Goal: Task Accomplishment & Management: Manage account settings

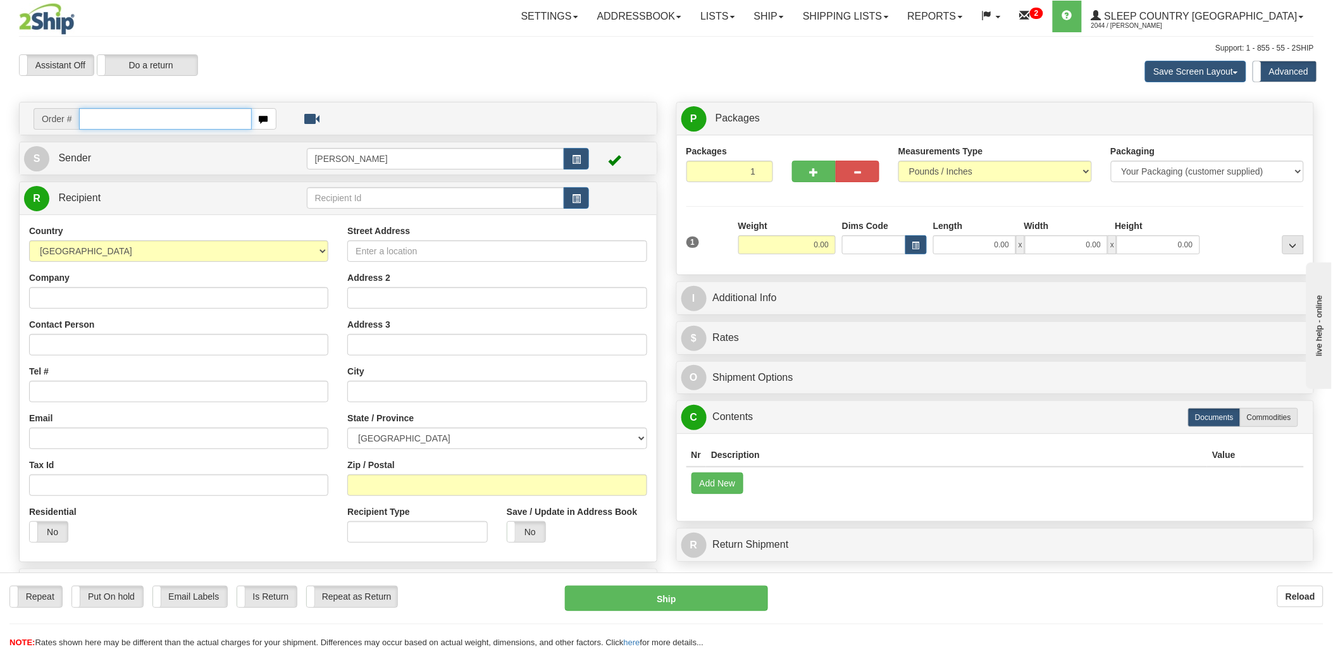
click at [178, 123] on input "text" at bounding box center [165, 119] width 172 height 22
type input "9000i"
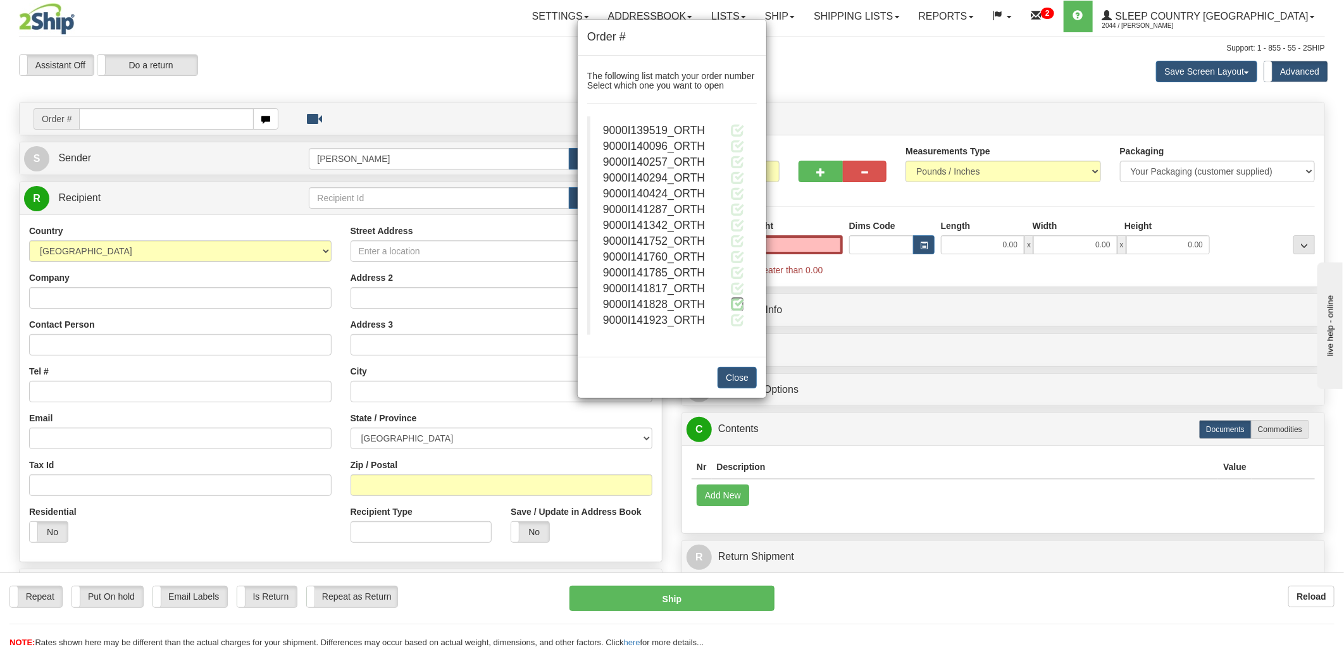
type input "0.00"
click at [733, 302] on span at bounding box center [737, 303] width 13 height 13
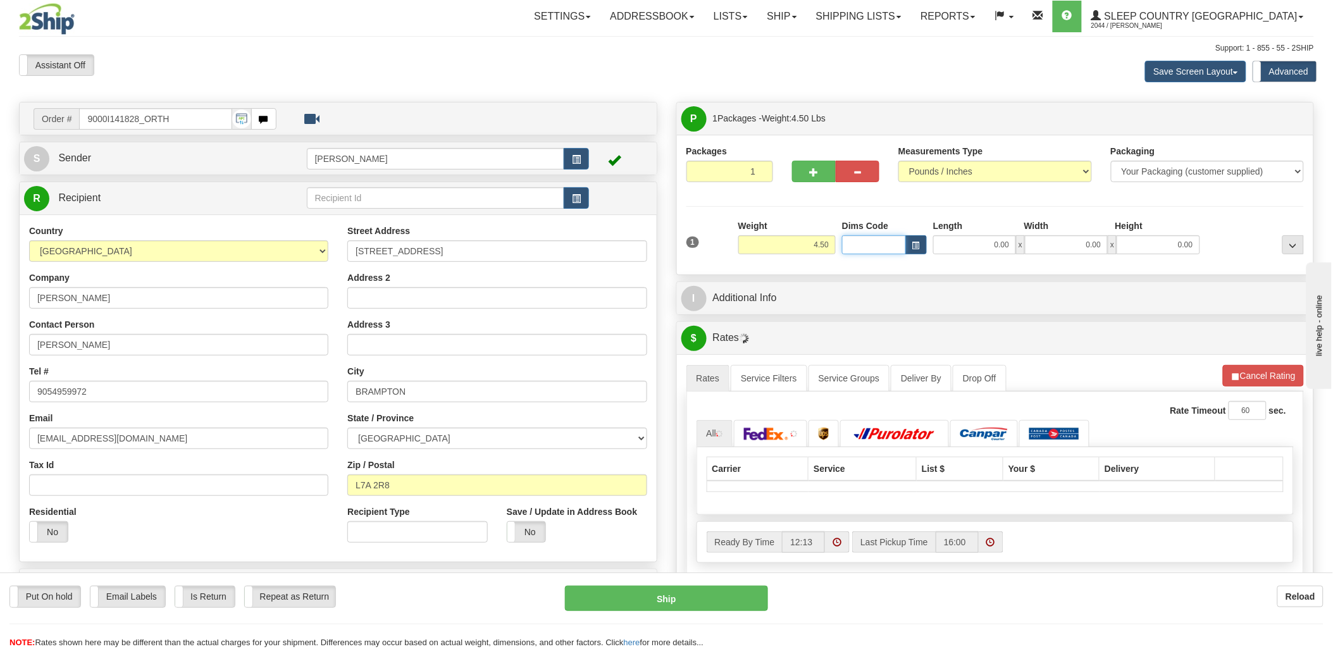
click at [868, 244] on input "Dims Code" at bounding box center [874, 244] width 64 height 19
type input "bte"
click button "Delete" at bounding box center [0, 0] width 0 height 0
type input "15.00"
type input "5.00"
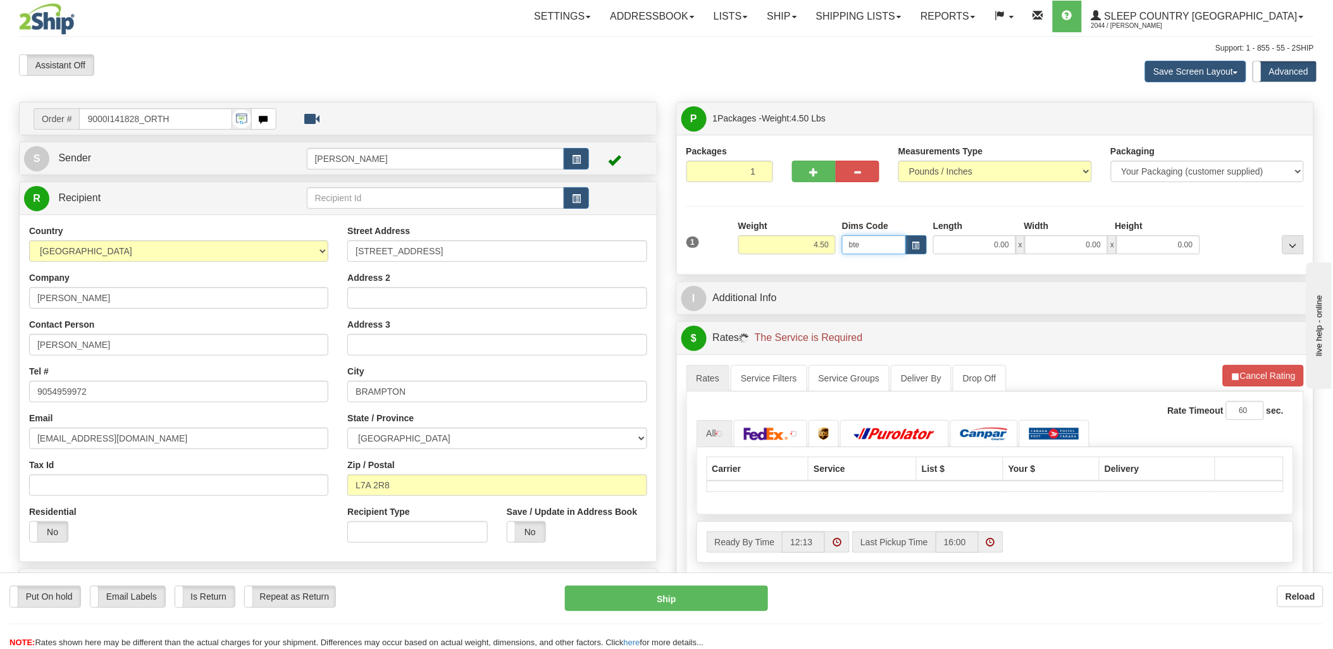
type input "25.00"
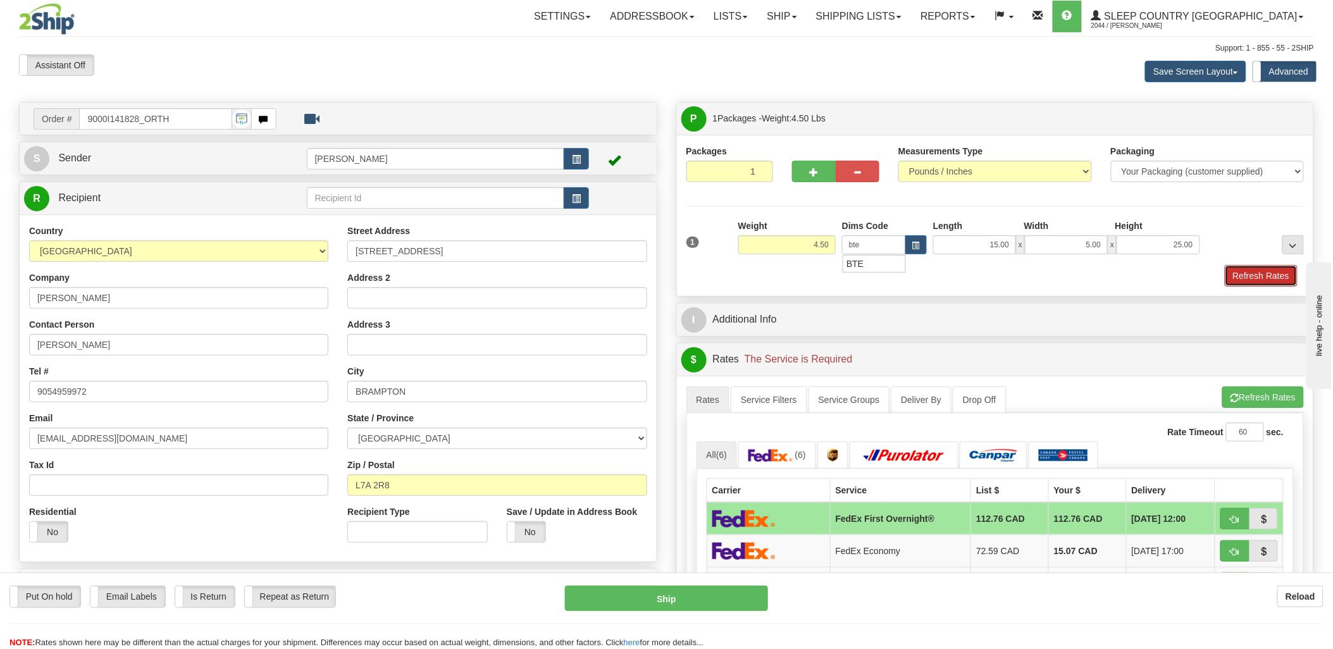
click at [1249, 276] on button "Refresh Rates" at bounding box center [1261, 276] width 73 height 22
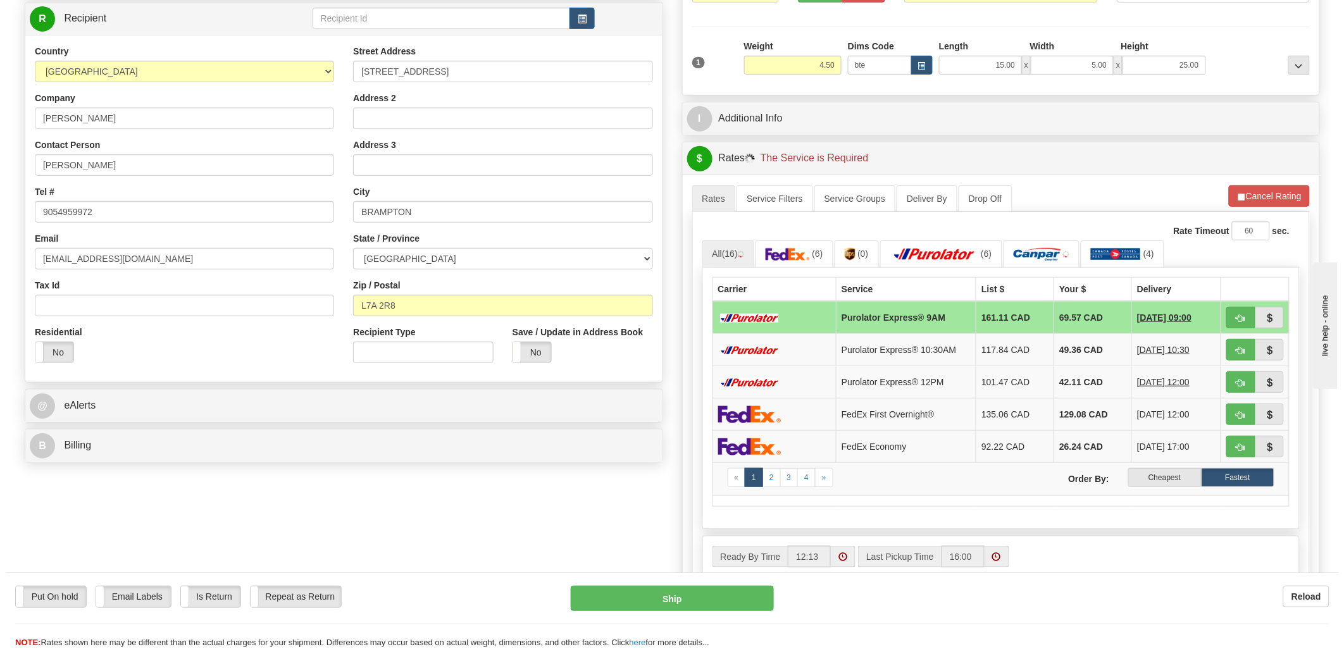
scroll to position [211, 0]
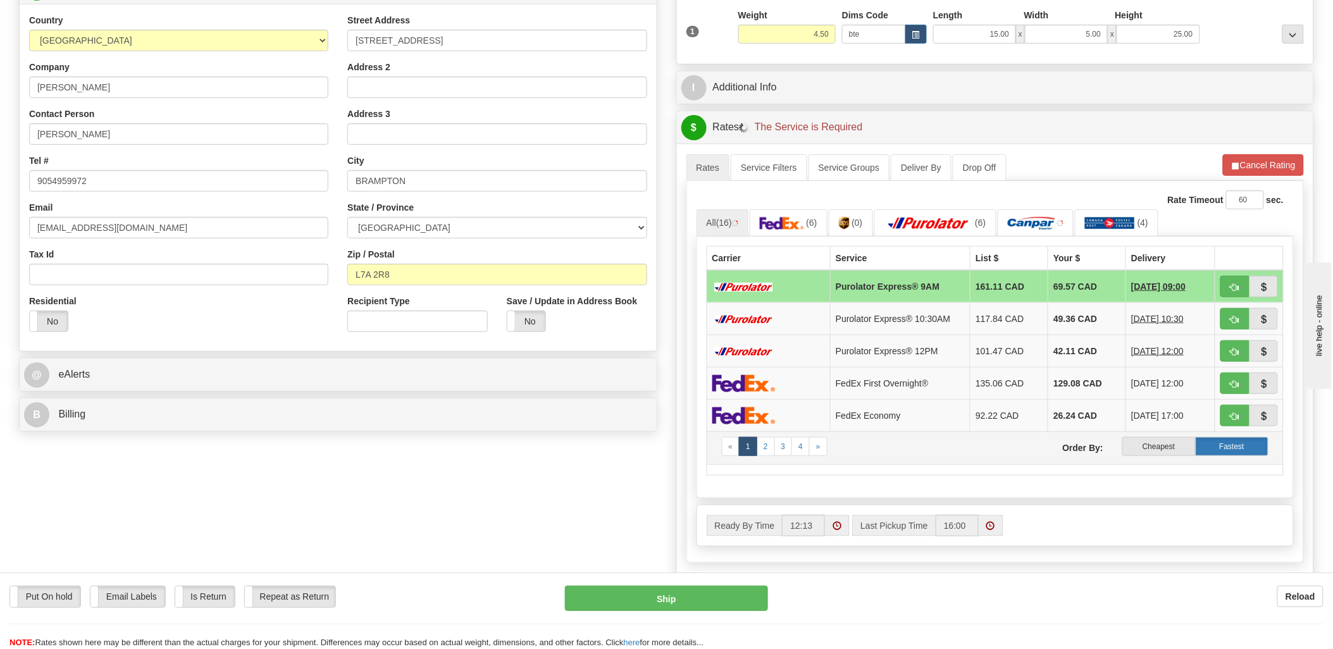
click at [1225, 452] on label "Fastest" at bounding box center [1232, 446] width 73 height 19
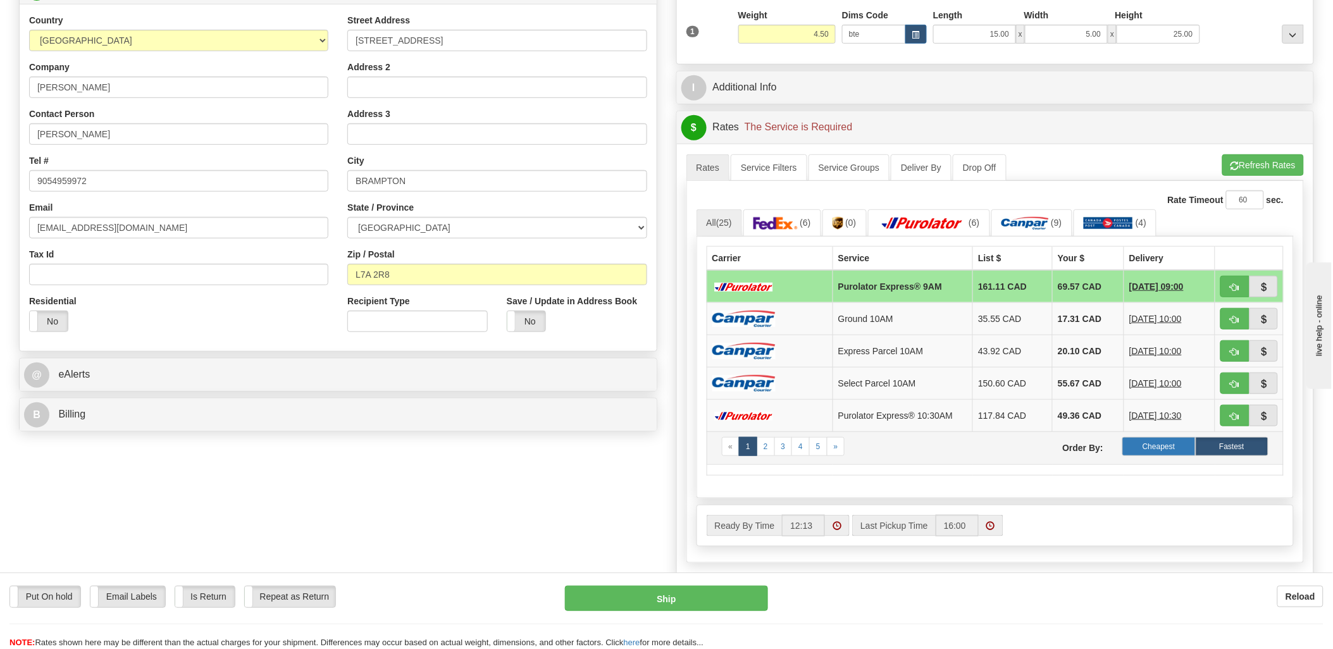
click at [1190, 447] on label "Cheapest" at bounding box center [1159, 446] width 73 height 19
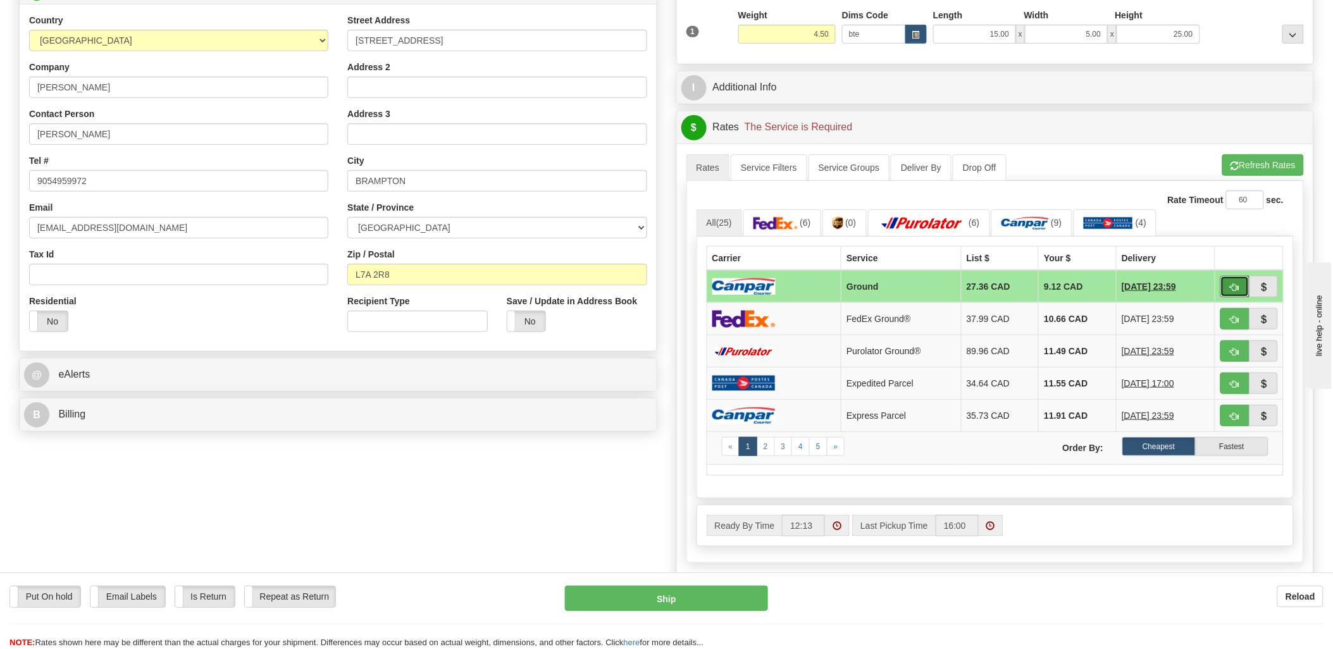
click at [1242, 285] on button "button" at bounding box center [1235, 287] width 29 height 22
type input "1"
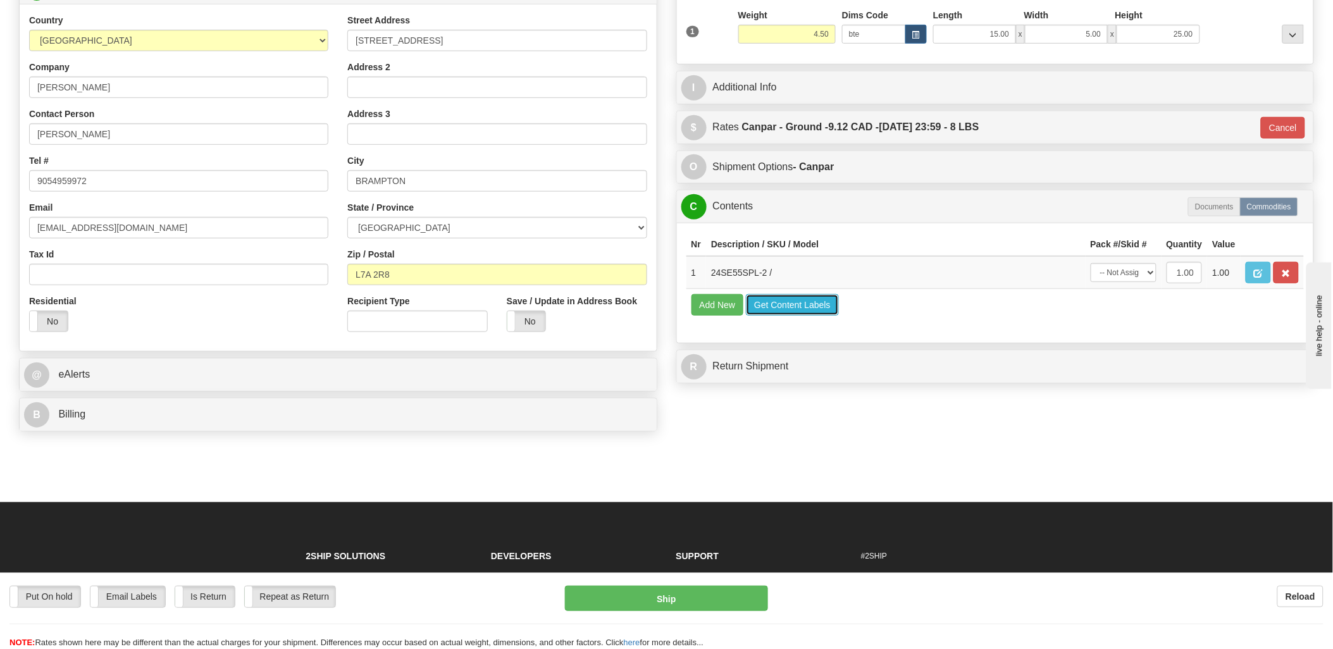
click at [783, 316] on button "Get Content Labels" at bounding box center [792, 305] width 93 height 22
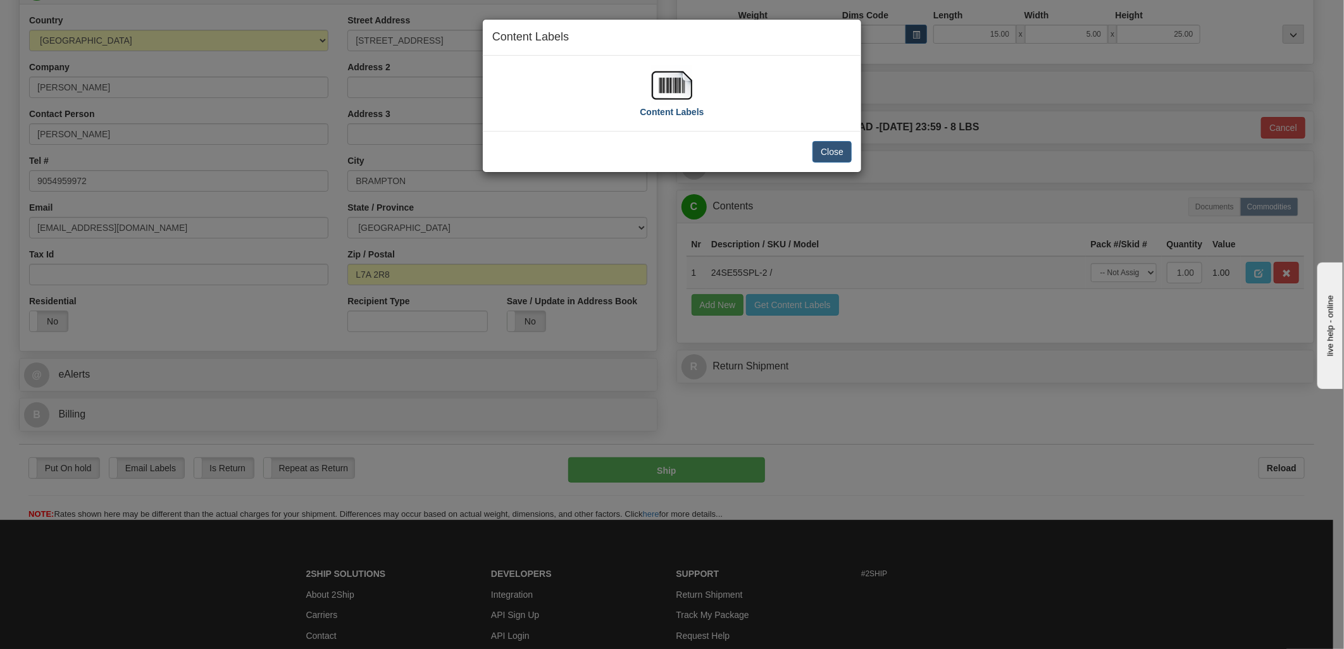
click at [681, 86] on img at bounding box center [672, 85] width 41 height 41
click at [832, 146] on button "Close" at bounding box center [832, 152] width 39 height 22
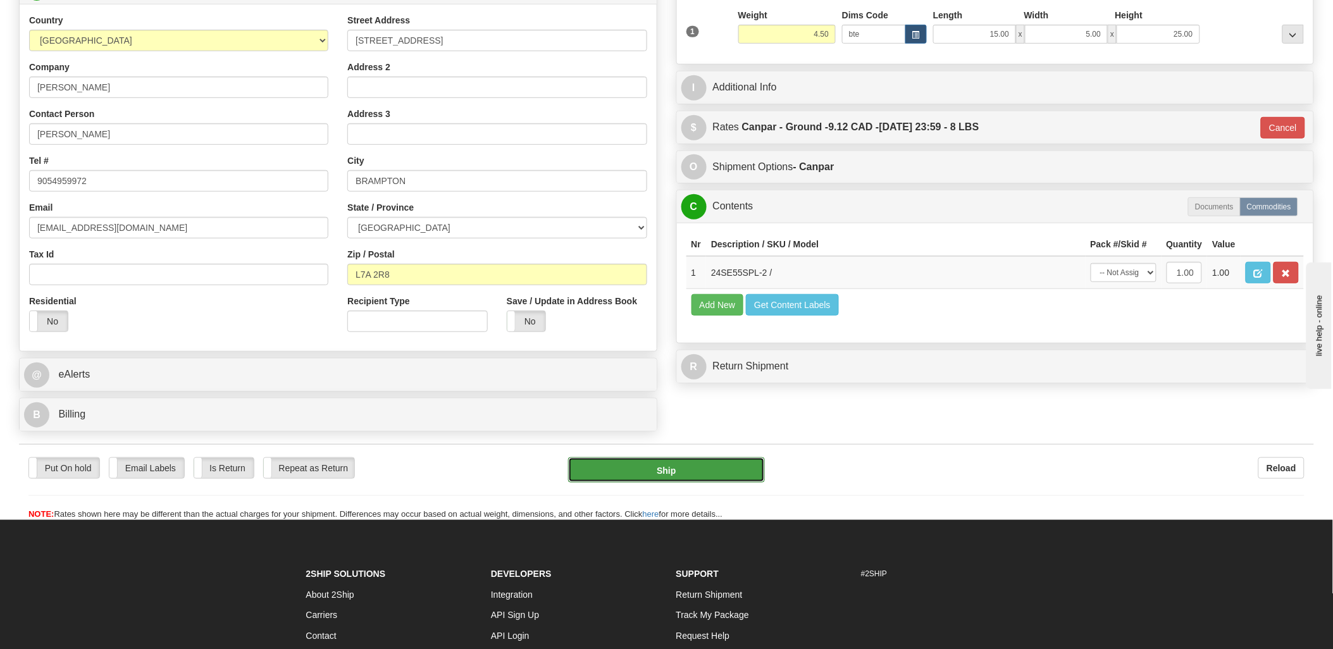
click at [732, 470] on button "Ship" at bounding box center [666, 470] width 197 height 25
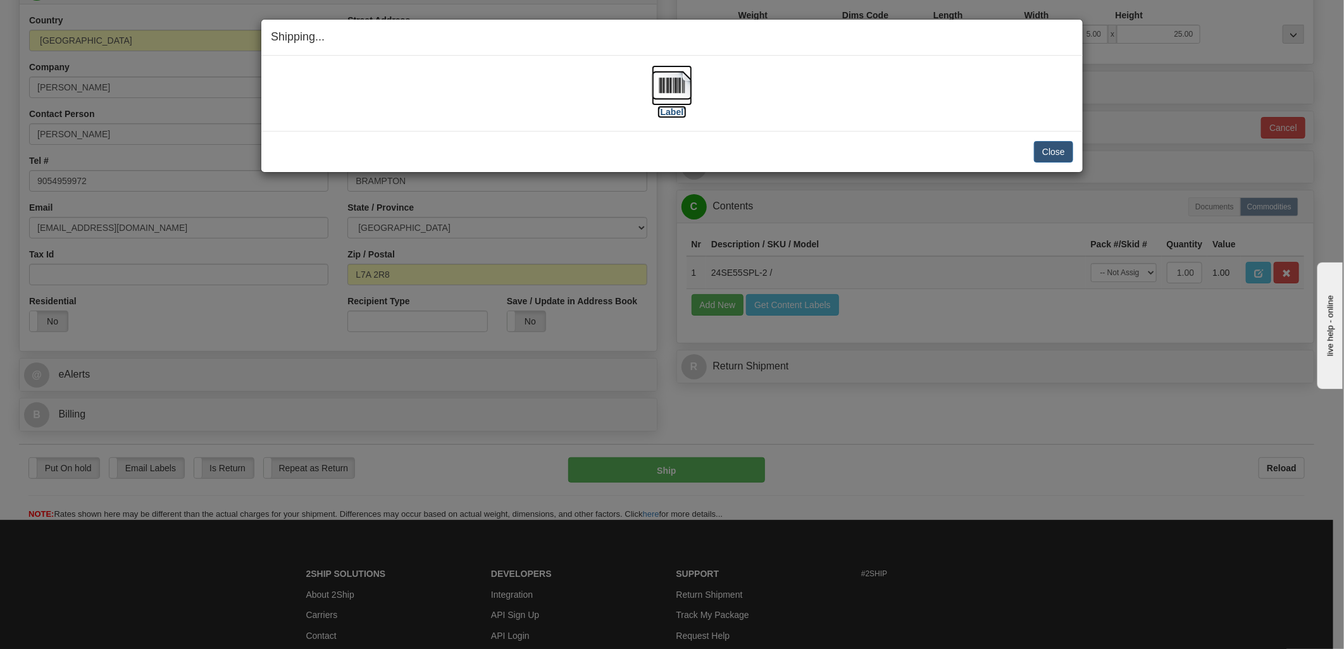
click at [679, 80] on img at bounding box center [672, 85] width 41 height 41
click at [1070, 150] on button "Close" at bounding box center [1053, 152] width 39 height 22
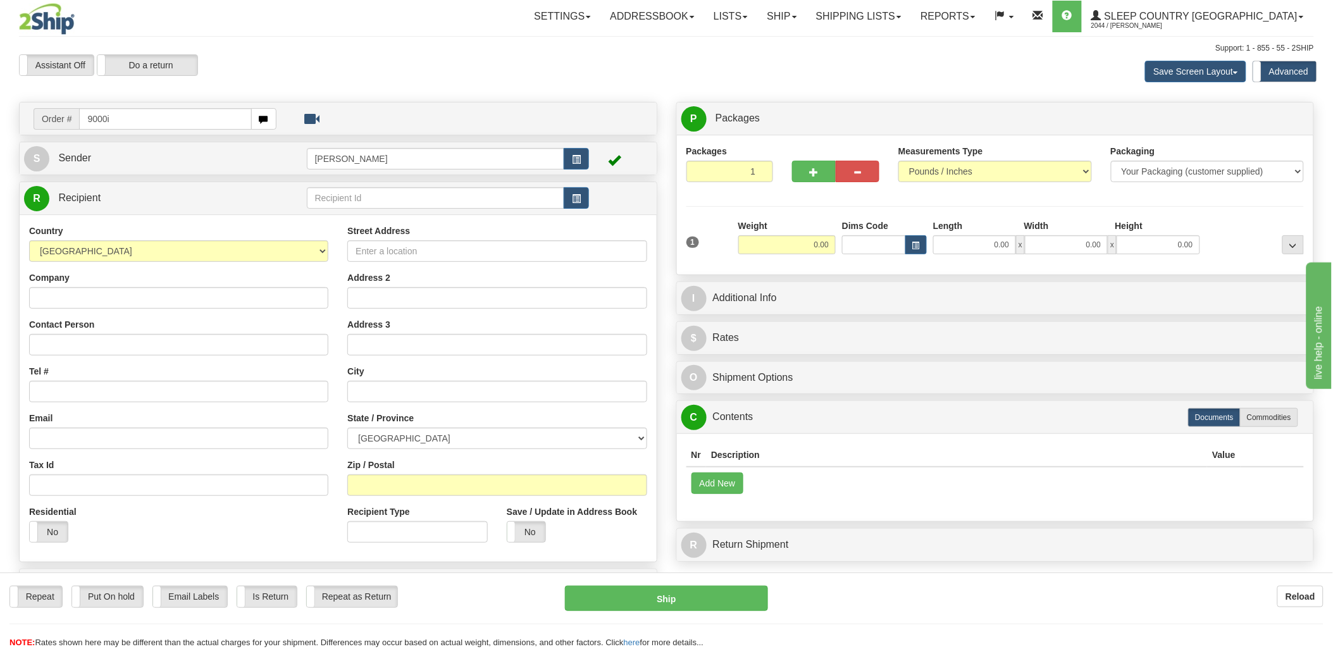
type input "9000i"
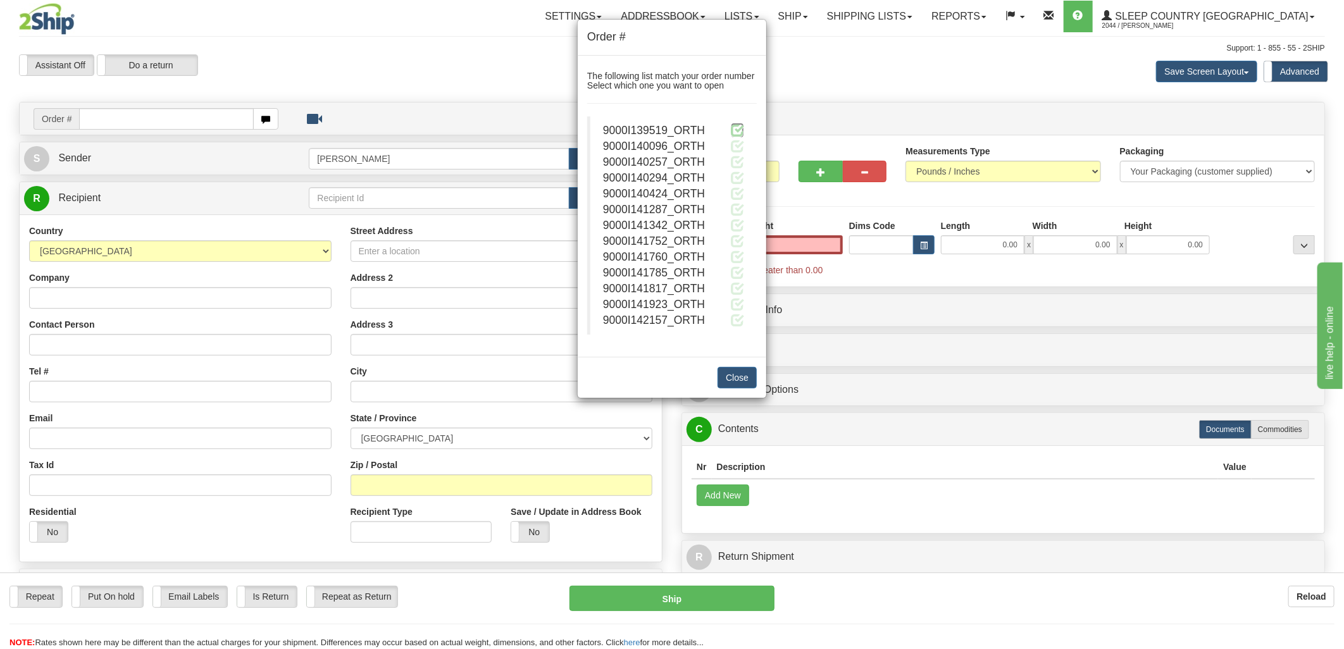
type input "0.00"
click at [739, 130] on span at bounding box center [737, 129] width 13 height 13
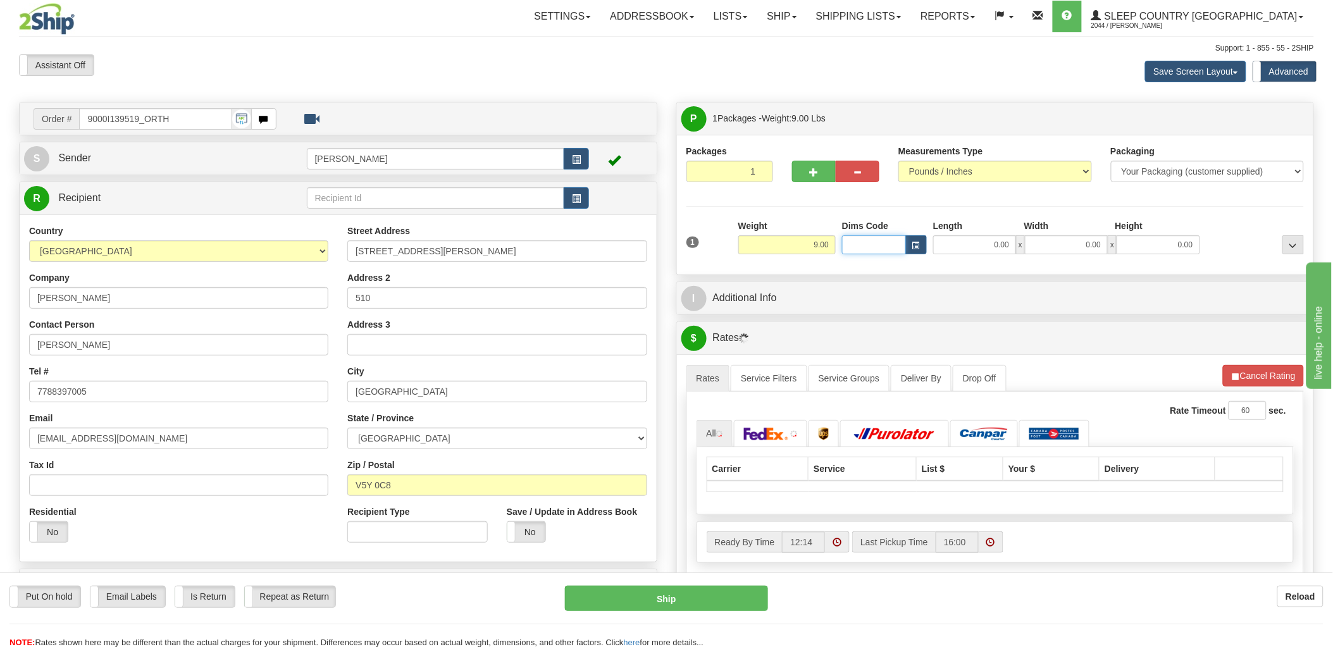
click at [876, 249] on input "Dims Code" at bounding box center [874, 244] width 64 height 19
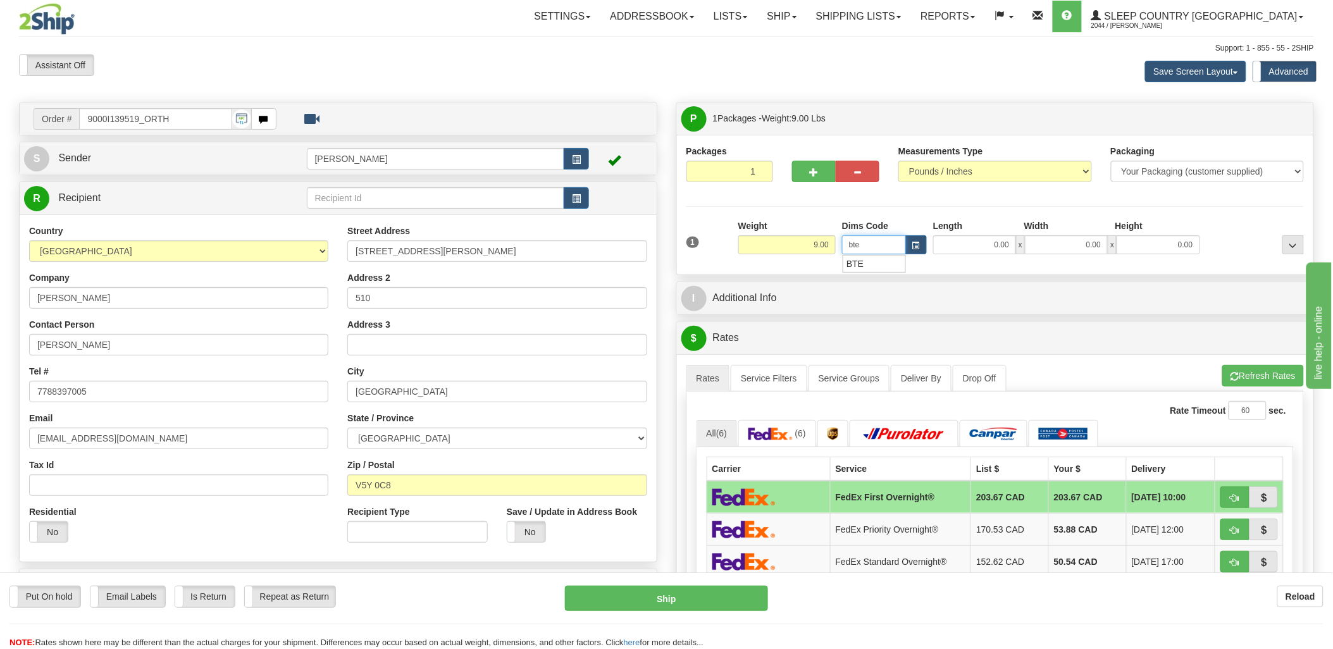
type input "bte"
click button "Delete" at bounding box center [0, 0] width 0 height 0
type input "15.00"
type input "5.00"
type input "25.00"
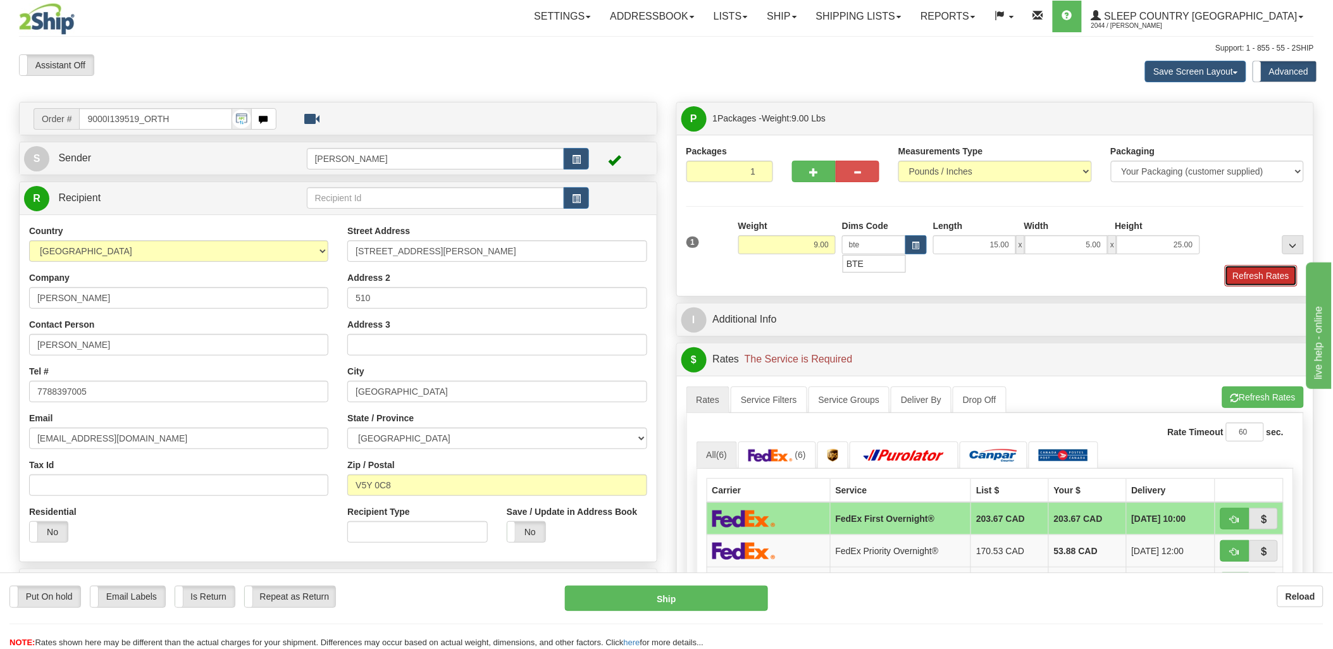
click at [1259, 272] on button "Refresh Rates" at bounding box center [1261, 276] width 73 height 22
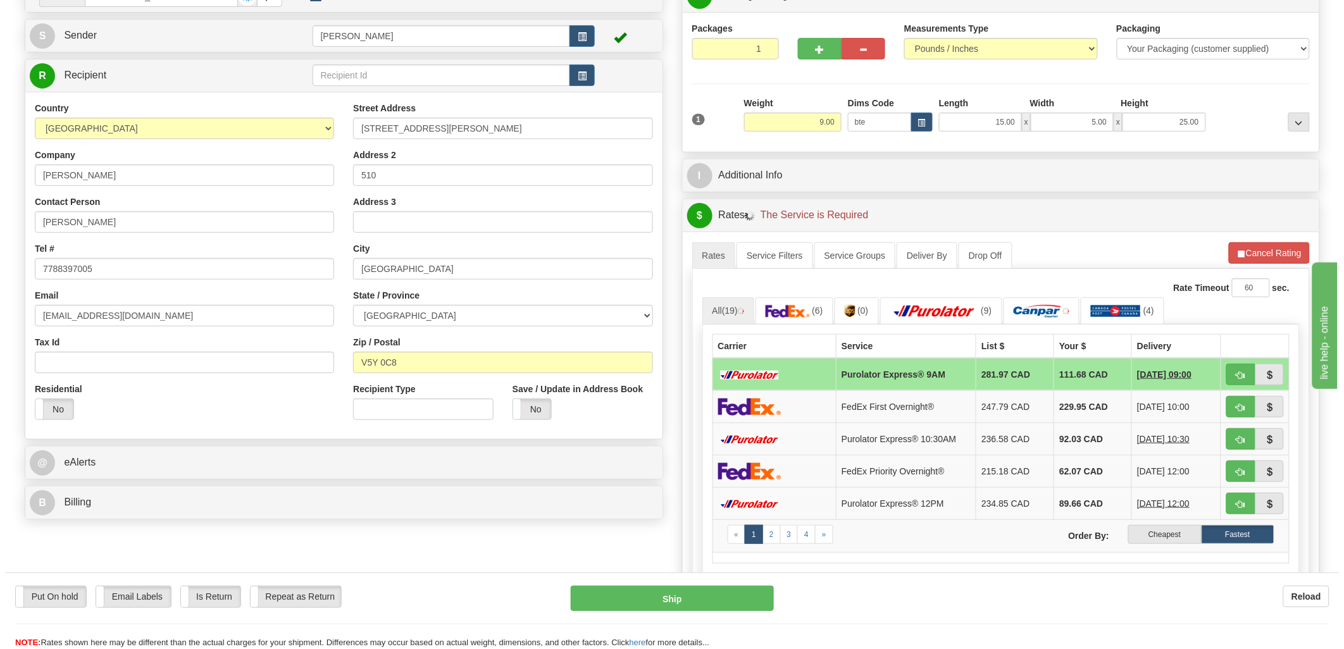
scroll to position [211, 0]
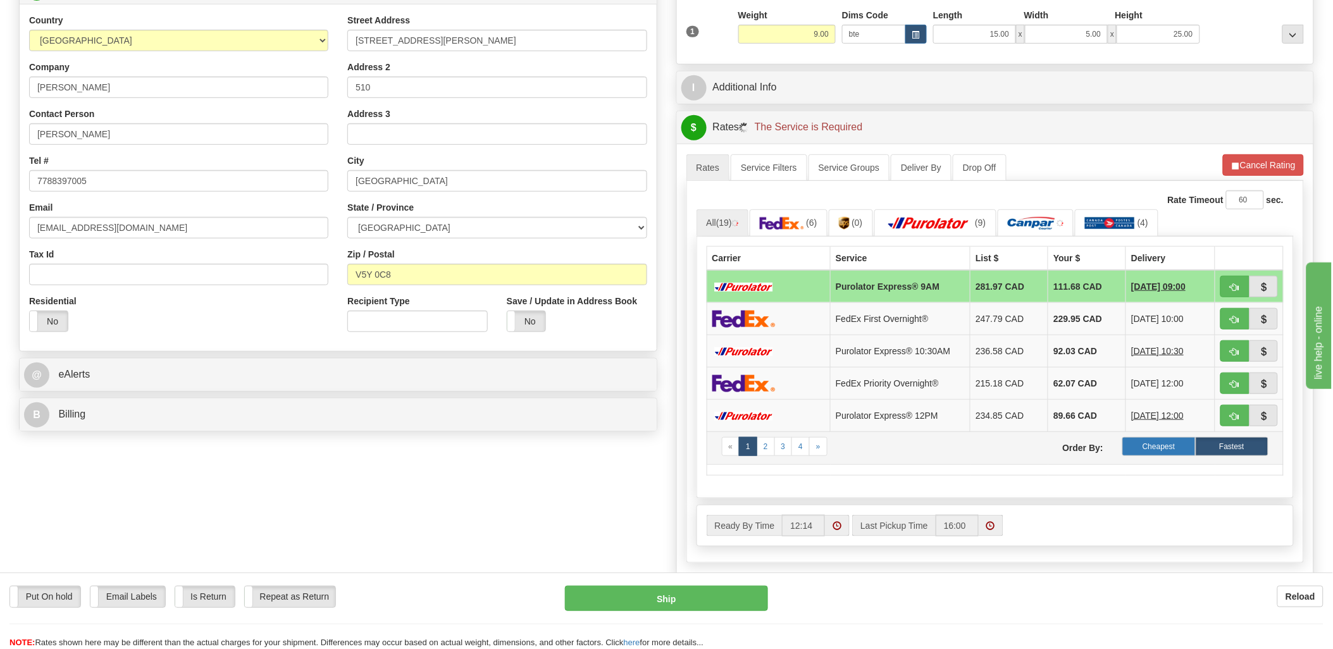
click at [1172, 444] on label "Cheapest" at bounding box center [1159, 446] width 73 height 19
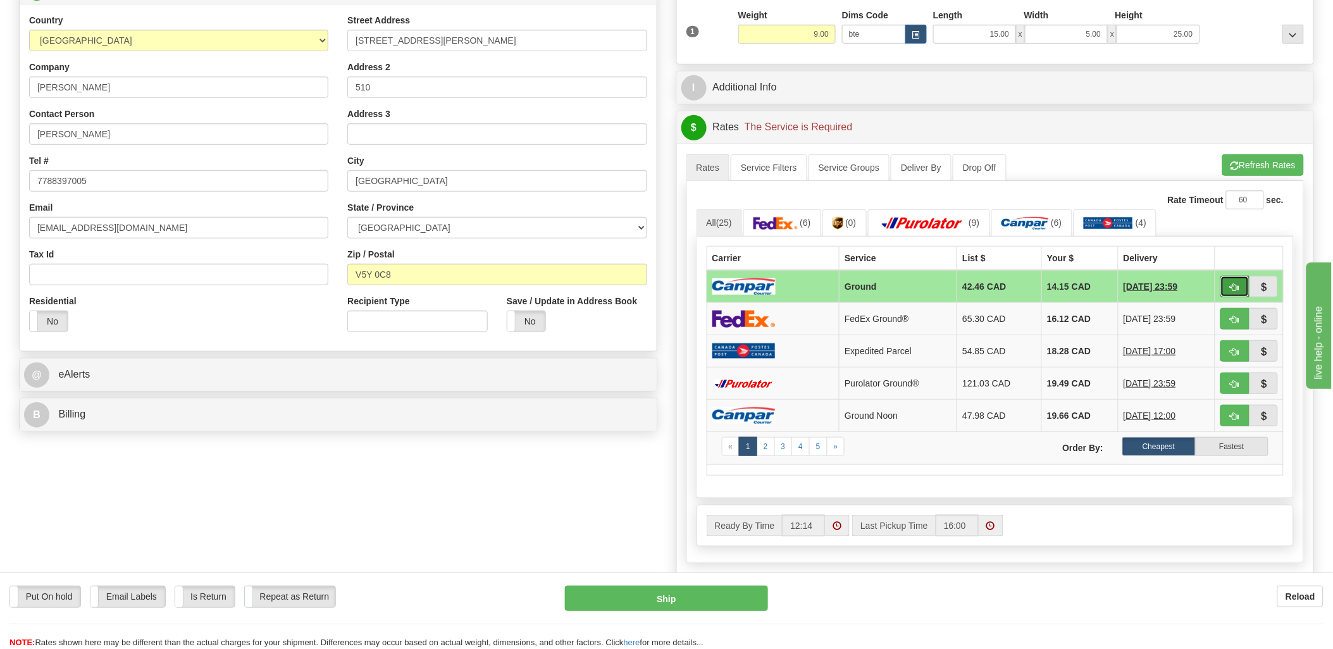
click at [1224, 278] on button "button" at bounding box center [1235, 287] width 29 height 22
type input "1"
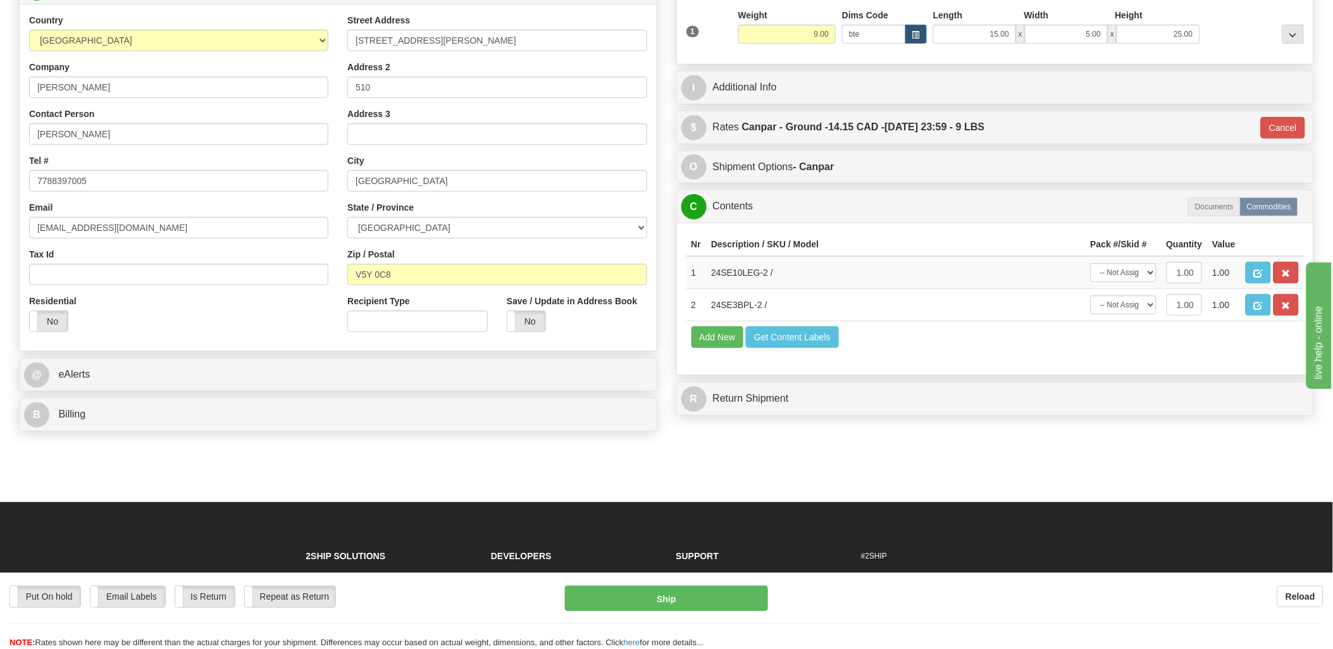
click at [804, 354] on td "Add New Get Content Labels" at bounding box center [996, 337] width 618 height 32
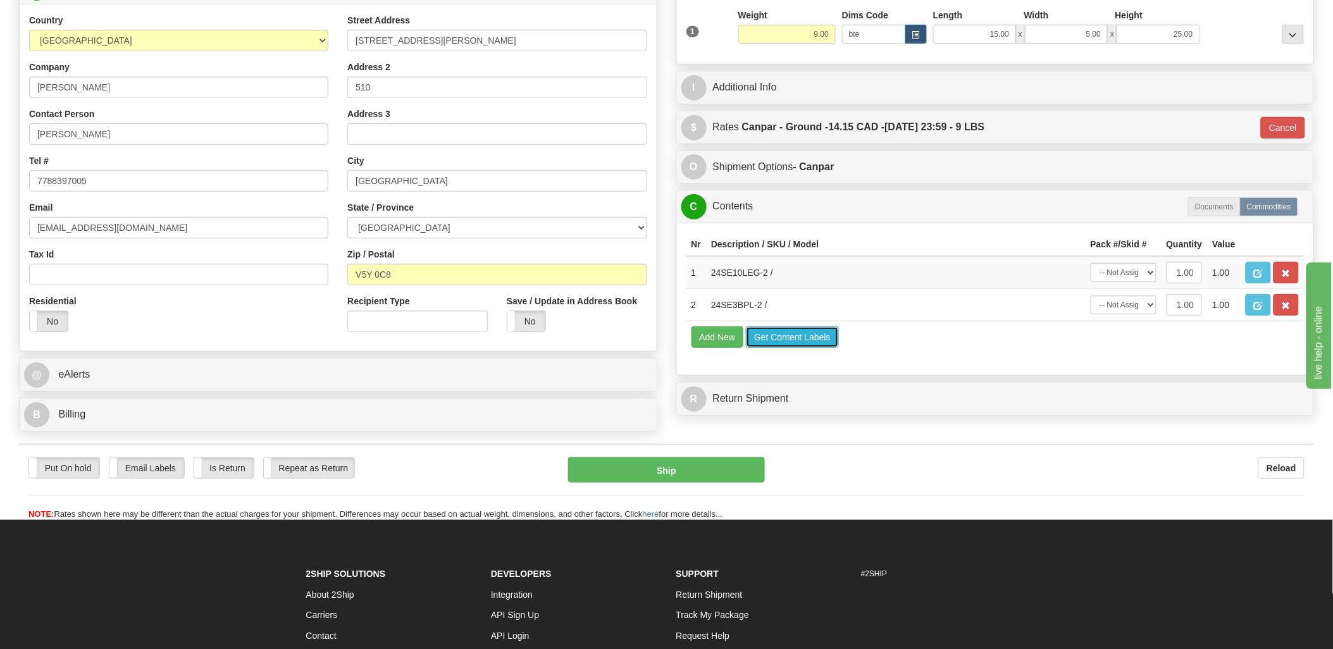
click at [806, 348] on button "Get Content Labels" at bounding box center [792, 338] width 93 height 22
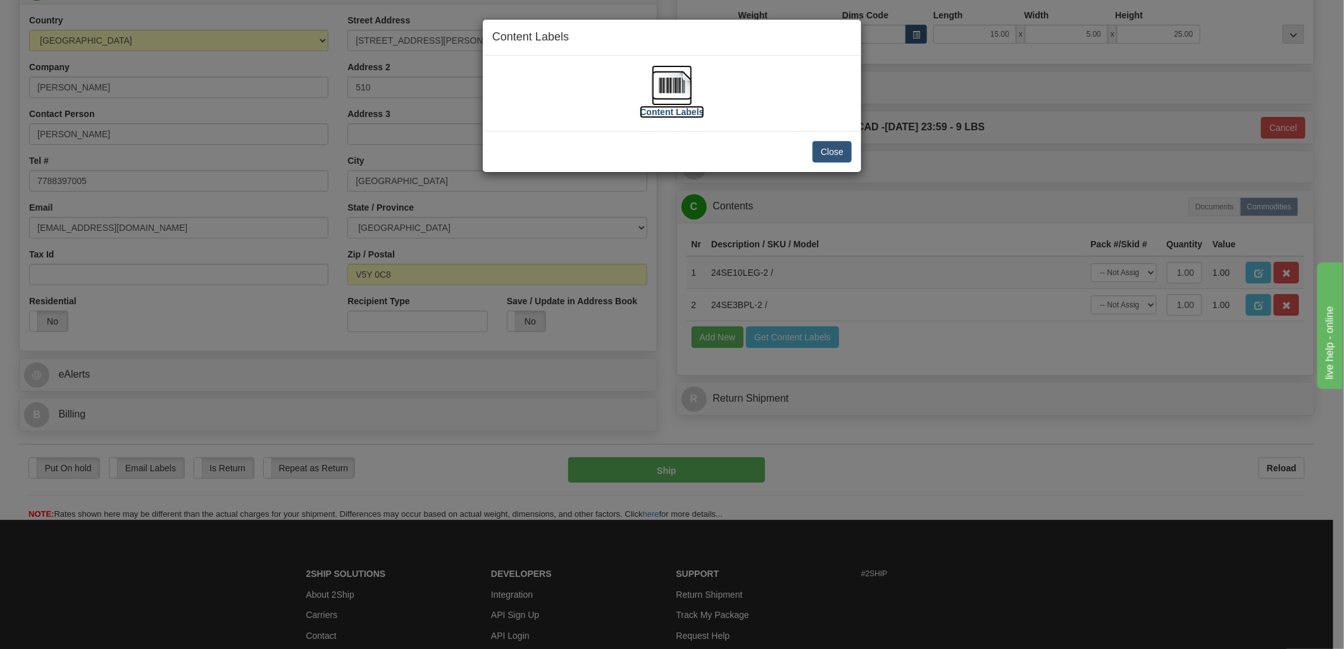
click at [683, 86] on img at bounding box center [672, 85] width 41 height 41
click at [825, 151] on button "Close" at bounding box center [832, 152] width 39 height 22
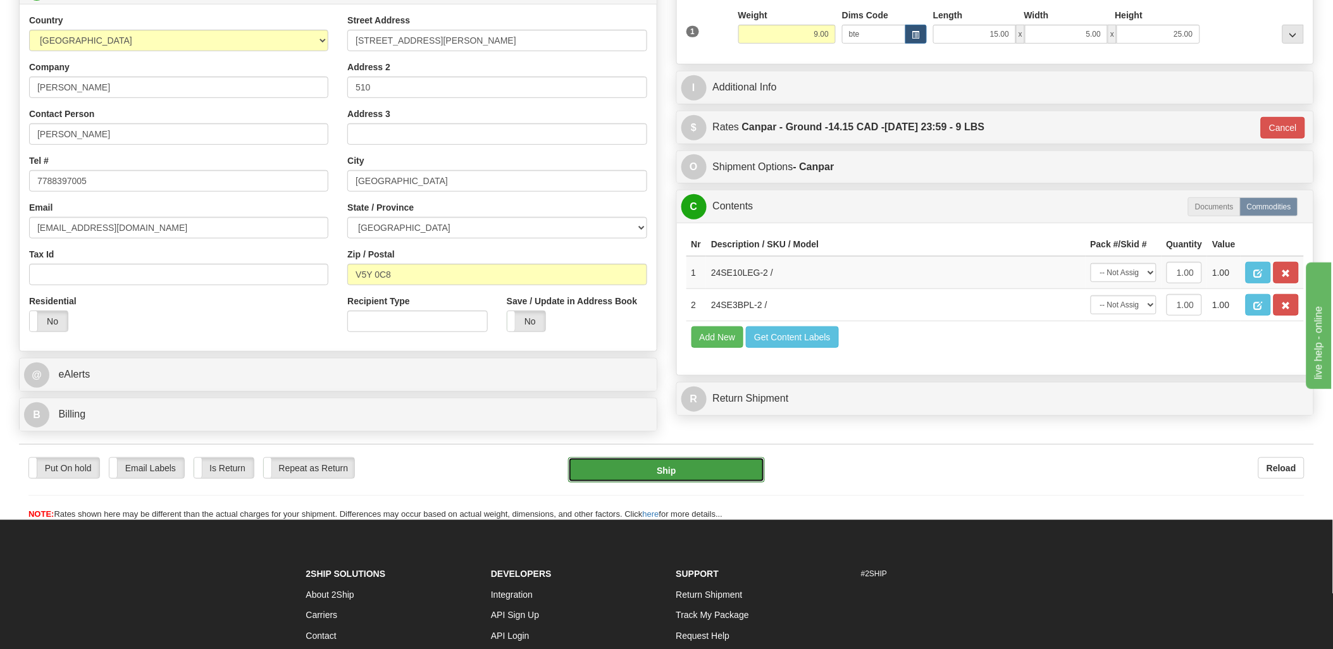
click at [707, 483] on button "Ship" at bounding box center [666, 470] width 197 height 25
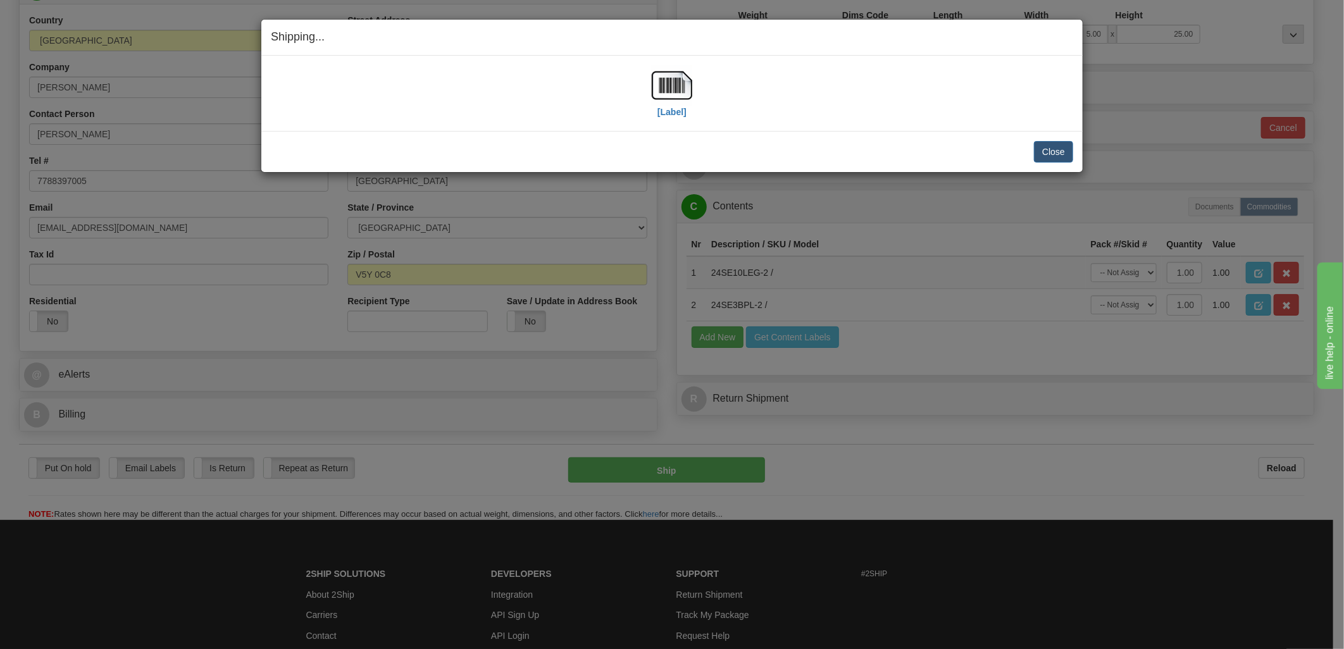
click at [780, 42] on h4 "Shipping... Your SHIPMENT will EXPIRE in" at bounding box center [672, 37] width 802 height 16
click at [1047, 152] on button "Close" at bounding box center [1053, 152] width 39 height 22
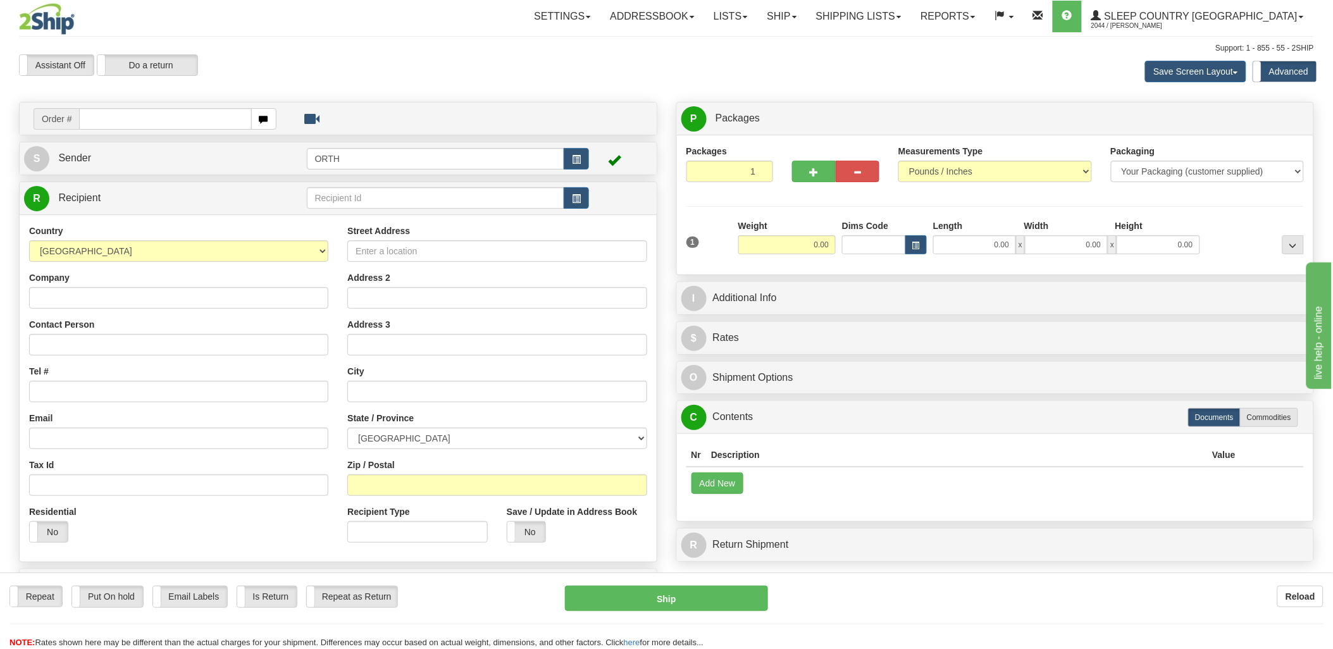
click at [182, 116] on input "text" at bounding box center [165, 119] width 172 height 22
type input "9000i"
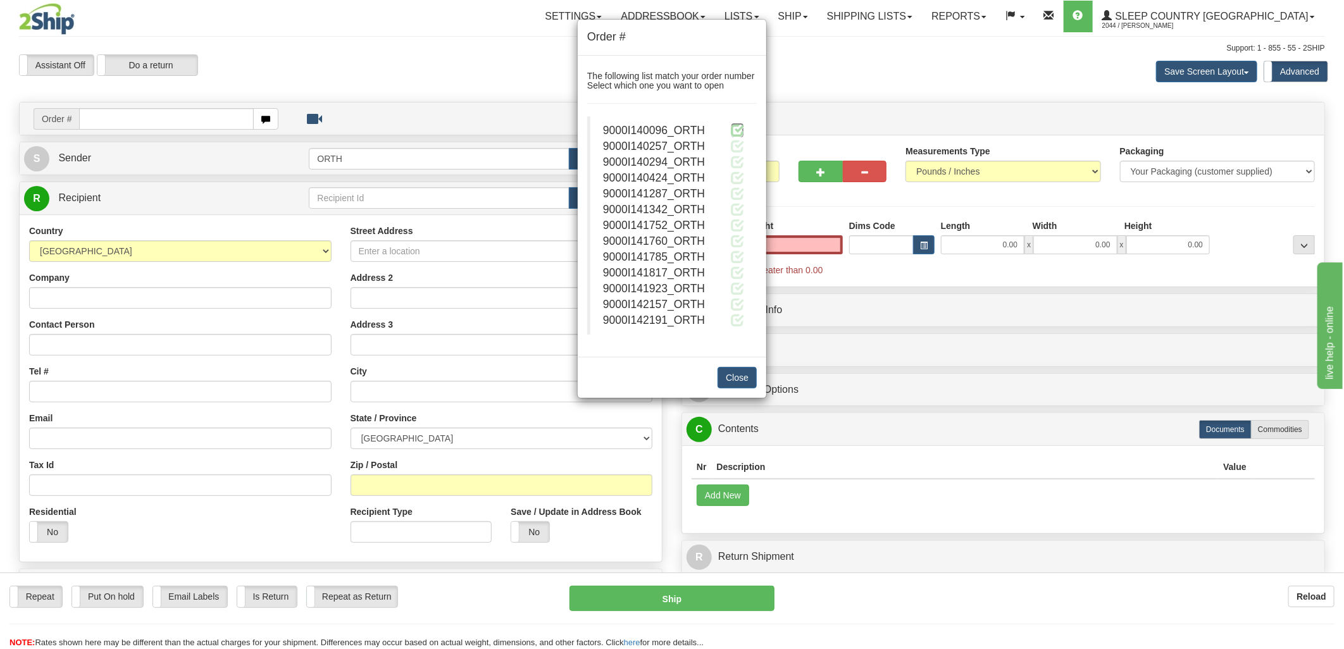
type input "0.00"
click at [732, 130] on span at bounding box center [737, 129] width 13 height 13
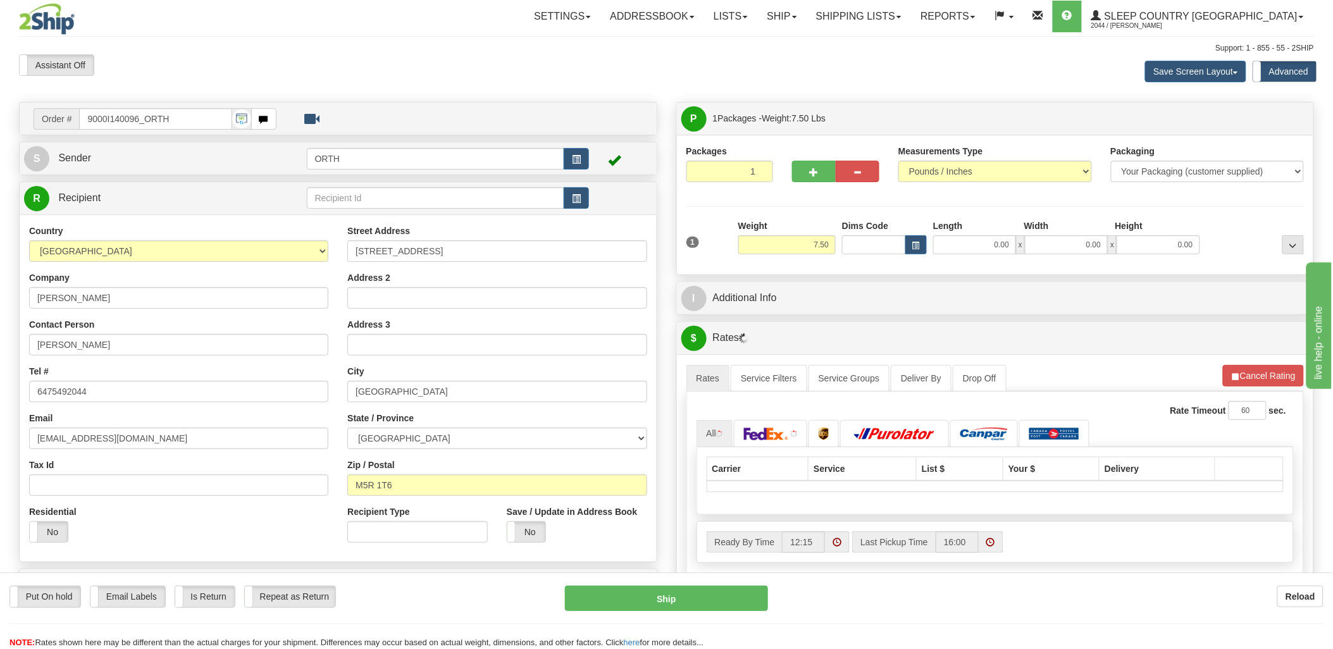
click at [865, 245] on div "Toggle navigation Settings Shipping Preferences Fields Preferences New" at bounding box center [666, 453] width 1333 height 906
click at [865, 245] on input "Dims Code" at bounding box center [874, 244] width 64 height 19
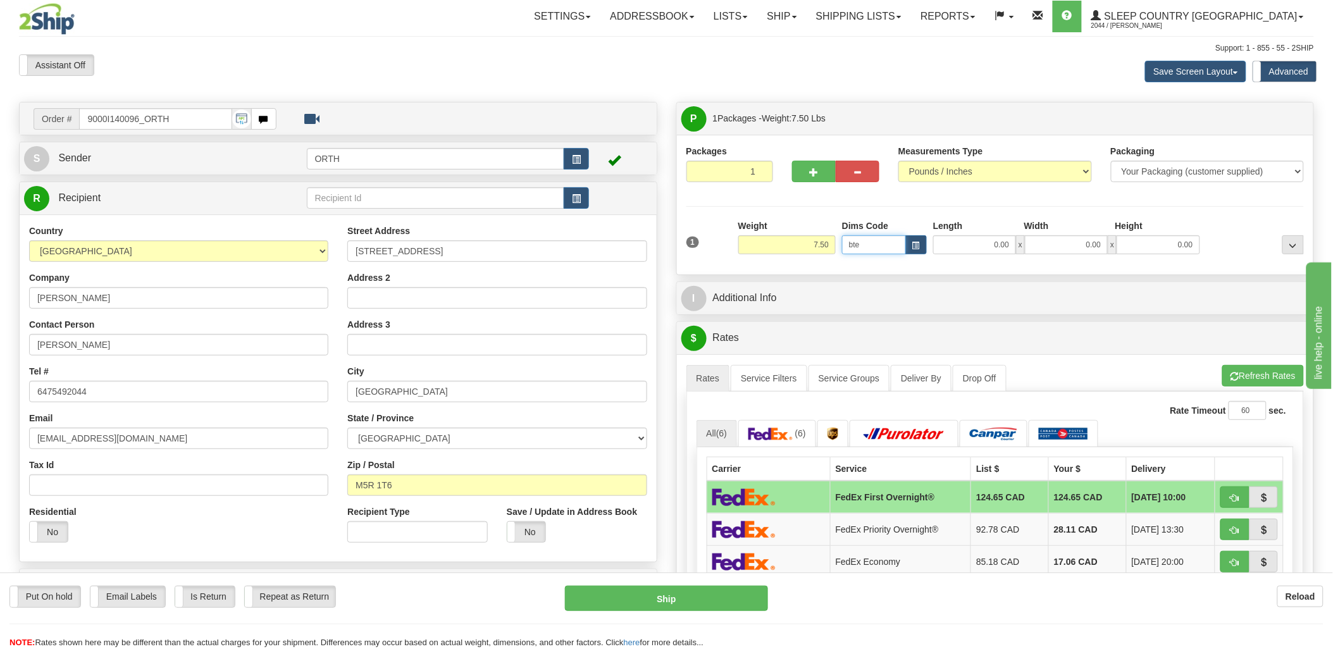
type input "bte"
click button "Delete" at bounding box center [0, 0] width 0 height 0
type input "15.00"
type input "5.00"
type input "25.00"
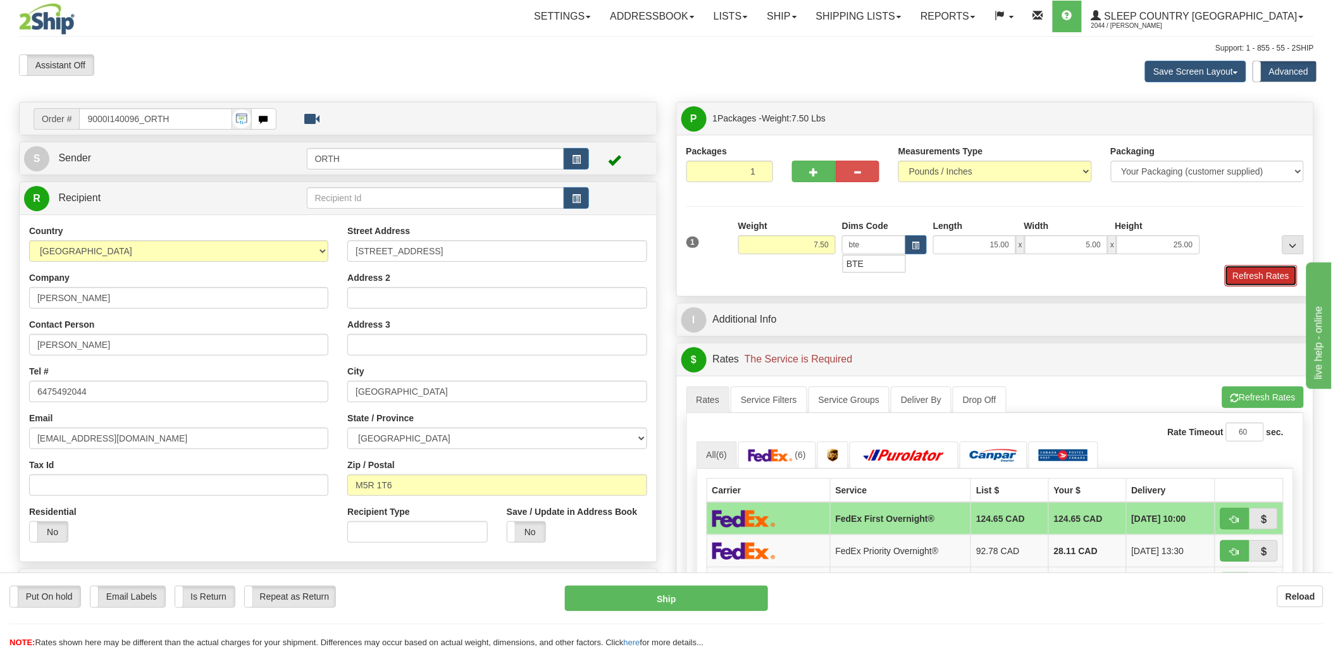
click at [1275, 277] on button "Refresh Rates" at bounding box center [1261, 276] width 73 height 22
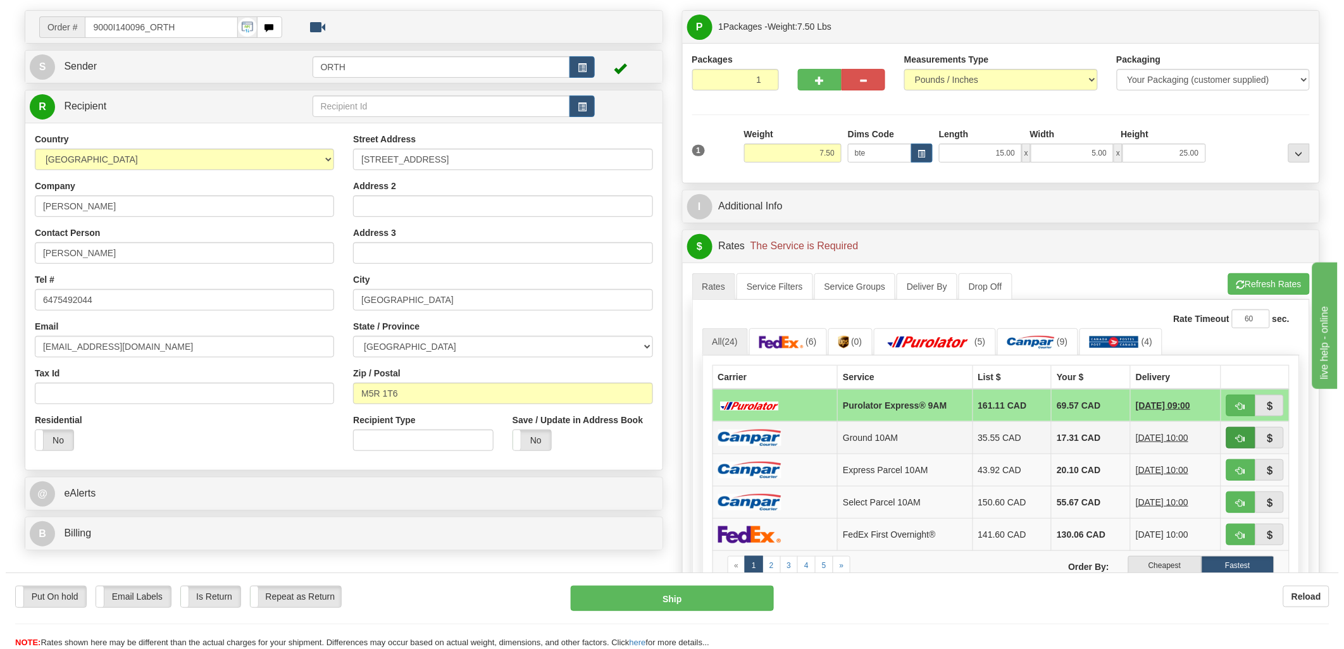
scroll to position [211, 0]
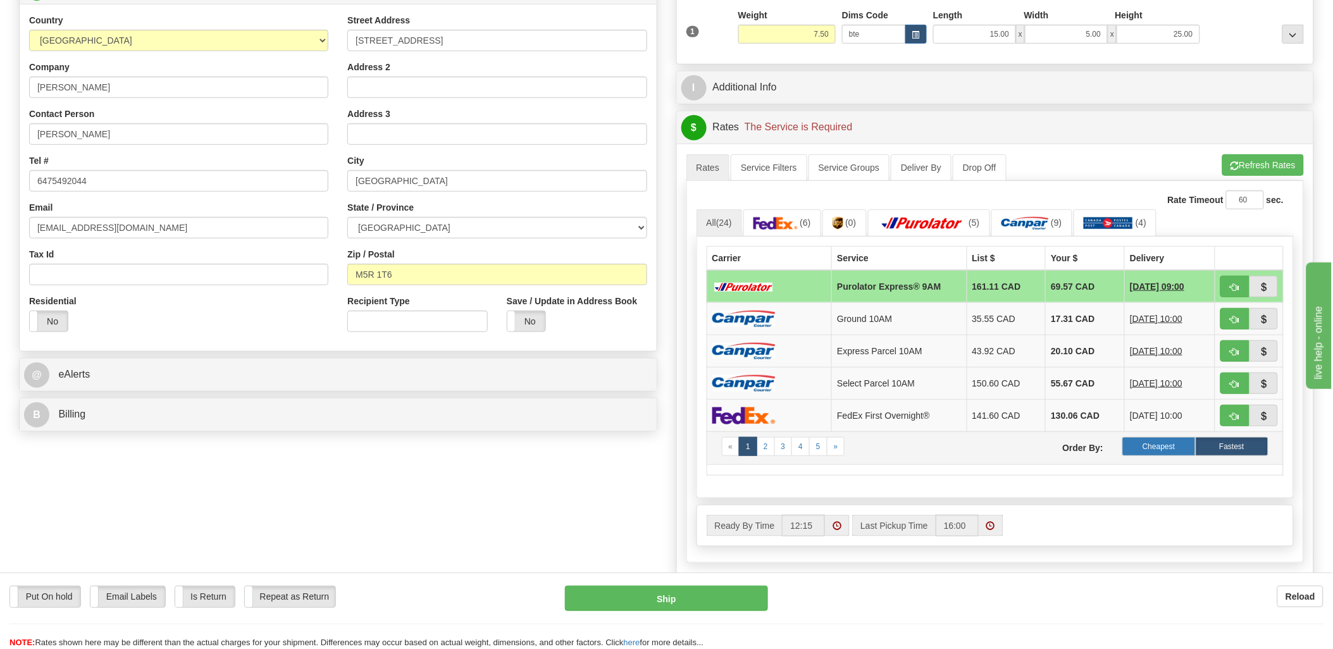
click at [1168, 452] on label "Cheapest" at bounding box center [1159, 446] width 73 height 19
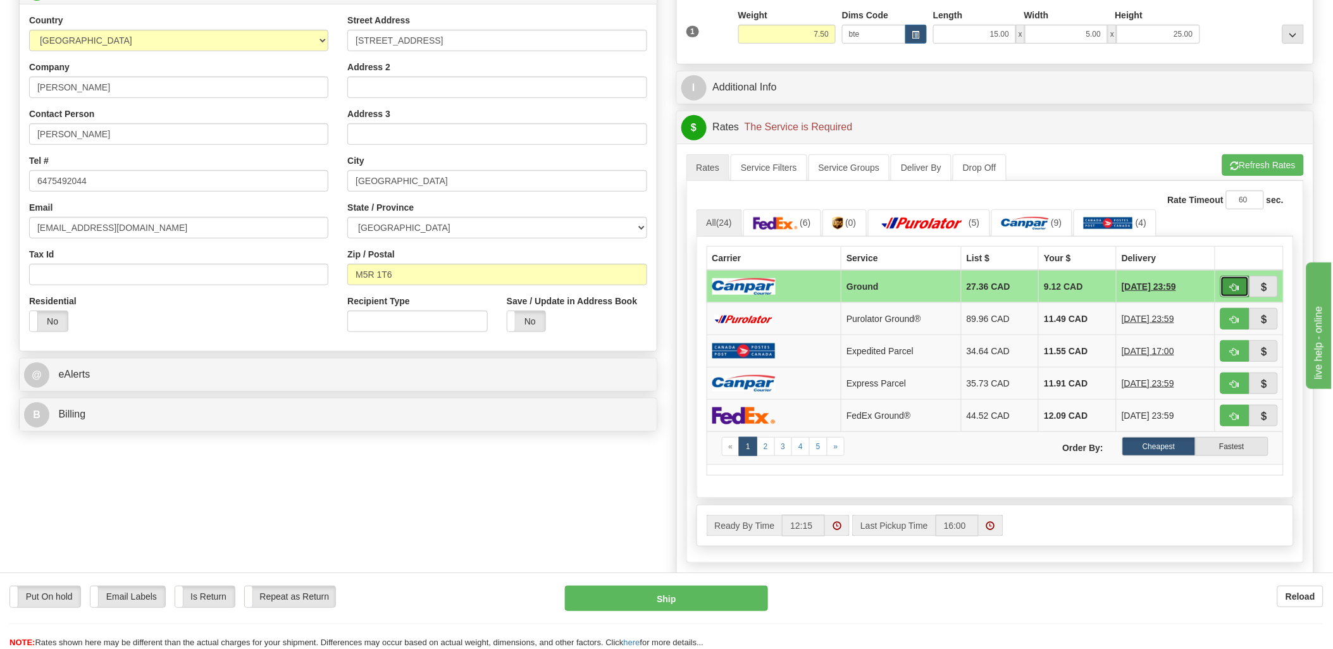
click at [1235, 286] on span "button" at bounding box center [1235, 288] width 9 height 8
type input "1"
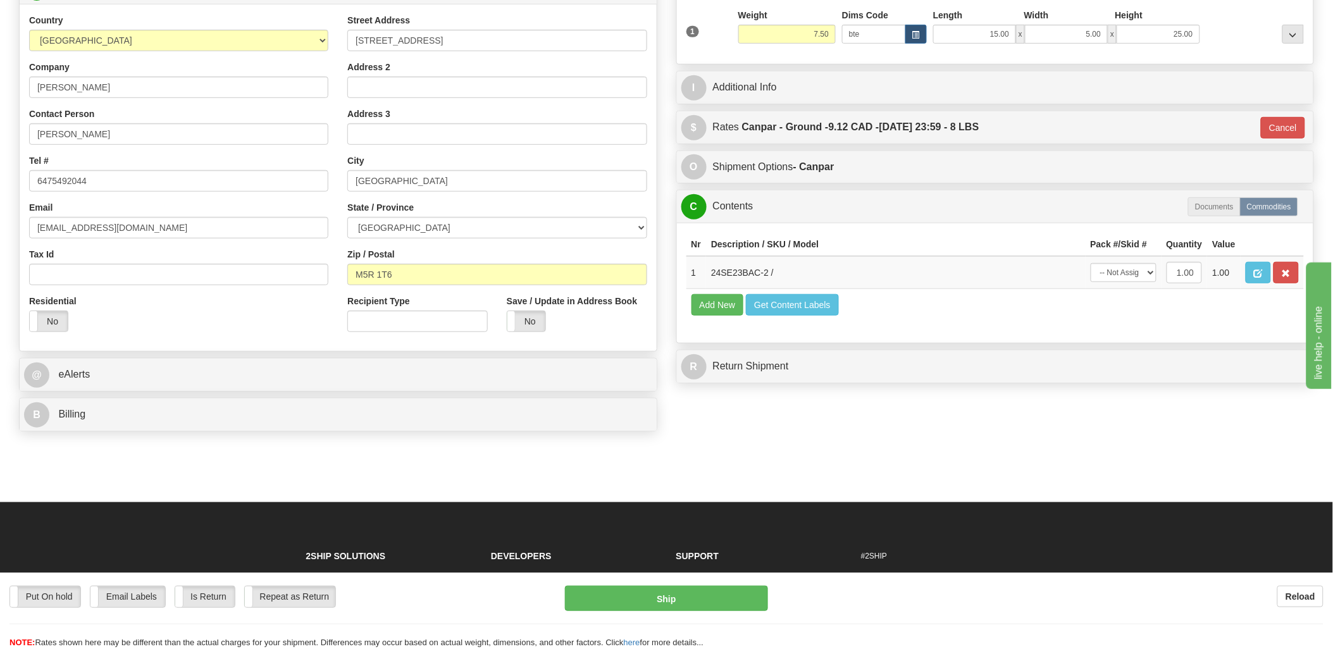
click at [785, 315] on td "Add New Get Content Labels" at bounding box center [996, 305] width 618 height 32
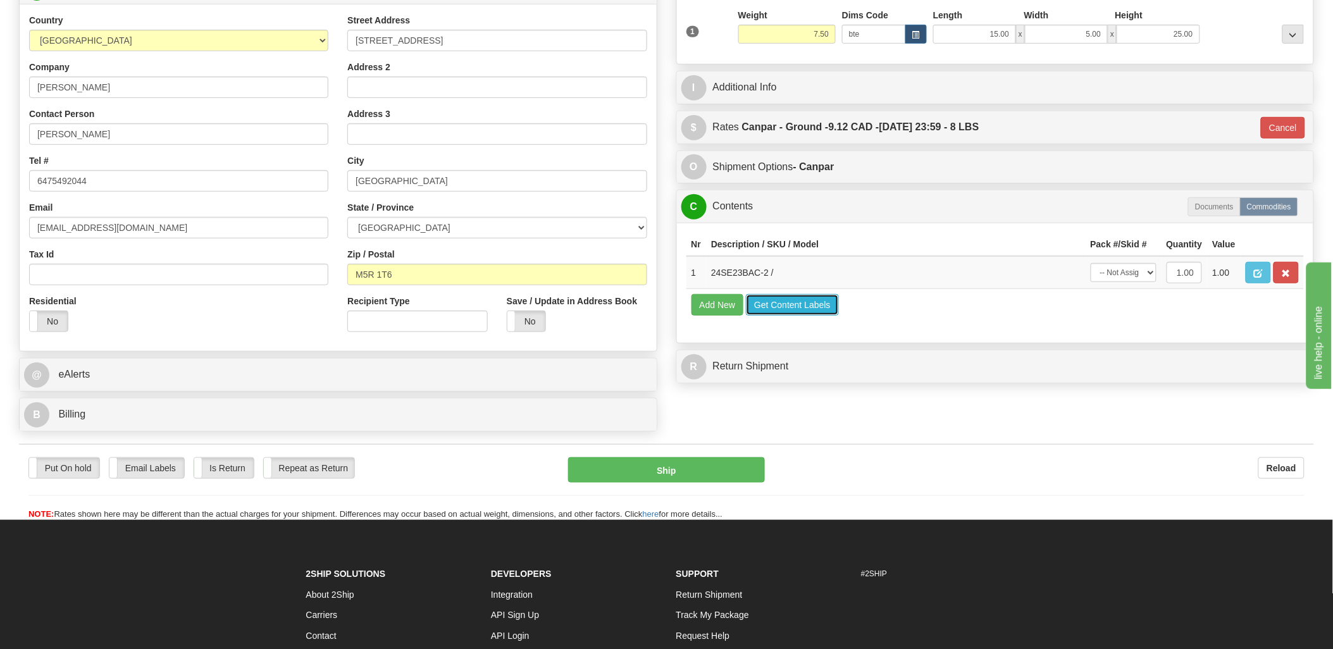
click at [786, 316] on button "Get Content Labels" at bounding box center [792, 305] width 93 height 22
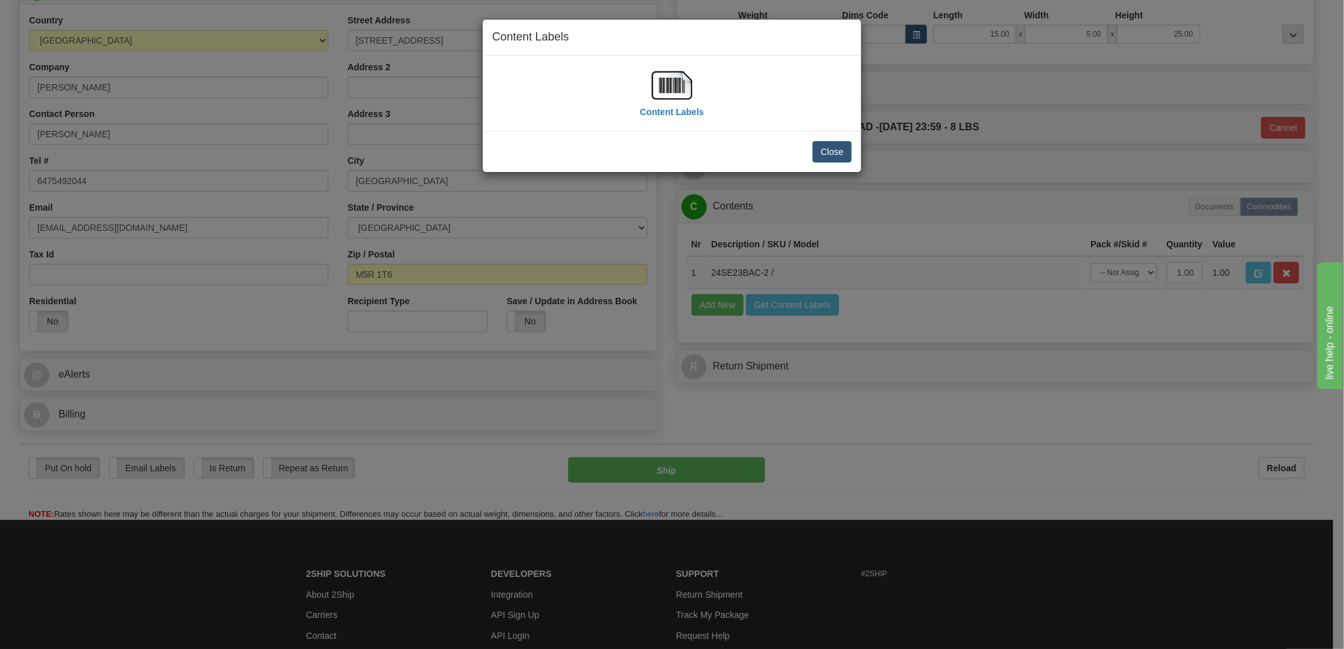
click at [657, 83] on img at bounding box center [672, 85] width 41 height 41
click at [833, 154] on button "Close" at bounding box center [832, 152] width 39 height 22
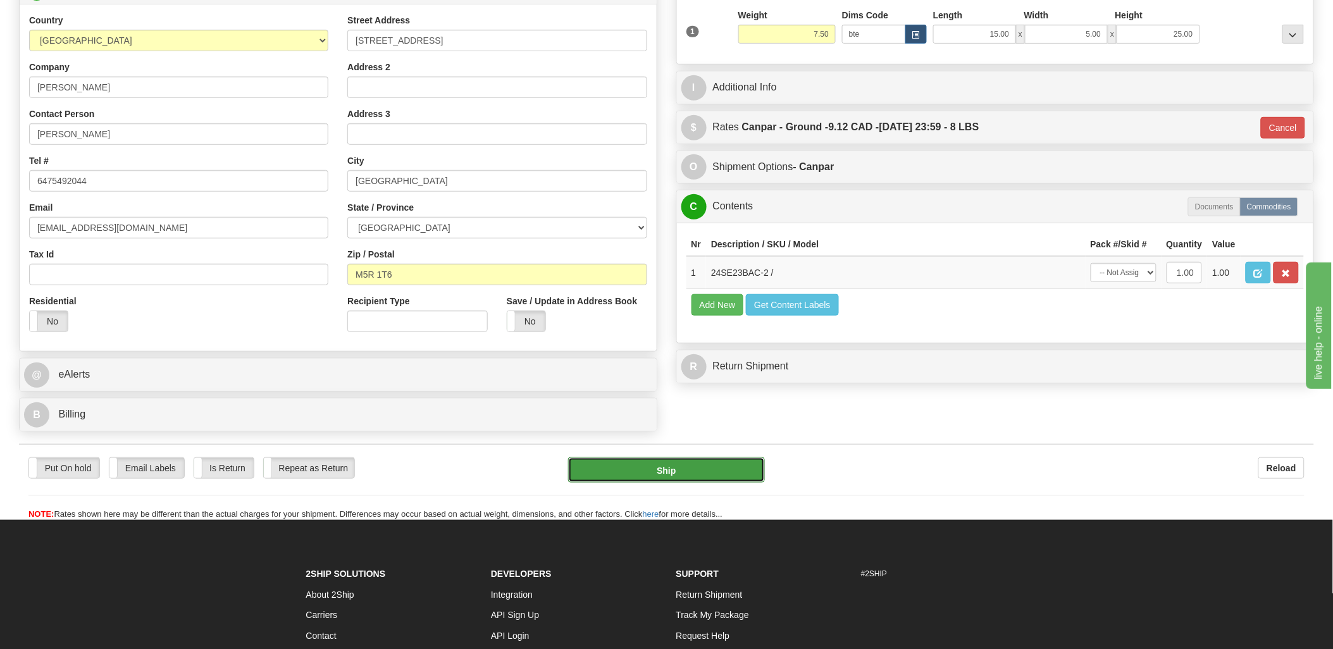
click at [701, 477] on button "Ship" at bounding box center [666, 470] width 197 height 25
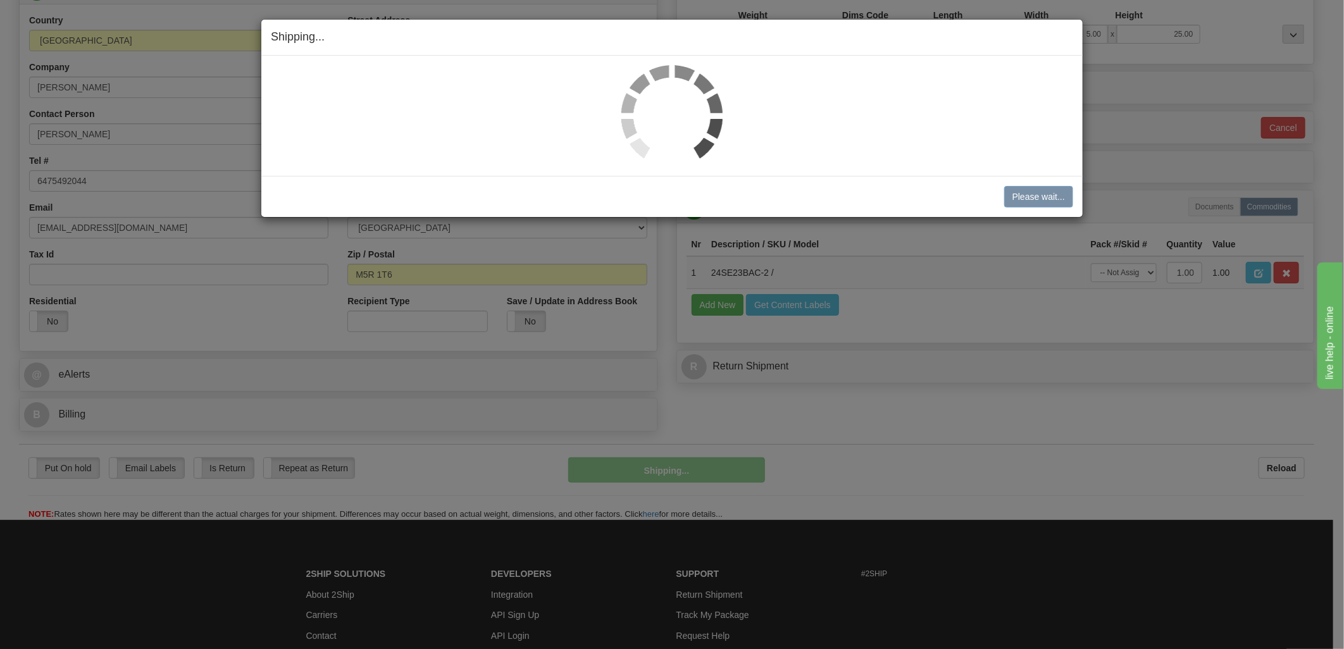
click at [983, 450] on div "Shipping... Your SHIPMENT will EXPIRE in Please wait... Cancel Cancel Shipment …" at bounding box center [672, 324] width 1344 height 649
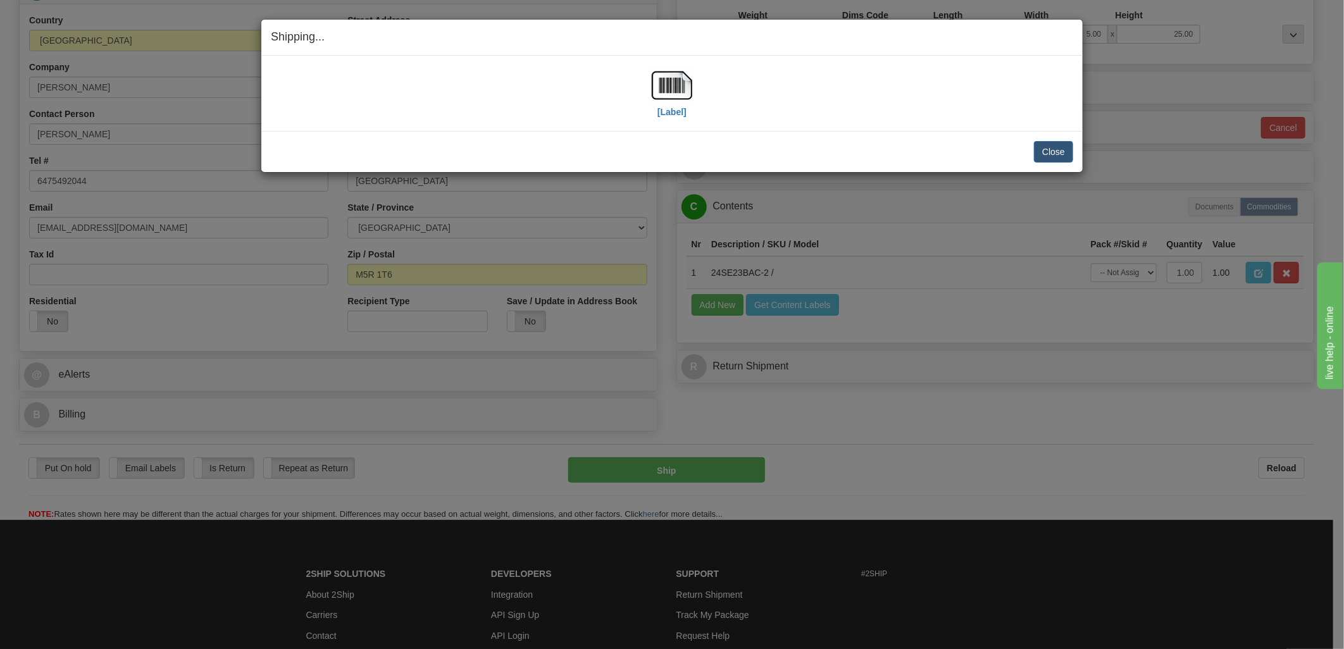
click at [1051, 166] on div "Close Cancel Cancel Shipment and Quit Pickup Quit Pickup ONLY" at bounding box center [671, 151] width 821 height 41
click at [1052, 156] on button "Close" at bounding box center [1053, 152] width 39 height 22
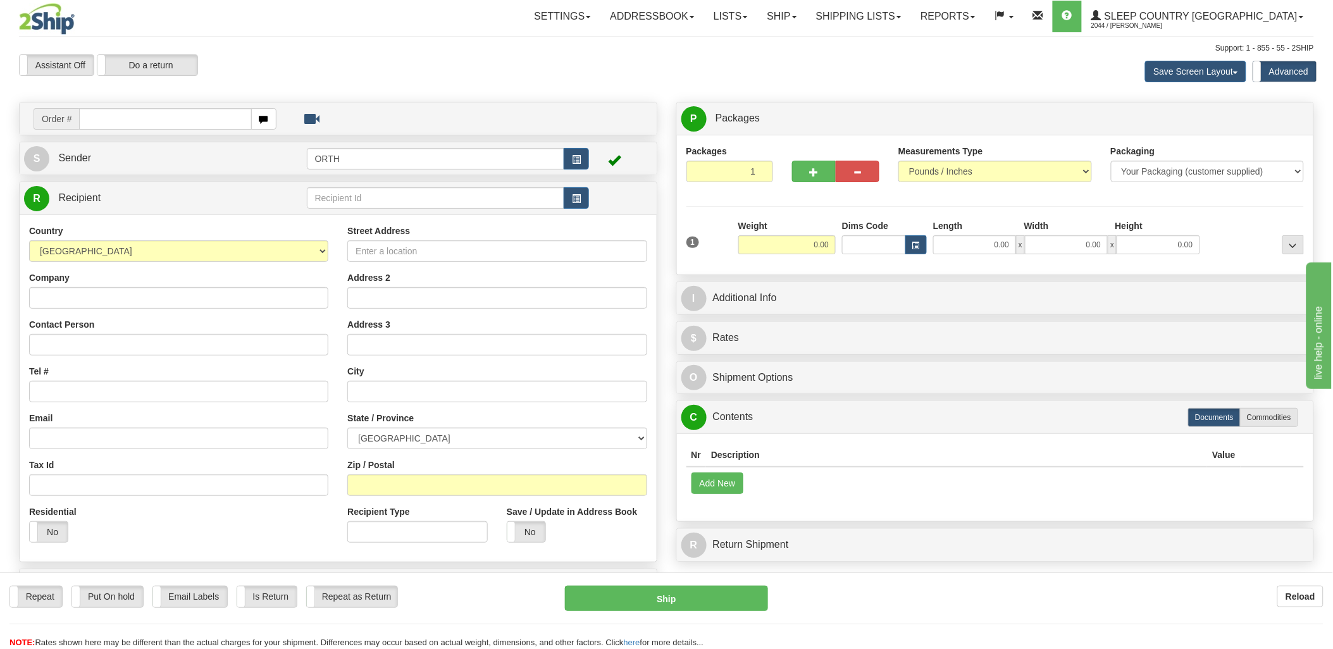
click at [151, 113] on input "text" at bounding box center [165, 119] width 172 height 22
click at [152, 113] on input "text" at bounding box center [165, 119] width 172 height 22
type input "1029654"
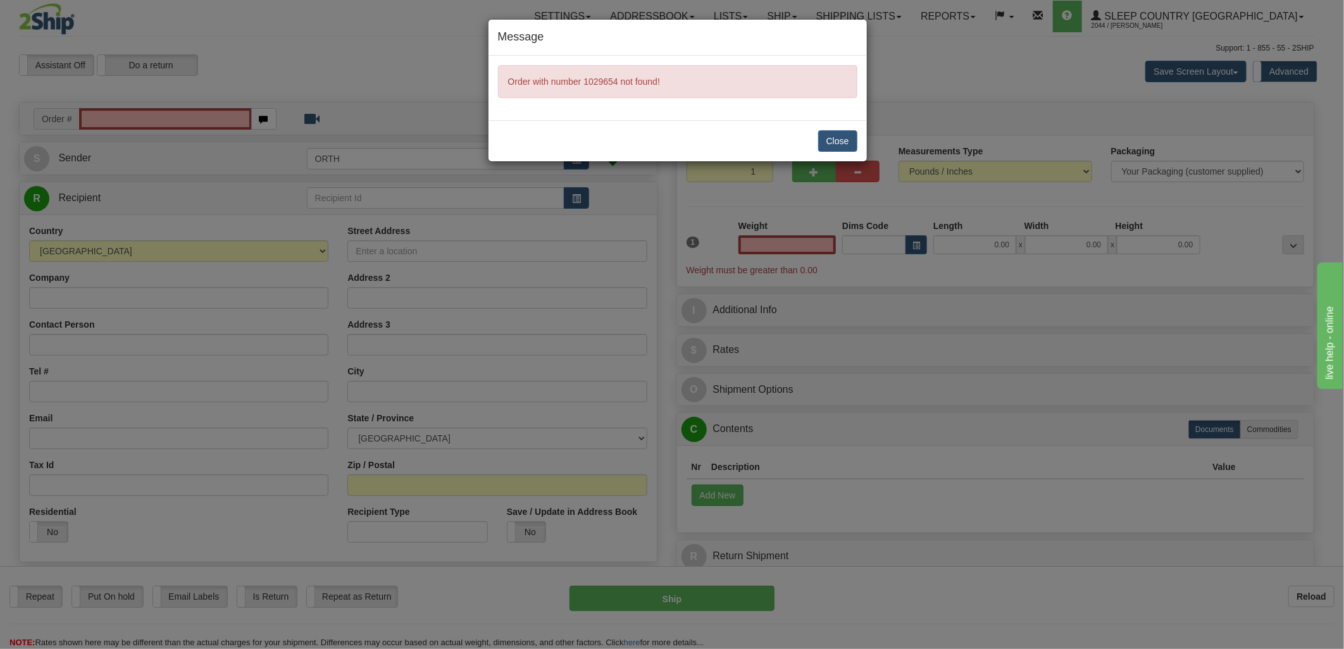
type input "0.00"
click at [838, 131] on button "Close" at bounding box center [837, 141] width 39 height 22
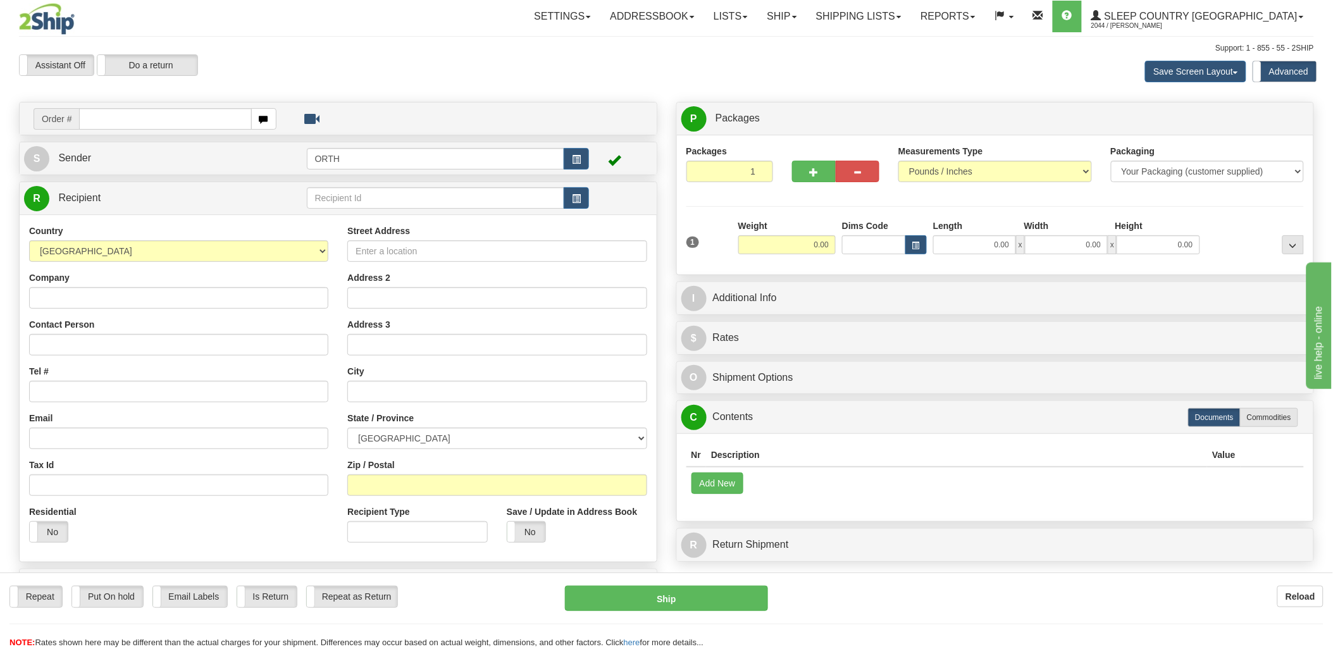
click at [199, 118] on input "text" at bounding box center [165, 119] width 172 height 22
type input "1029654"
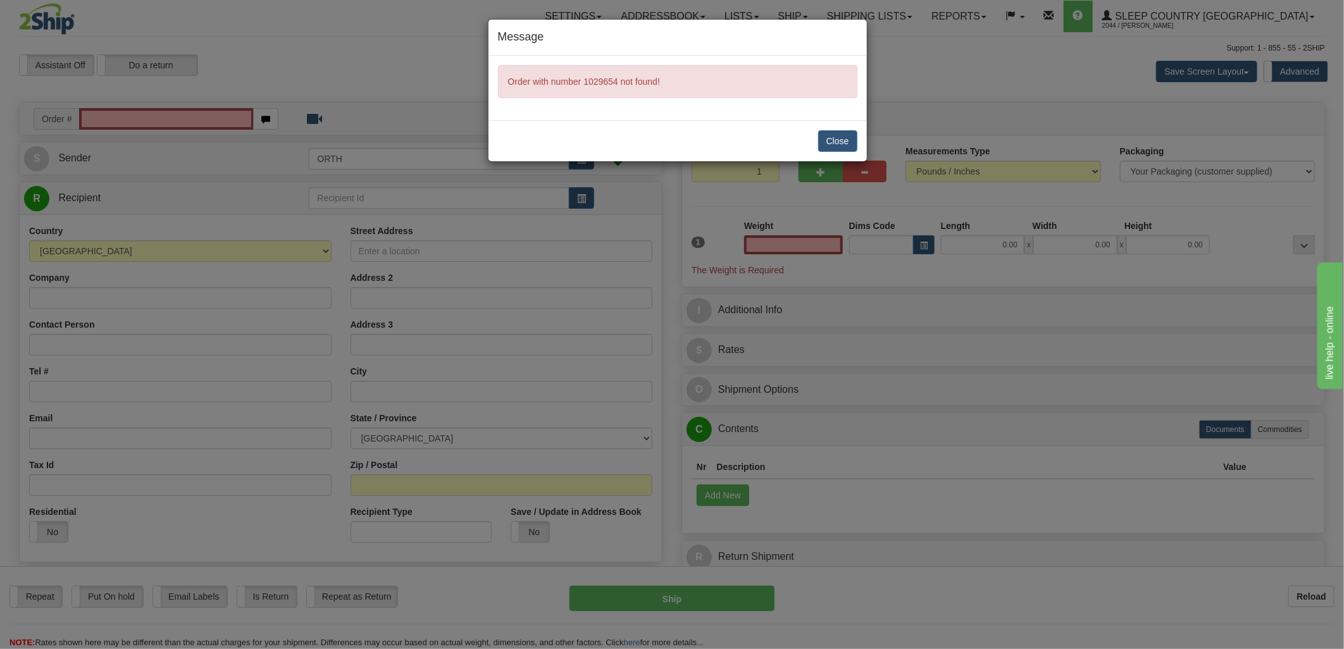
type input "0.00"
drag, startPoint x: 834, startPoint y: 136, endPoint x: 723, endPoint y: 131, distance: 110.9
click at [834, 135] on button "Close" at bounding box center [837, 141] width 39 height 22
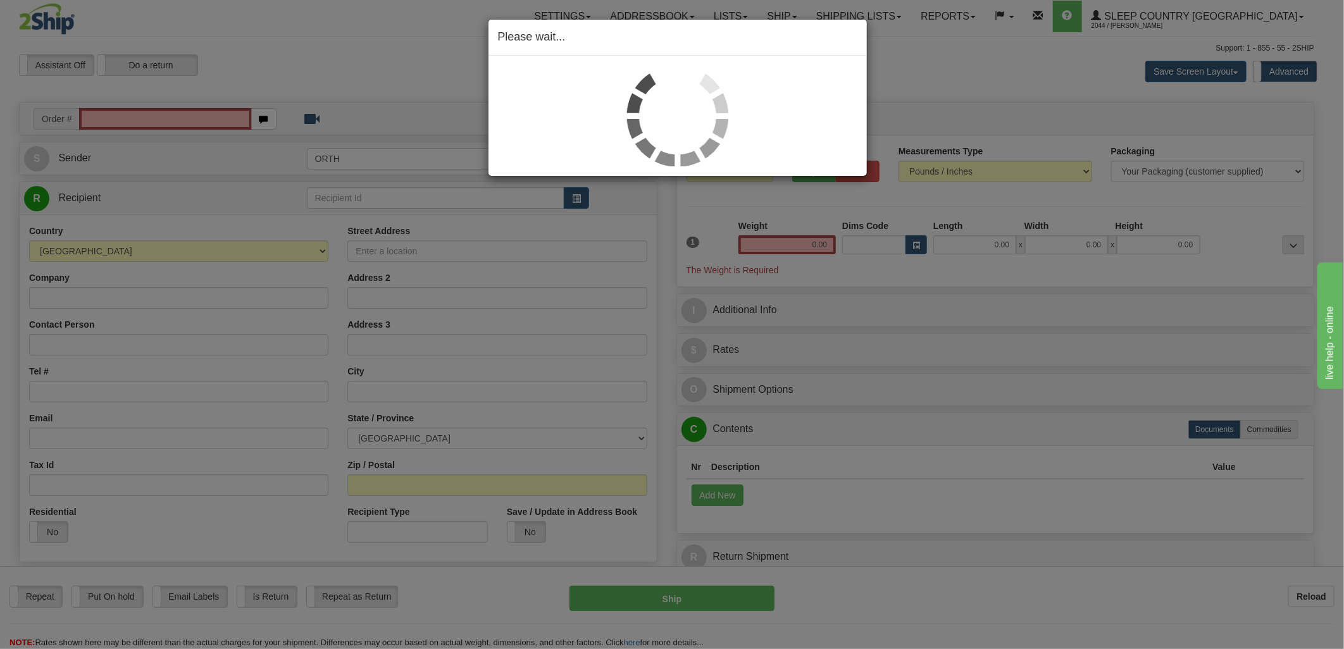
click at [160, 122] on div "Please wait..." at bounding box center [672, 324] width 1344 height 649
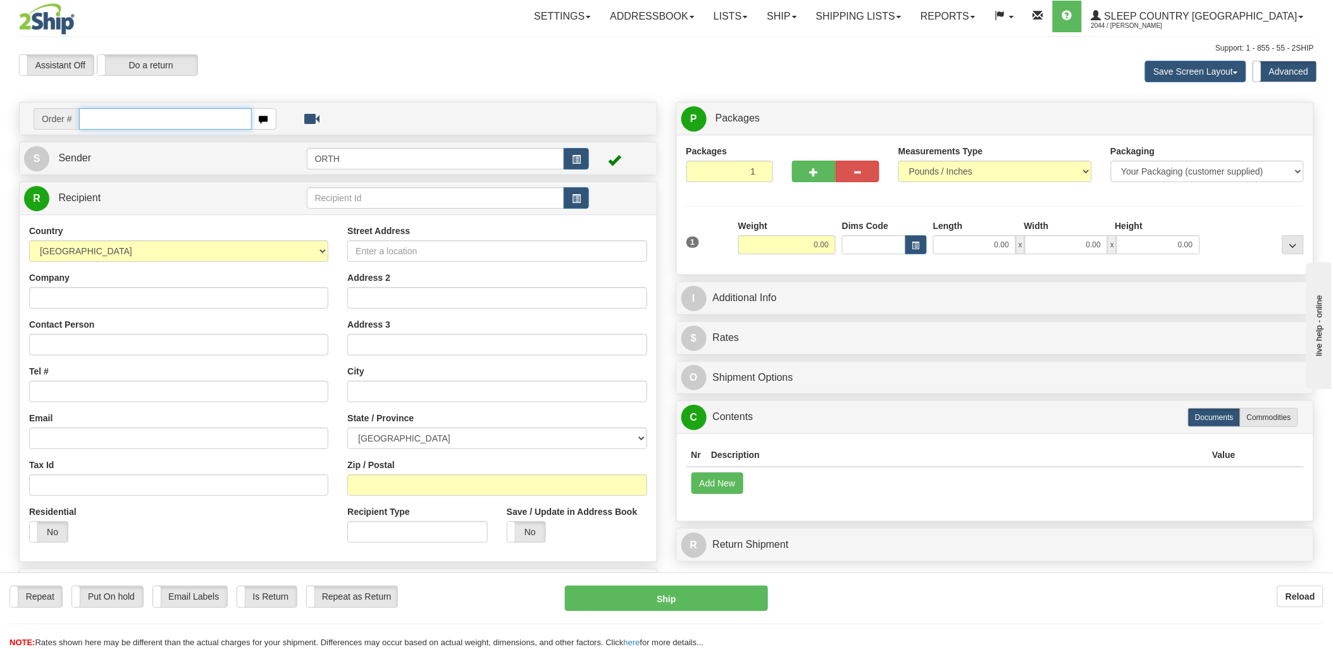
click at [110, 116] on input "text" at bounding box center [165, 119] width 172 height 22
type input "1"
type input "9000i"
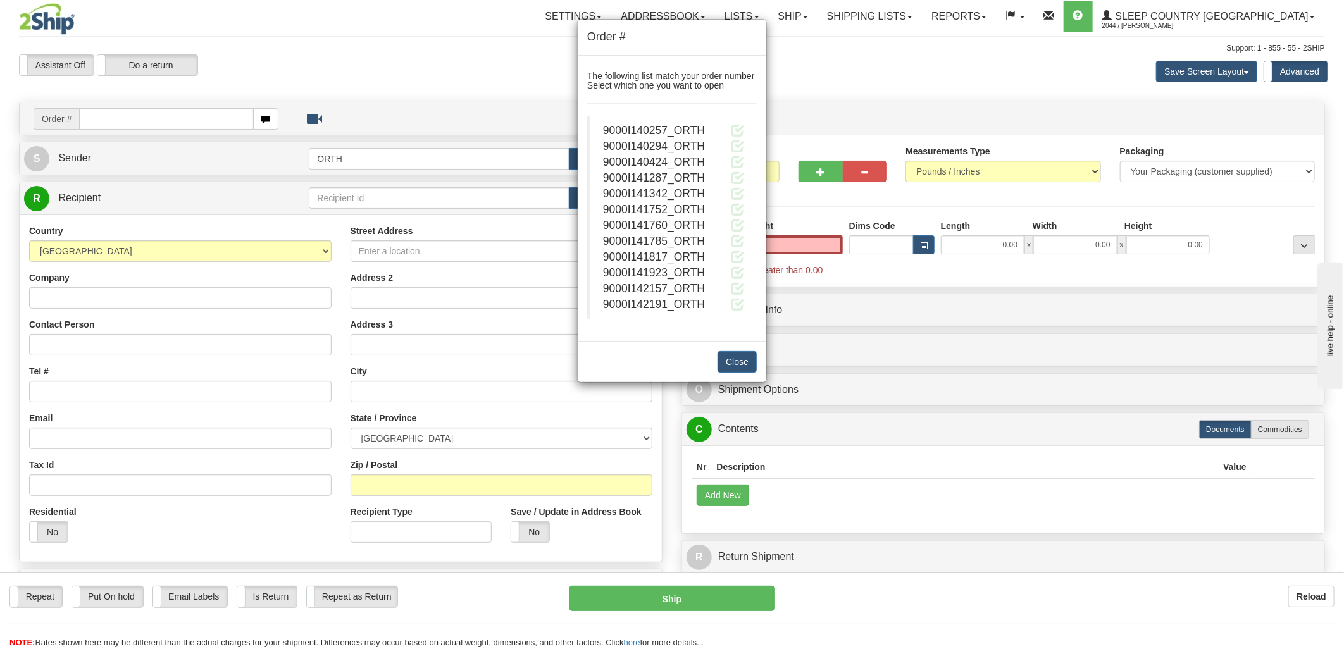
type input "0.00"
click at [751, 128] on blockquote "9000I140257_ORTH 9000I140294_ORTH 9000I140424_ORTH" at bounding box center [672, 217] width 170 height 203
click at [744, 128] on blockquote "9000I140257_ORTH 9000I140294_ORTH 9000I140424_ORTH" at bounding box center [672, 217] width 170 height 203
click at [742, 130] on span at bounding box center [737, 129] width 13 height 13
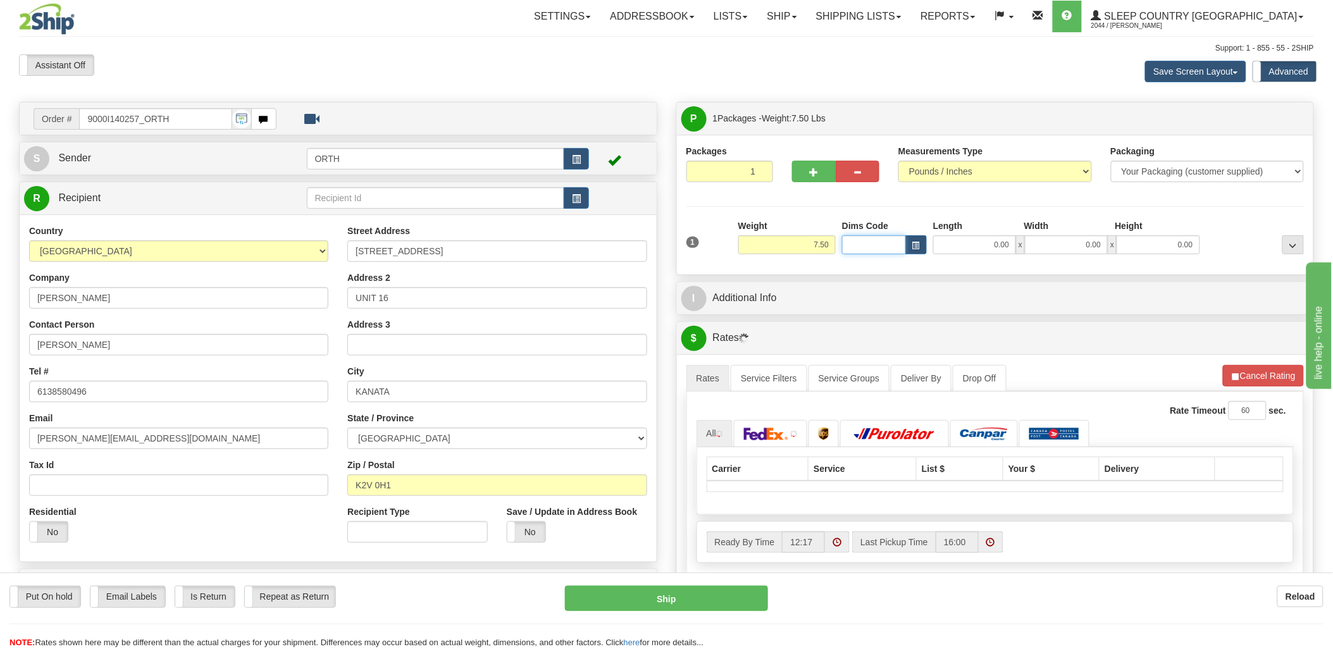
click at [869, 242] on input "Dims Code" at bounding box center [874, 244] width 64 height 19
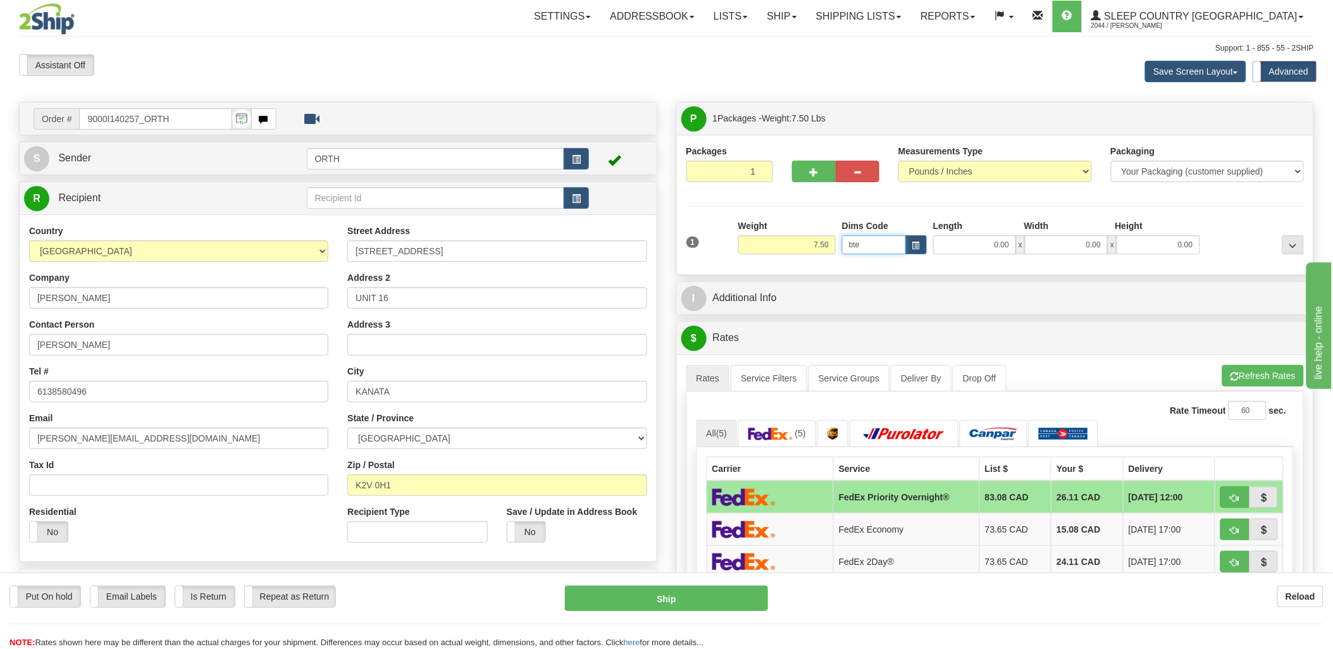
type input "bte"
click button "Delete" at bounding box center [0, 0] width 0 height 0
type input "15.00"
type input "5.00"
type input "25.00"
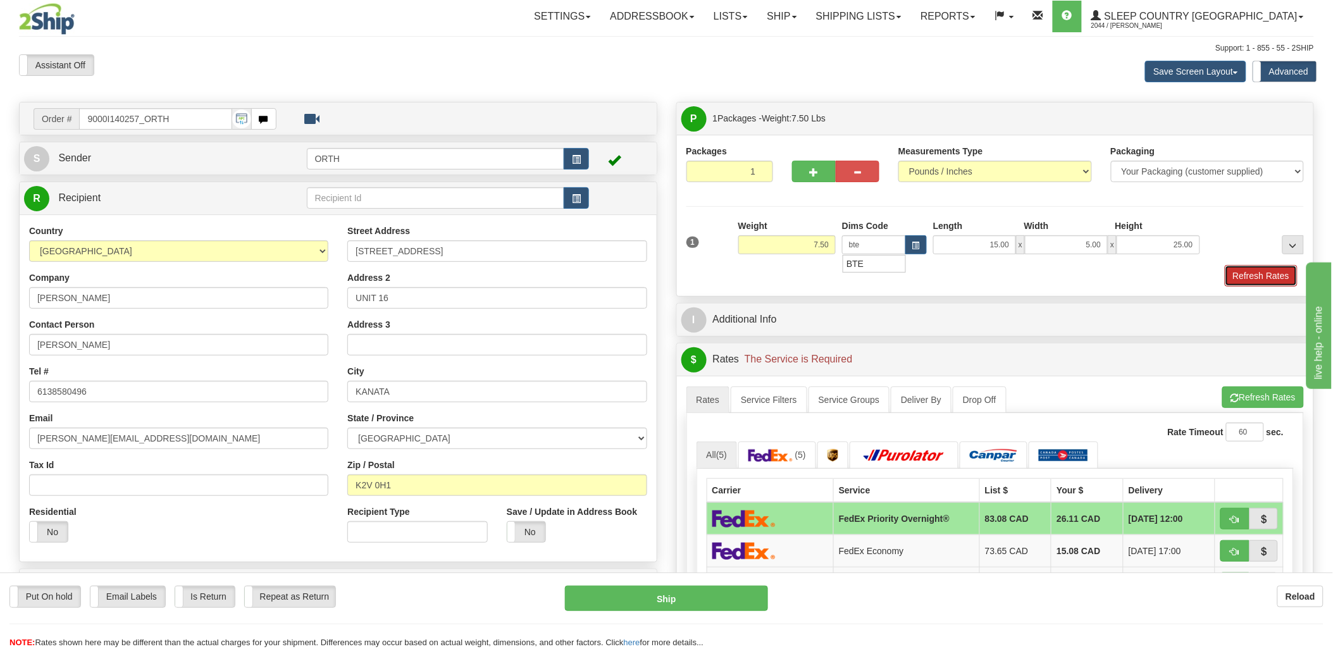
click at [1270, 268] on button "Refresh Rates" at bounding box center [1261, 276] width 73 height 22
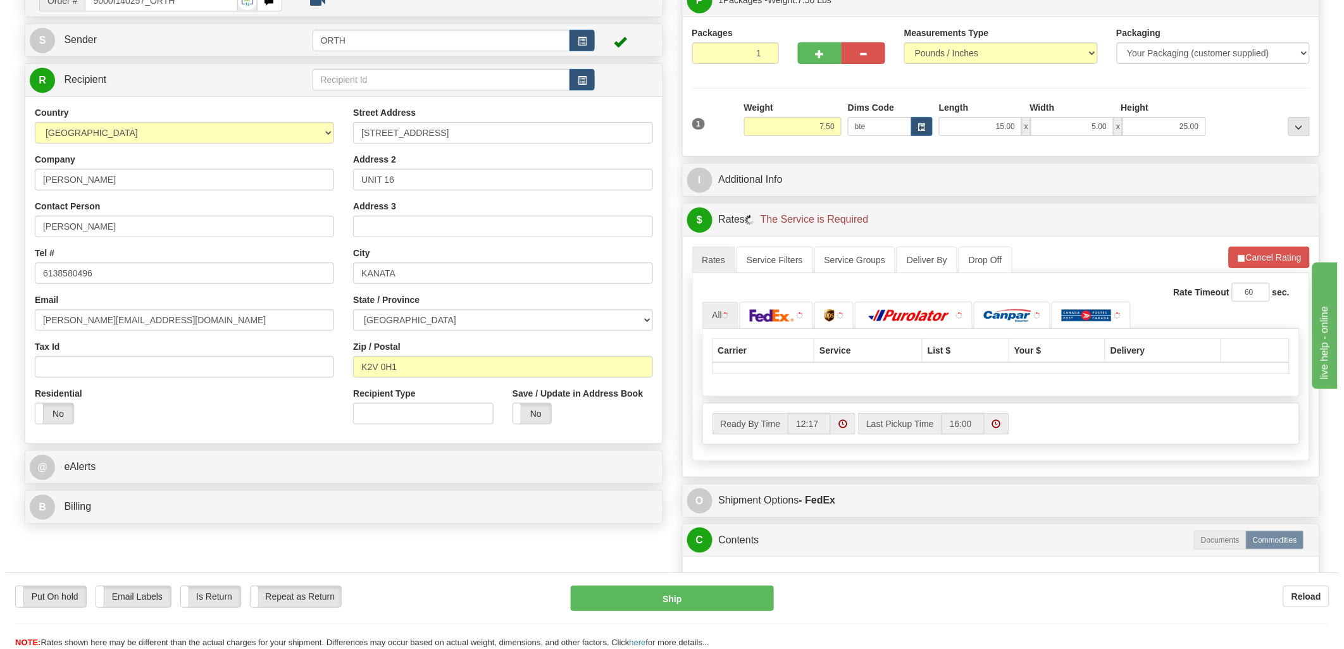
scroll to position [140, 0]
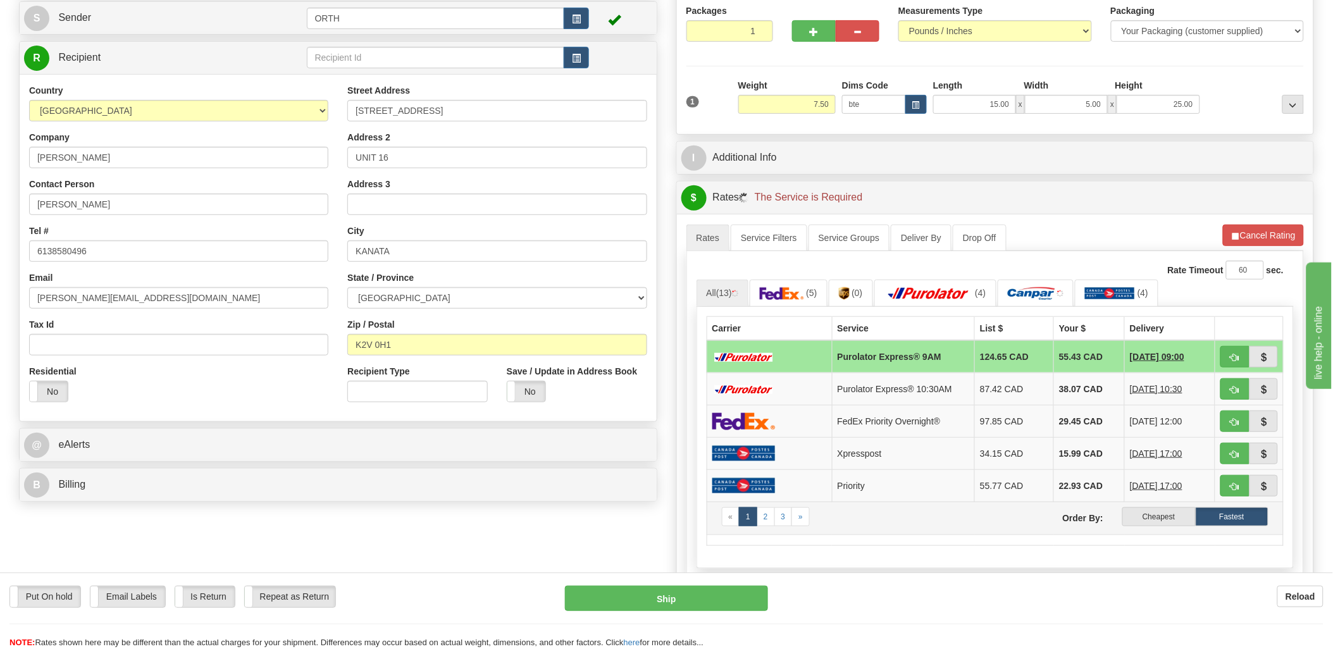
click at [1177, 529] on td "« 1 2 3 » Order By: Cheapest Fastest" at bounding box center [995, 518] width 577 height 33
click at [1178, 518] on label "Cheapest" at bounding box center [1159, 517] width 73 height 19
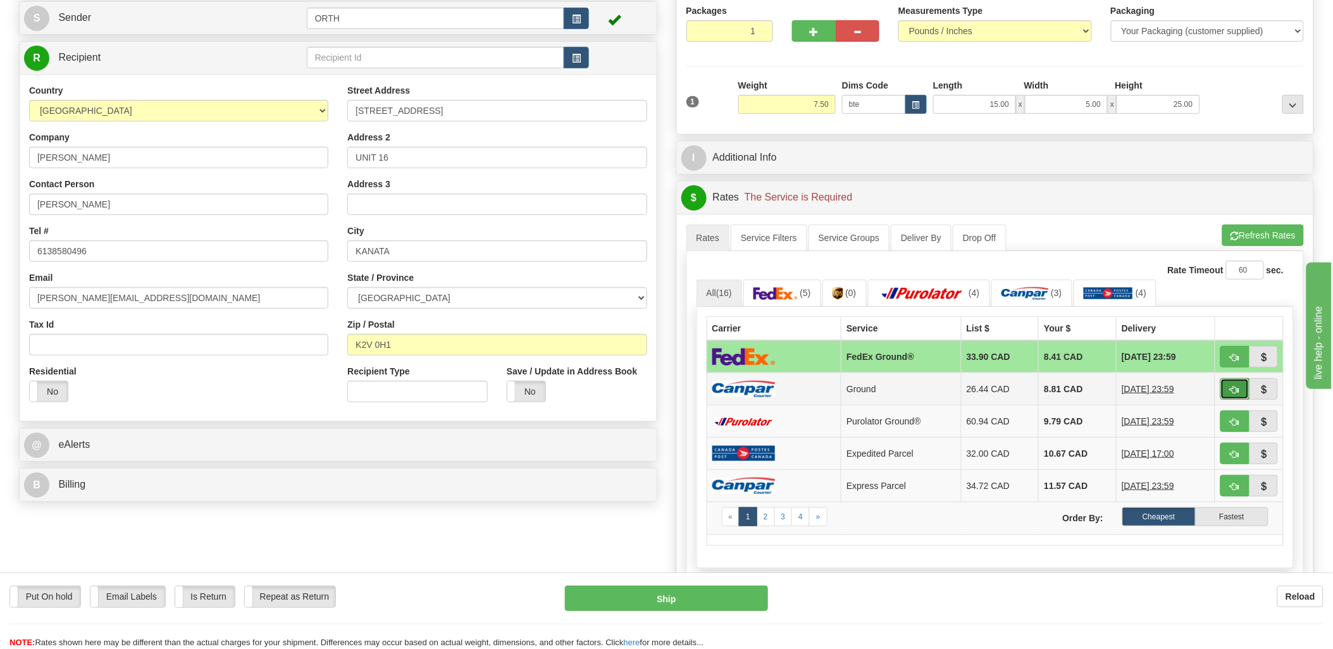
click at [1242, 396] on button "button" at bounding box center [1235, 389] width 29 height 22
type input "1"
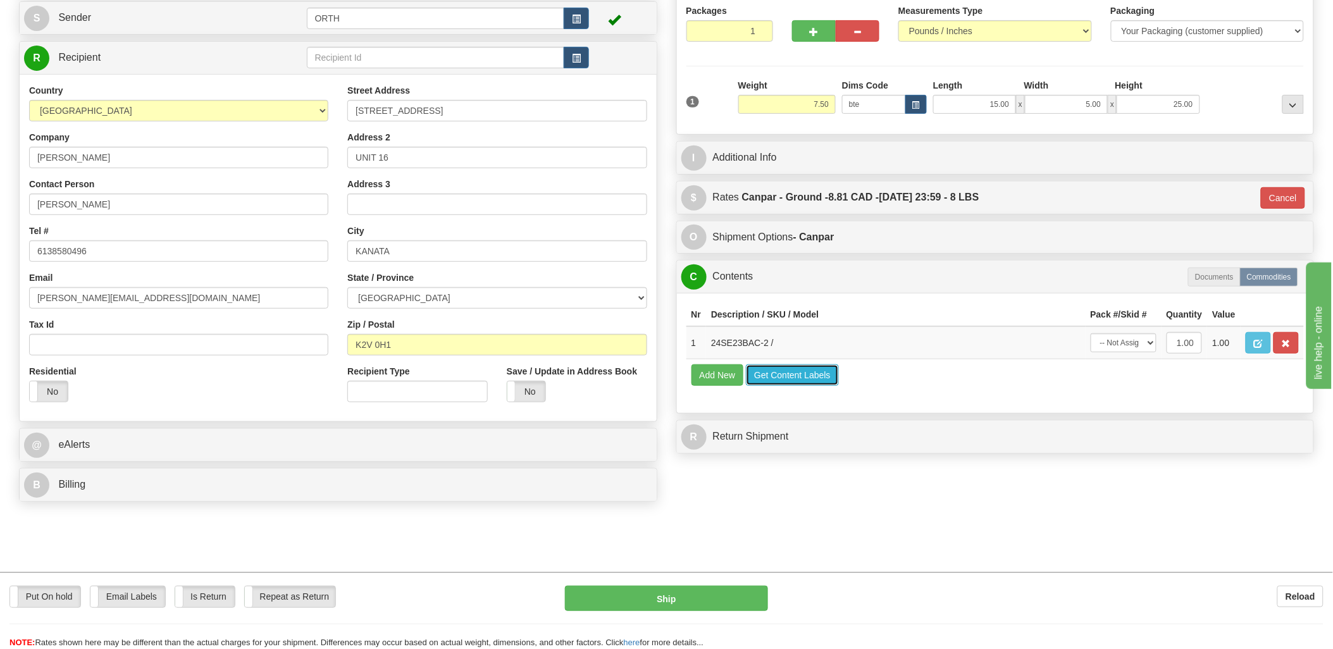
click at [792, 386] on button "Get Content Labels" at bounding box center [792, 376] width 93 height 22
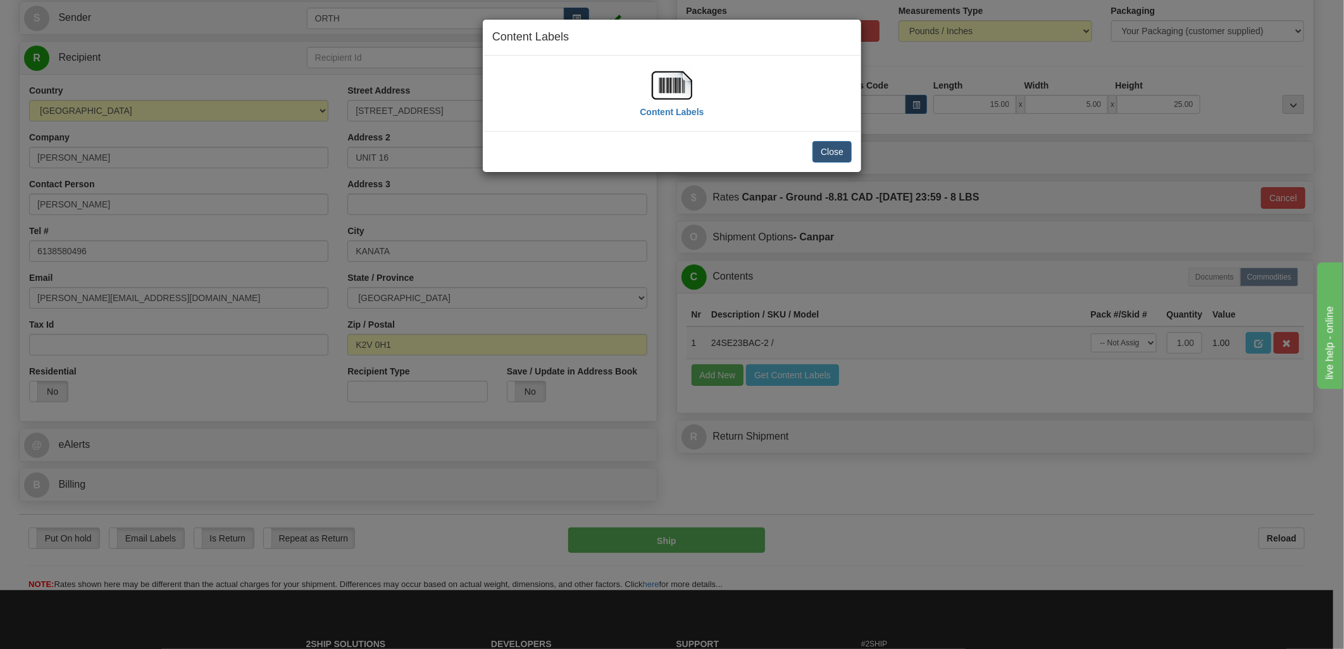
click at [668, 80] on img at bounding box center [672, 85] width 41 height 41
click at [820, 146] on button "Close" at bounding box center [832, 152] width 39 height 22
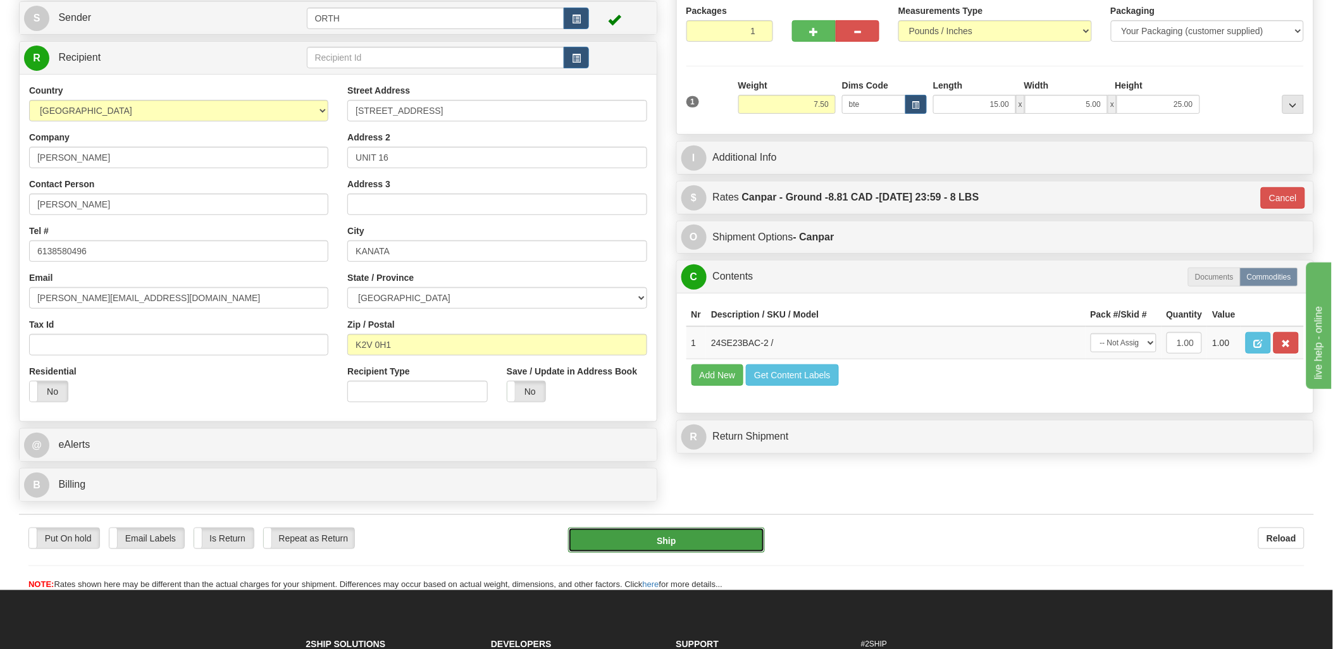
click at [711, 540] on button "Ship" at bounding box center [666, 540] width 197 height 25
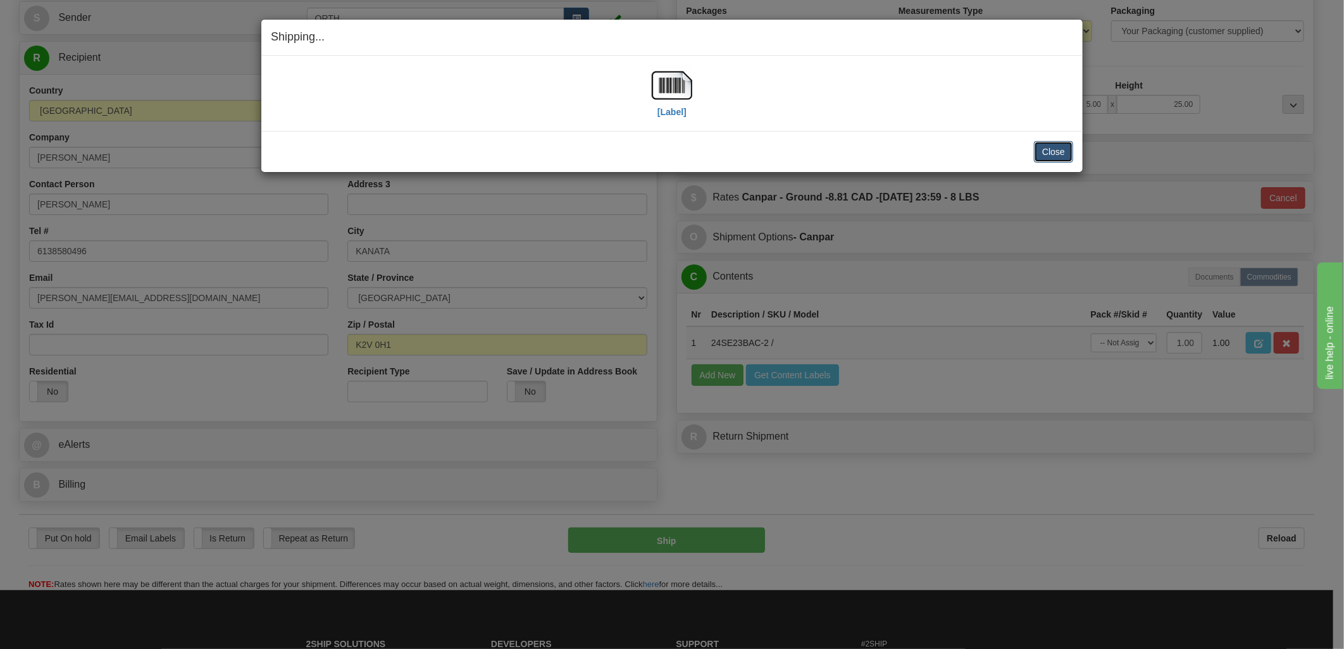
click at [1052, 152] on button "Close" at bounding box center [1053, 152] width 39 height 22
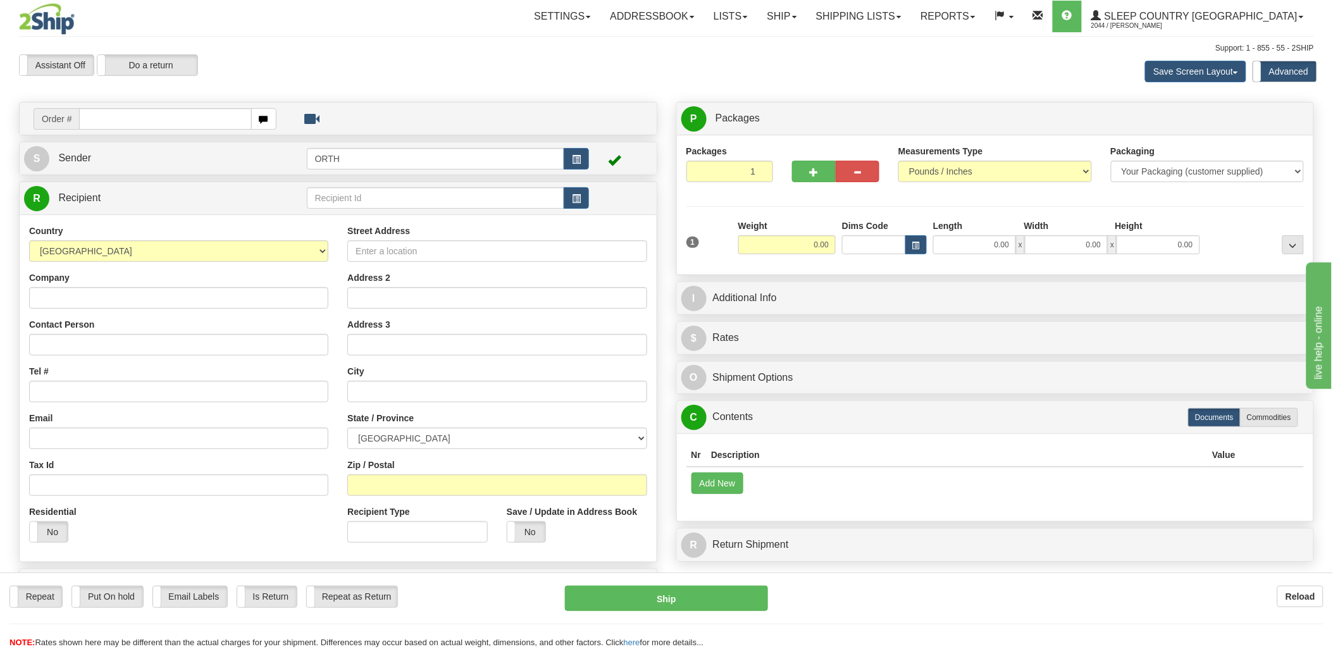
click at [146, 123] on div at bounding box center [666, 324] width 1333 height 649
click at [147, 121] on input "text" at bounding box center [165, 119] width 172 height 22
type input "9000"
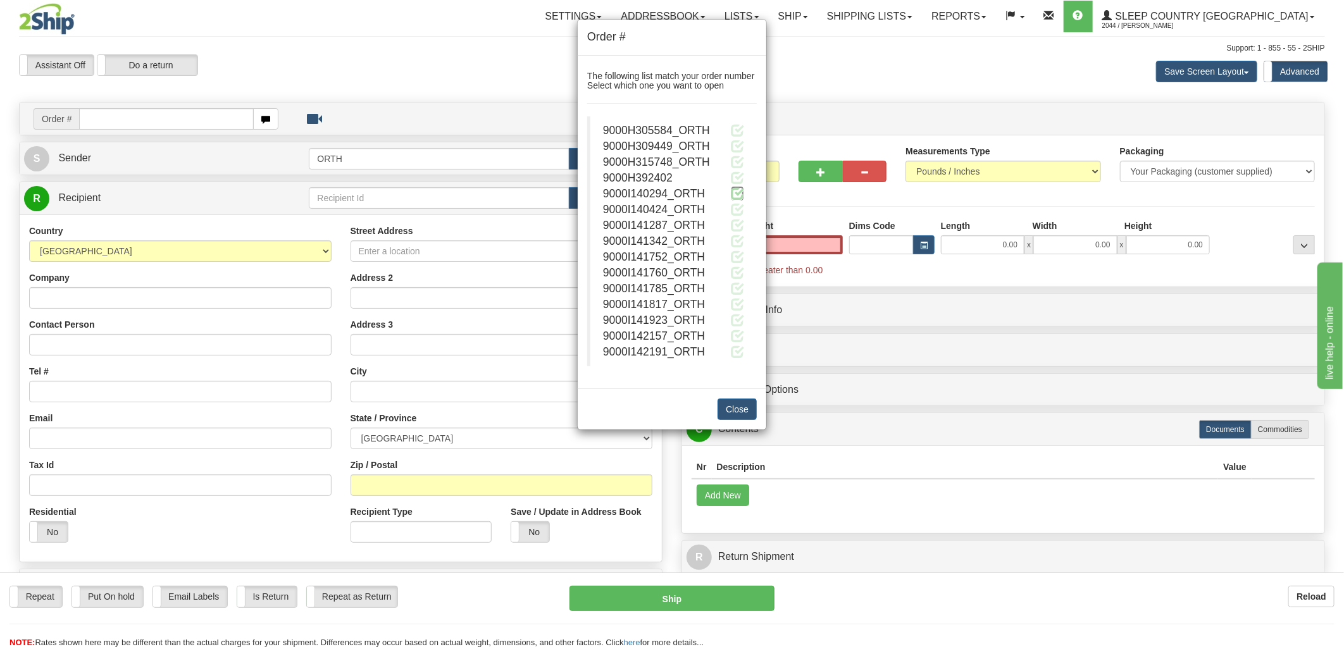
type input "0.00"
click at [741, 198] on span at bounding box center [737, 193] width 13 height 13
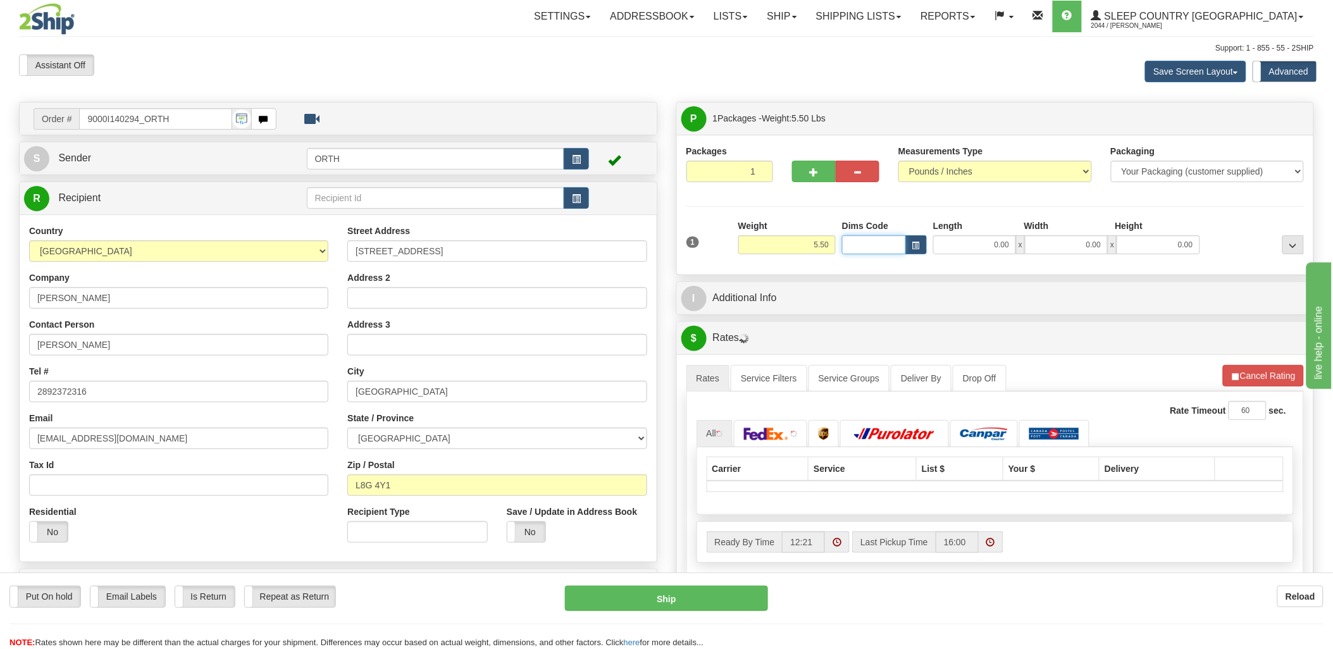
click at [894, 250] on input "Dims Code" at bounding box center [874, 244] width 64 height 19
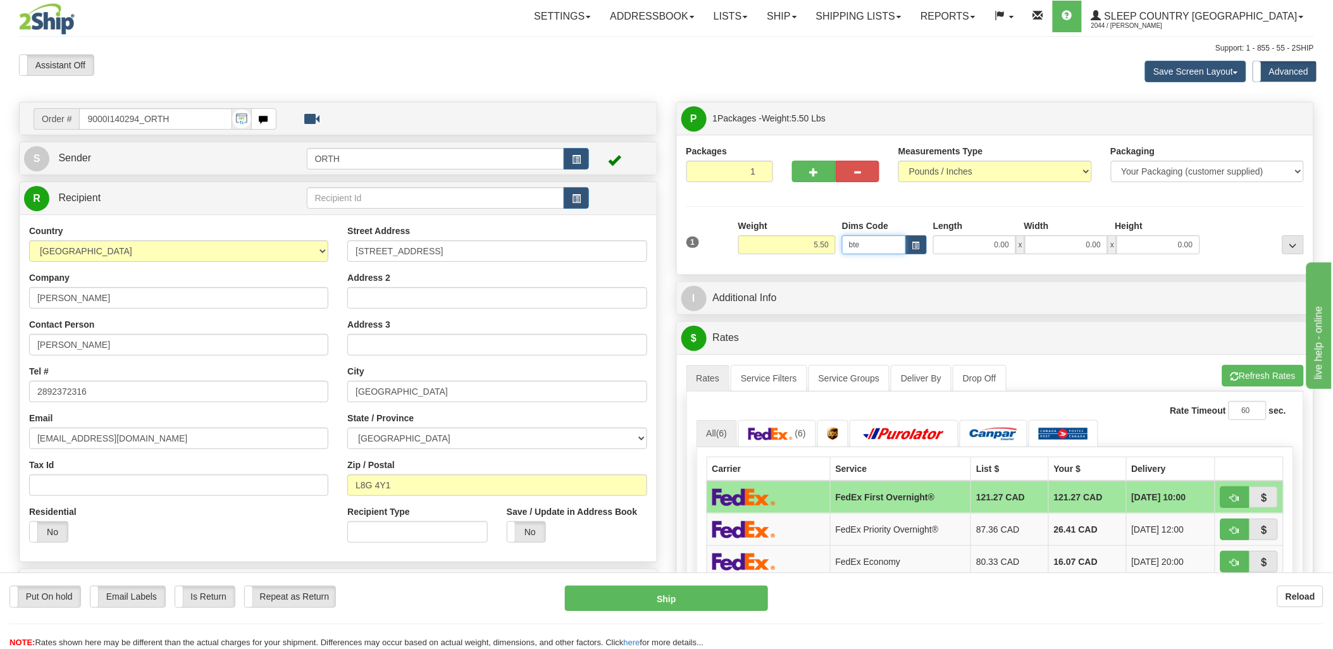
type input "bte"
click button "Delete" at bounding box center [0, 0] width 0 height 0
type input "15.00"
type input "5.00"
type input "25.00"
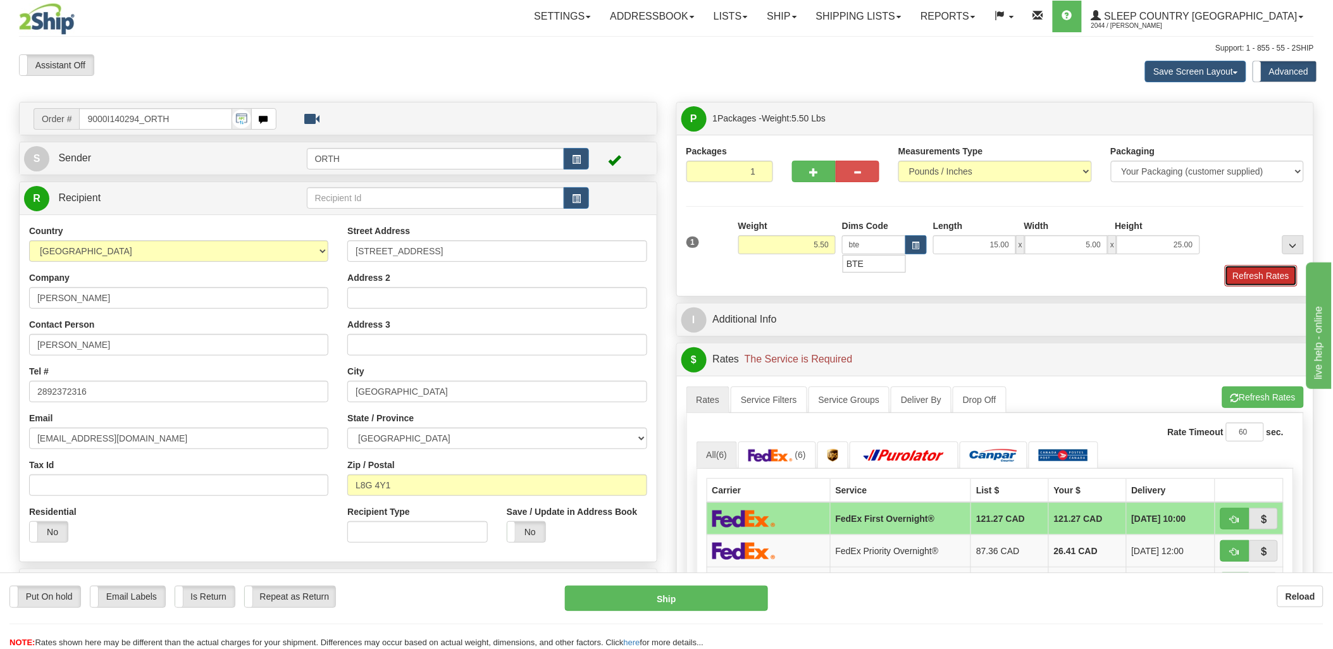
click at [1239, 277] on button "Refresh Rates" at bounding box center [1261, 276] width 73 height 22
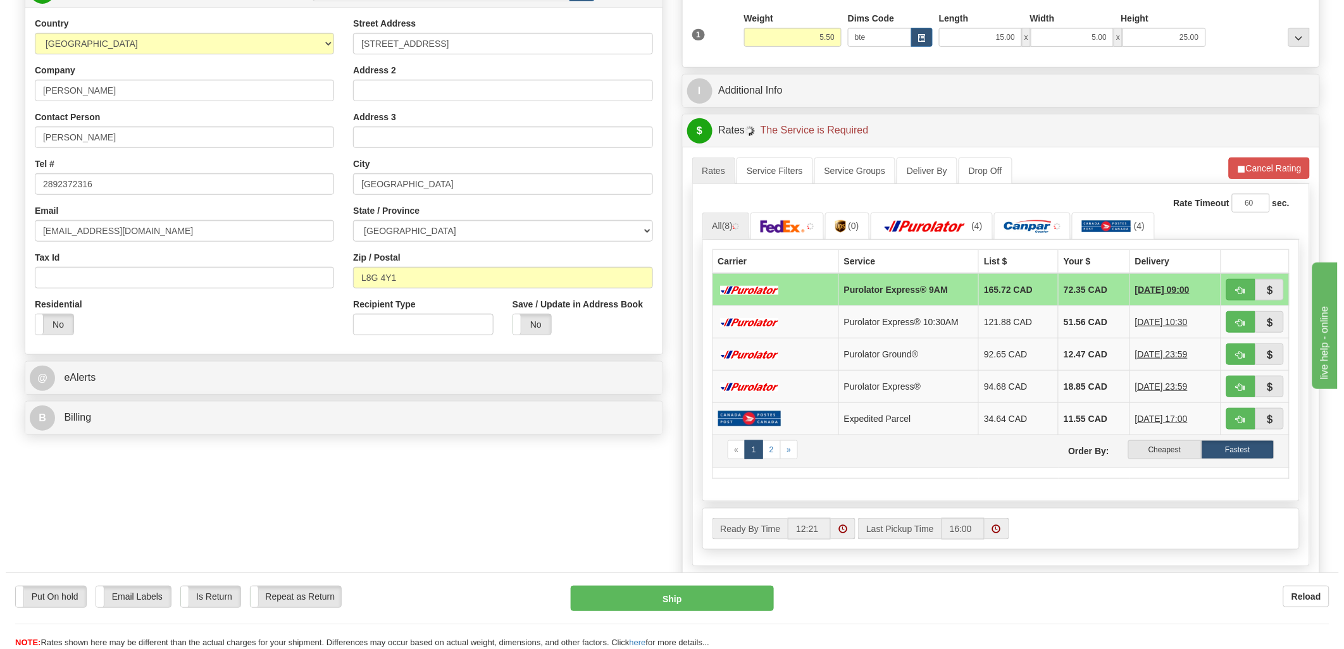
scroll to position [211, 0]
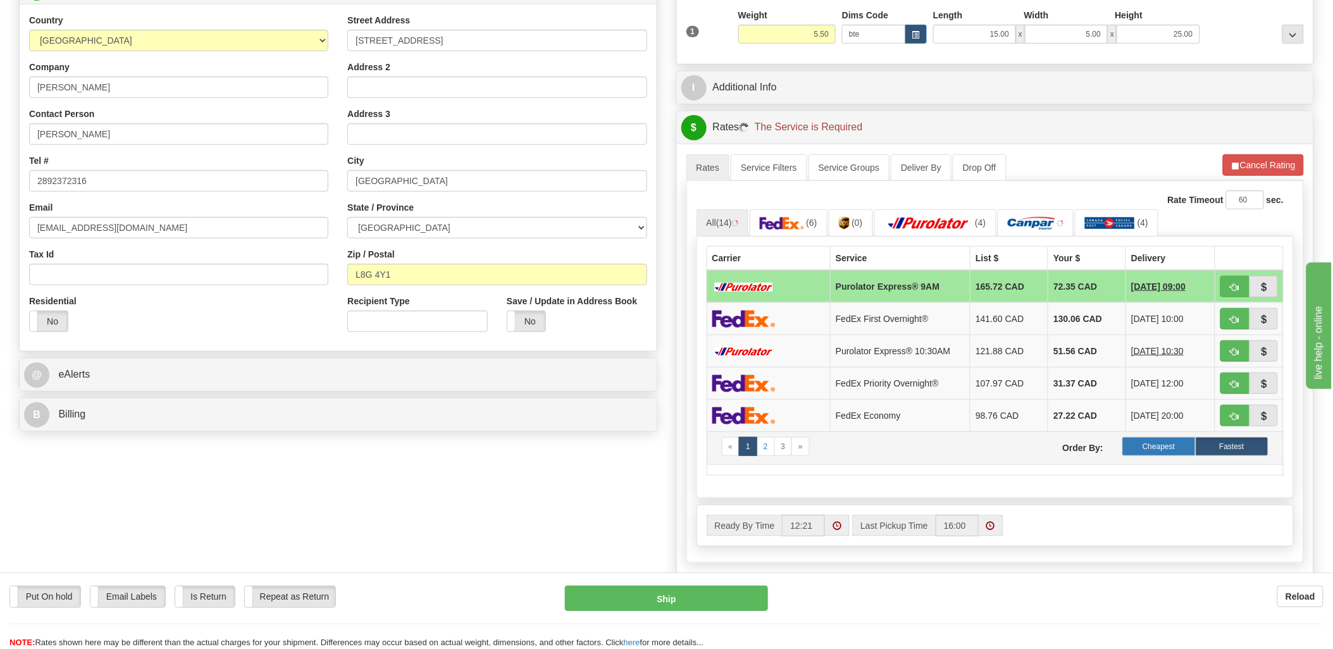
click at [1166, 454] on label "Cheapest" at bounding box center [1159, 446] width 73 height 19
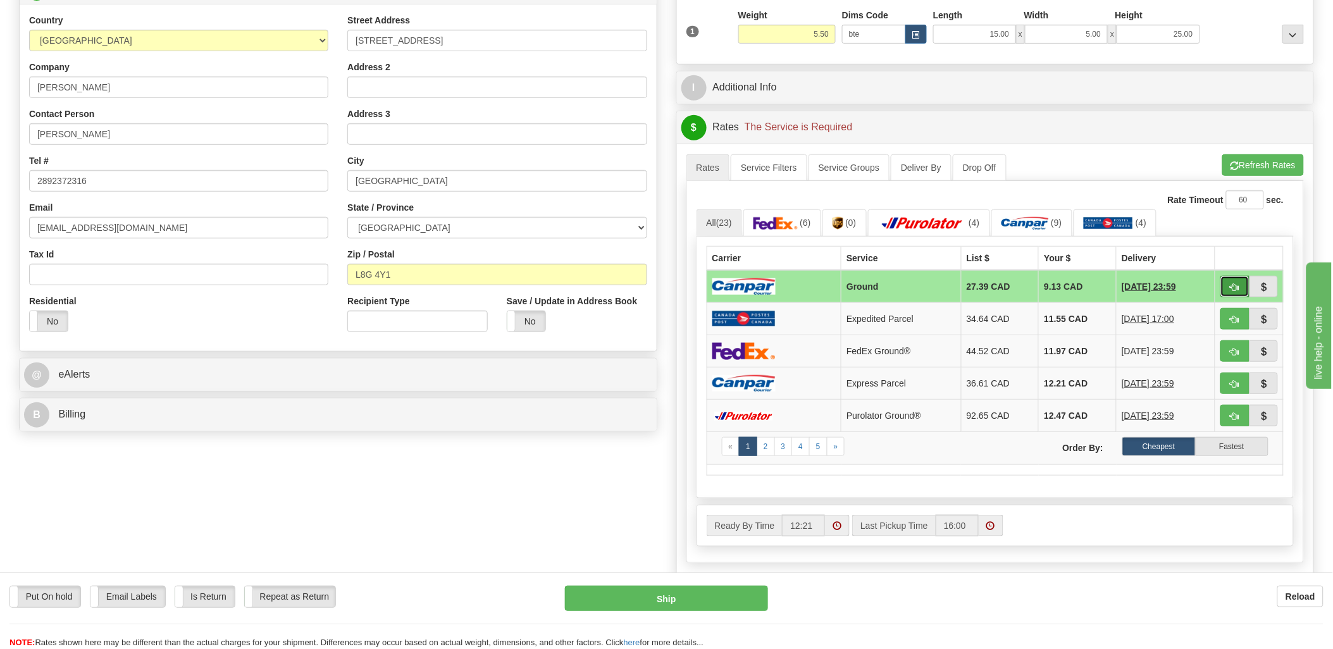
click at [1237, 288] on span "button" at bounding box center [1235, 288] width 9 height 8
type input "1"
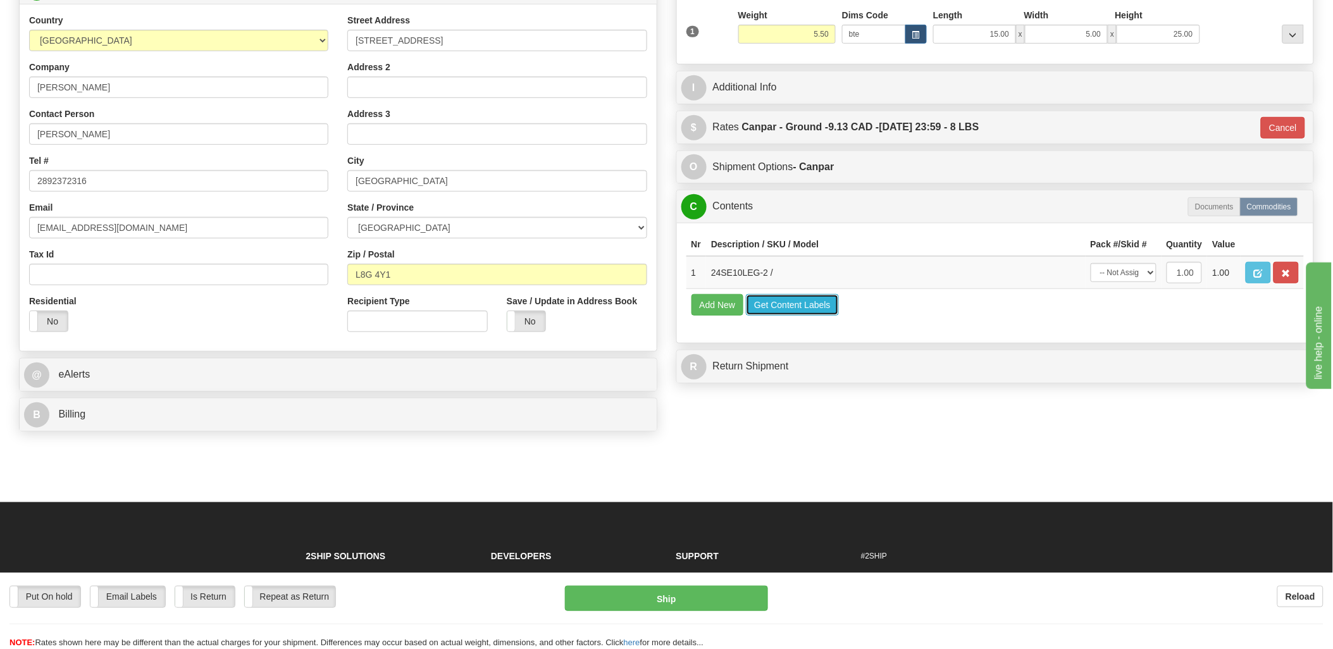
click at [801, 316] on button "Get Content Labels" at bounding box center [792, 305] width 93 height 22
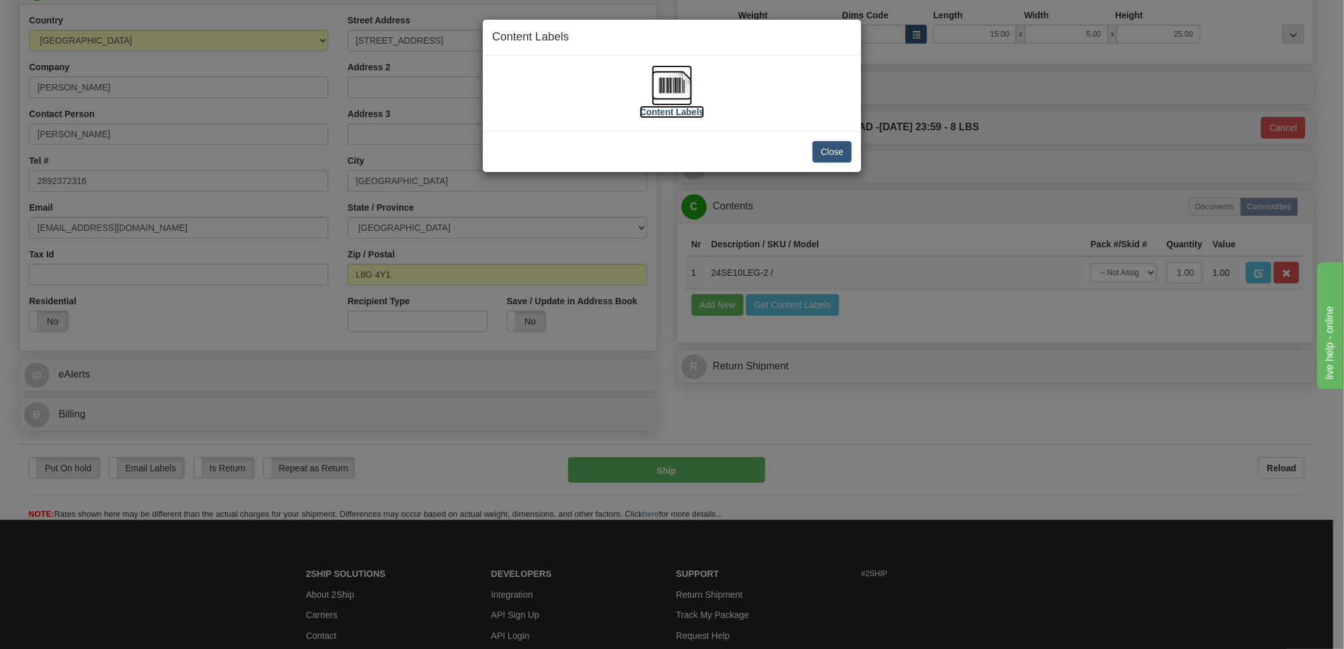
click at [676, 87] on img at bounding box center [672, 85] width 41 height 41
click at [833, 161] on button "Close" at bounding box center [832, 152] width 39 height 22
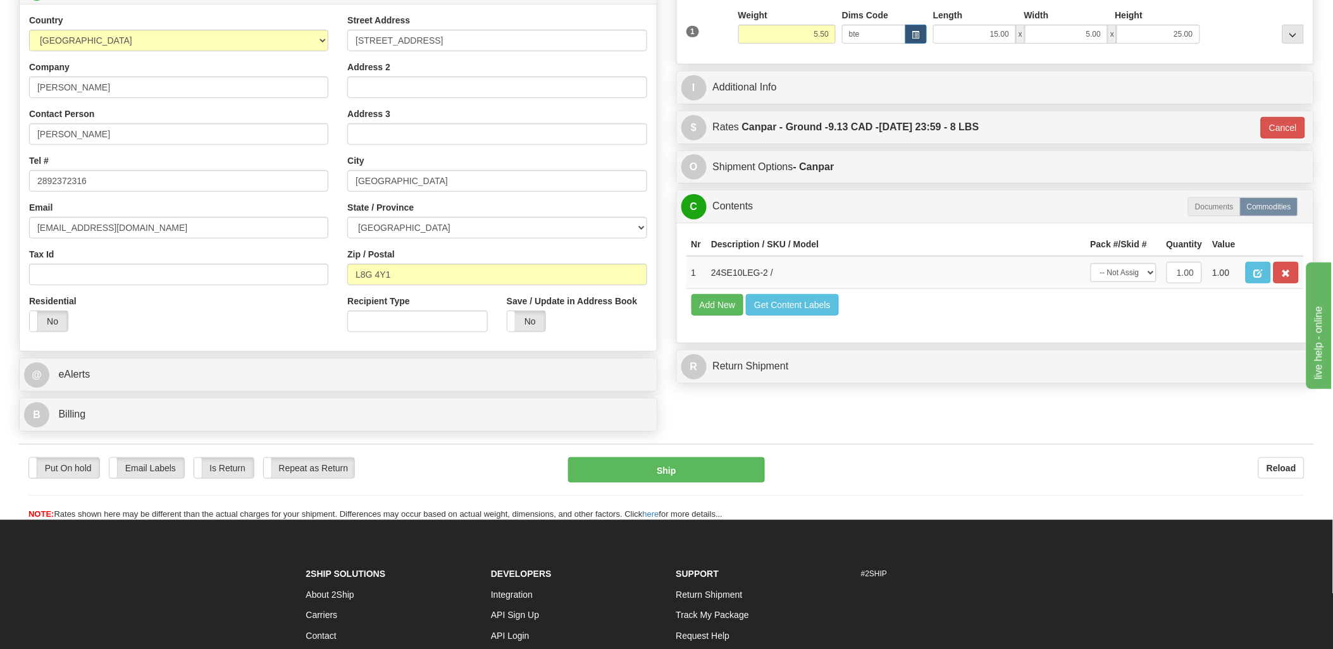
click at [663, 489] on div "Put On hold Put On hold Email Labels Email Labels Edit Is Return Is Return Repe…" at bounding box center [666, 489] width 1295 height 63
click at [669, 471] on button "Ship" at bounding box center [666, 470] width 197 height 25
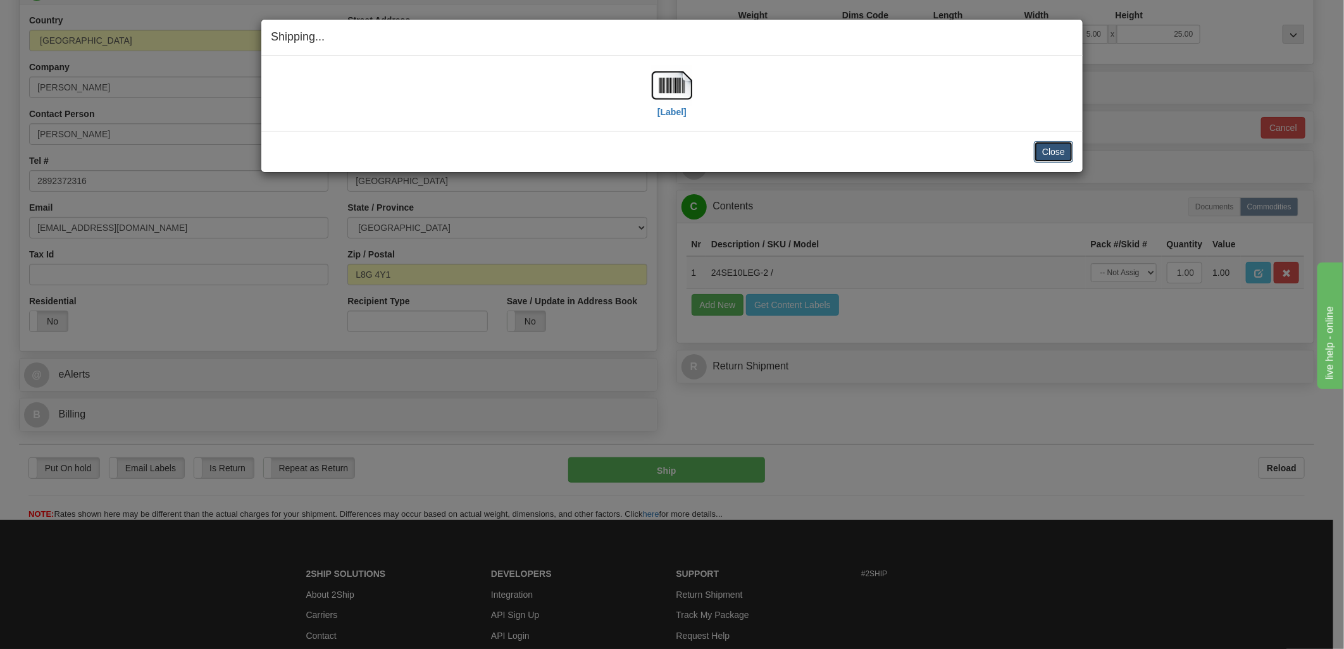
click at [1054, 146] on button "Close" at bounding box center [1053, 152] width 39 height 22
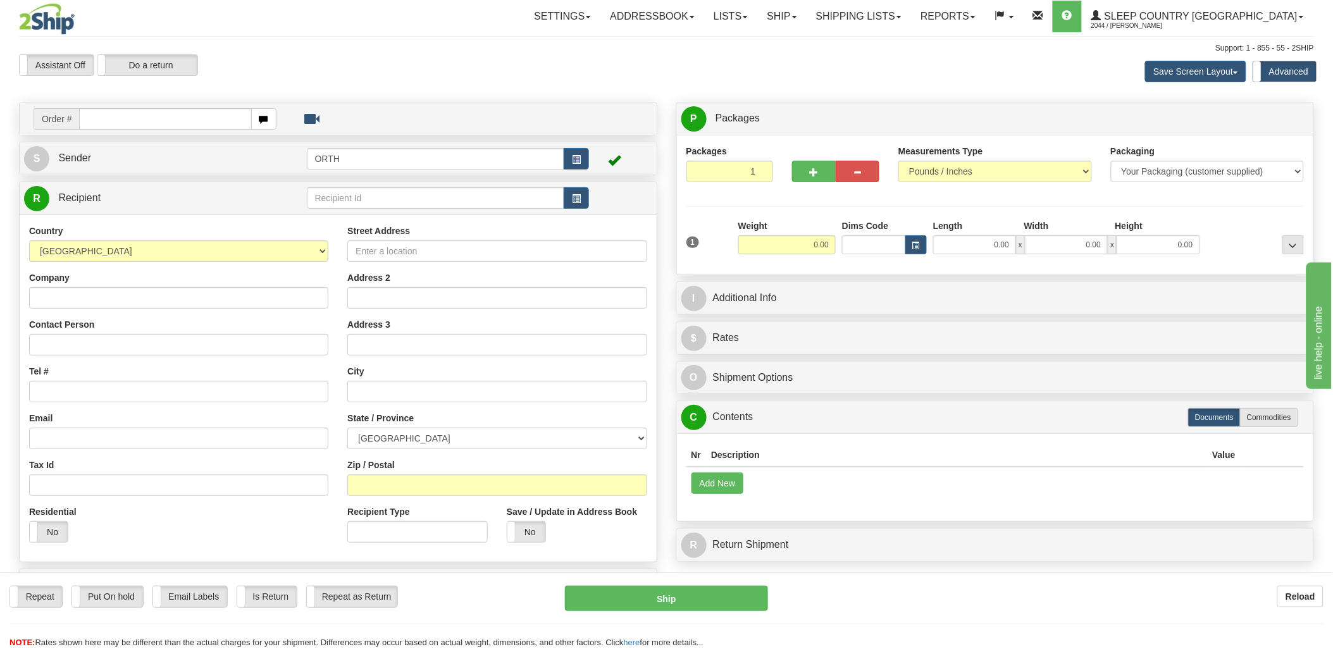
click at [192, 117] on input "text" at bounding box center [165, 119] width 172 height 22
type input "9000i"
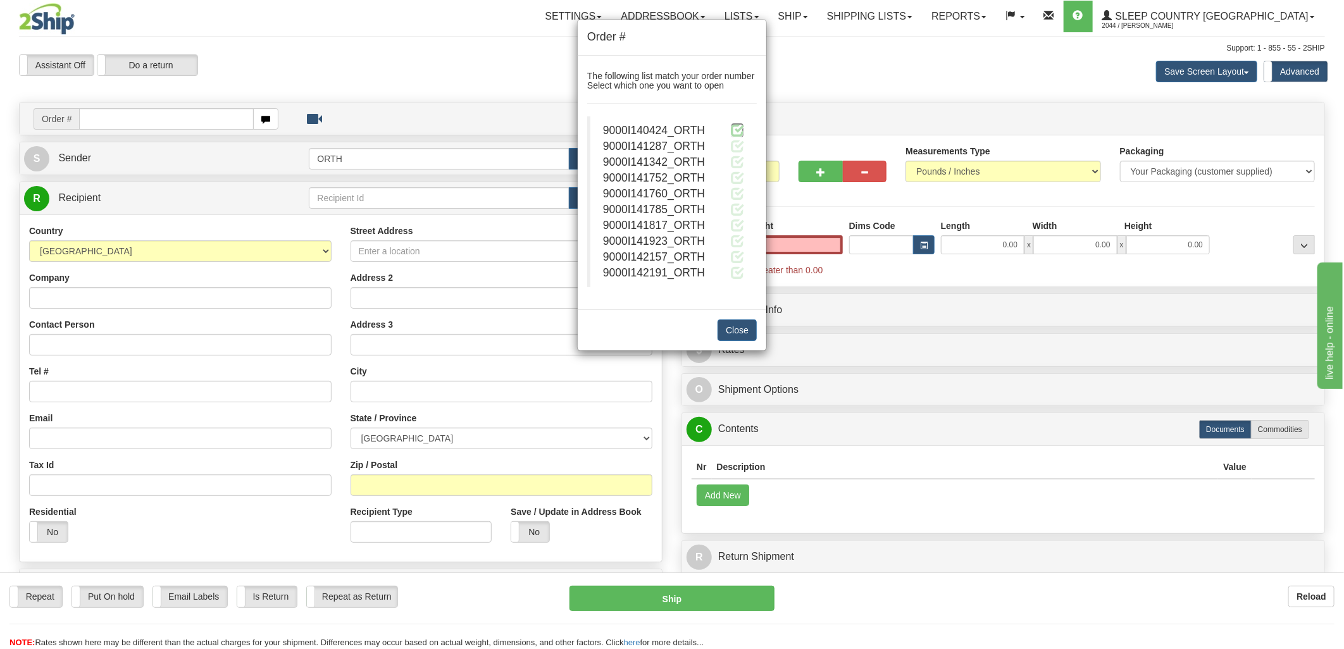
type input "0.00"
click at [738, 136] on span at bounding box center [737, 129] width 13 height 13
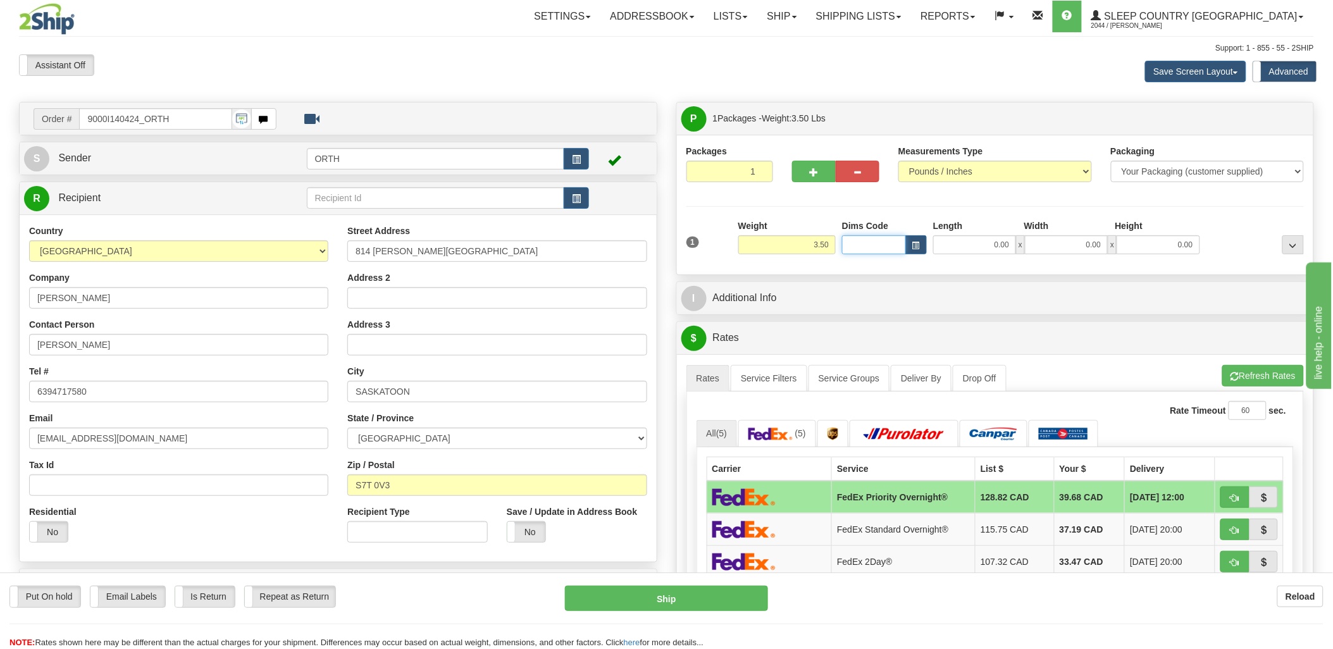
click at [892, 239] on input "Dims Code" at bounding box center [874, 244] width 64 height 19
type input "bte"
click button "Delete" at bounding box center [0, 0] width 0 height 0
type input "15.00"
type input "5.00"
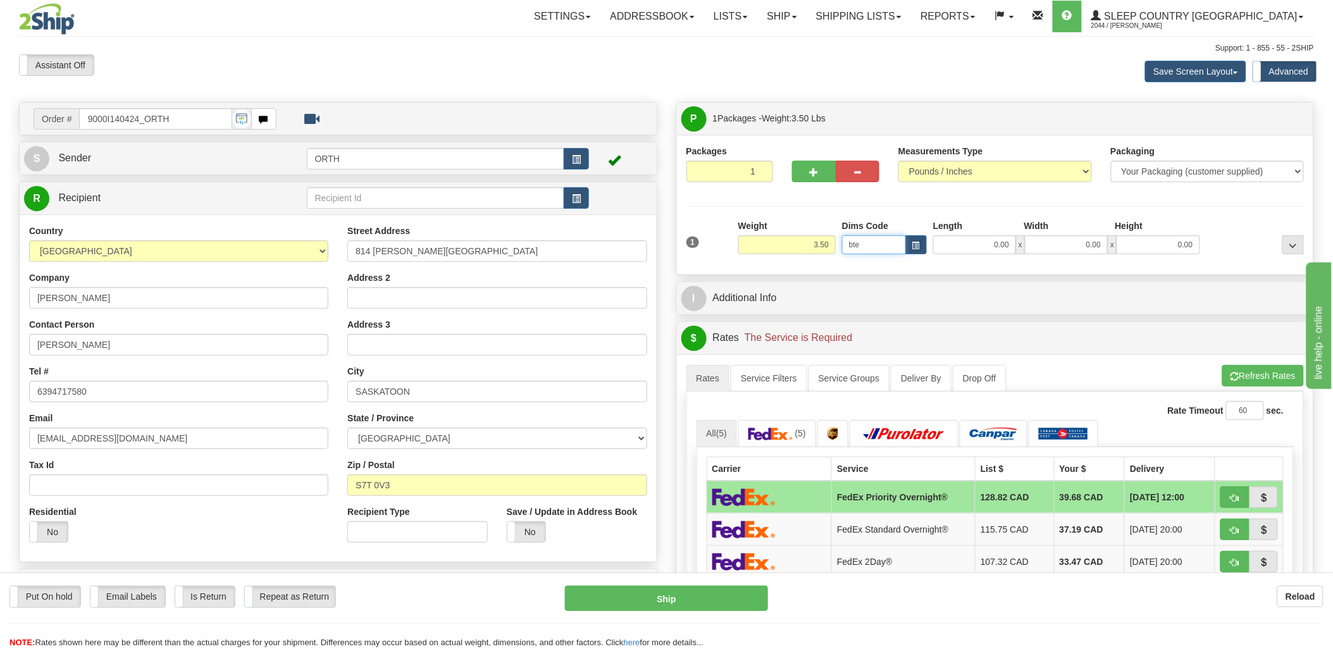
type input "25.00"
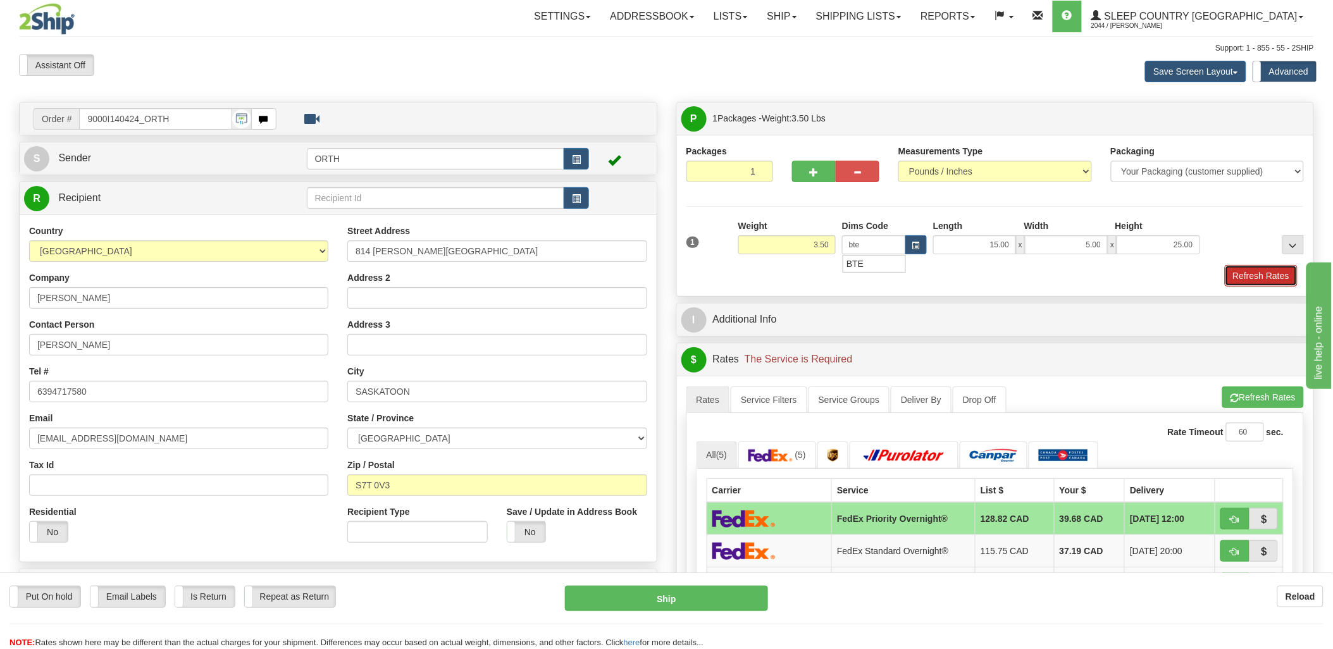
click at [1260, 275] on button "Refresh Rates" at bounding box center [1261, 276] width 73 height 22
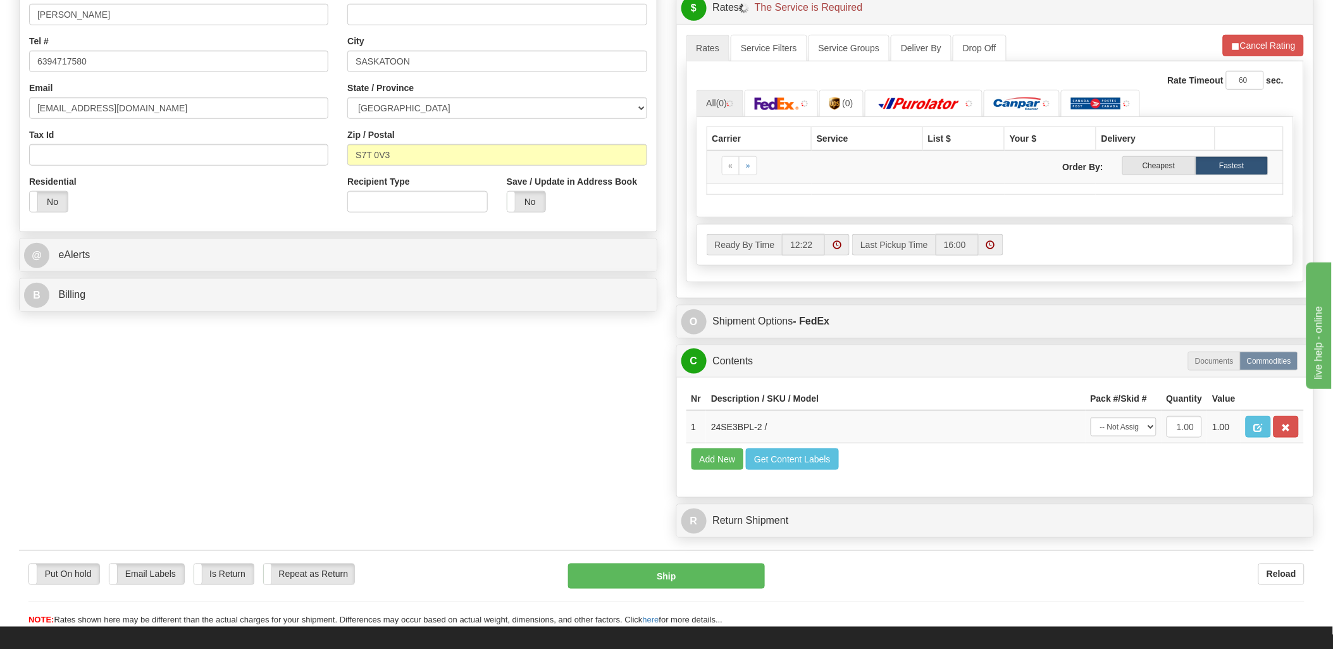
scroll to position [351, 0]
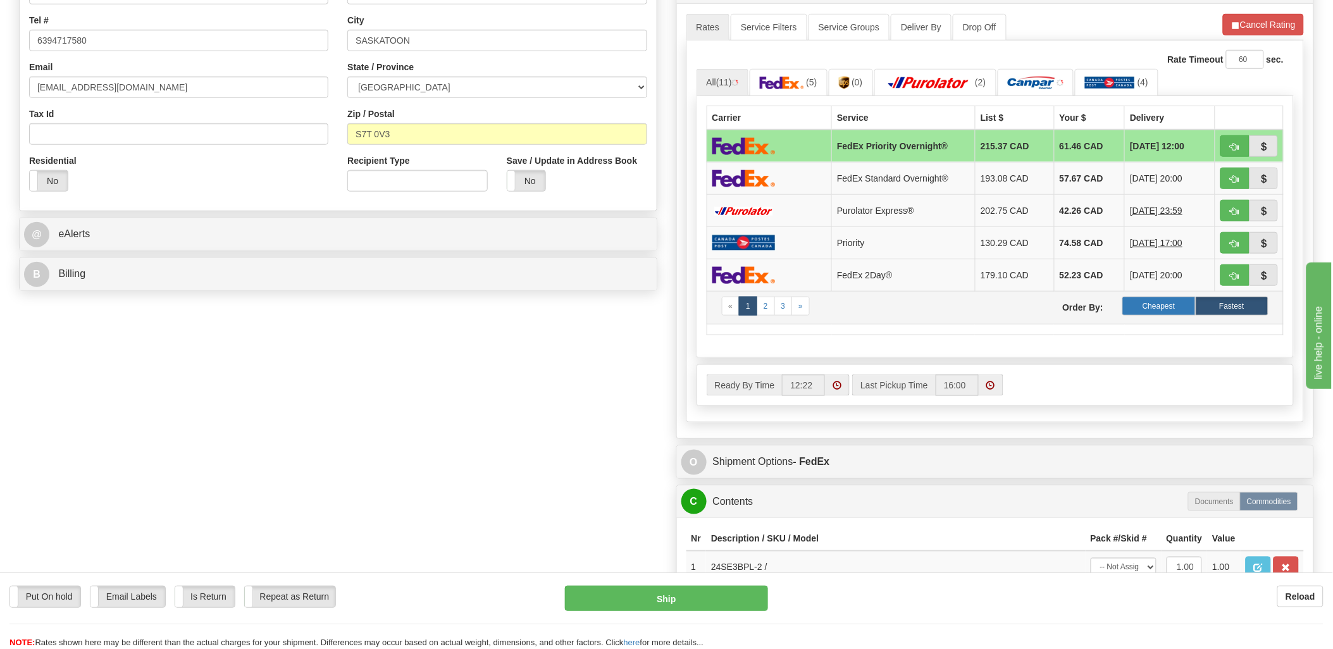
click at [1178, 304] on label "Cheapest" at bounding box center [1159, 306] width 73 height 19
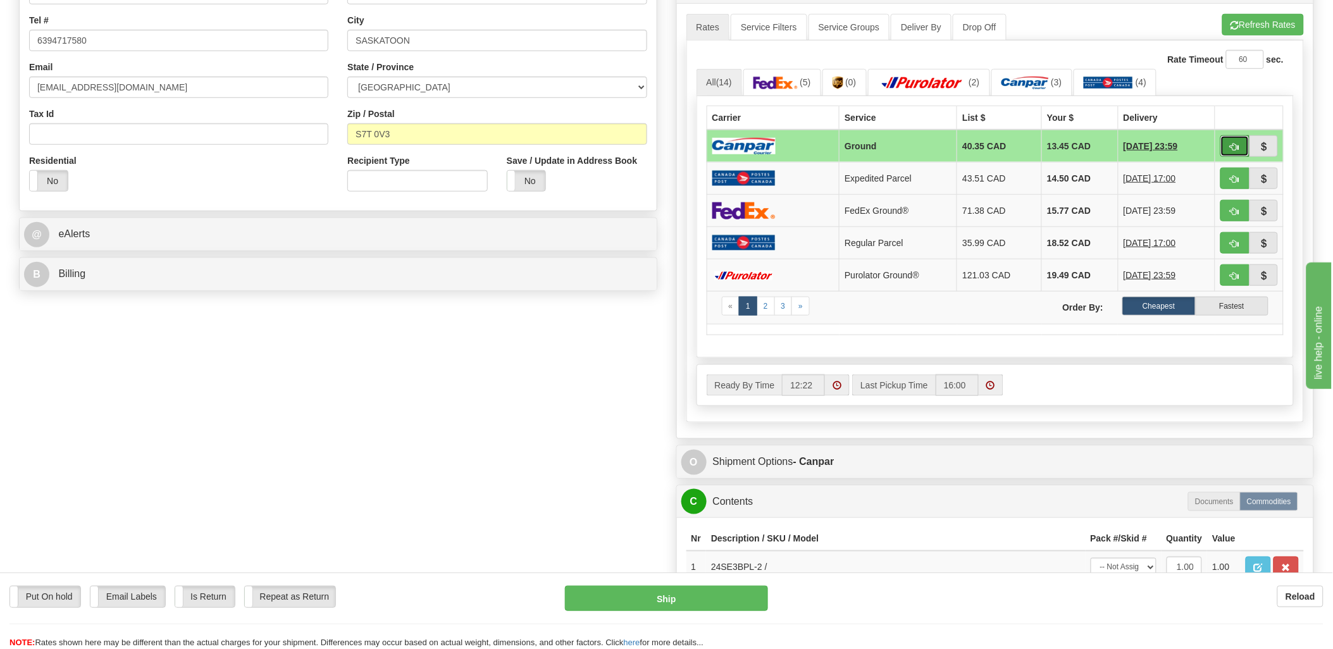
click at [1222, 140] on button "button" at bounding box center [1235, 146] width 29 height 22
type input "1"
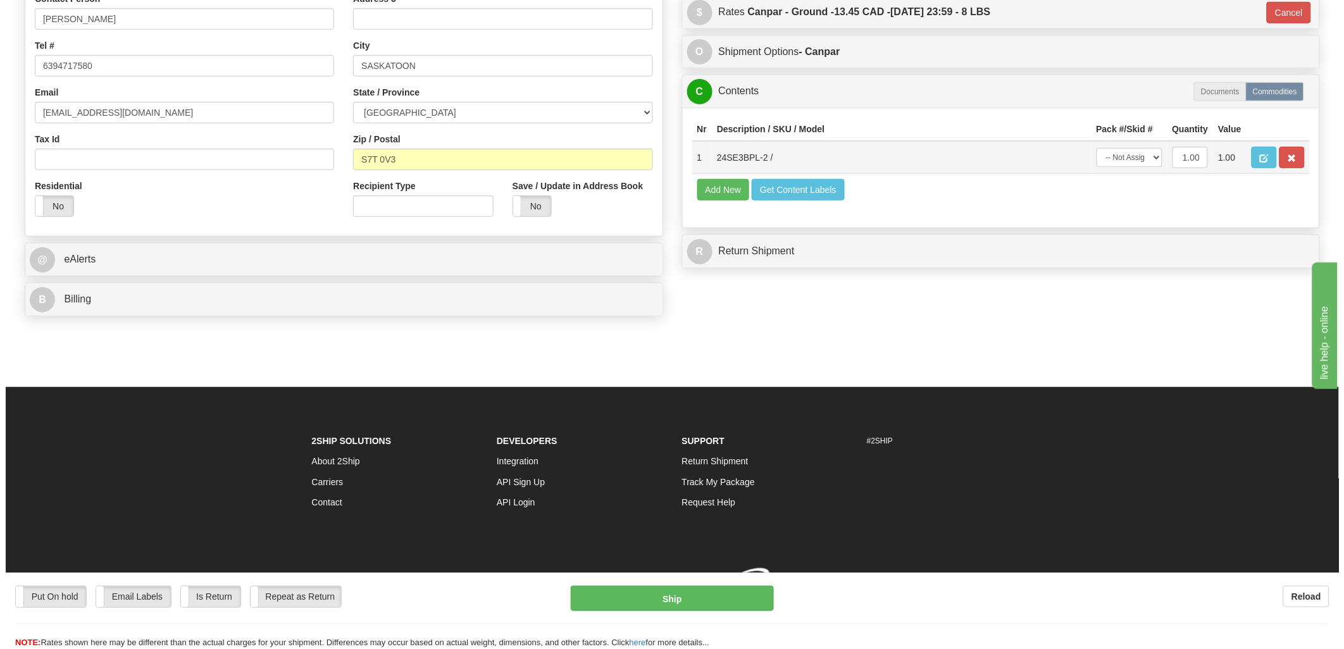
scroll to position [335, 0]
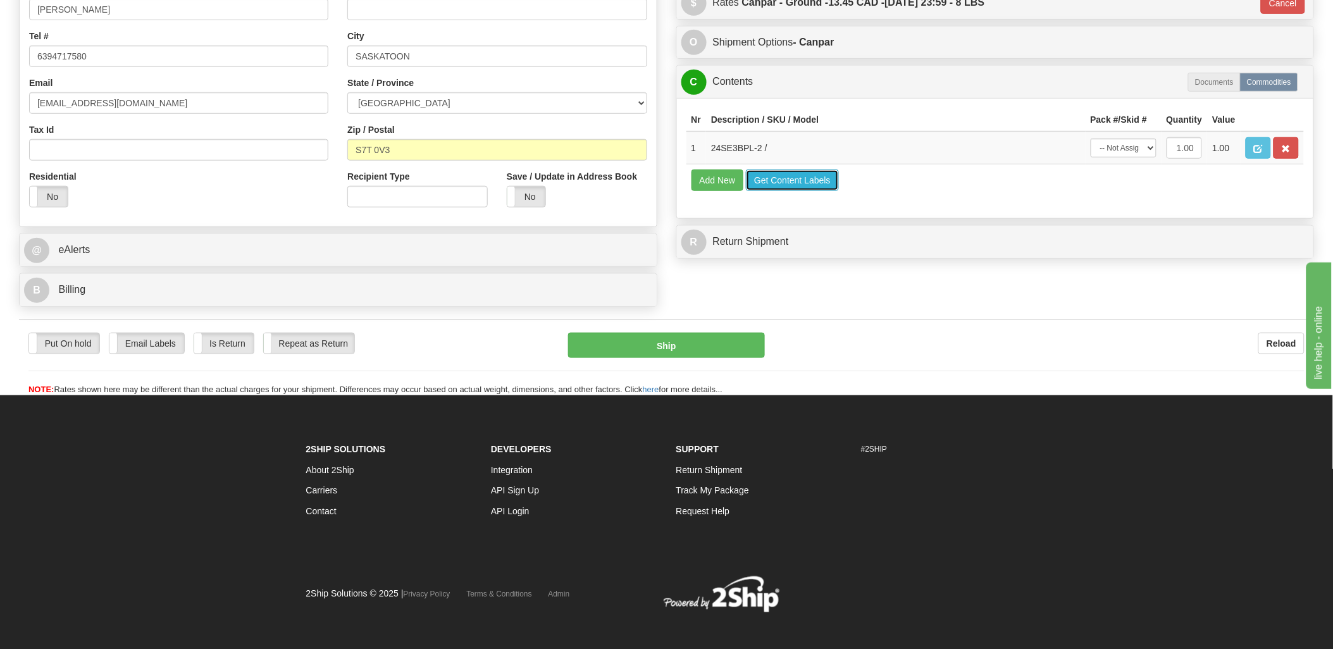
click at [815, 191] on button "Get Content Labels" at bounding box center [792, 181] width 93 height 22
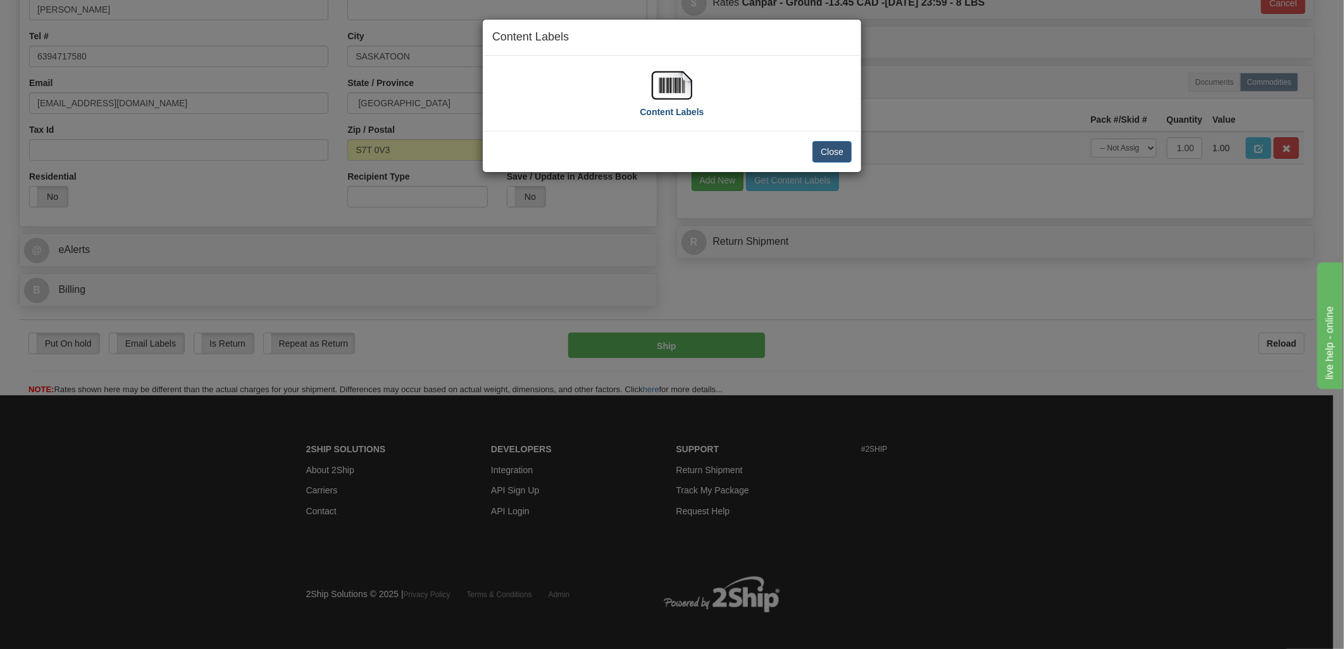
click at [681, 78] on img at bounding box center [672, 85] width 41 height 41
click at [845, 153] on button "Close" at bounding box center [832, 152] width 39 height 22
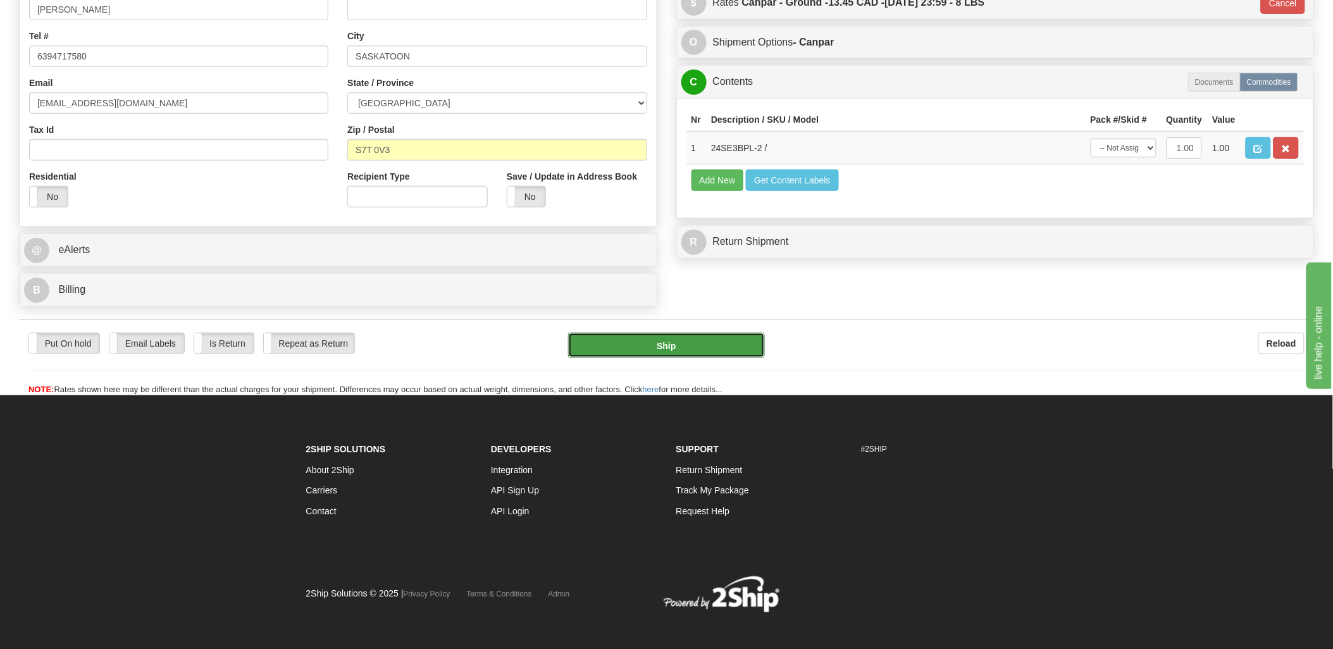
click at [707, 347] on button "Ship" at bounding box center [666, 345] width 197 height 25
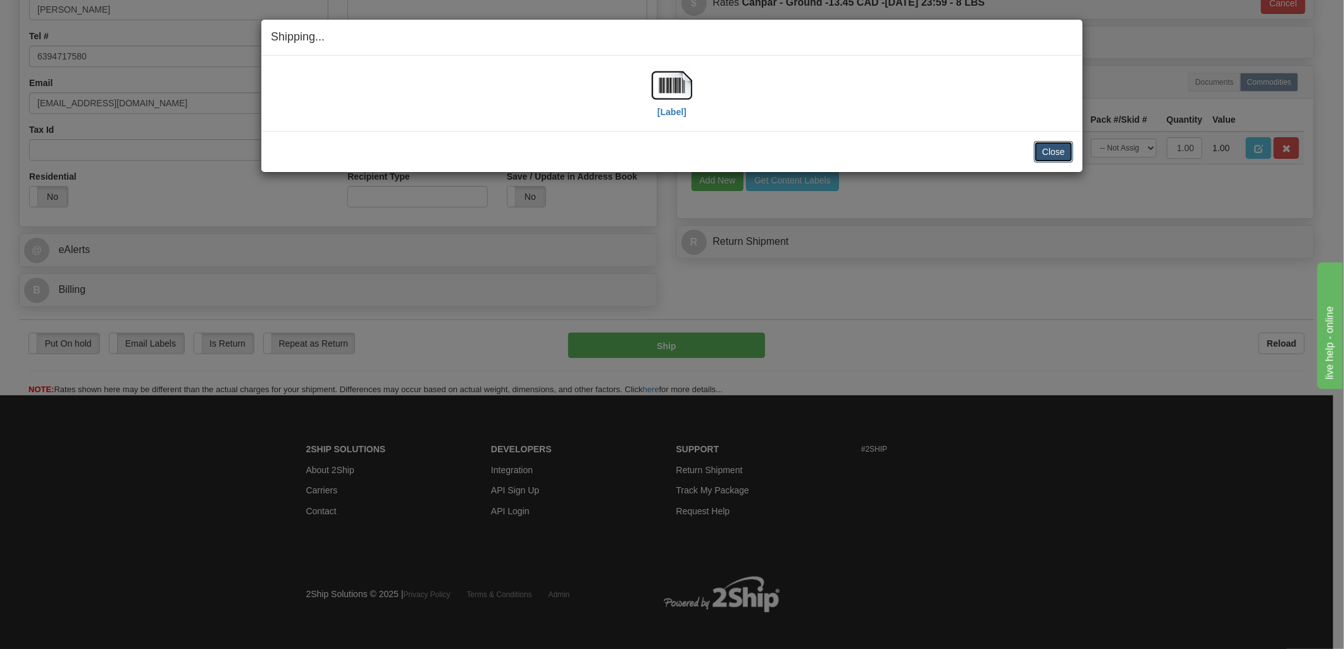
click at [1045, 152] on button "Close" at bounding box center [1053, 152] width 39 height 22
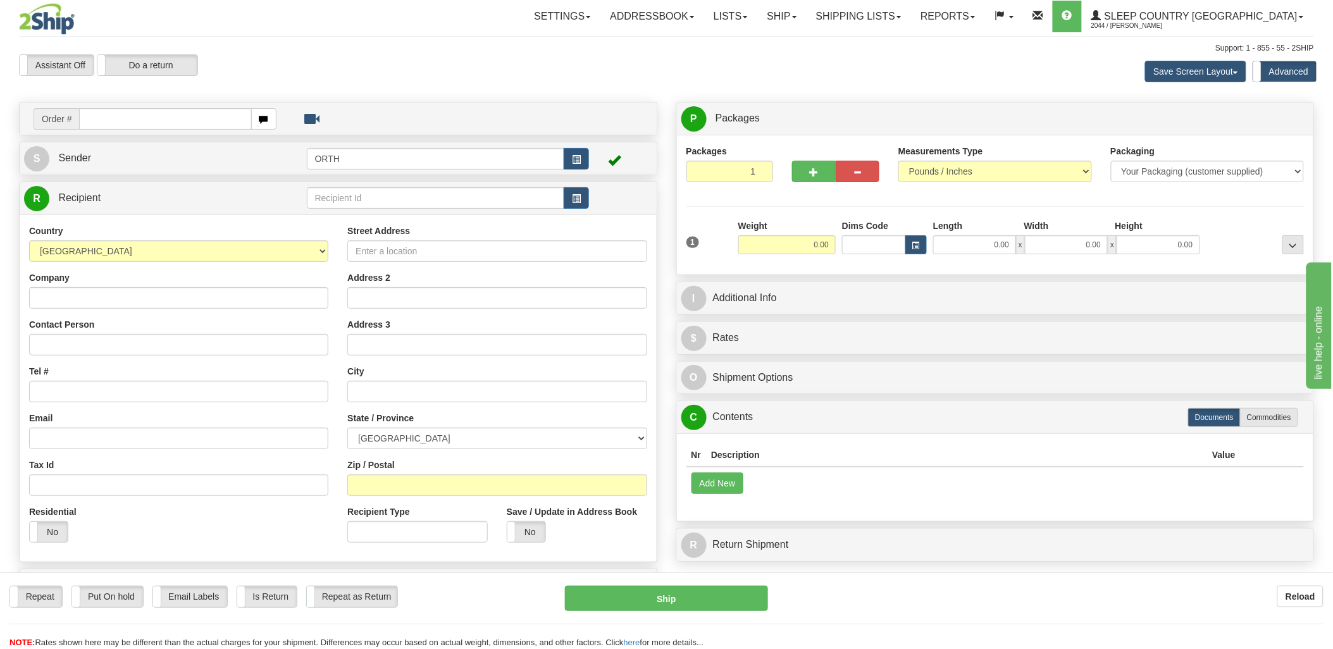
click at [118, 113] on input "text" at bounding box center [165, 119] width 172 height 22
type input "9000i"
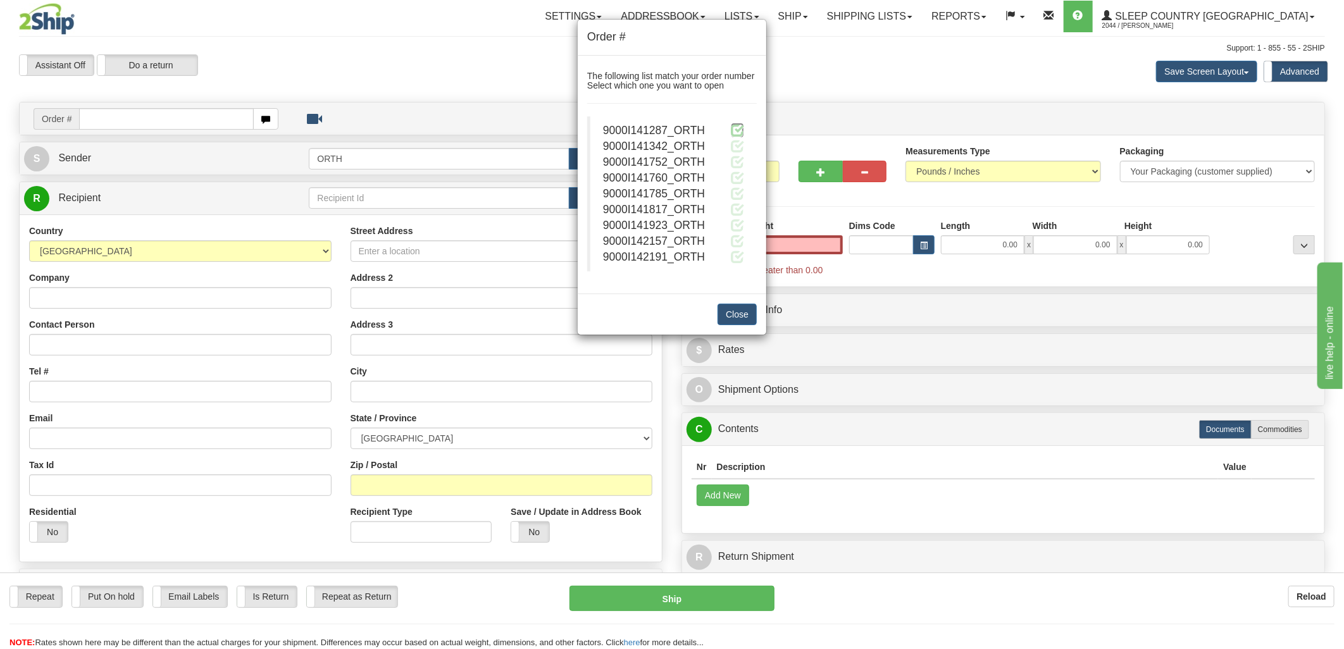
type input "0.00"
click at [733, 134] on span at bounding box center [737, 129] width 13 height 13
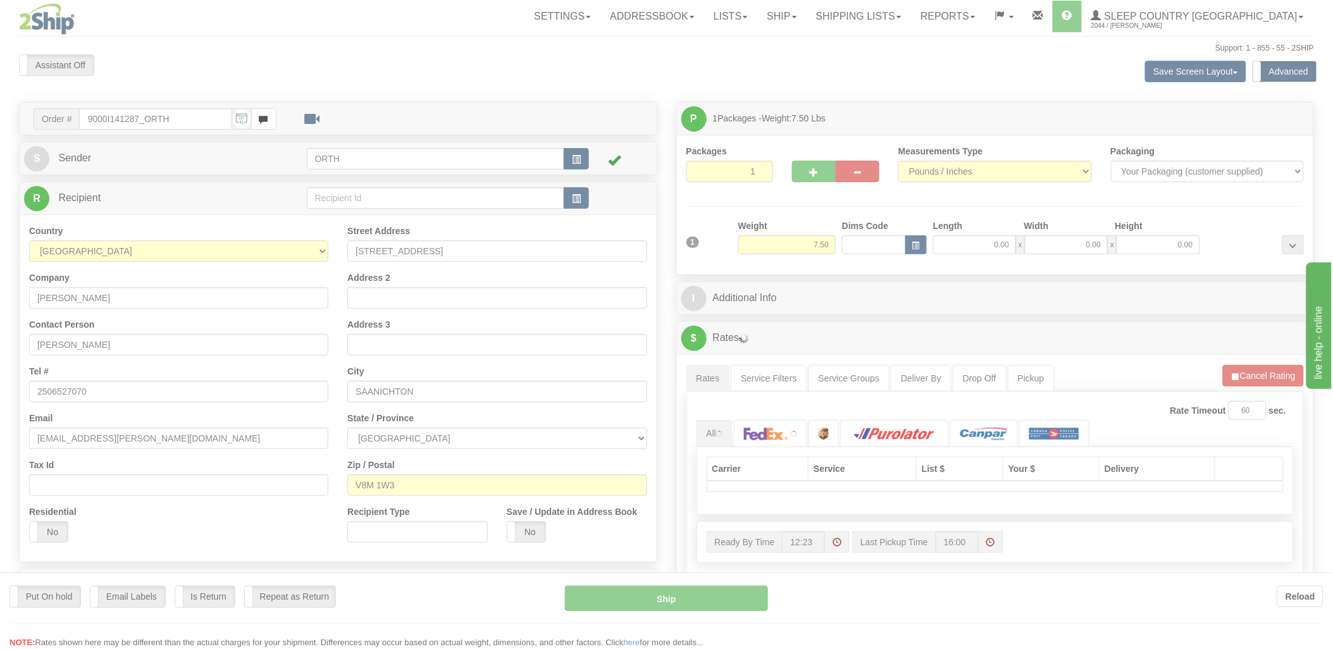
click at [868, 250] on div at bounding box center [666, 324] width 1333 height 649
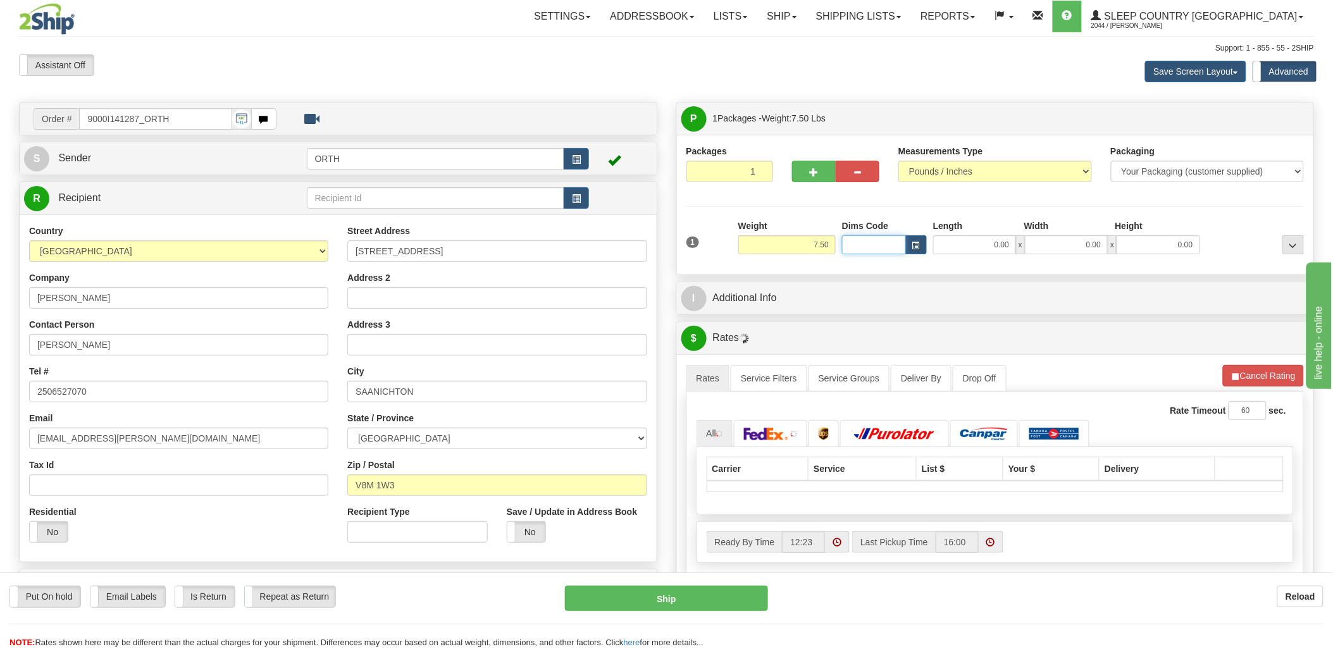
click at [859, 249] on input "Dims Code" at bounding box center [874, 244] width 64 height 19
click at [858, 247] on input "Dims Code" at bounding box center [874, 244] width 64 height 19
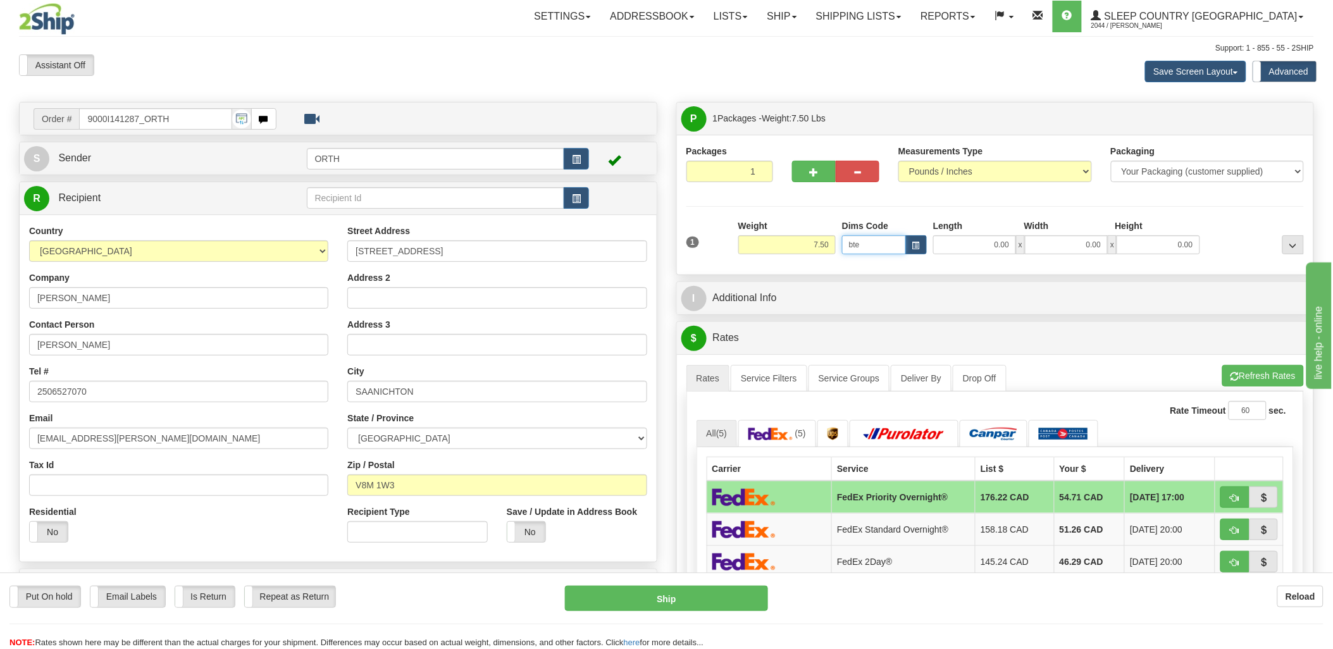
type input "bte"
click button "Delete" at bounding box center [0, 0] width 0 height 0
type input "15.00"
type input "5.00"
type input "25.00"
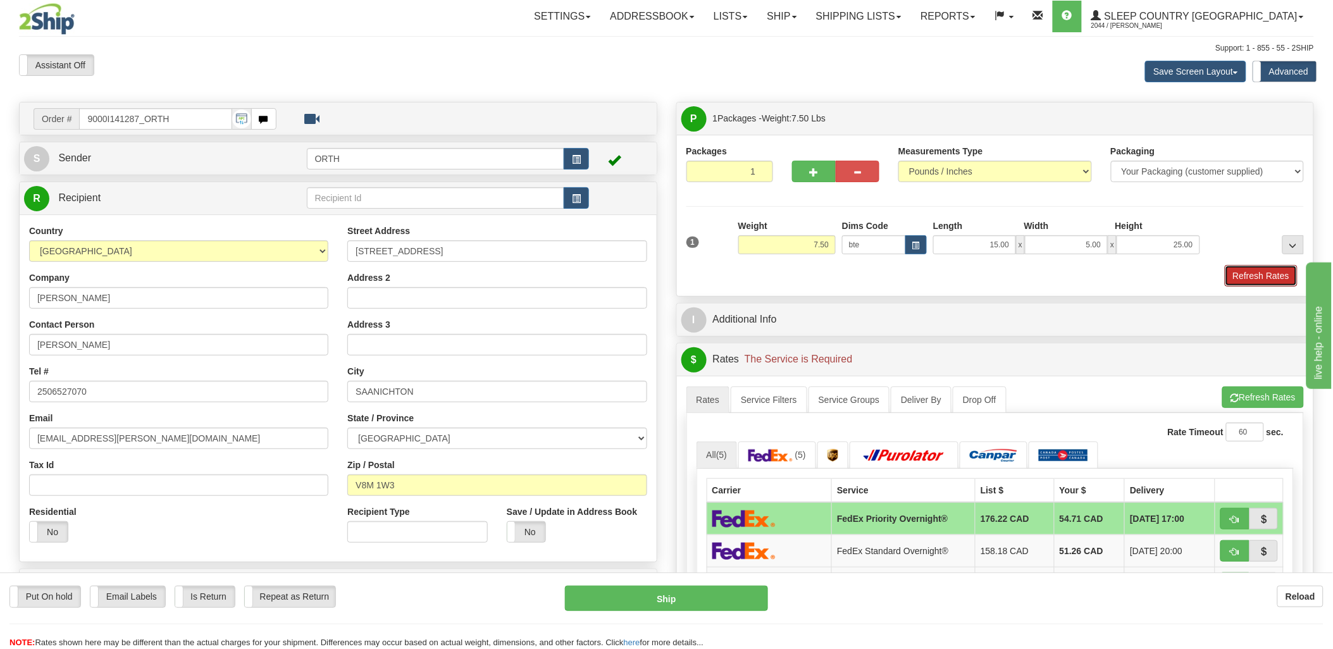
click at [1280, 266] on div "1 Weight 7.50 Dims Code bte x" at bounding box center [996, 253] width 618 height 67
click at [1283, 278] on button "Refresh Rates" at bounding box center [1261, 276] width 73 height 22
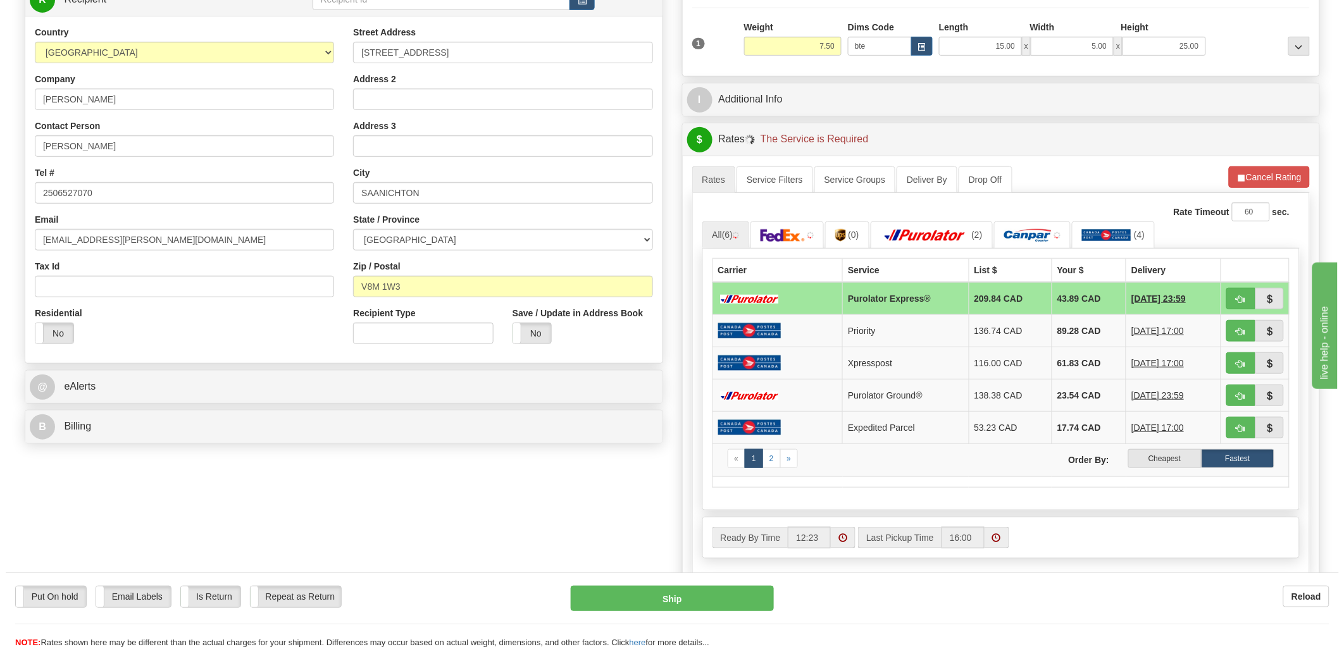
scroll to position [211, 0]
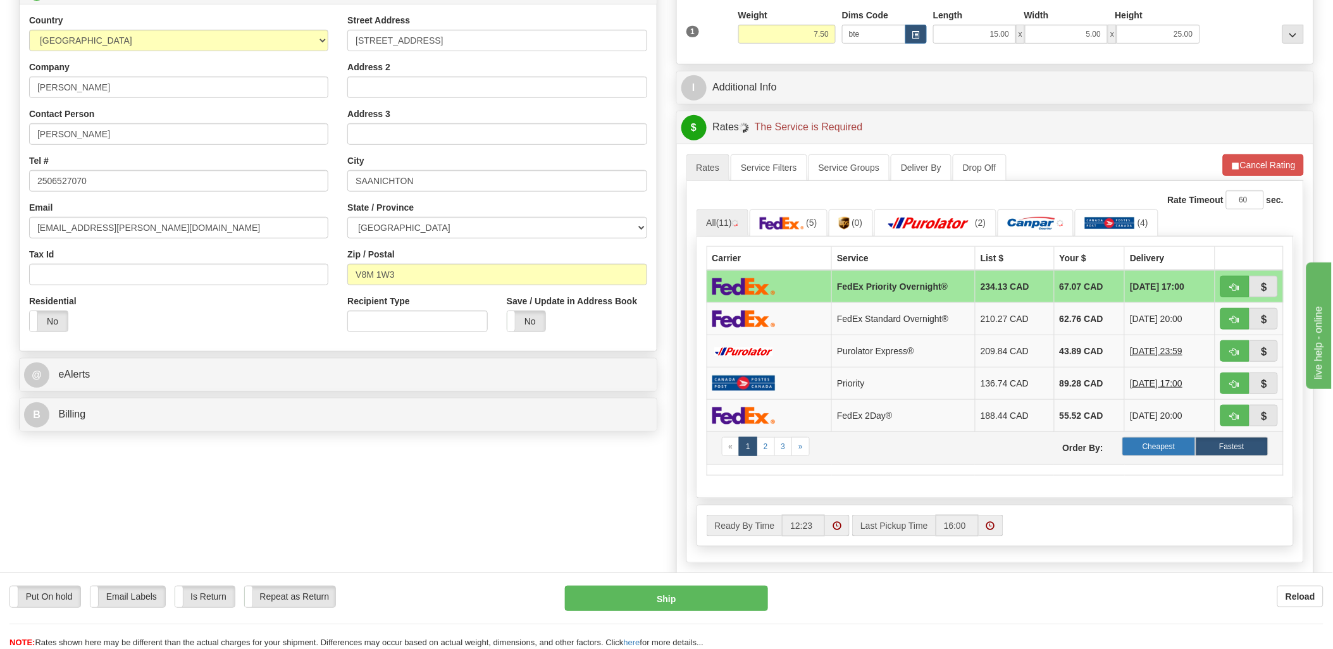
click at [1171, 444] on label "Cheapest" at bounding box center [1159, 446] width 73 height 19
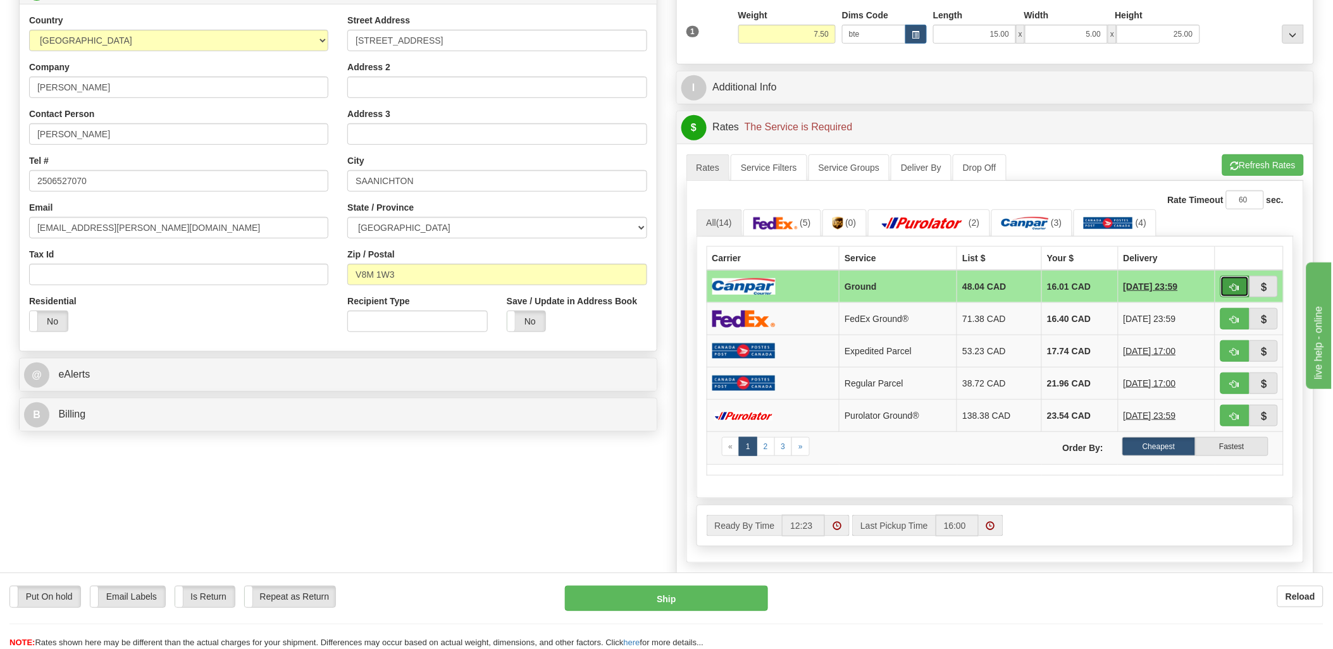
click at [1234, 284] on span "button" at bounding box center [1235, 288] width 9 height 8
type input "1"
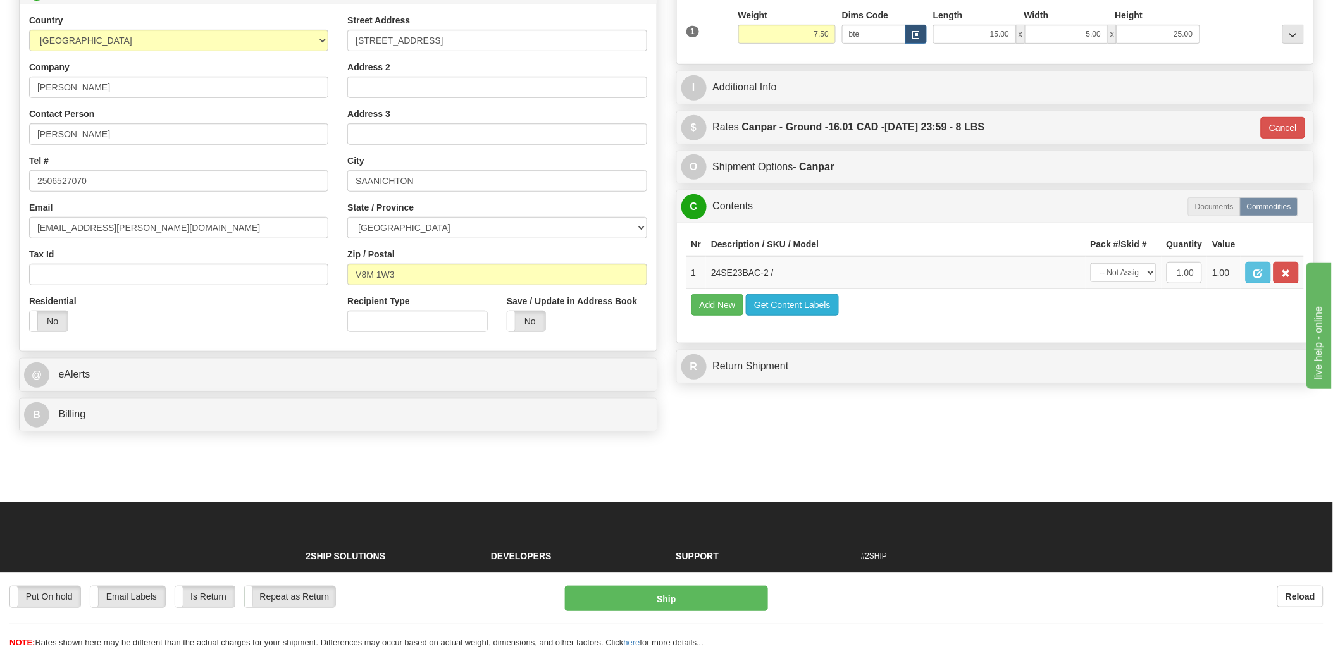
click at [801, 319] on td "Add New Get Content Labels" at bounding box center [996, 305] width 618 height 32
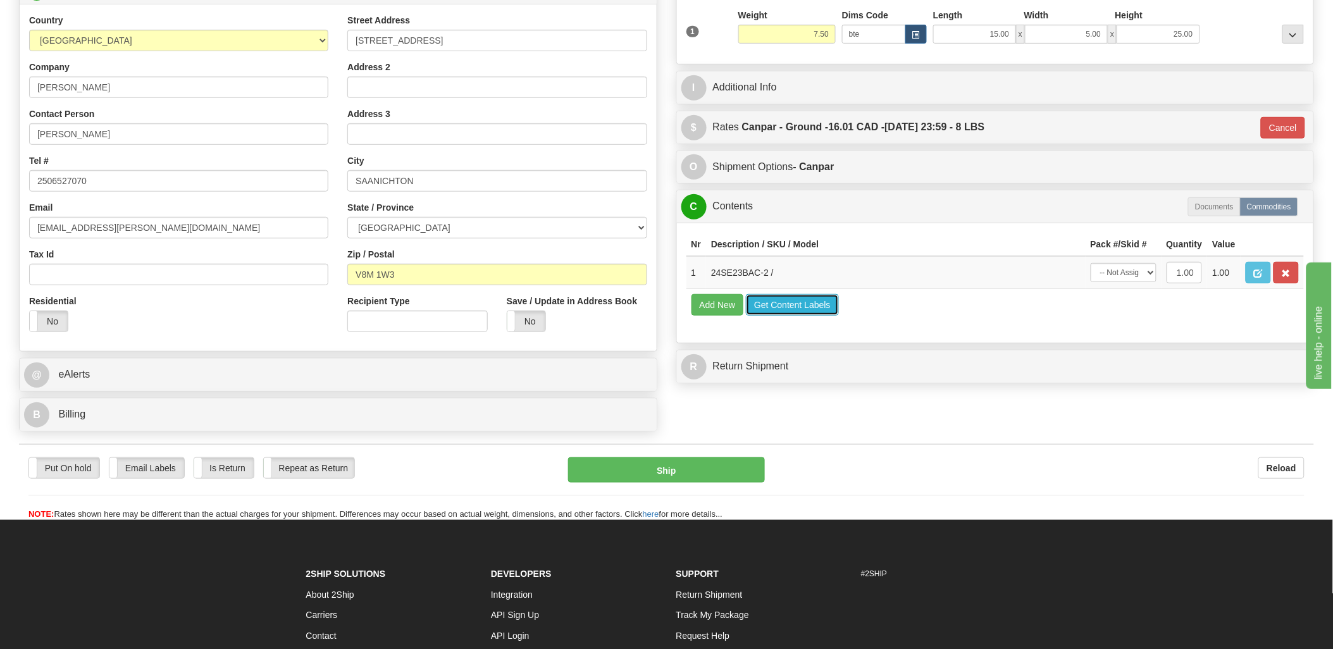
click at [801, 316] on button "Get Content Labels" at bounding box center [792, 305] width 93 height 22
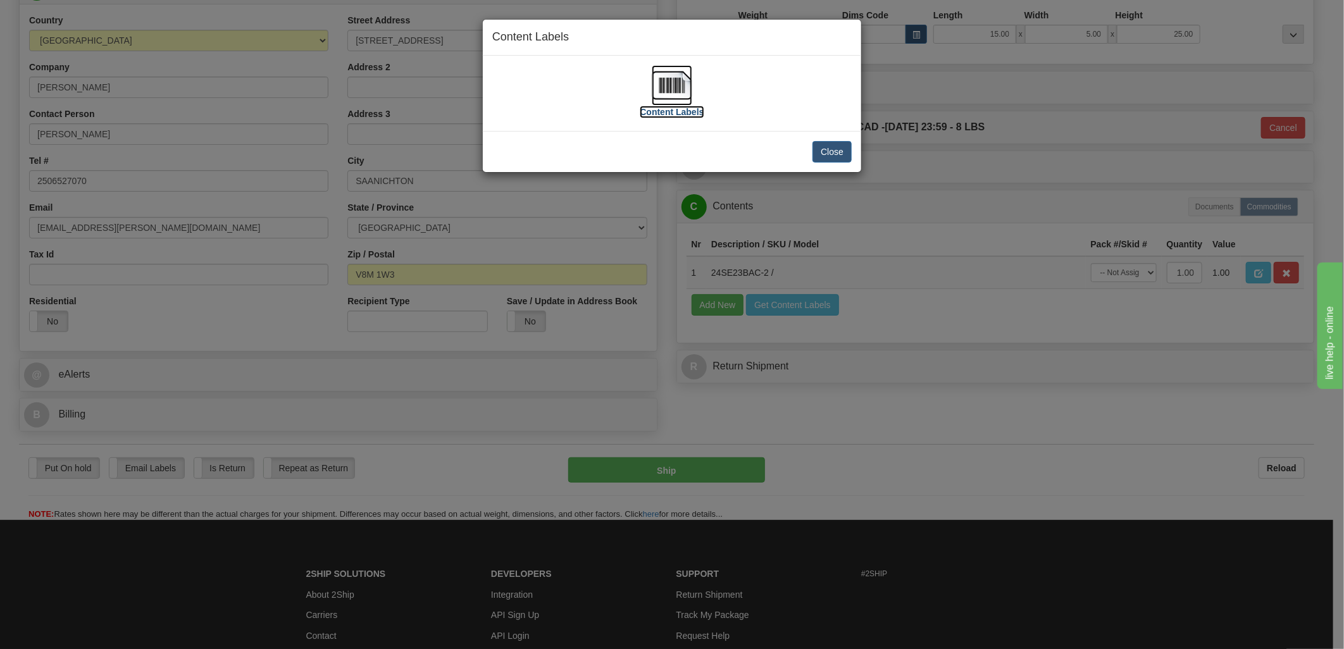
click at [680, 90] on img at bounding box center [672, 85] width 41 height 41
click at [833, 149] on button "Close" at bounding box center [832, 152] width 39 height 22
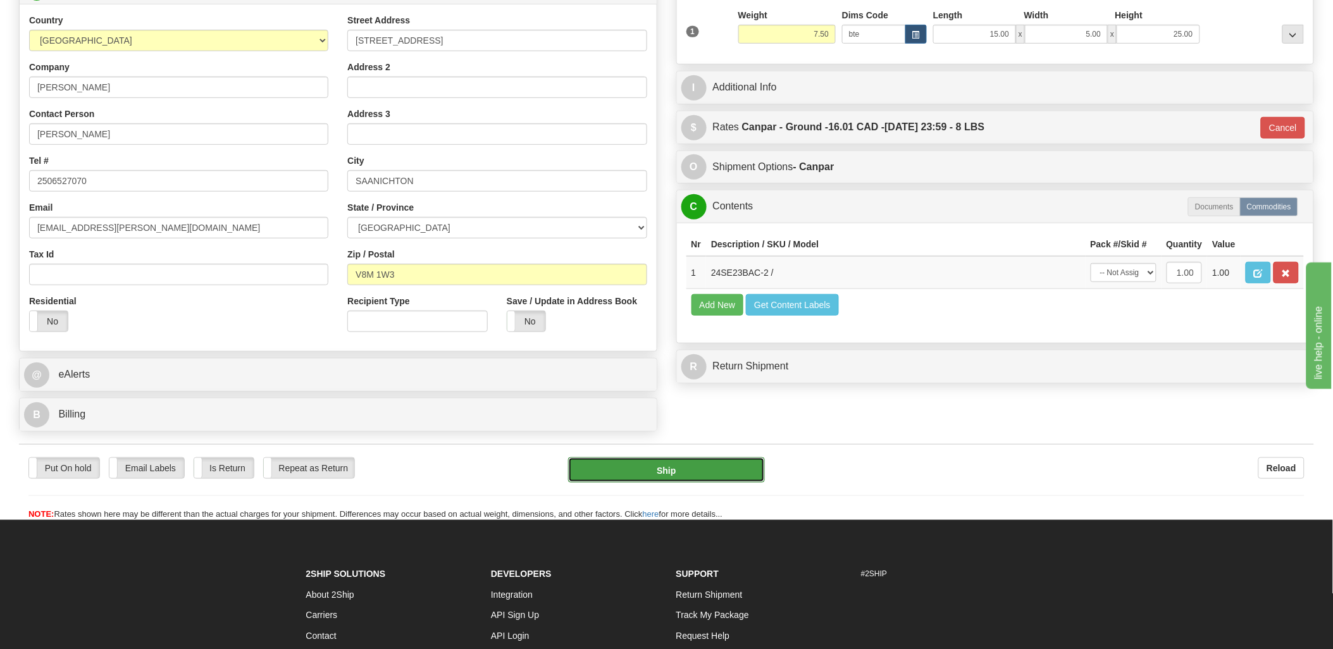
click at [661, 476] on button "Ship" at bounding box center [666, 470] width 197 height 25
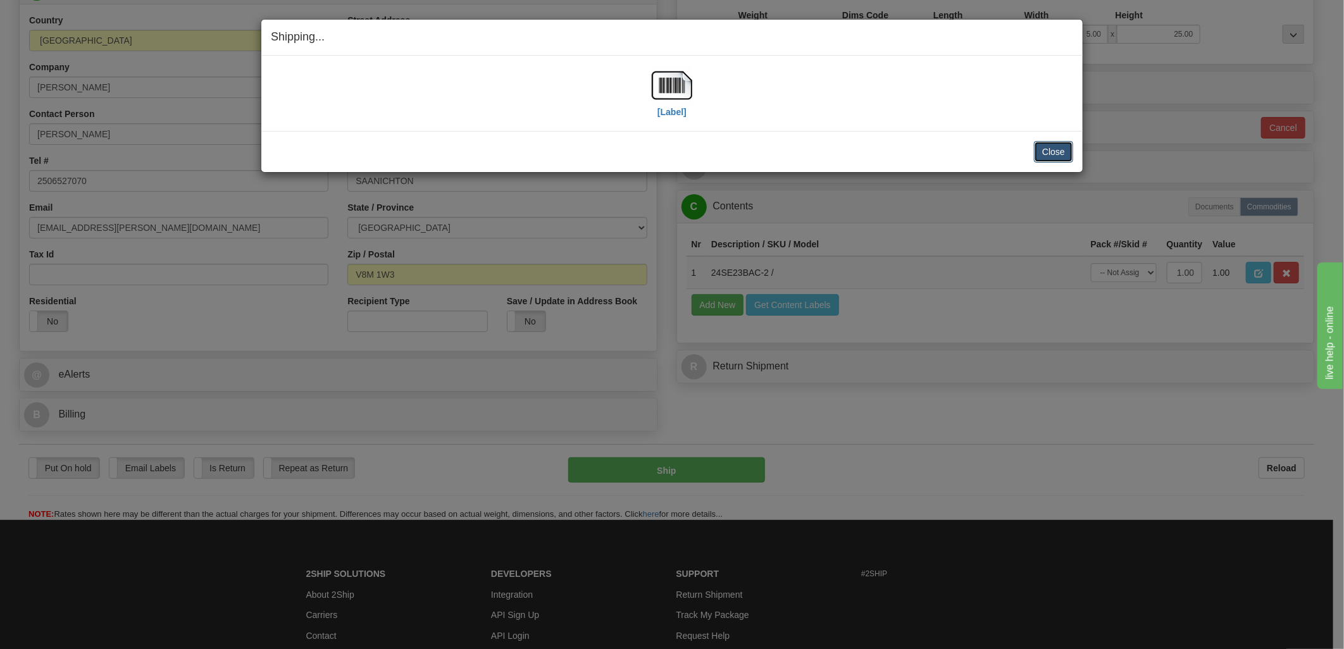
click at [1047, 152] on button "Close" at bounding box center [1053, 152] width 39 height 22
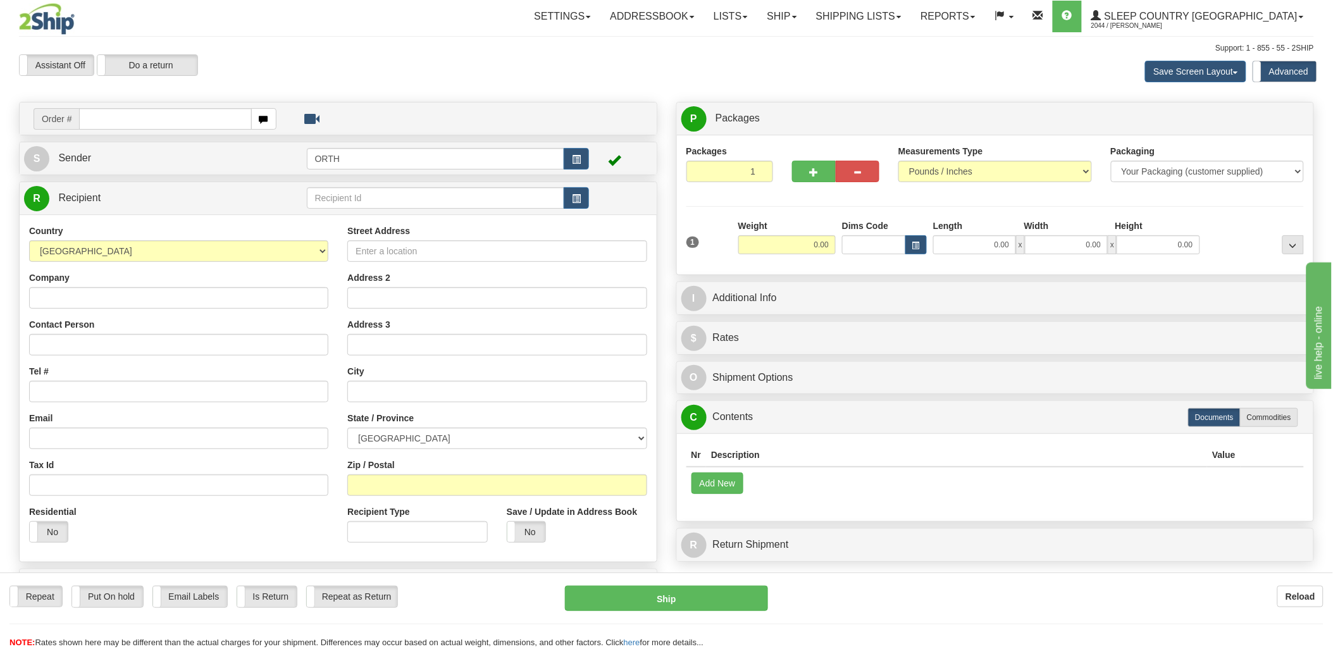
click at [134, 118] on input "text" at bounding box center [165, 119] width 172 height 22
type input "9000i"
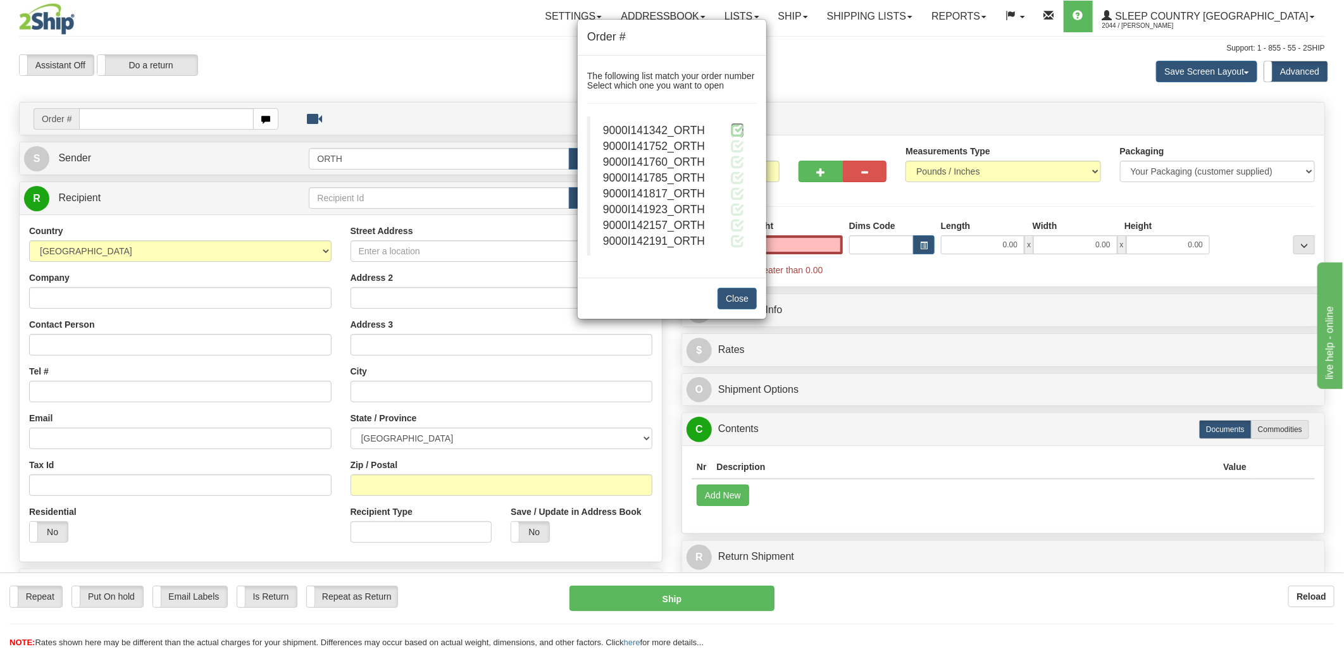
type input "0.00"
click at [743, 133] on span at bounding box center [737, 129] width 13 height 13
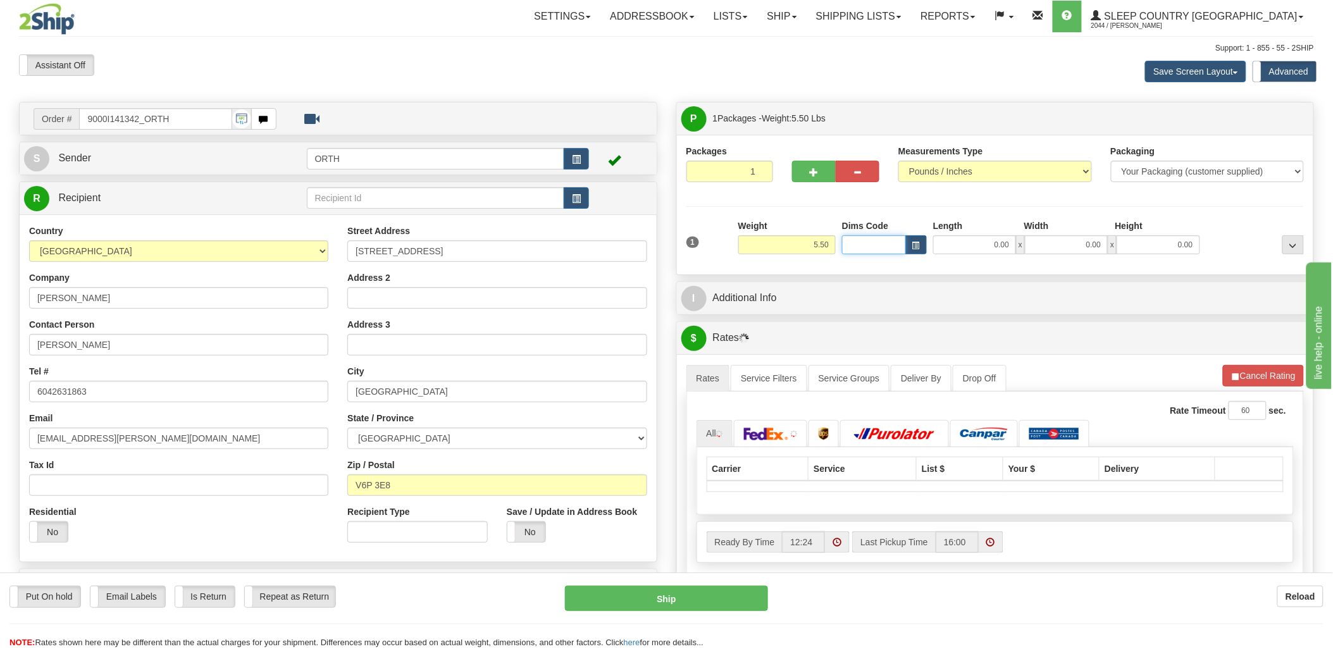
click at [876, 242] on input "Dims Code" at bounding box center [874, 244] width 64 height 19
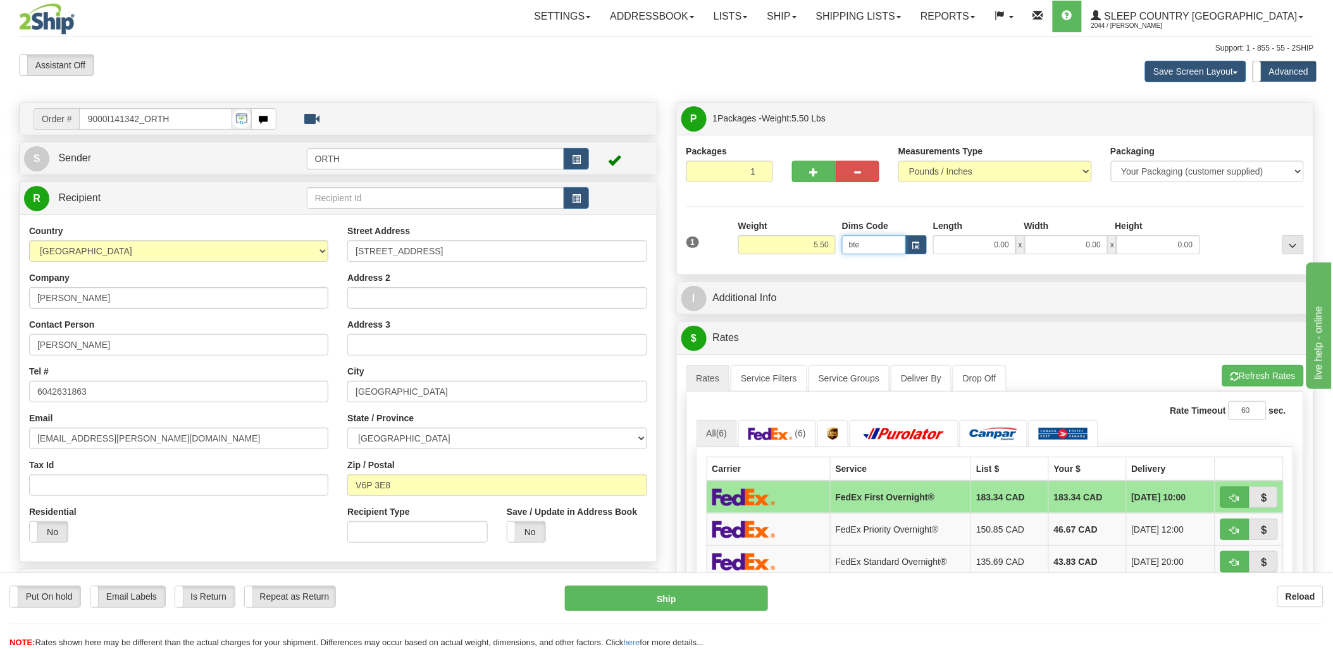
type input "bte"
click button "Delete" at bounding box center [0, 0] width 0 height 0
type input "15.00"
type input "5.00"
type input "25.00"
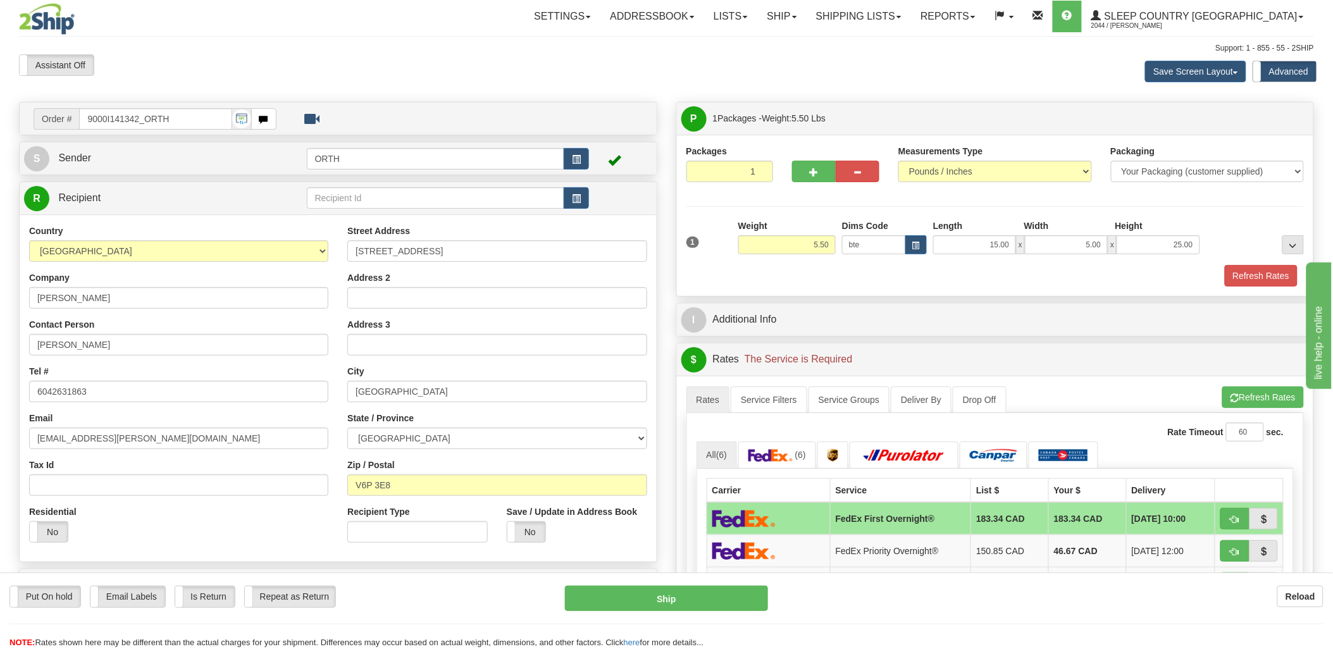
click at [1273, 263] on div "1 Weight 5.50 Dims Code bte" at bounding box center [995, 242] width 625 height 45
click at [1277, 273] on button "Refresh Rates" at bounding box center [1261, 276] width 73 height 22
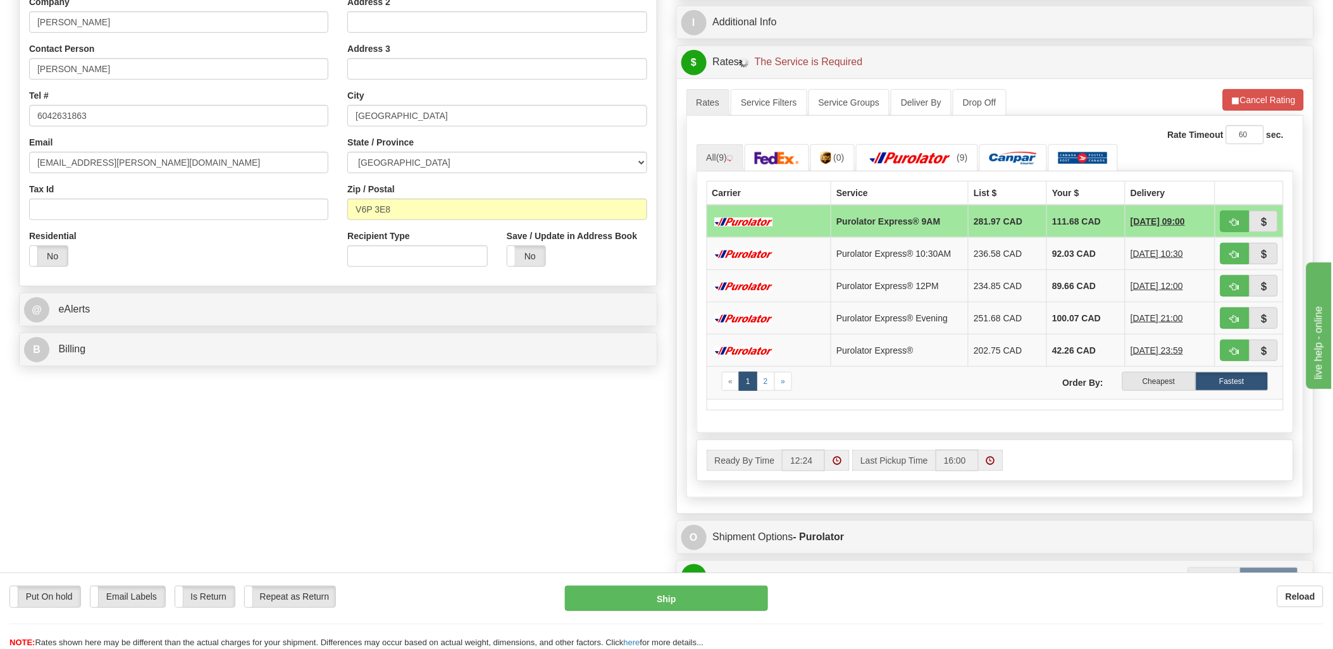
scroll to position [351, 0]
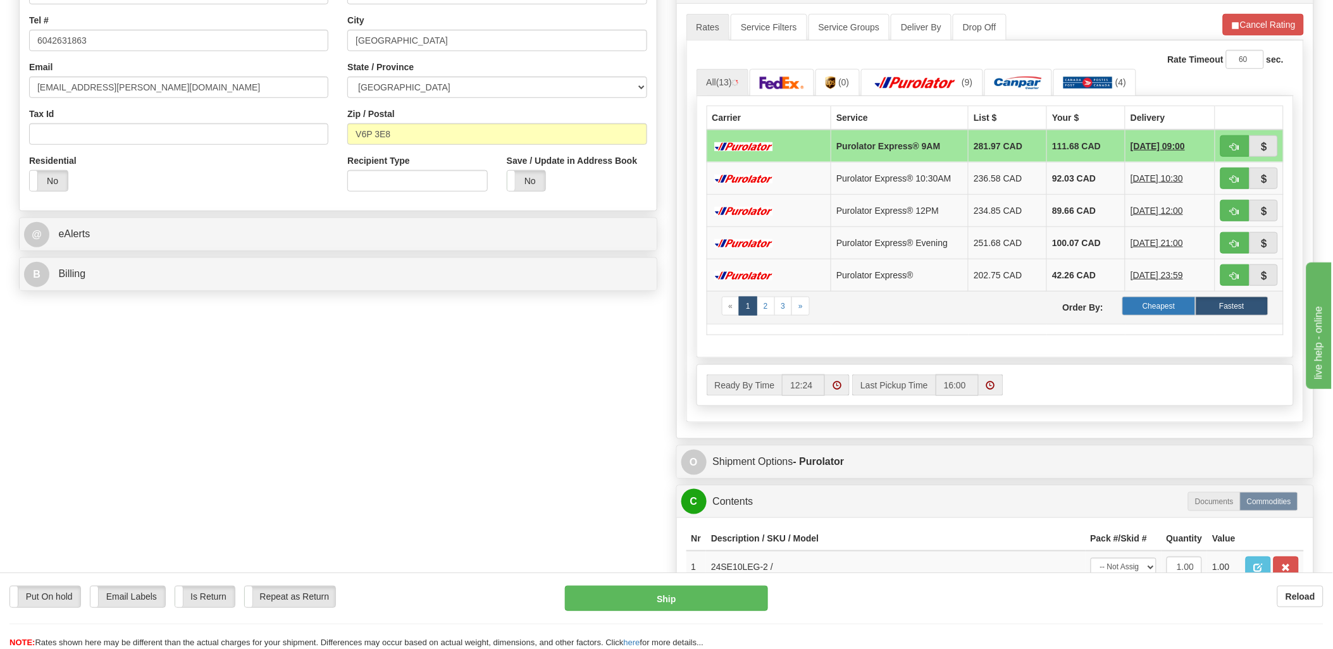
click at [1183, 306] on label "Cheapest" at bounding box center [1159, 306] width 73 height 19
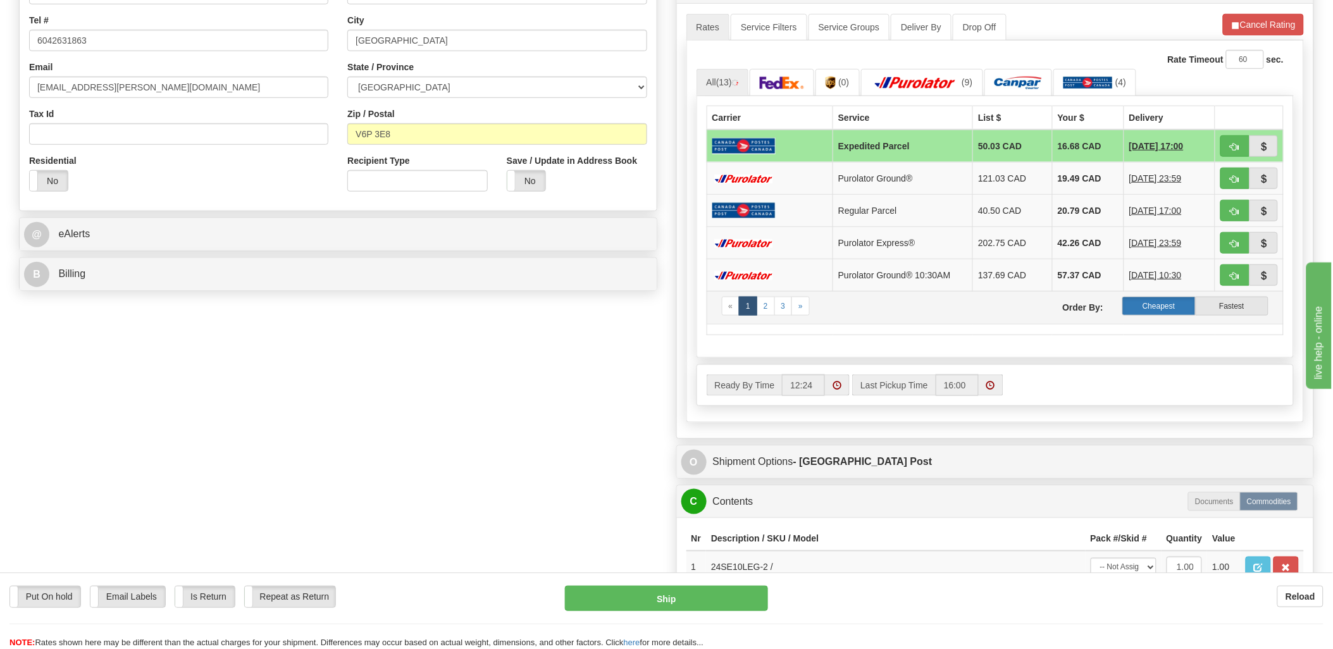
click at [1155, 308] on label "Cheapest" at bounding box center [1159, 306] width 73 height 19
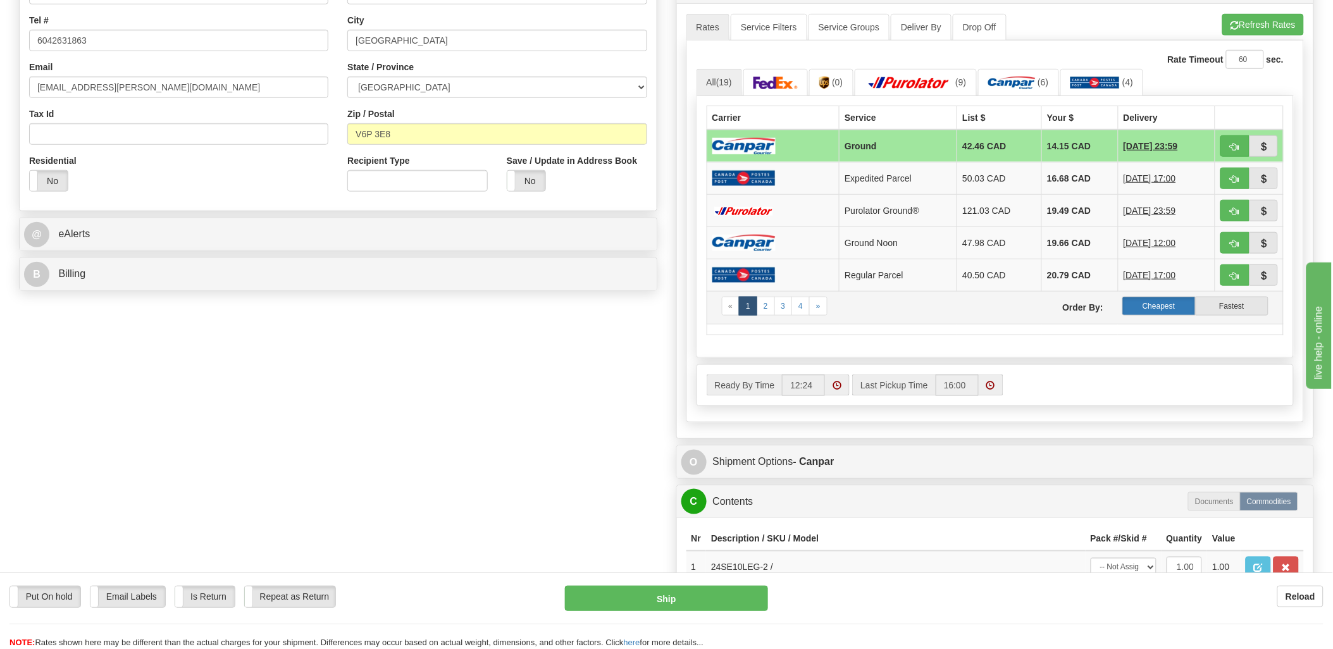
click at [1144, 312] on label "Cheapest" at bounding box center [1159, 306] width 73 height 19
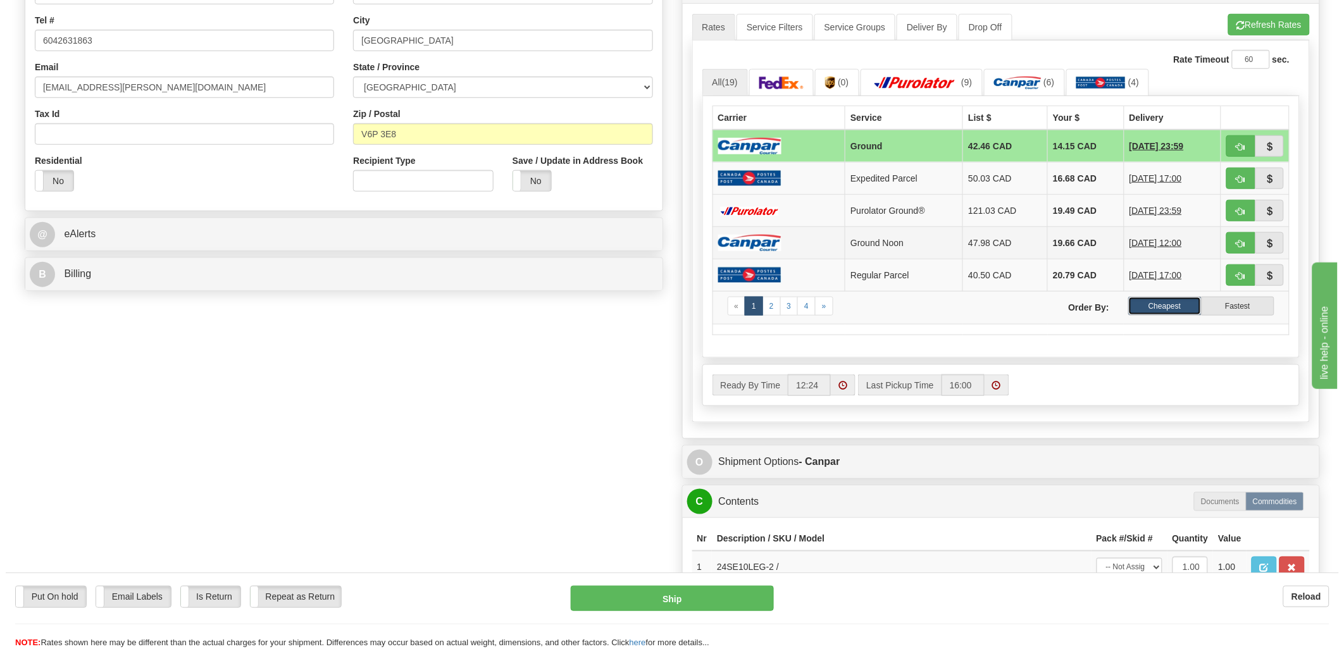
scroll to position [421, 0]
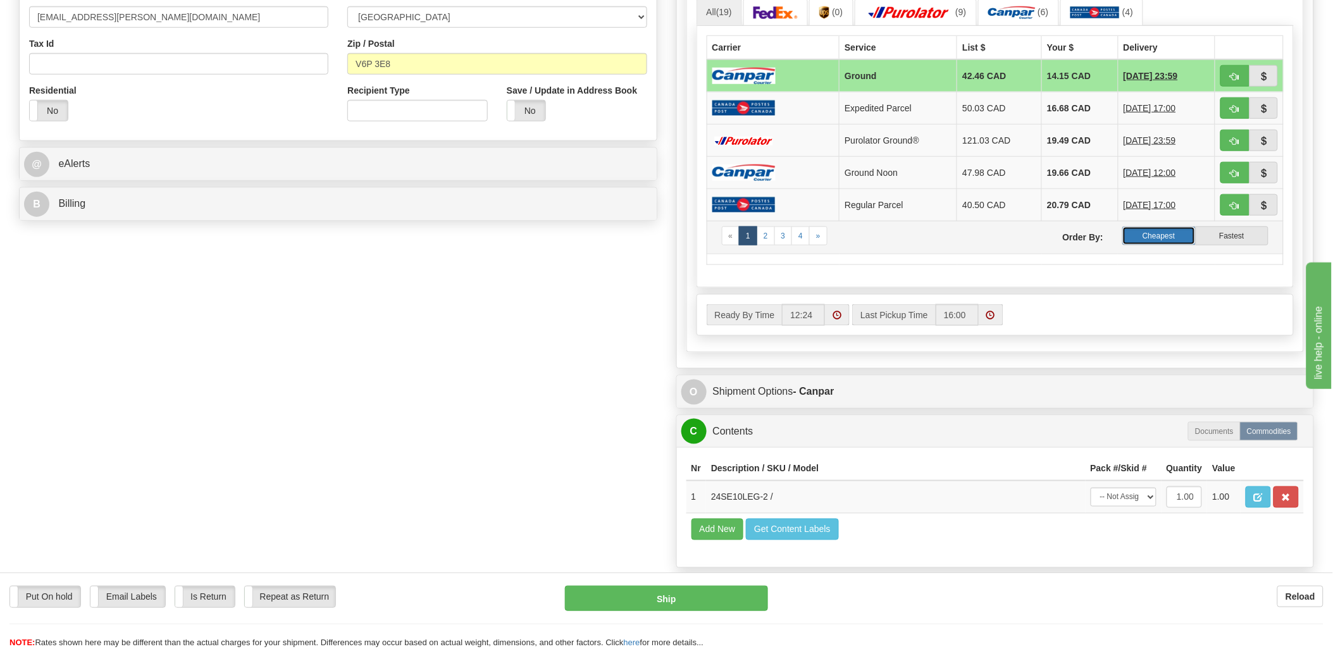
click at [1178, 240] on label "Cheapest" at bounding box center [1159, 236] width 73 height 19
click at [1152, 233] on label "Cheapest" at bounding box center [1159, 236] width 73 height 19
click at [794, 540] on button "Get Content Labels" at bounding box center [792, 530] width 93 height 22
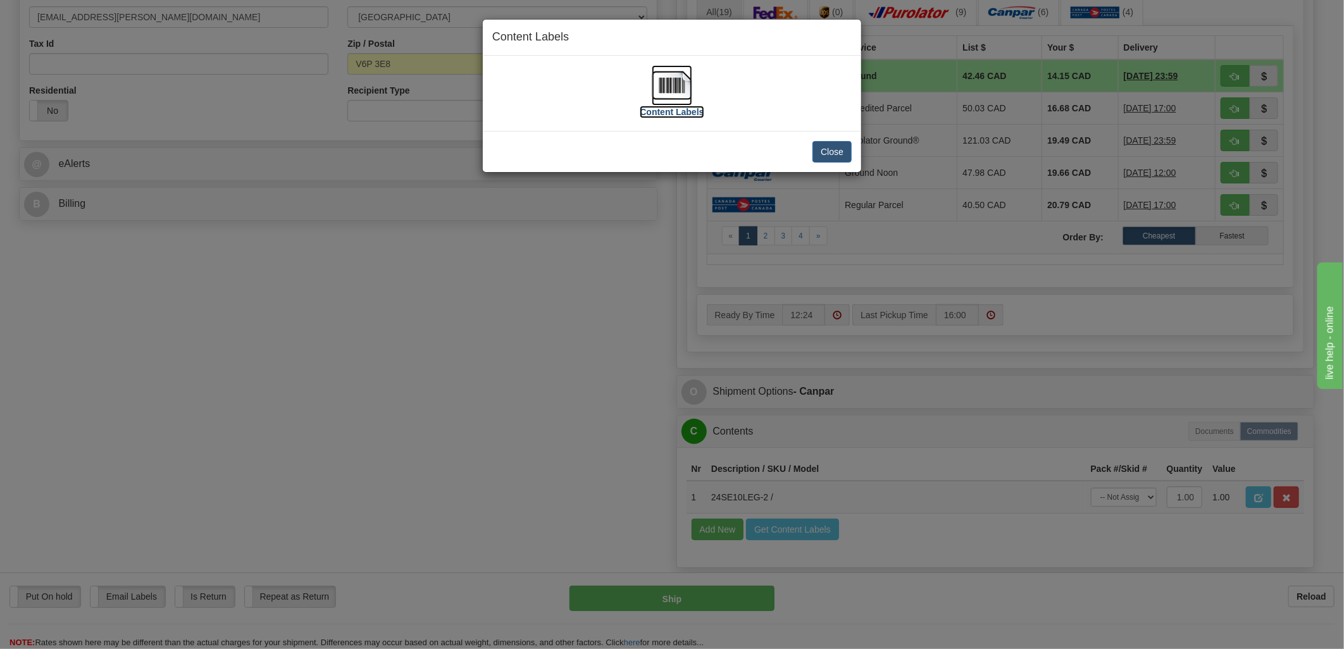
click at [688, 73] on img at bounding box center [672, 85] width 41 height 41
click at [825, 153] on button "Close" at bounding box center [832, 152] width 39 height 22
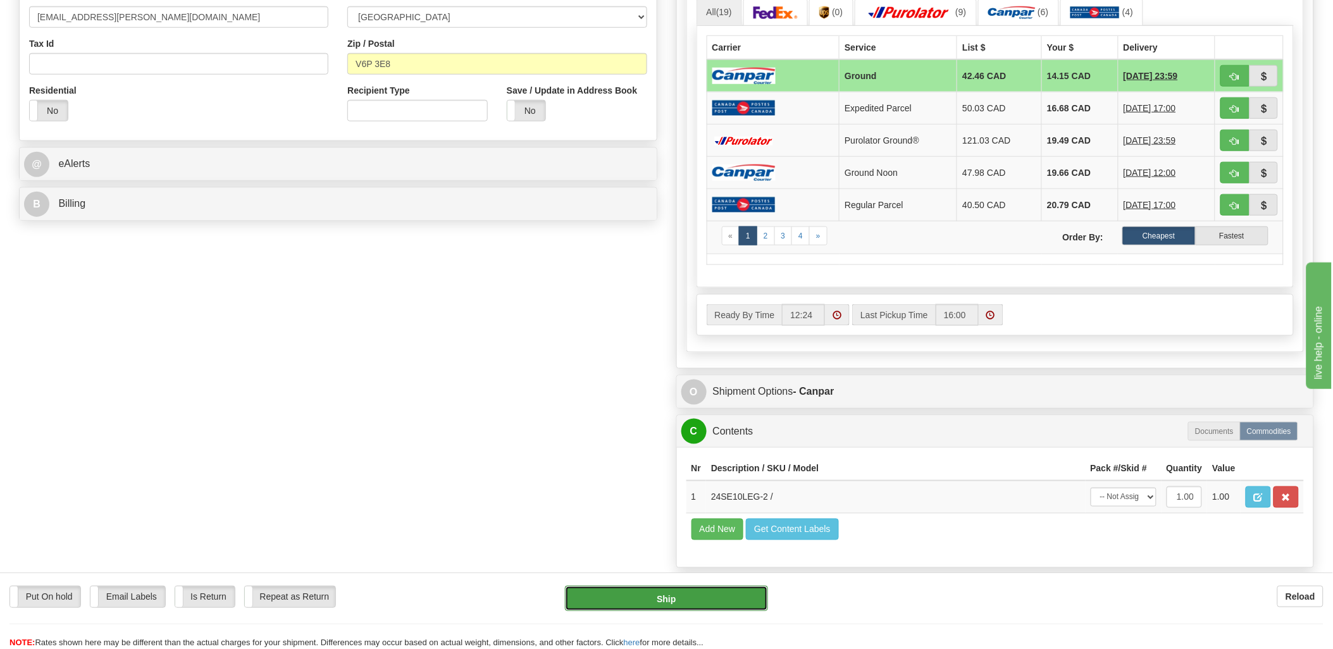
click at [711, 603] on button "Ship" at bounding box center [666, 598] width 203 height 25
type input "1"
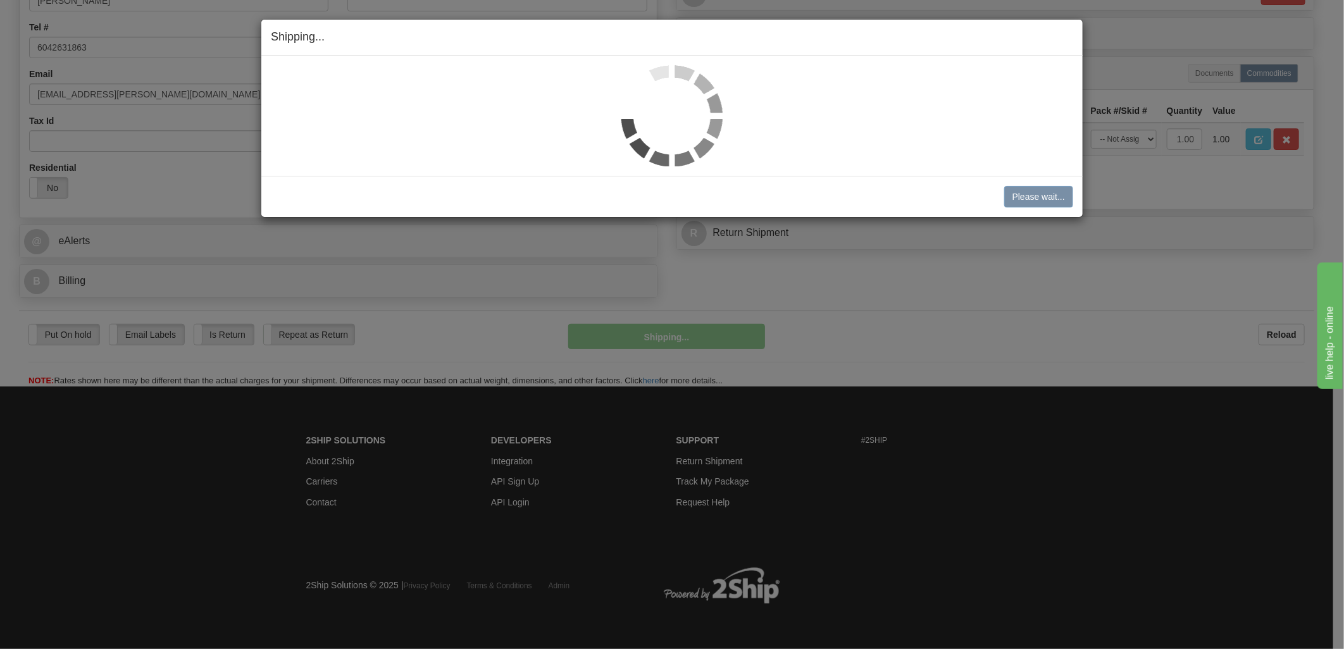
scroll to position [346, 0]
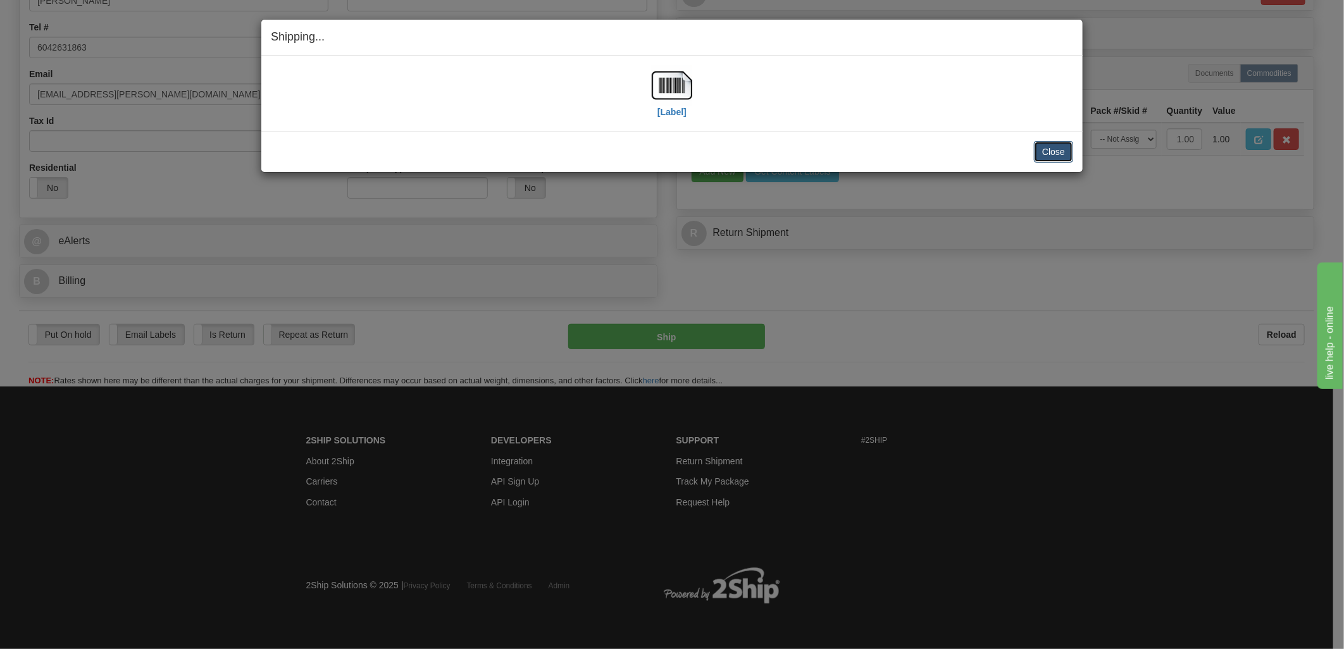
click at [1049, 154] on button "Close" at bounding box center [1053, 152] width 39 height 22
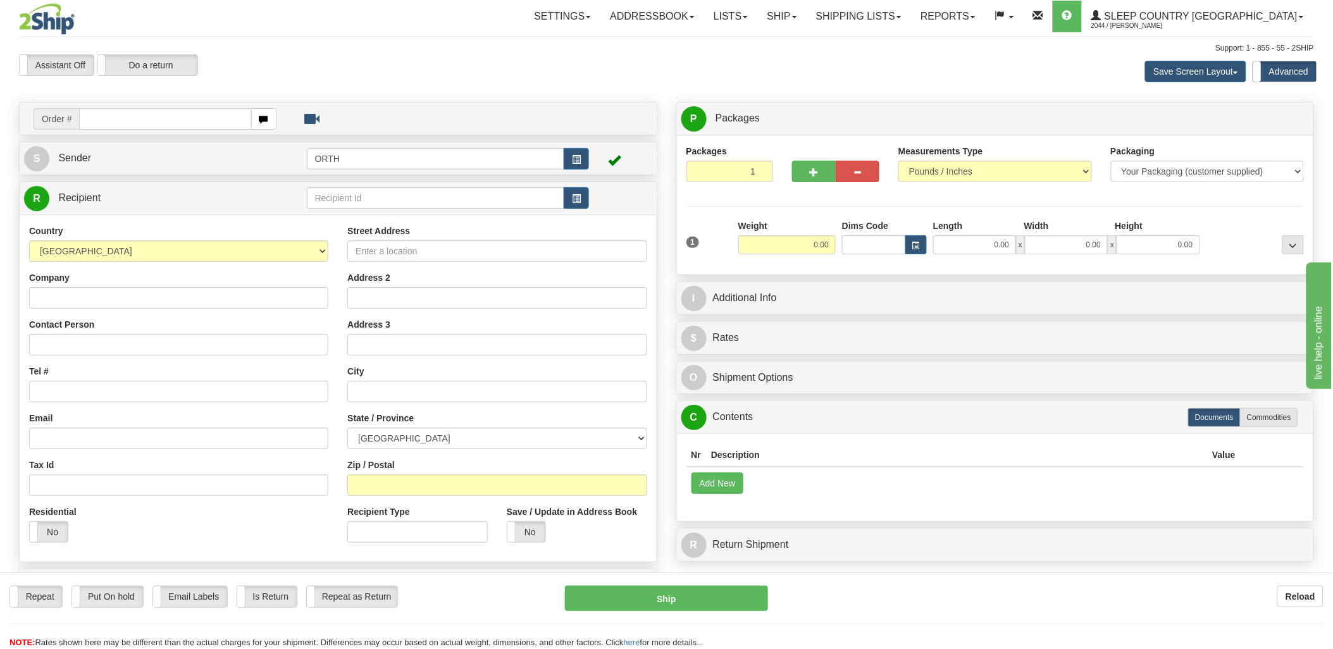
click at [155, 116] on input "text" at bounding box center [165, 119] width 172 height 22
type input "9000i"
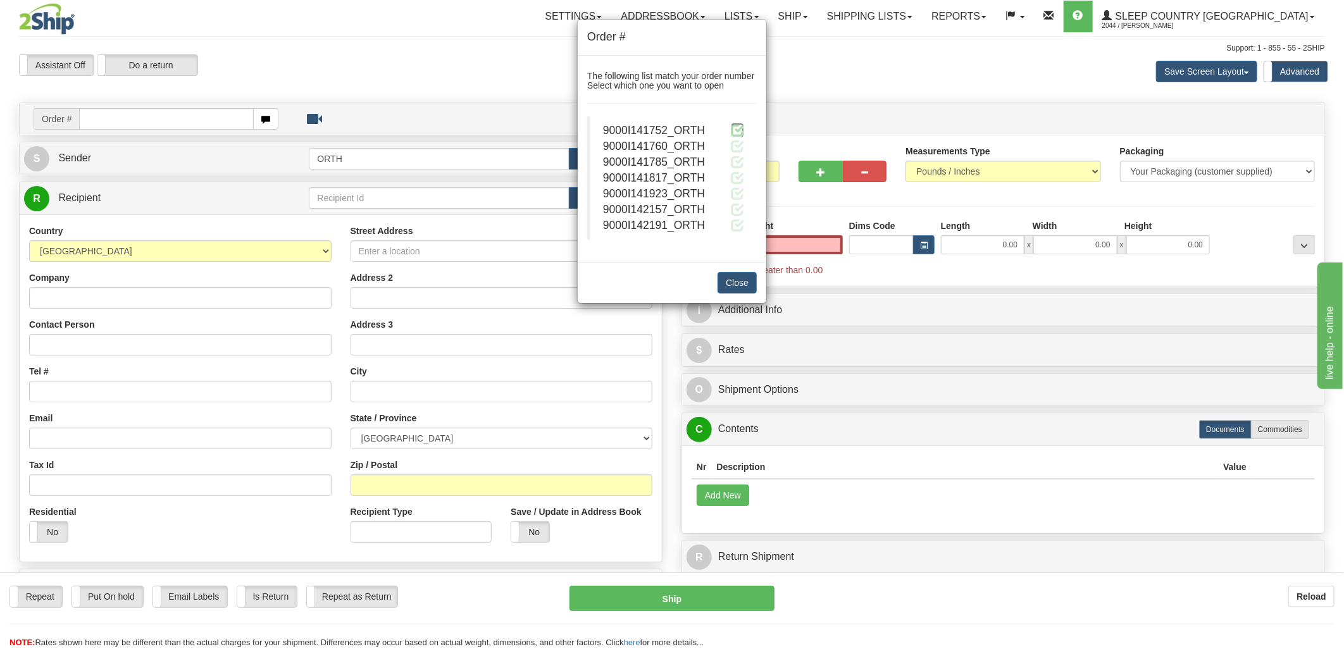
type input "0.00"
click at [742, 131] on span at bounding box center [737, 129] width 13 height 13
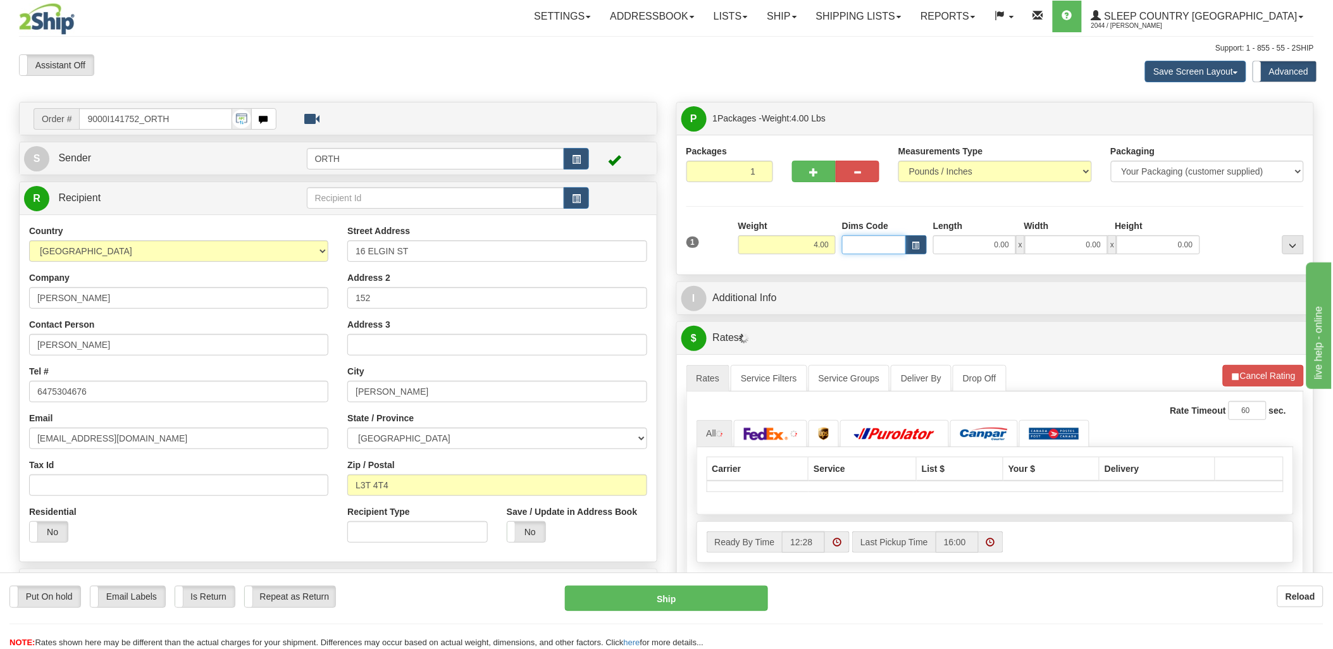
drag, startPoint x: 875, startPoint y: 244, endPoint x: 863, endPoint y: 218, distance: 28.3
click at [875, 245] on input "Dims Code" at bounding box center [874, 244] width 64 height 19
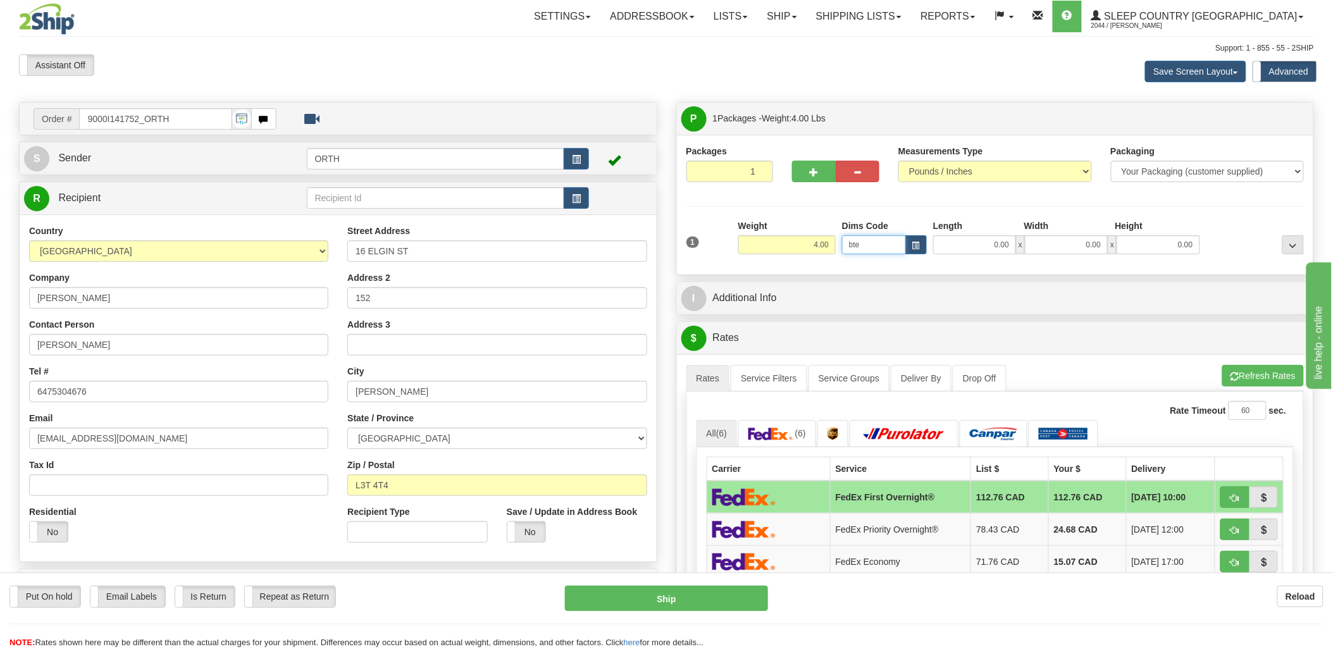
type input "bte"
click button "Delete" at bounding box center [0, 0] width 0 height 0
type input "15.00"
type input "5.00"
type input "25.00"
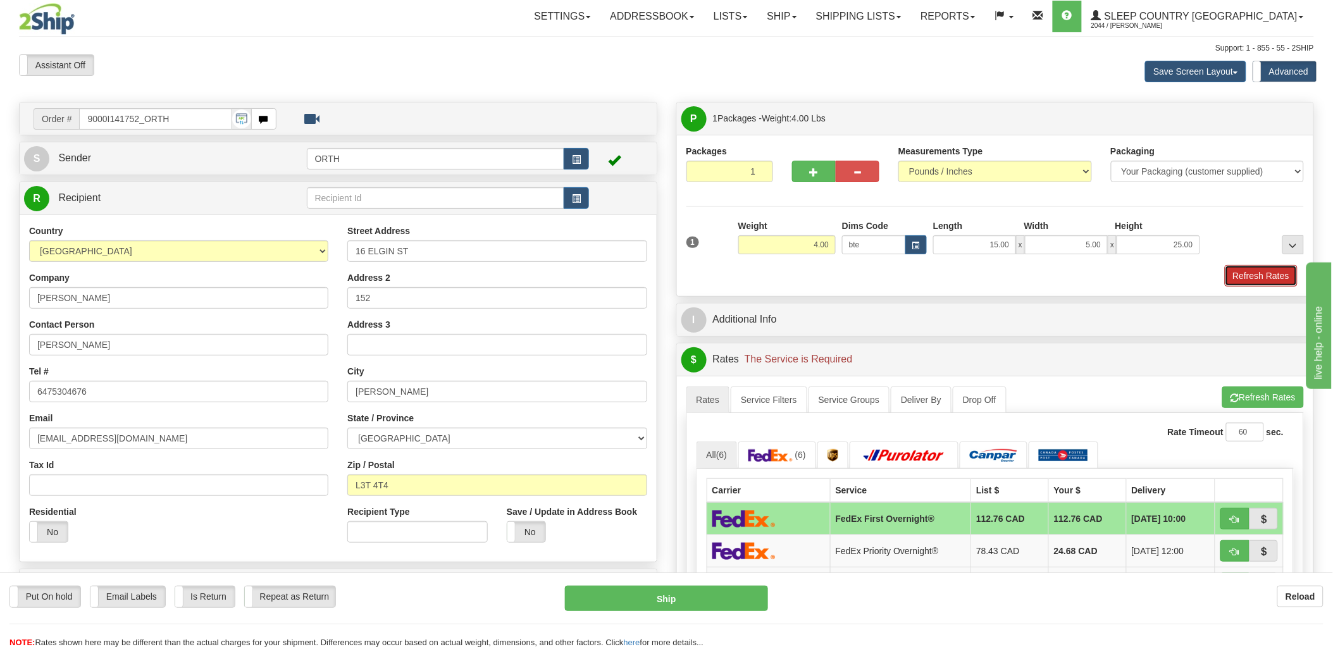
click at [1279, 279] on button "Refresh Rates" at bounding box center [1261, 276] width 73 height 22
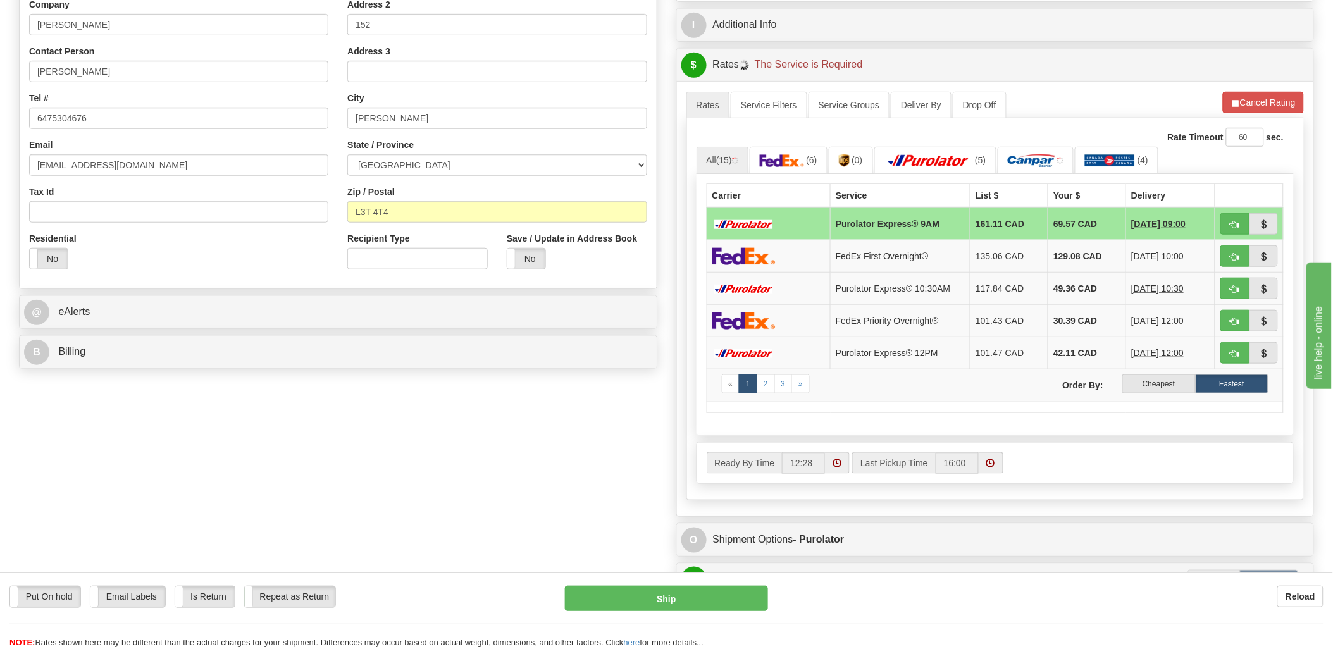
scroll to position [281, 0]
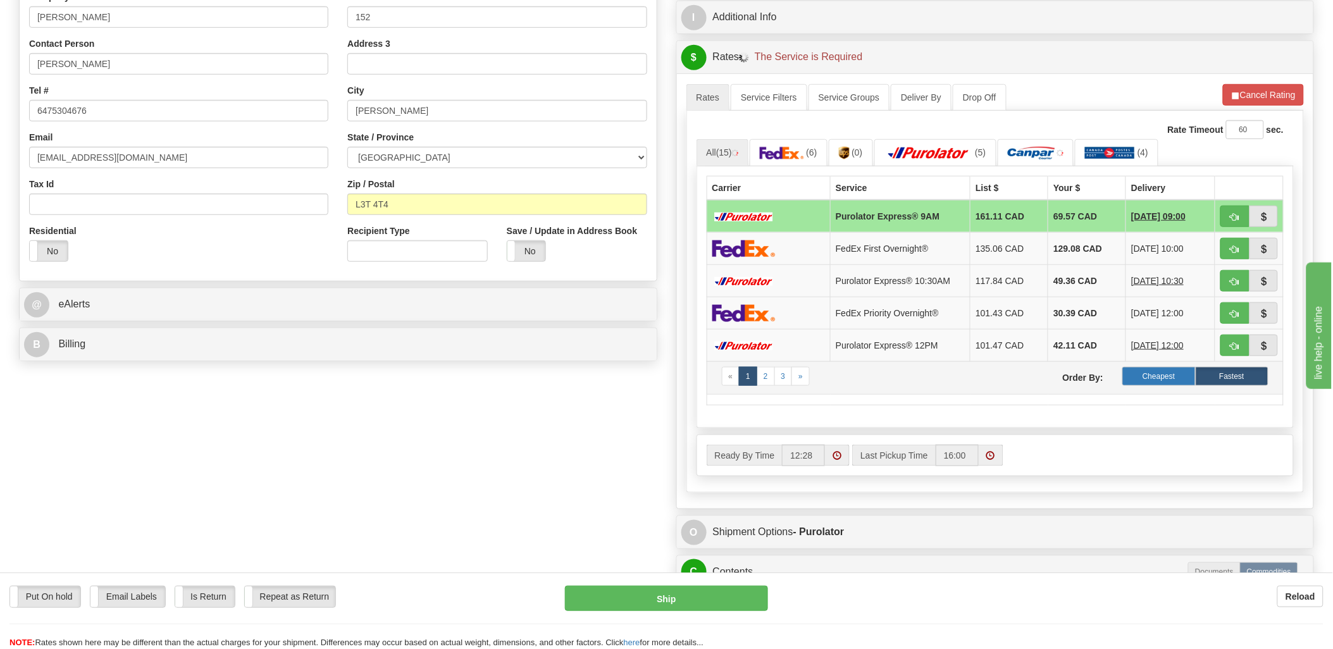
click at [1167, 386] on label "Cheapest" at bounding box center [1159, 376] width 73 height 19
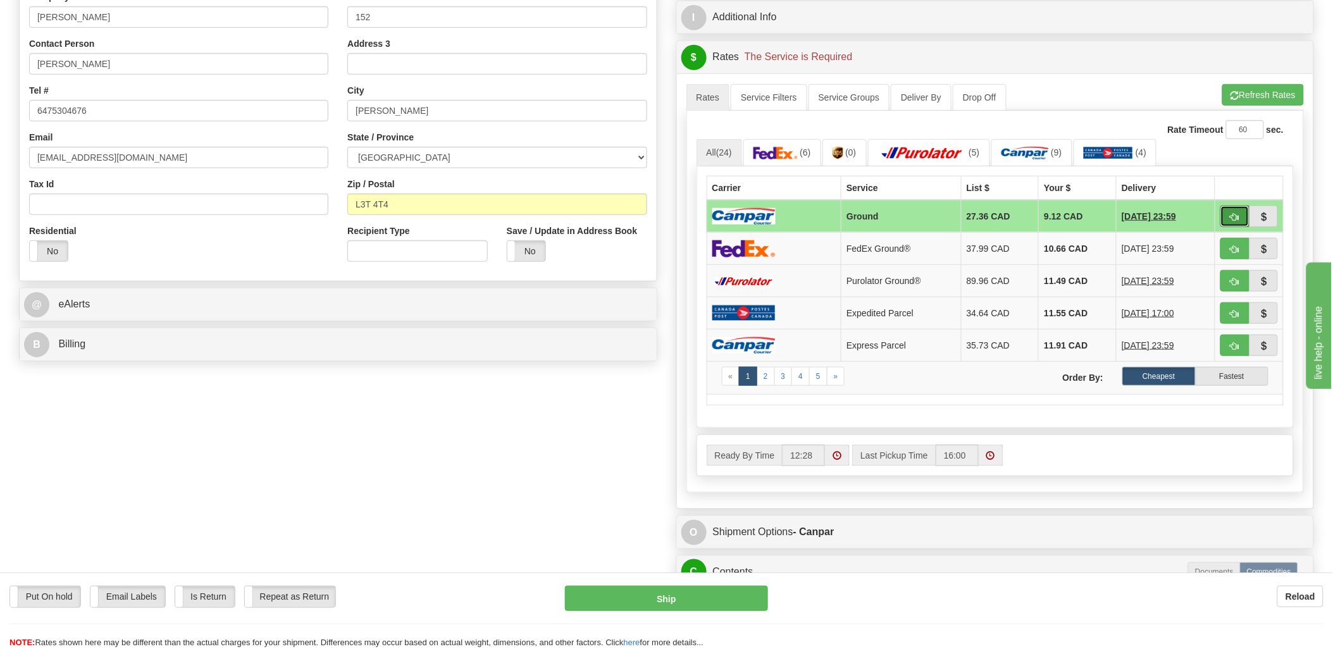
click at [1233, 219] on span "button" at bounding box center [1235, 217] width 9 height 8
type input "1"
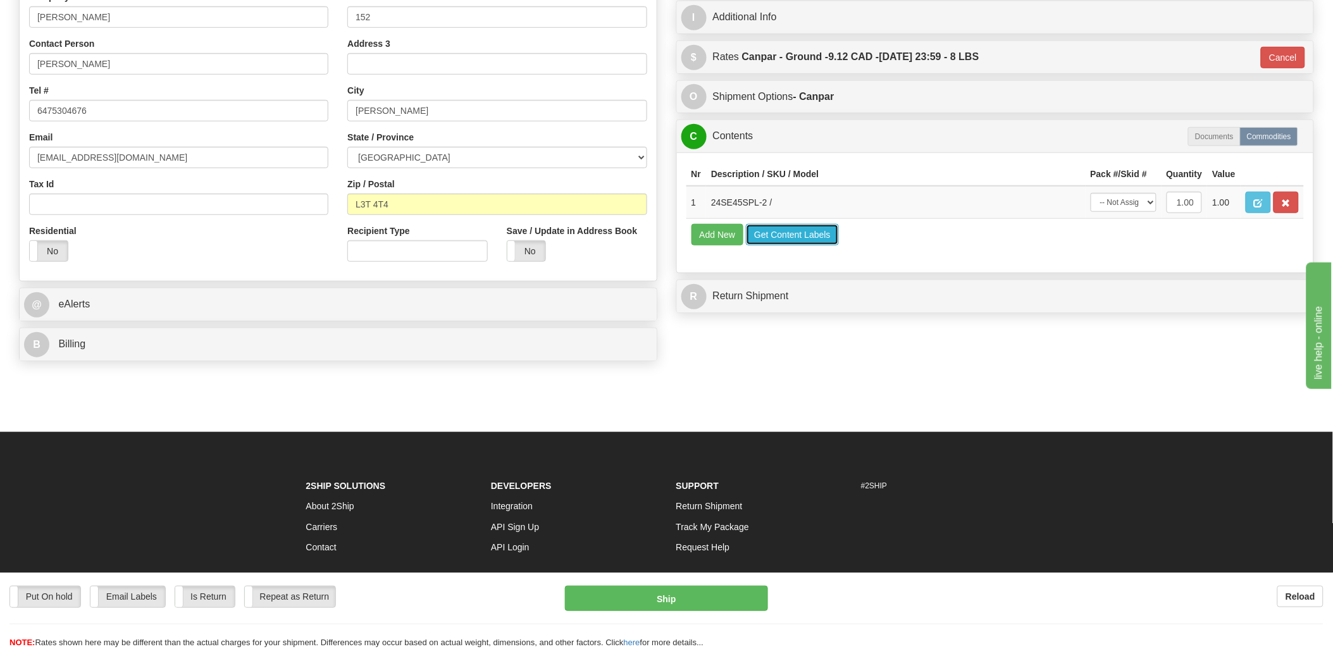
click at [809, 246] on button "Get Content Labels" at bounding box center [792, 235] width 93 height 22
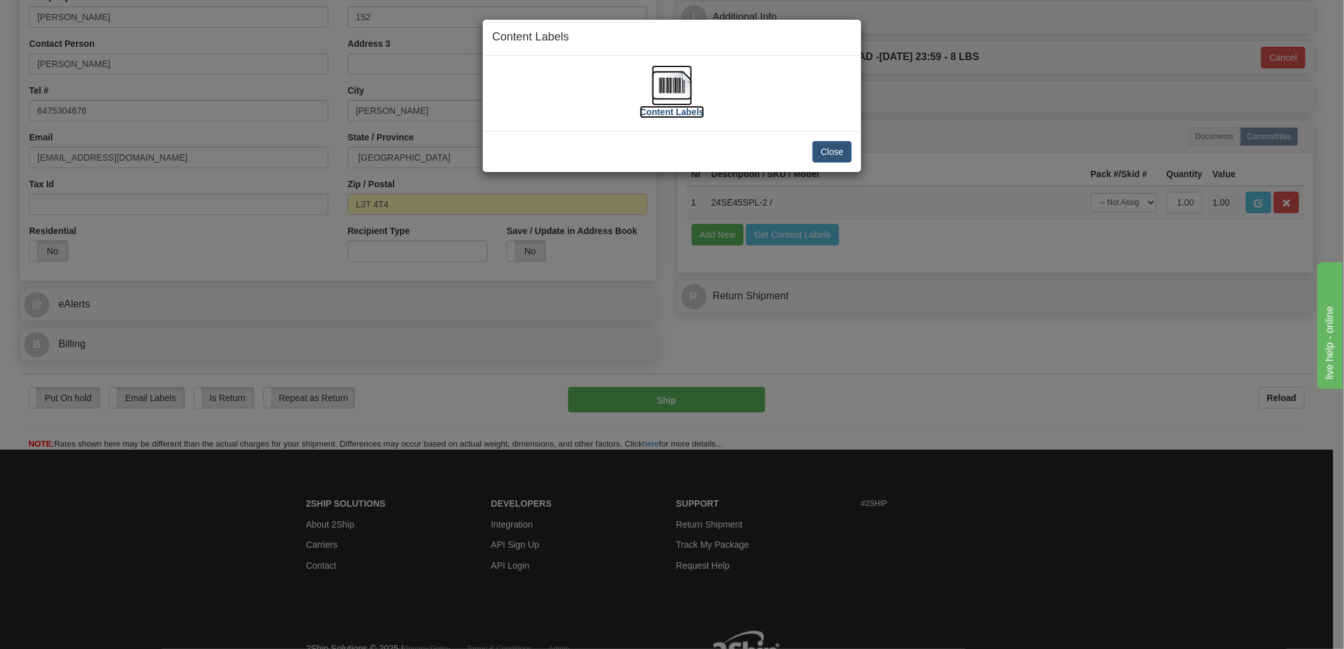
click at [676, 89] on img at bounding box center [672, 85] width 41 height 41
click at [830, 147] on button "Close" at bounding box center [832, 152] width 39 height 22
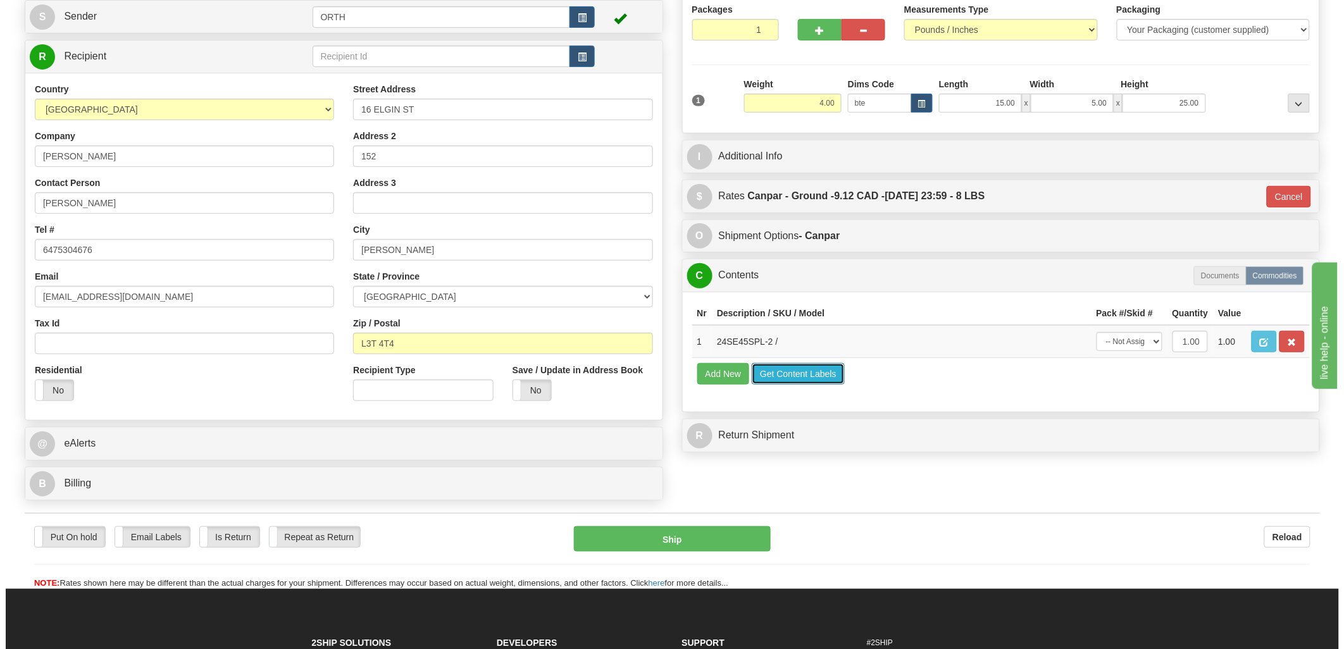
scroll to position [140, 0]
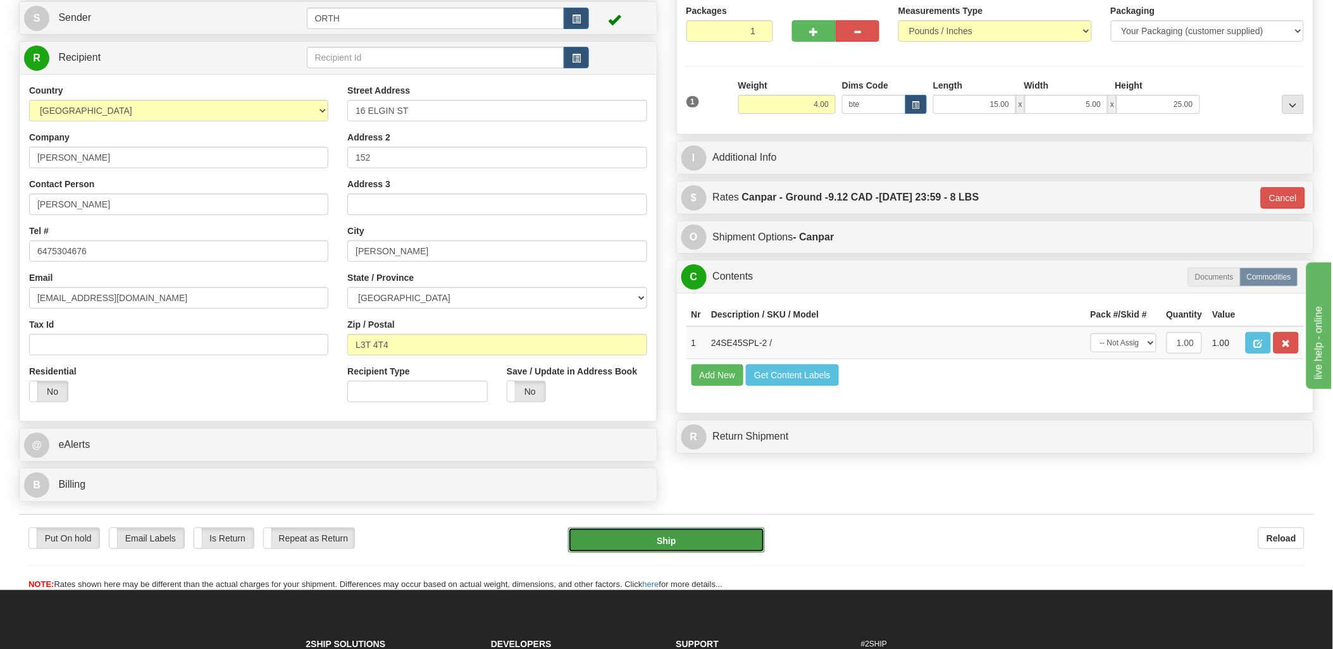
click at [632, 545] on button "Ship" at bounding box center [666, 540] width 197 height 25
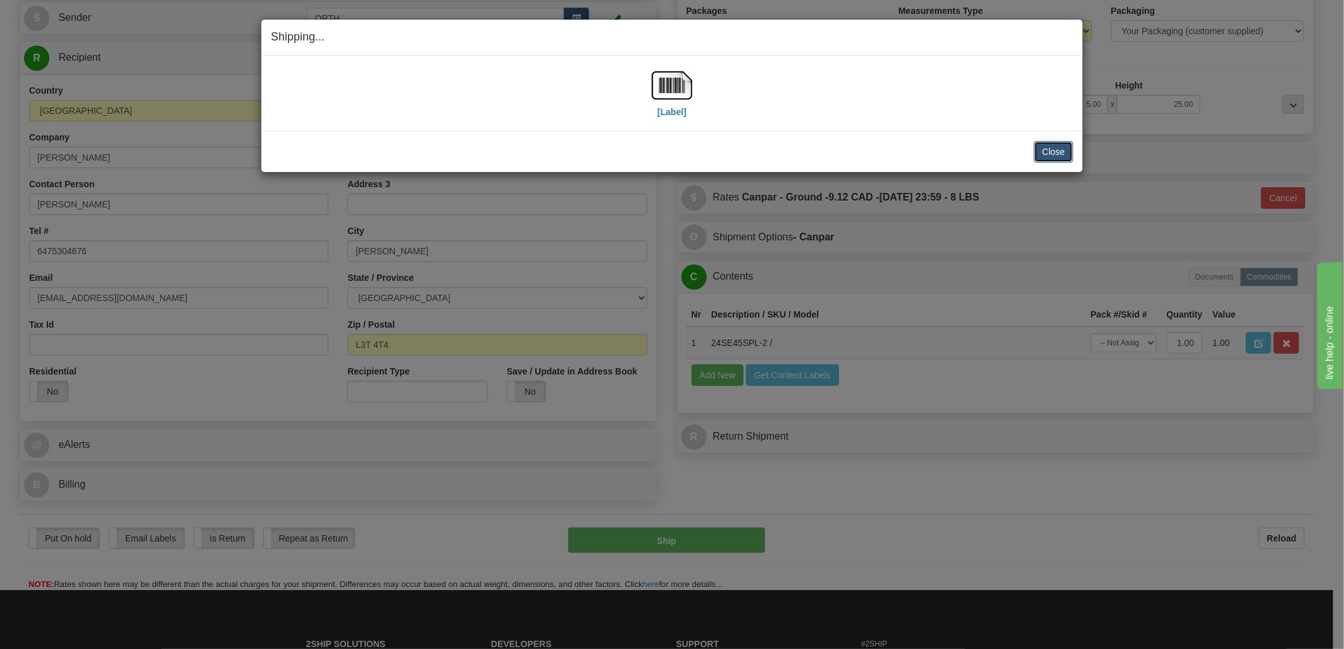
click at [1045, 153] on button "Close" at bounding box center [1053, 152] width 39 height 22
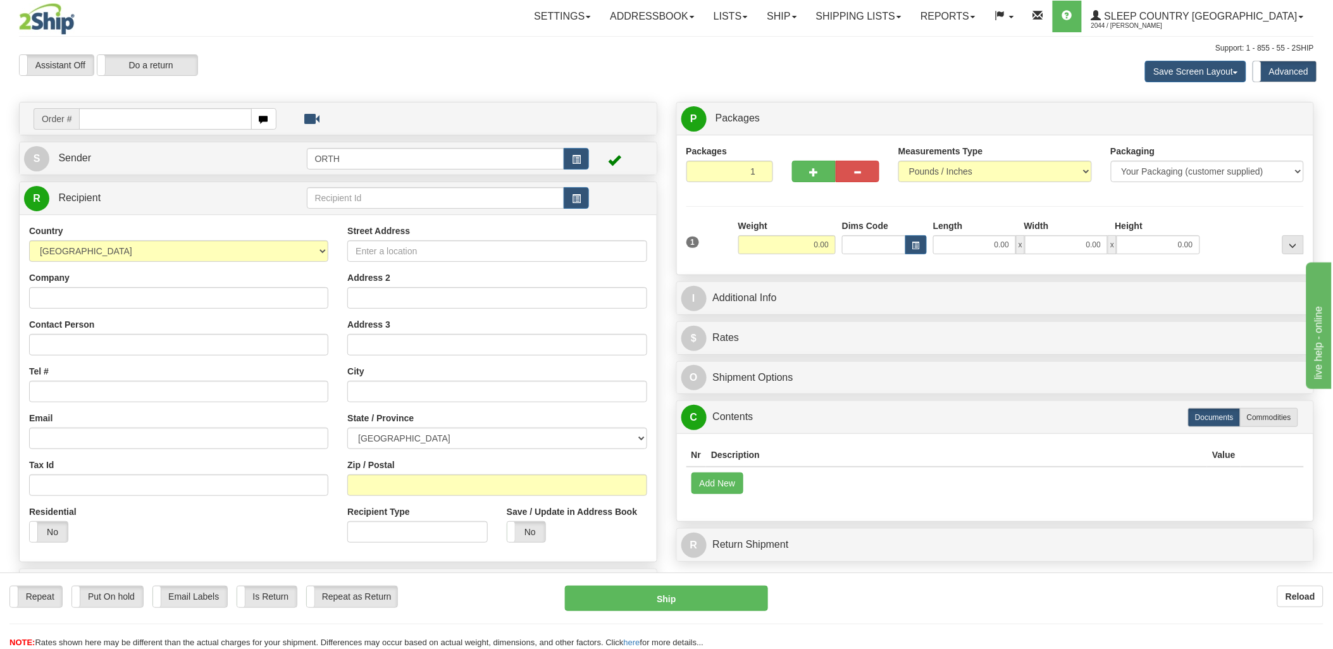
click at [180, 111] on input "text" at bounding box center [165, 119] width 172 height 22
click at [178, 115] on input "text" at bounding box center [165, 119] width 172 height 22
type input "9000i"
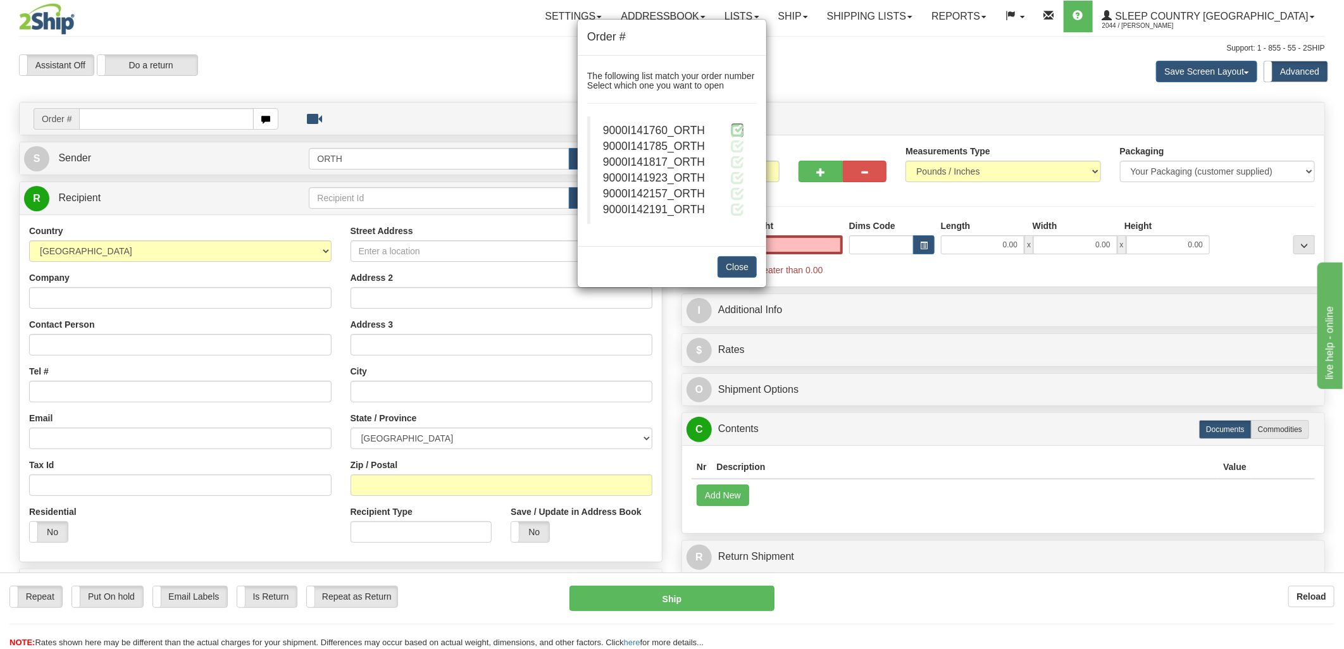
type input "0.00"
click at [739, 135] on span at bounding box center [737, 129] width 13 height 13
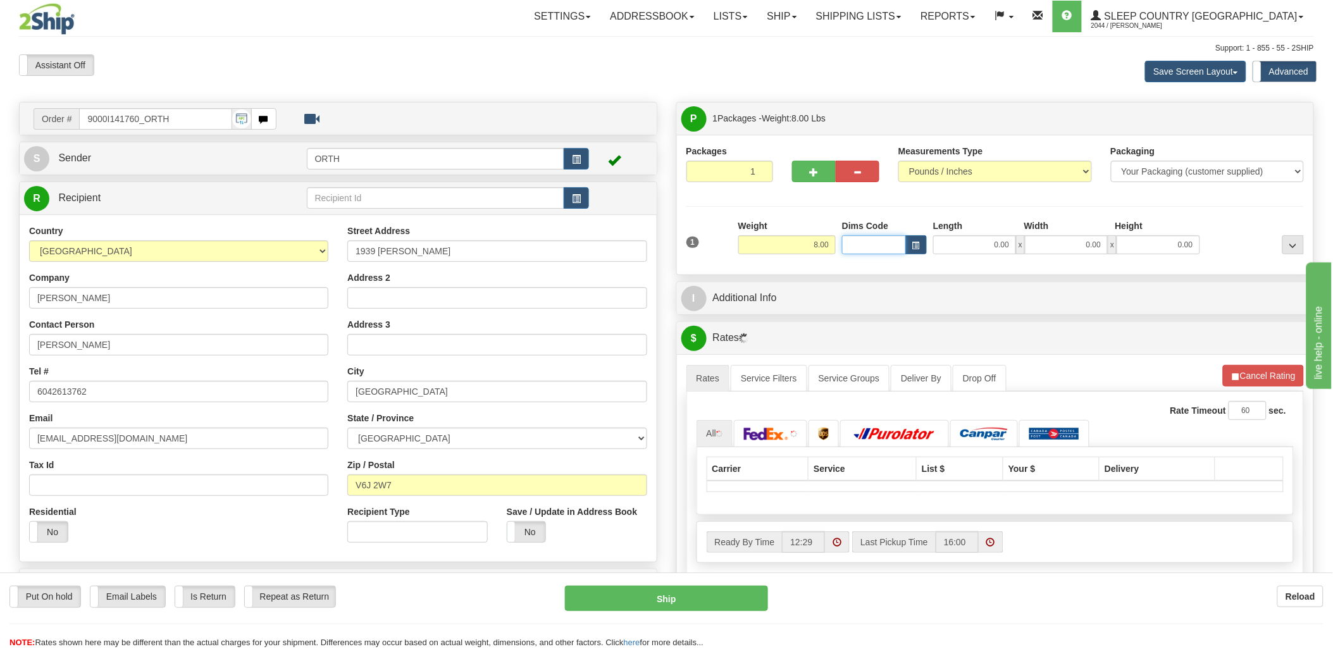
click at [856, 247] on input "Dims Code" at bounding box center [874, 244] width 64 height 19
click at [857, 248] on input "Dims Code" at bounding box center [874, 244] width 64 height 19
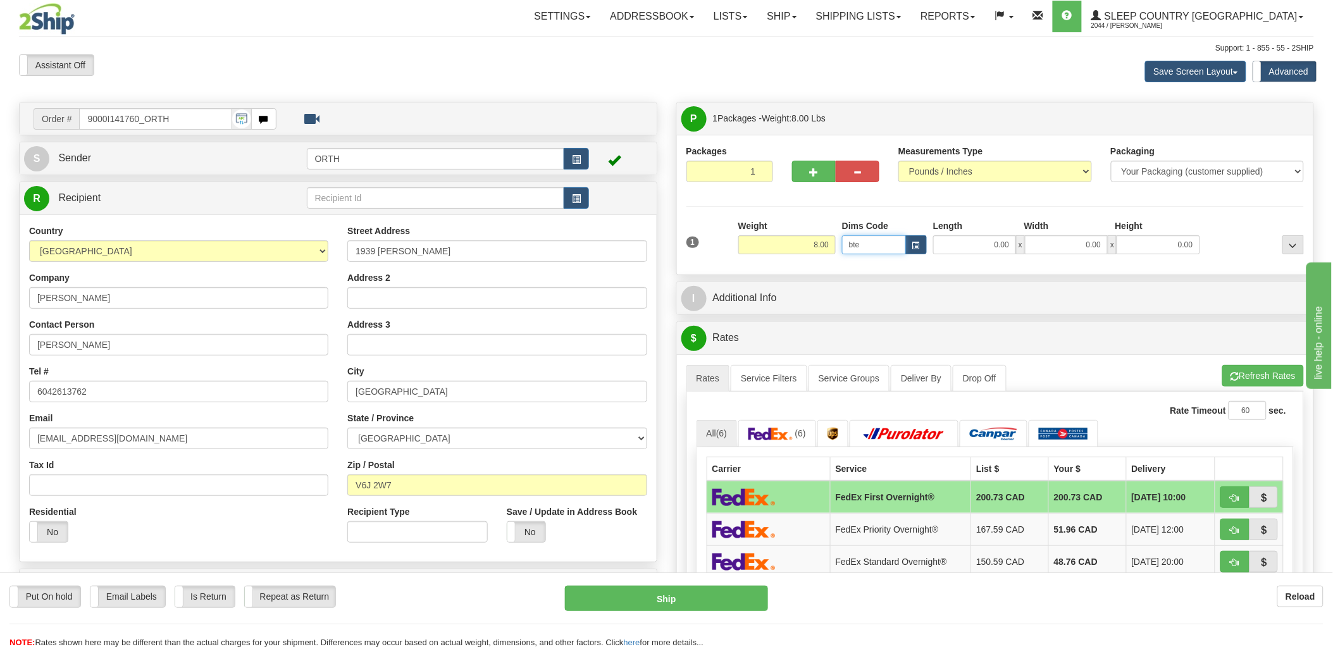
type input "bte"
click button "Delete" at bounding box center [0, 0] width 0 height 0
type input "15.00"
type input "5.00"
type input "25.00"
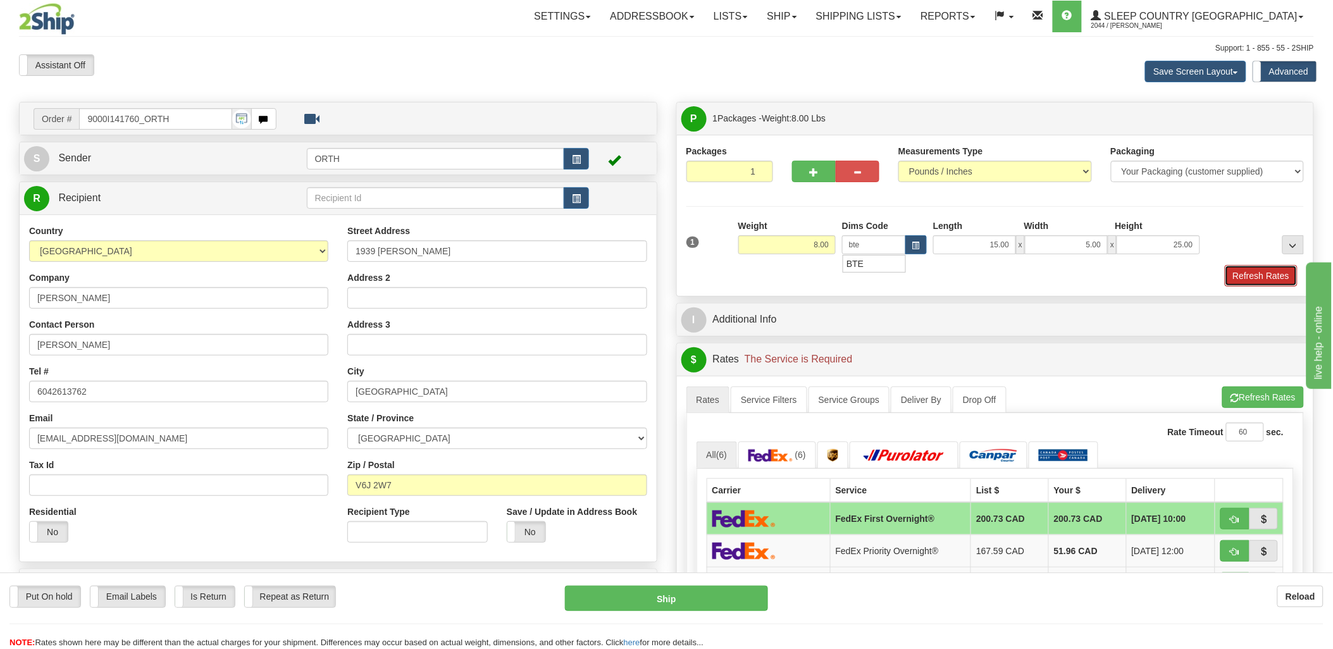
click at [1279, 273] on button "Refresh Rates" at bounding box center [1261, 276] width 73 height 22
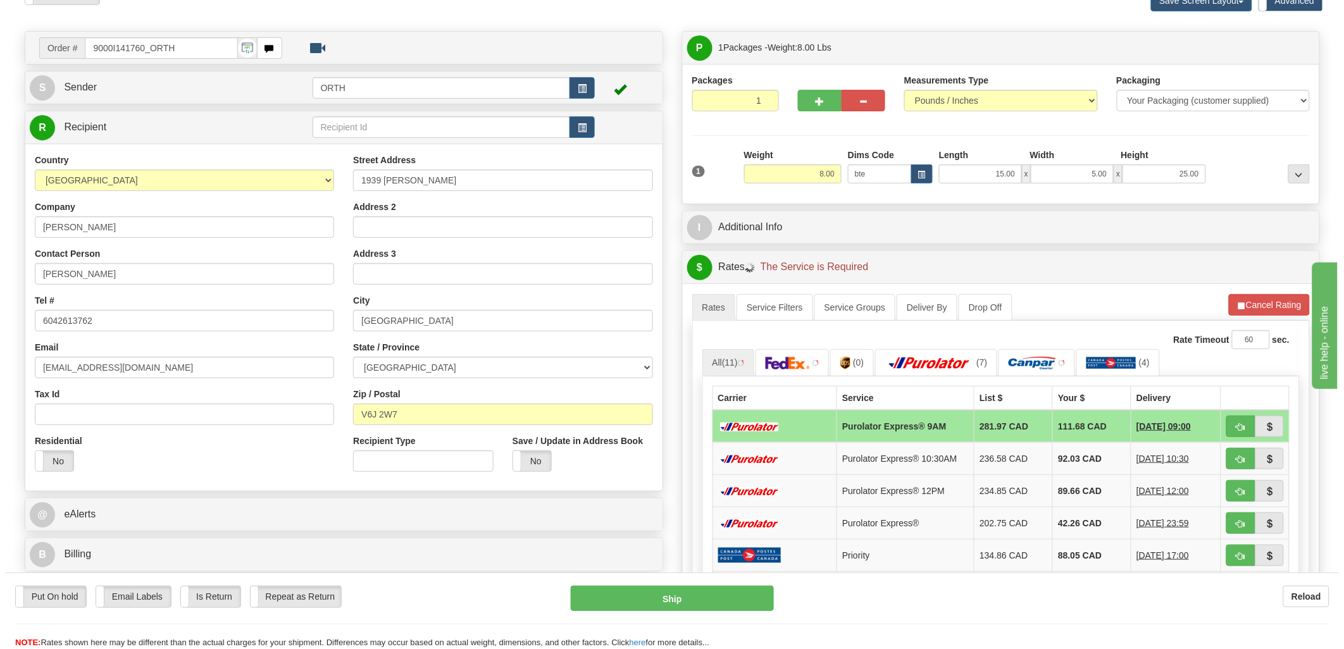
scroll to position [211, 0]
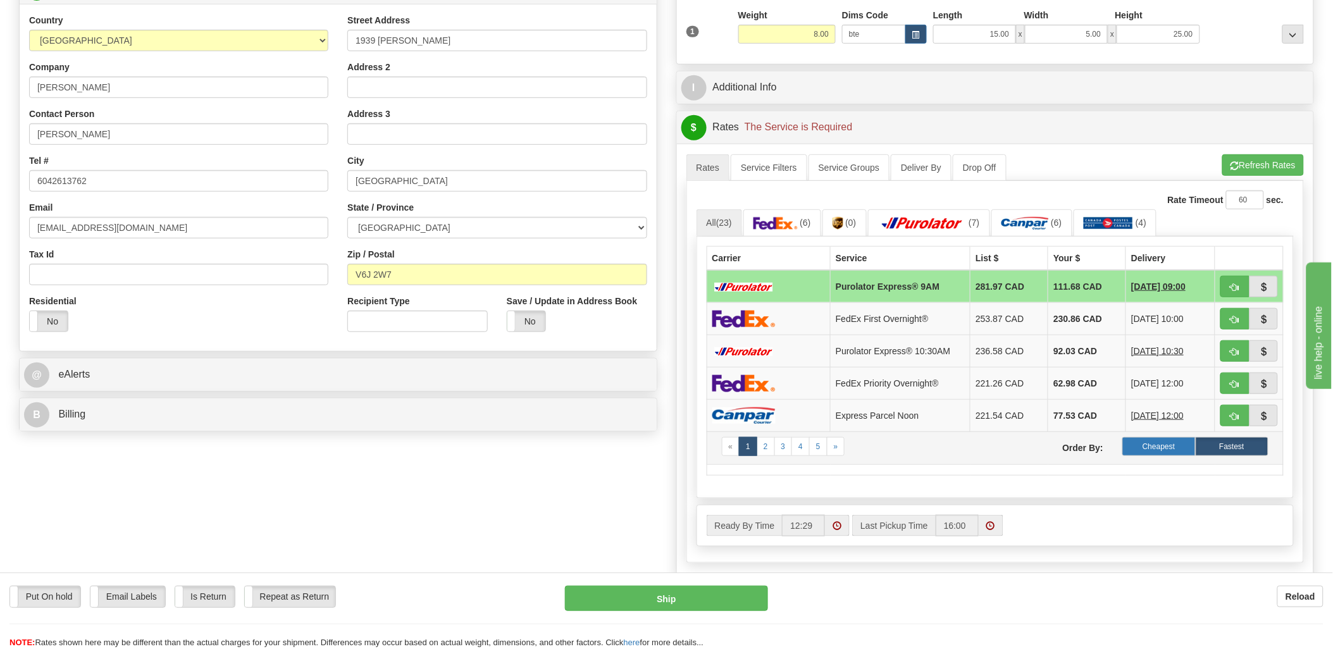
click at [1172, 448] on label "Cheapest" at bounding box center [1159, 446] width 73 height 19
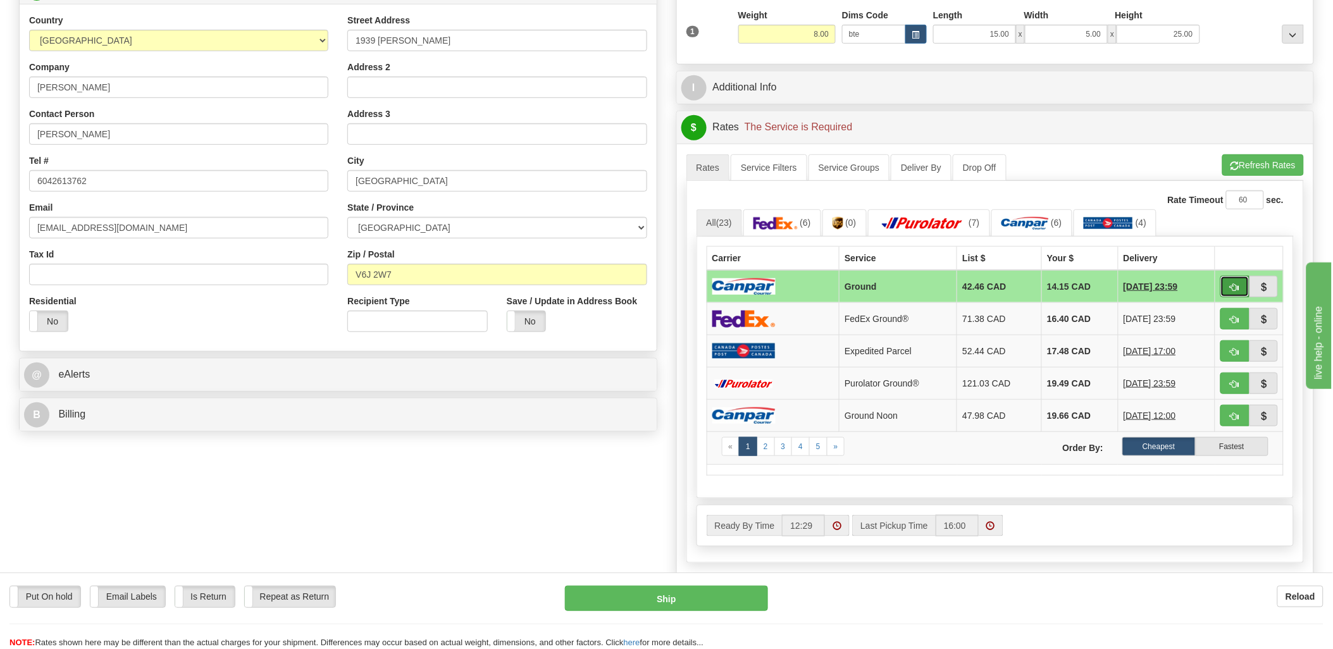
click at [1229, 289] on button "button" at bounding box center [1235, 287] width 29 height 22
type input "1"
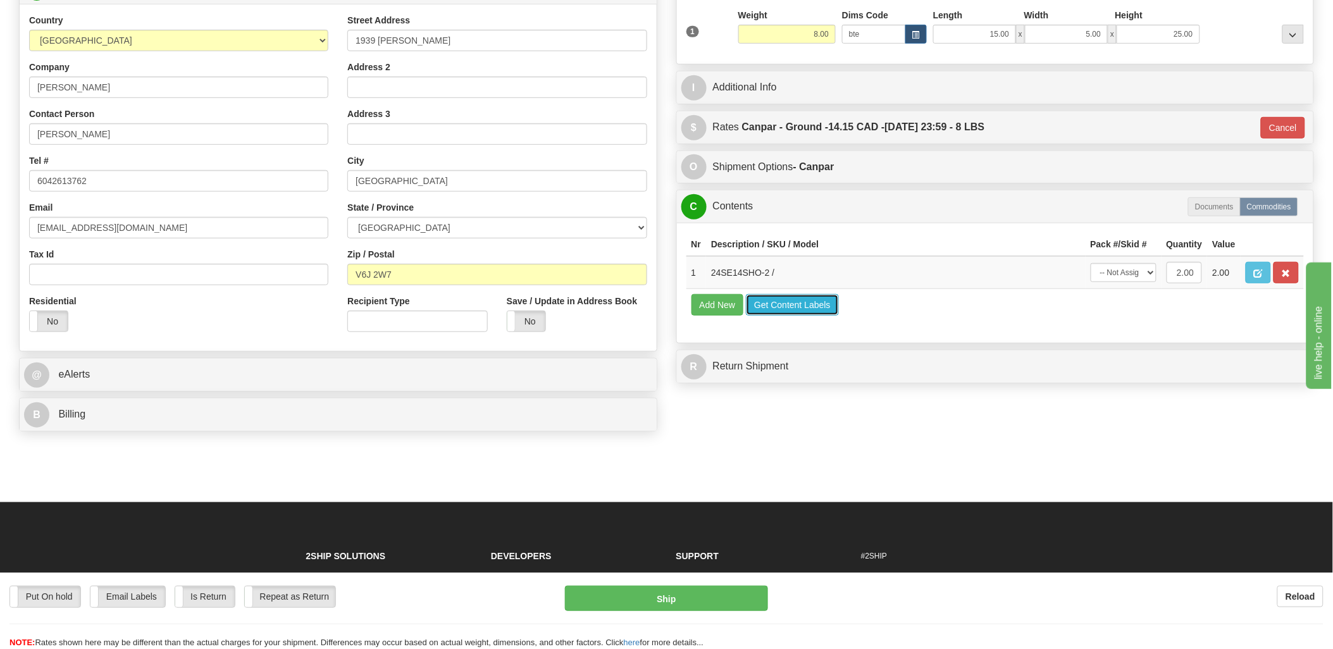
click at [774, 316] on button "Get Content Labels" at bounding box center [792, 305] width 93 height 22
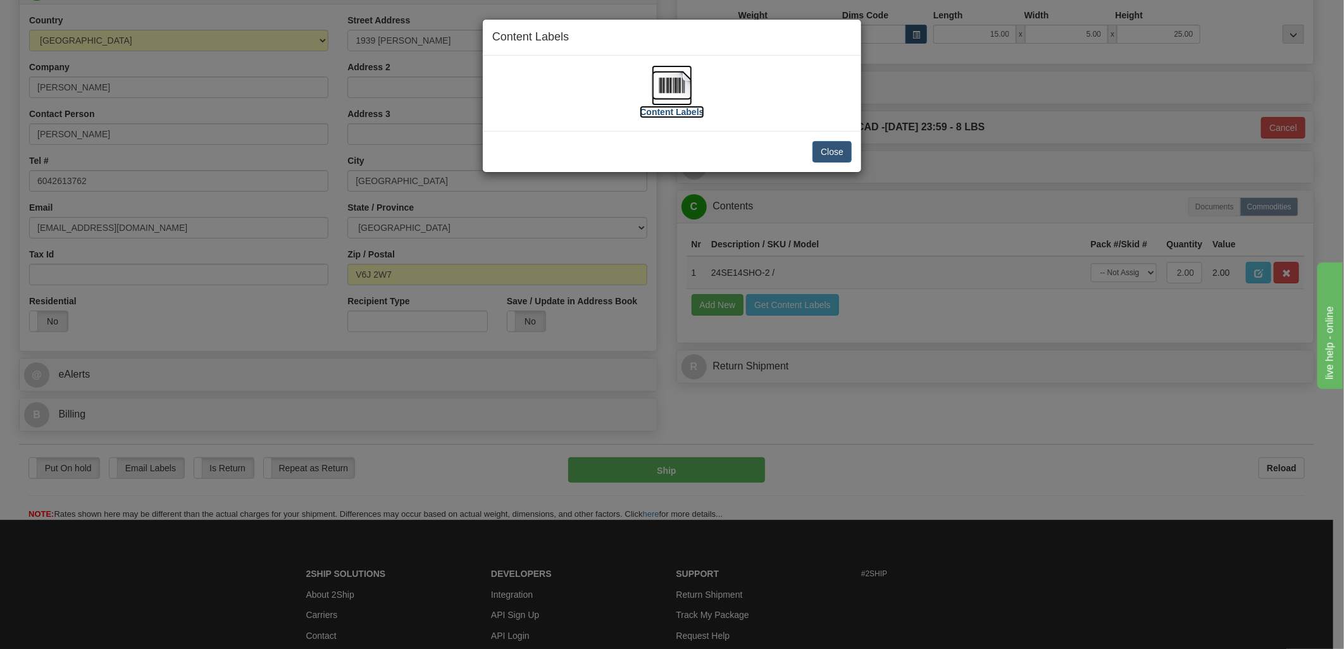
click at [666, 91] on img at bounding box center [672, 85] width 41 height 41
click at [838, 154] on button "Close" at bounding box center [832, 152] width 39 height 22
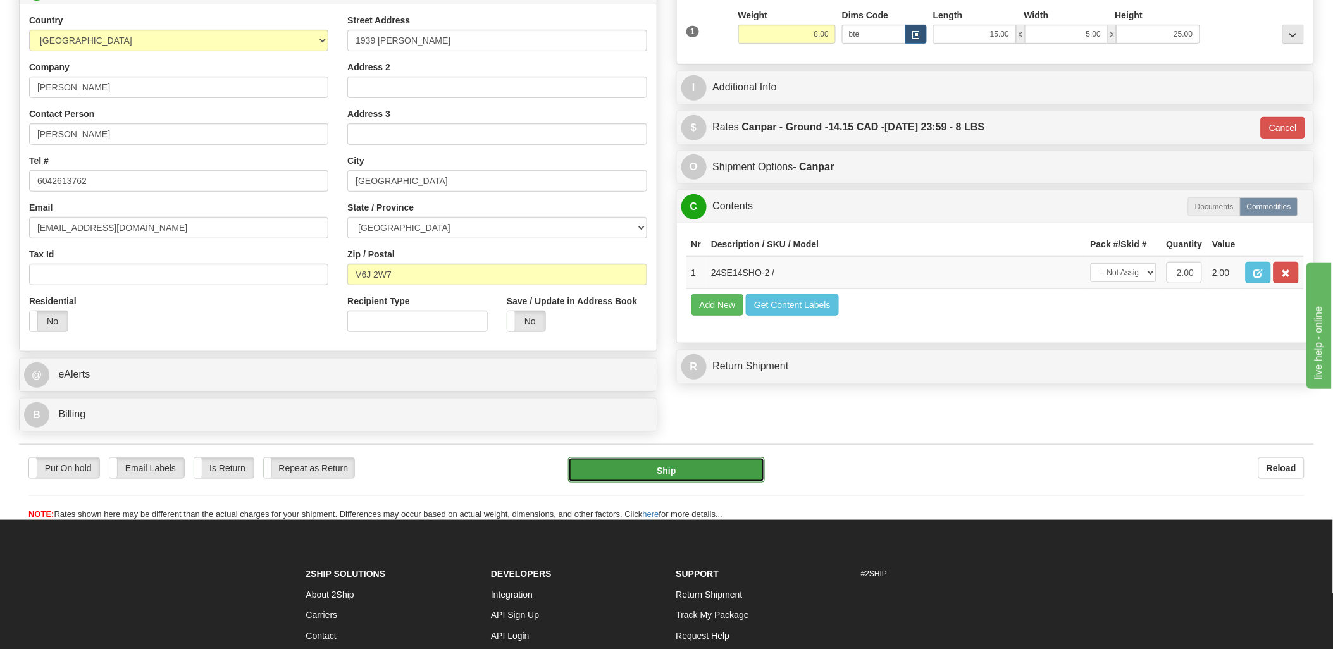
click at [652, 478] on button "Ship" at bounding box center [666, 470] width 197 height 25
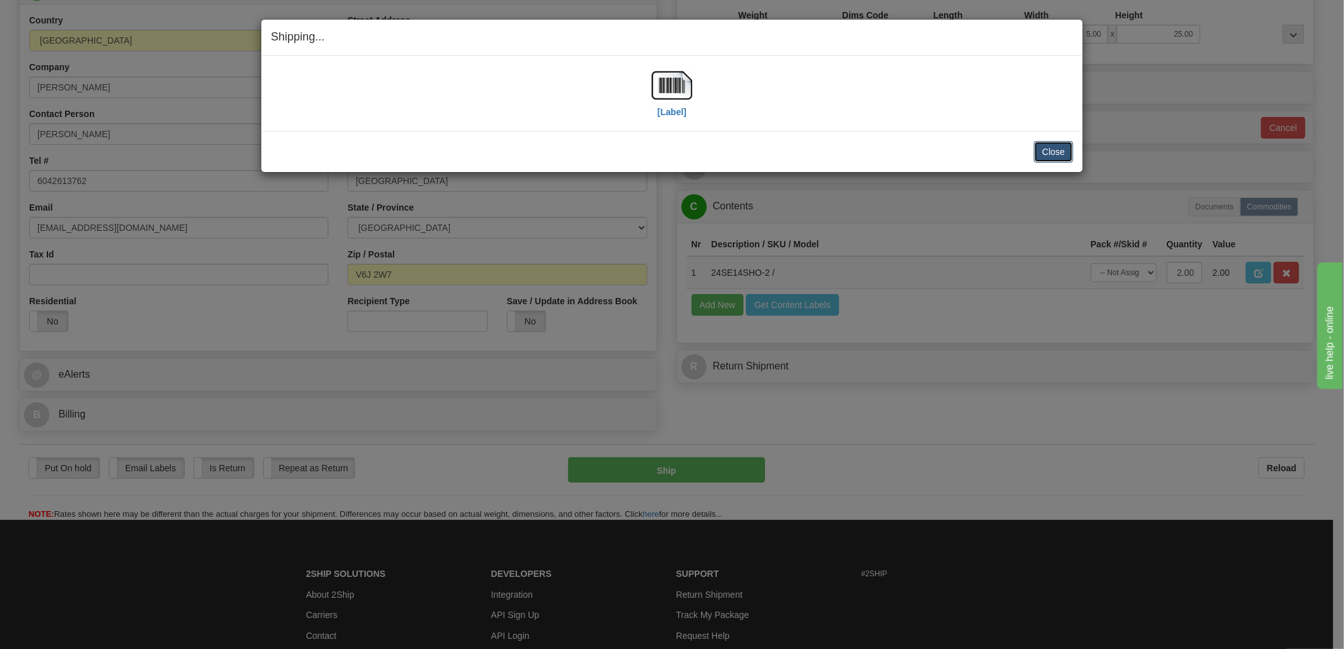
click at [1052, 149] on button "Close" at bounding box center [1053, 152] width 39 height 22
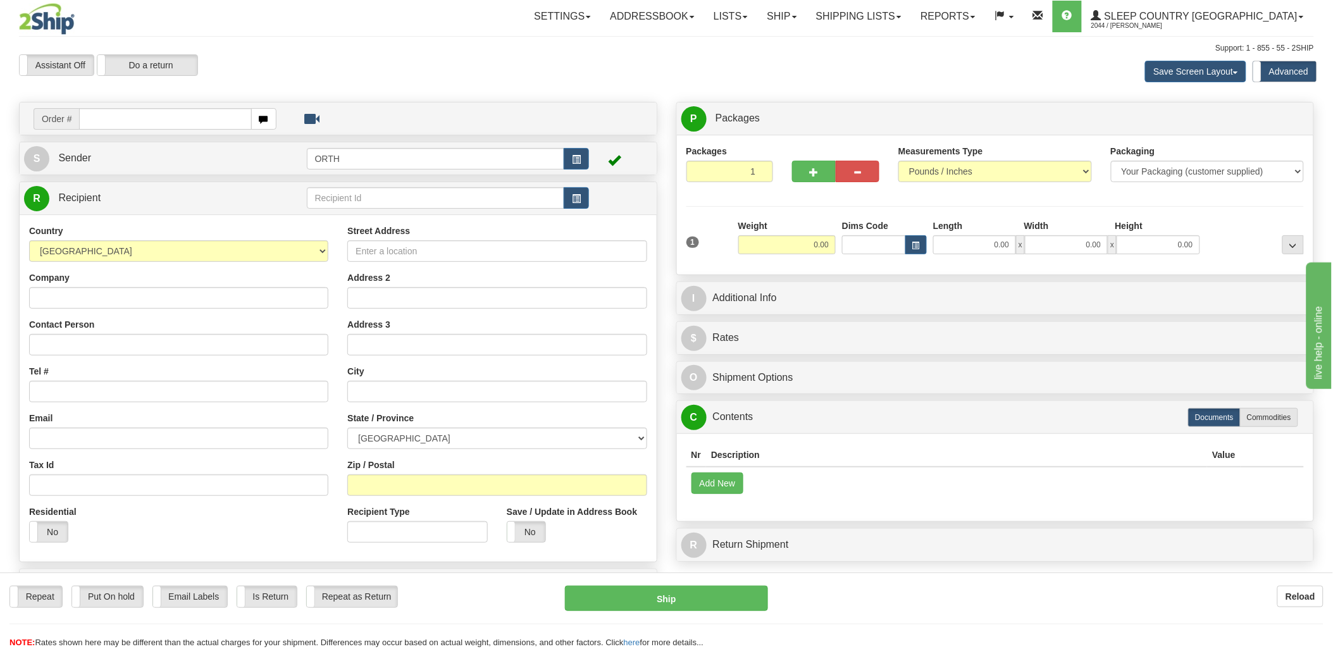
click at [128, 115] on input "text" at bounding box center [165, 119] width 172 height 22
click at [129, 118] on input "text" at bounding box center [165, 119] width 172 height 22
type input "9000"
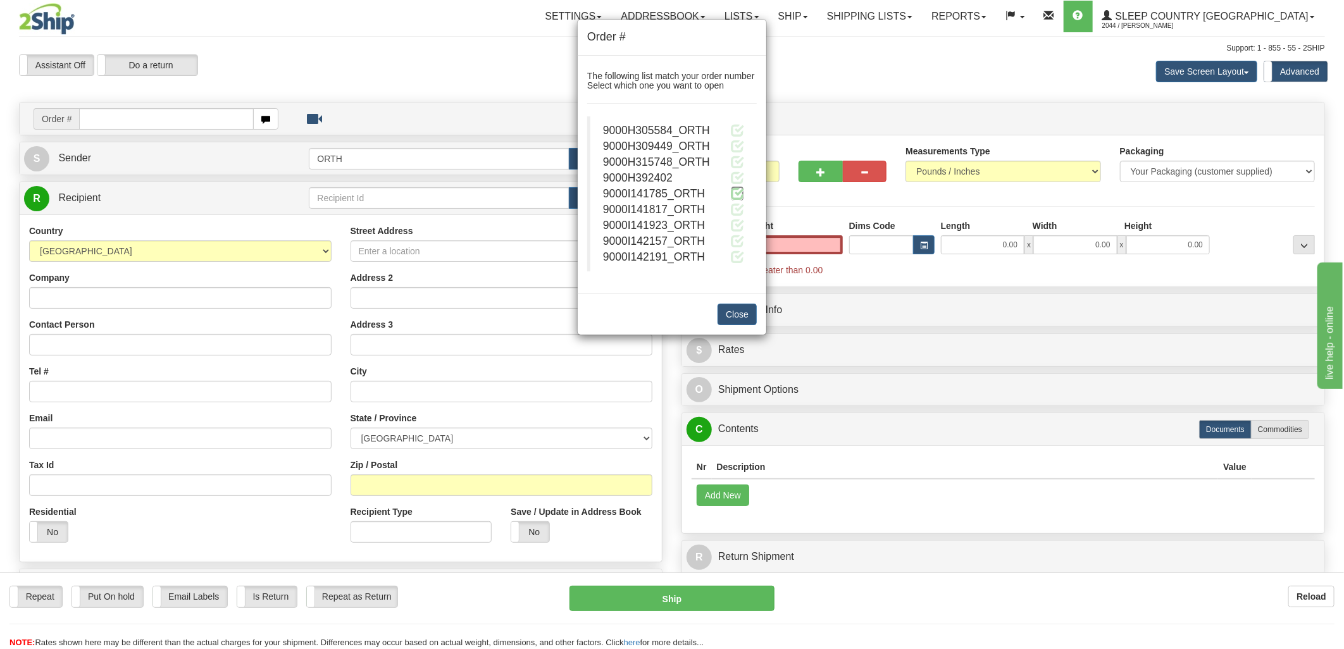
type input "0.00"
click at [733, 187] on span at bounding box center [737, 193] width 13 height 13
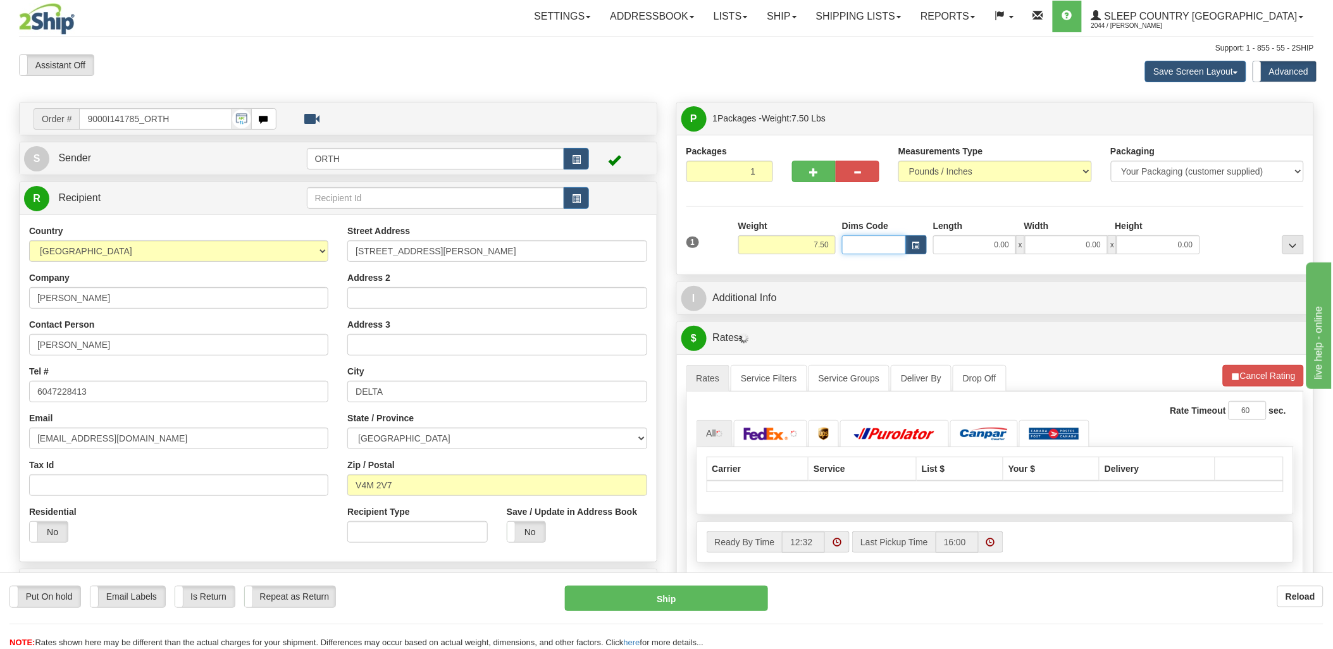
click at [875, 244] on input "Dims Code" at bounding box center [874, 244] width 64 height 19
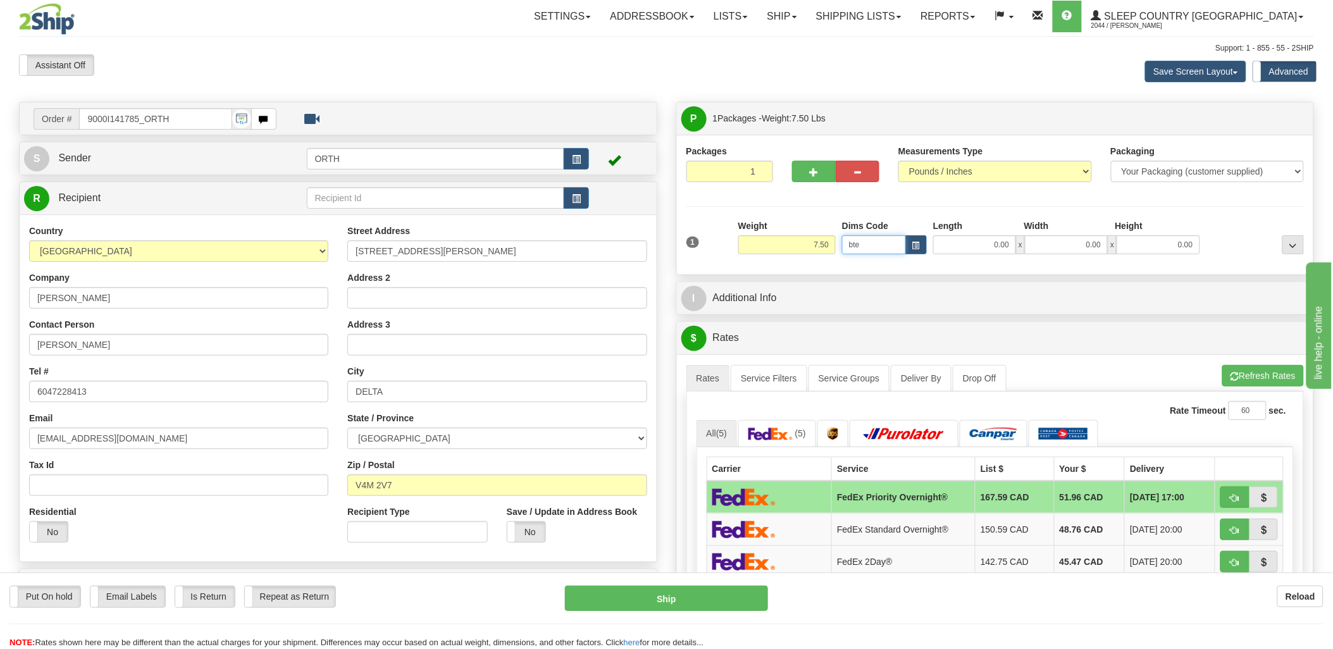
type input "bte"
click button "Delete" at bounding box center [0, 0] width 0 height 0
type input "15.00"
type input "5.00"
type input "25.00"
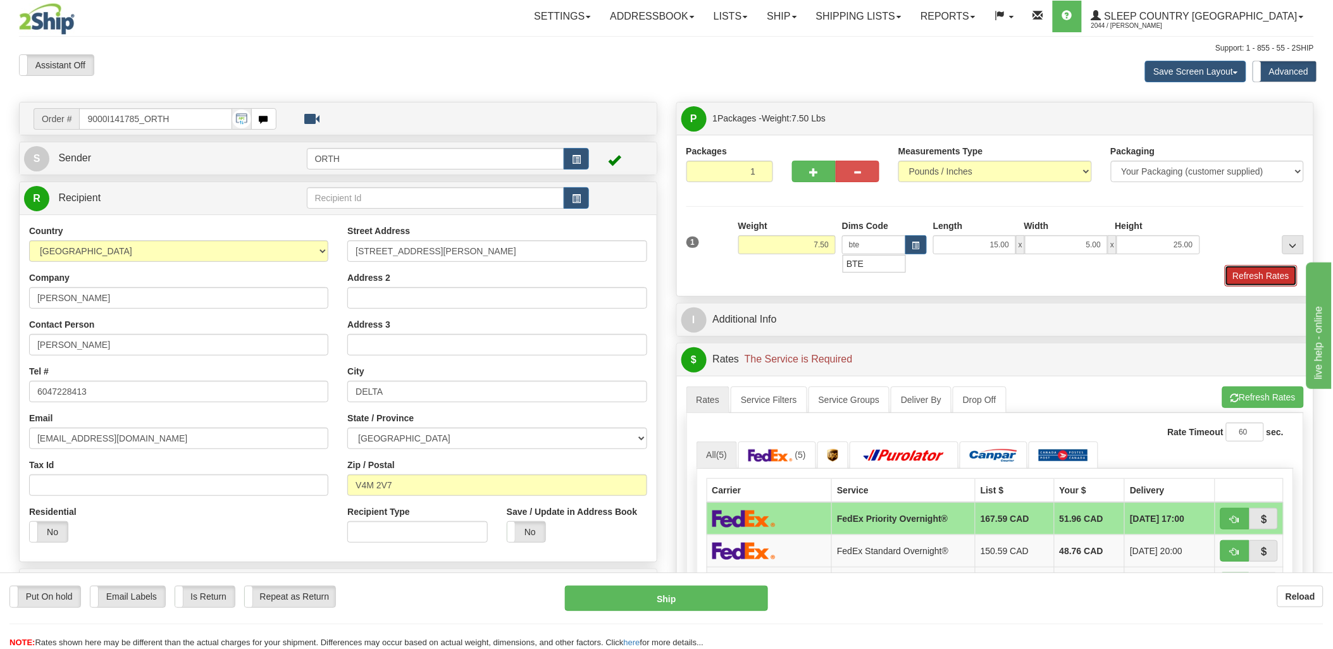
click at [1274, 276] on button "Refresh Rates" at bounding box center [1261, 276] width 73 height 22
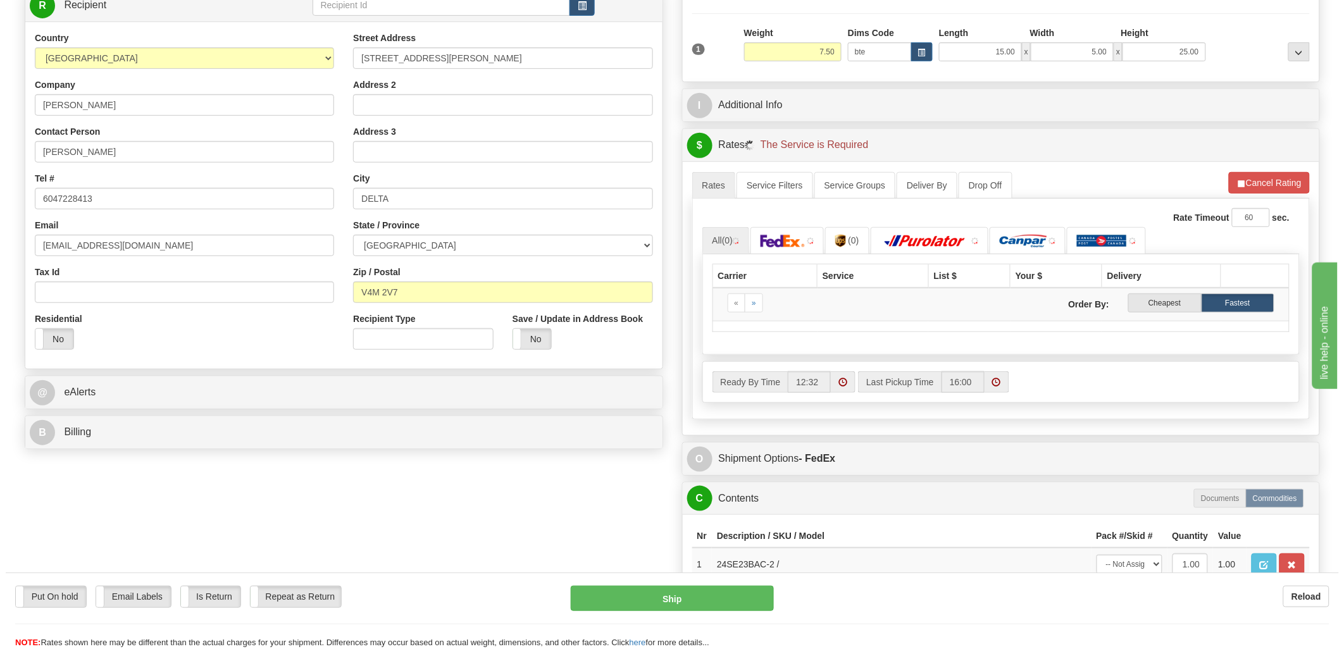
scroll to position [211, 0]
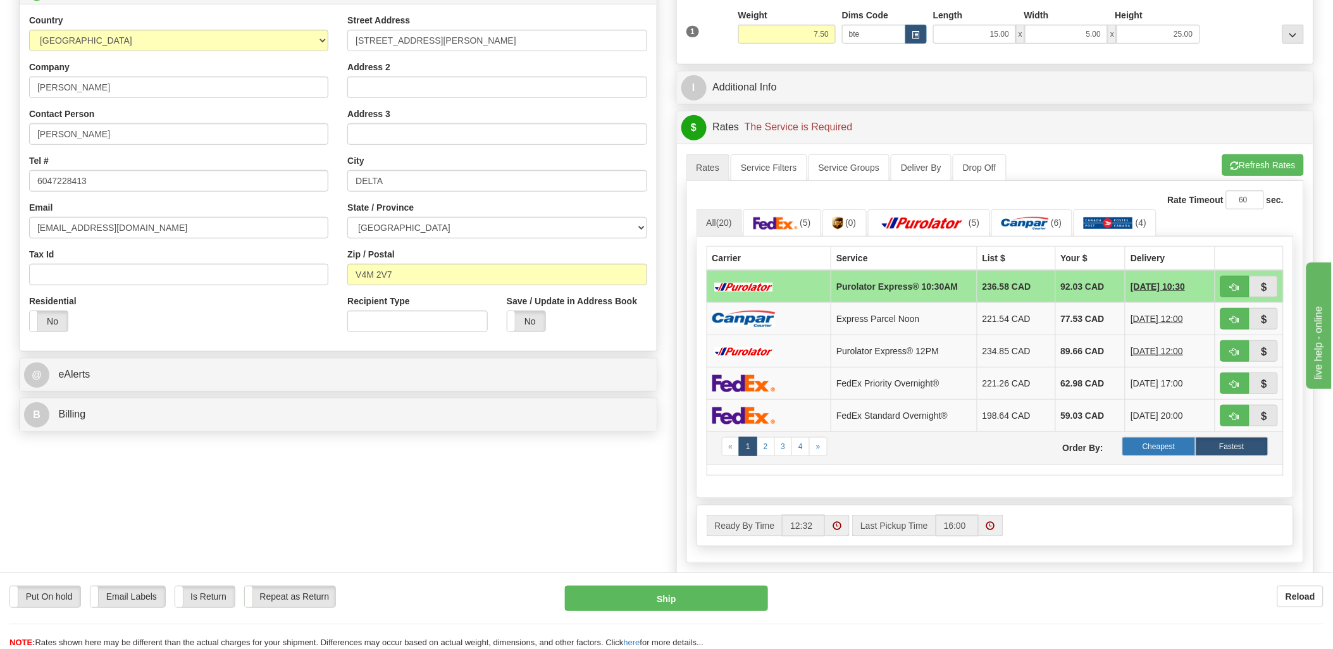
click at [1164, 450] on label "Cheapest" at bounding box center [1159, 446] width 73 height 19
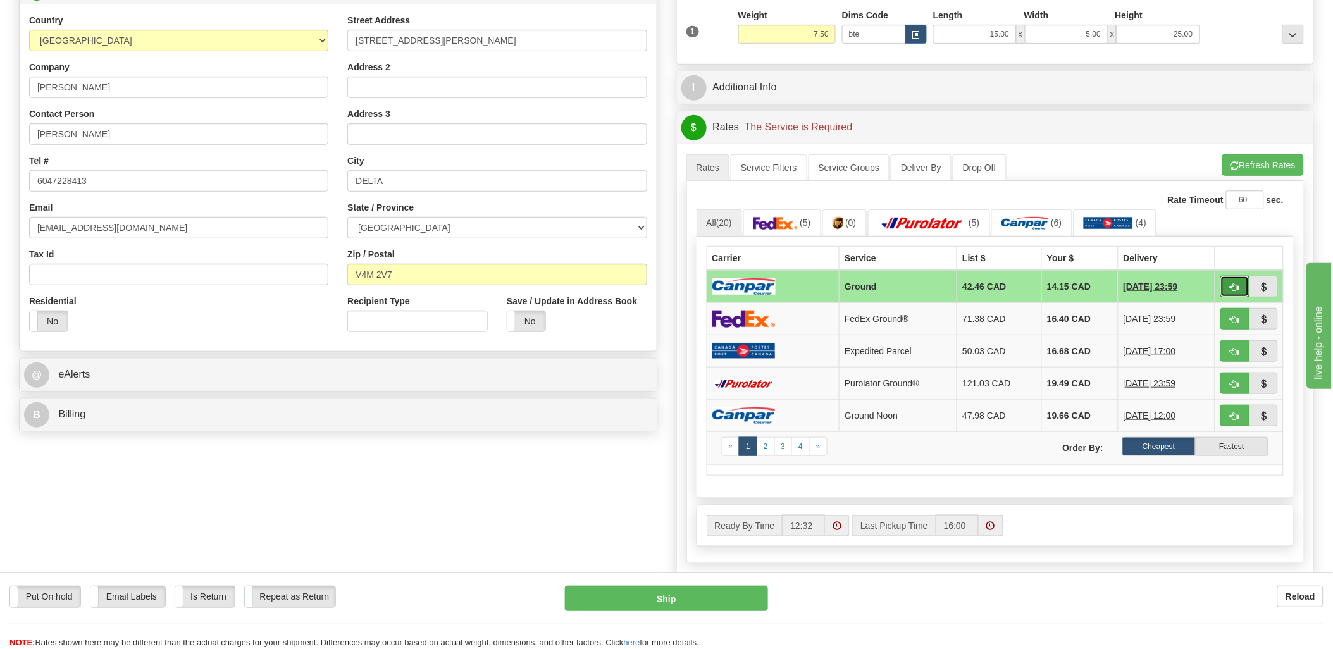
click at [1223, 282] on button "button" at bounding box center [1235, 287] width 29 height 22
type input "1"
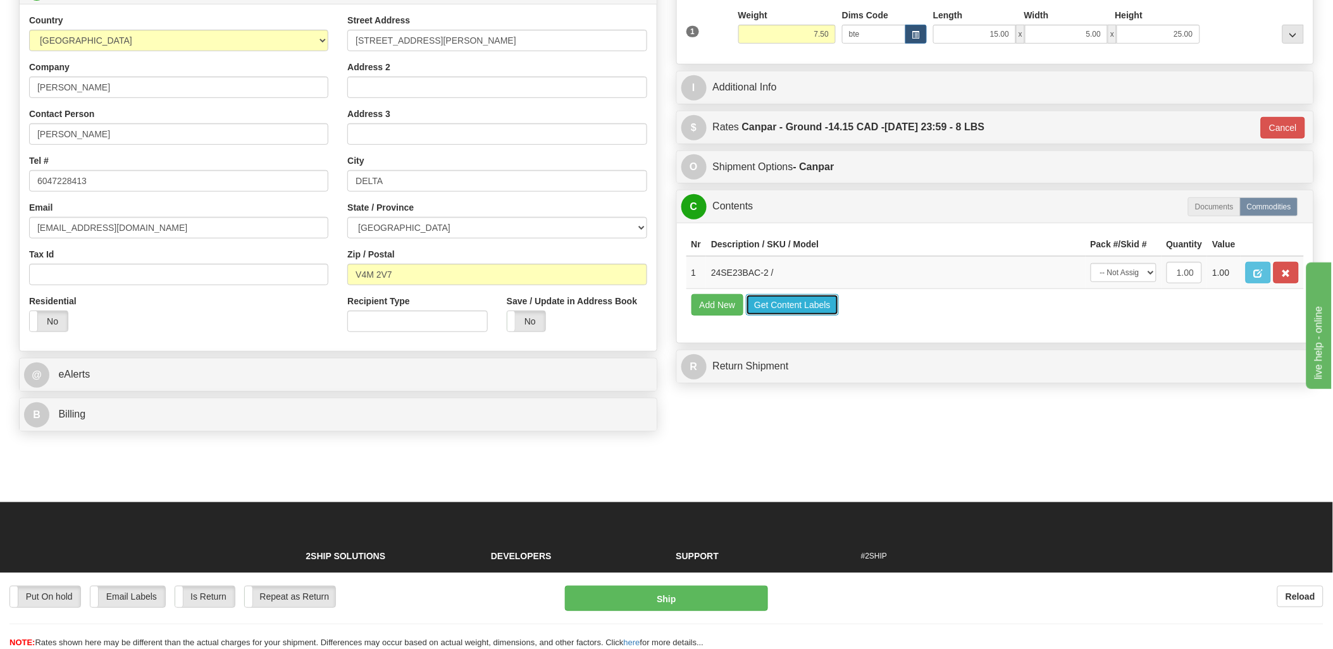
click at [776, 316] on button "Get Content Labels" at bounding box center [792, 305] width 93 height 22
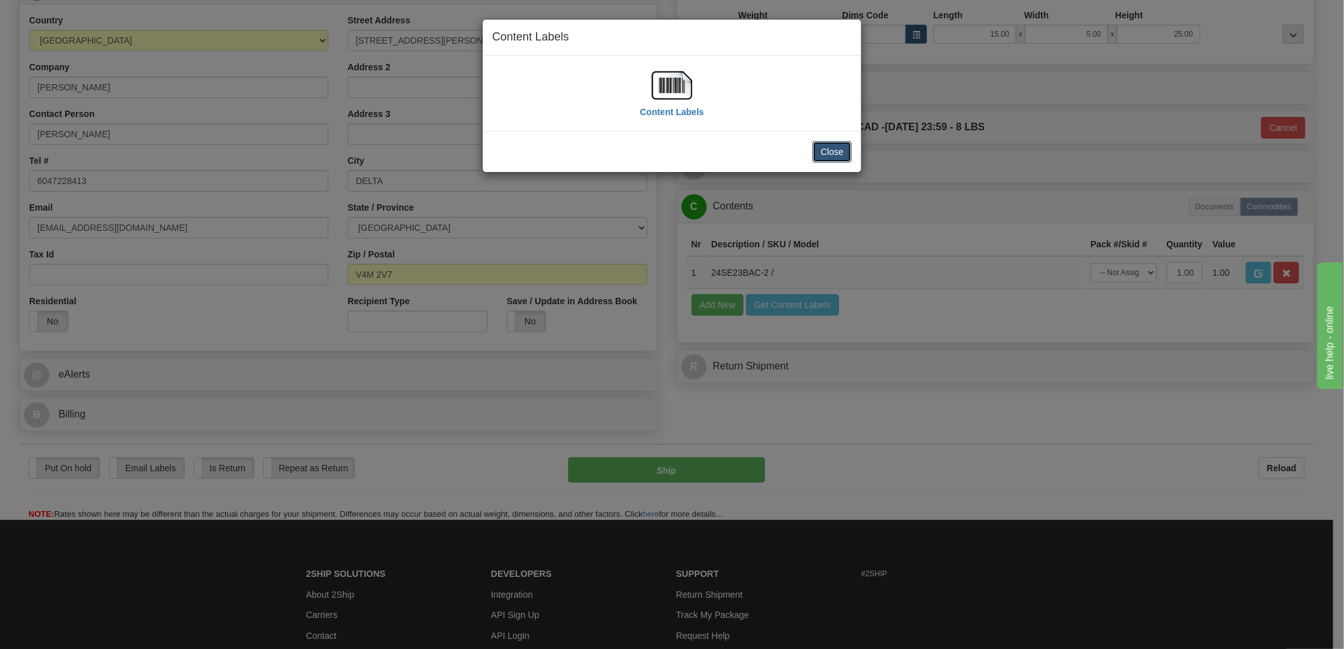
click at [837, 146] on button "Close" at bounding box center [832, 152] width 39 height 22
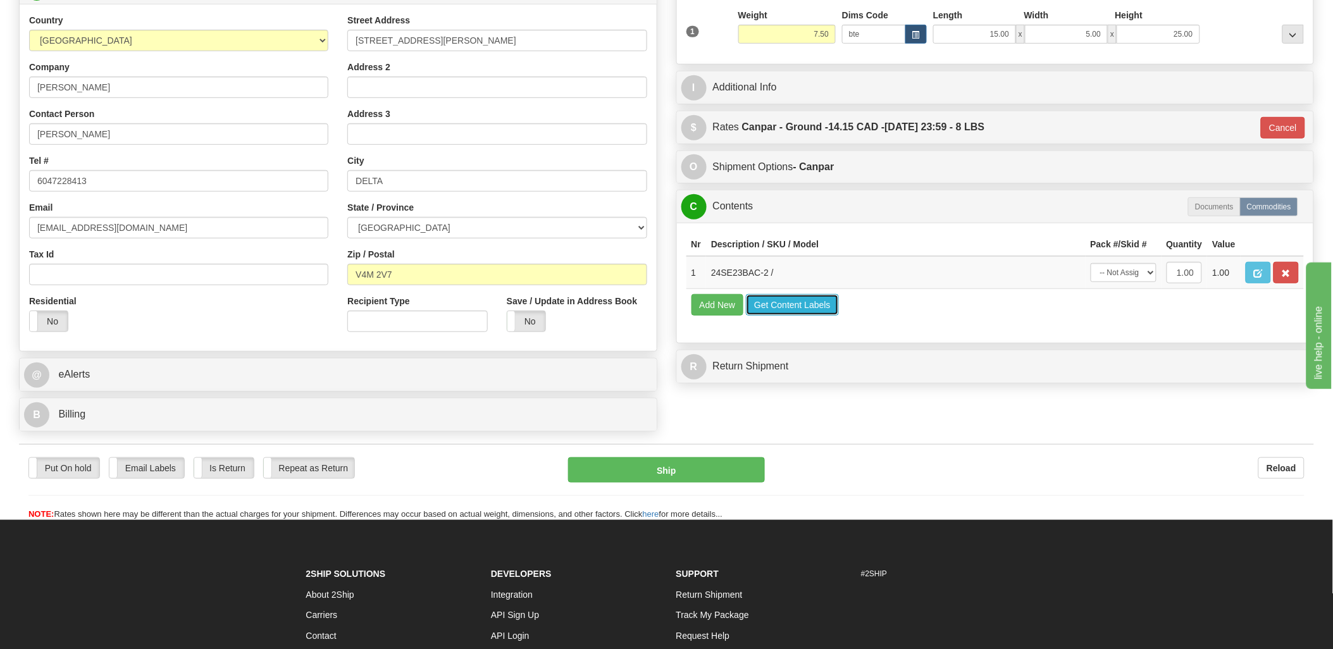
click at [800, 316] on button "Get Content Labels" at bounding box center [792, 305] width 93 height 22
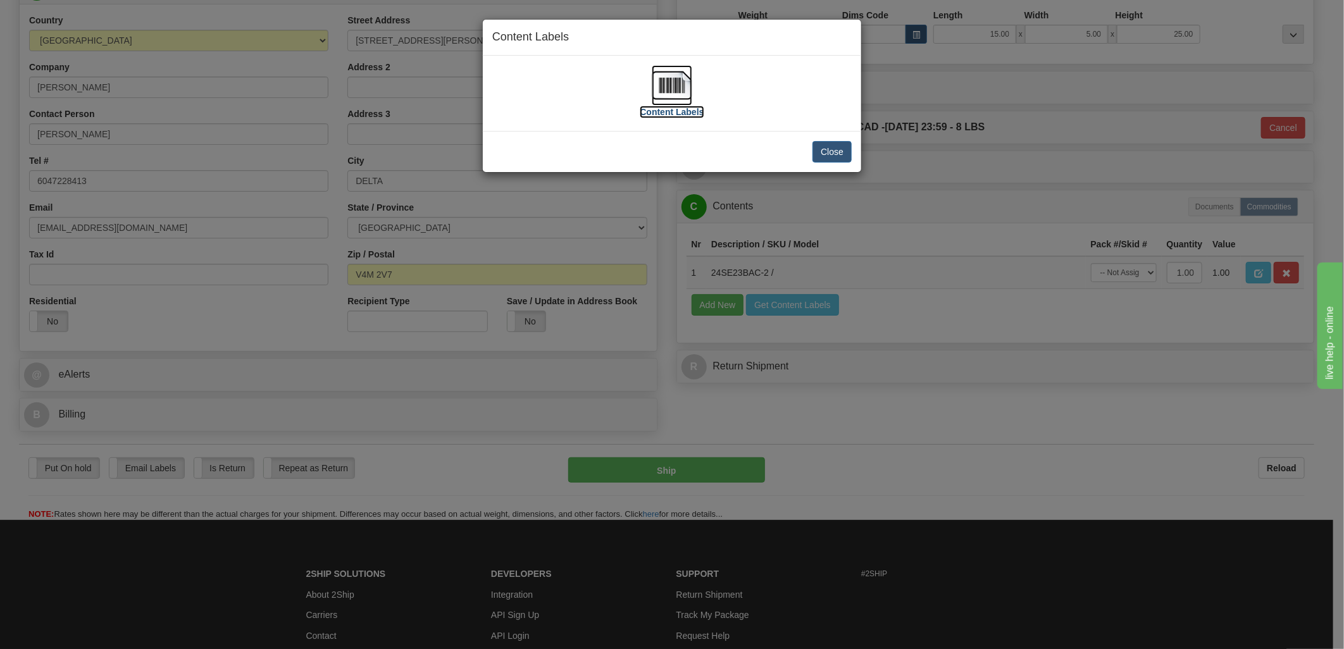
click at [670, 84] on img at bounding box center [672, 85] width 41 height 41
click at [826, 150] on button "Close" at bounding box center [832, 152] width 39 height 22
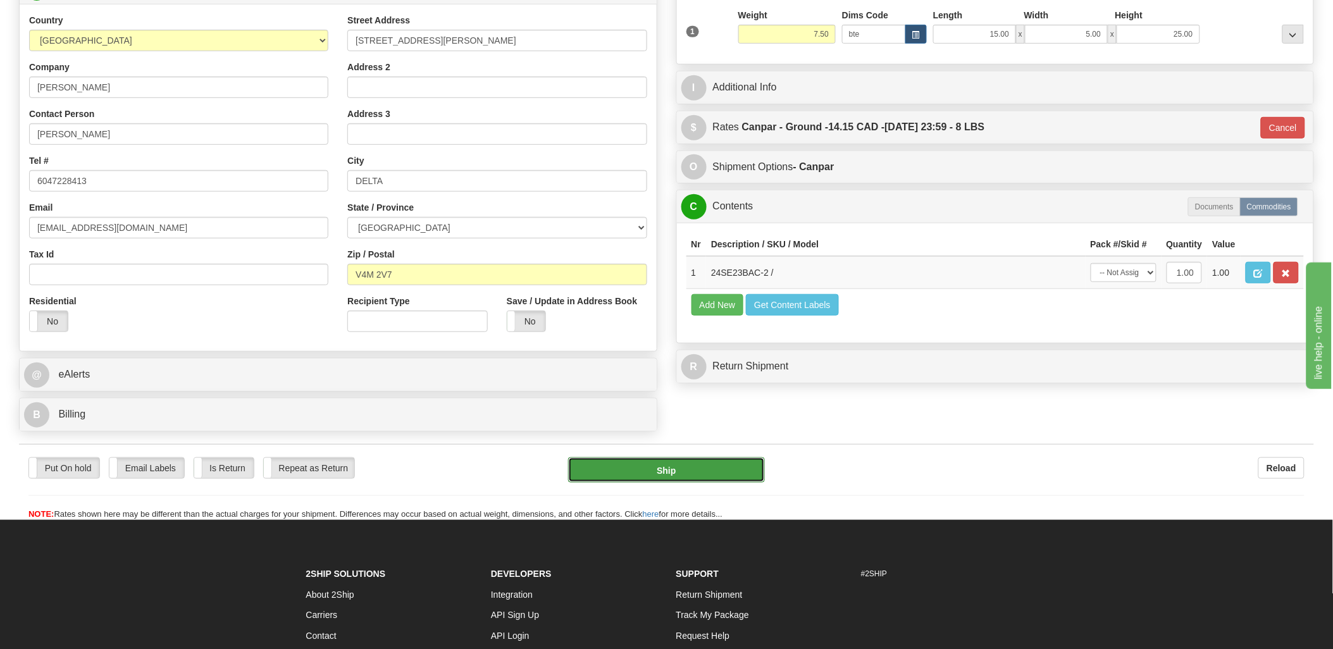
click at [685, 465] on button "Ship" at bounding box center [666, 470] width 197 height 25
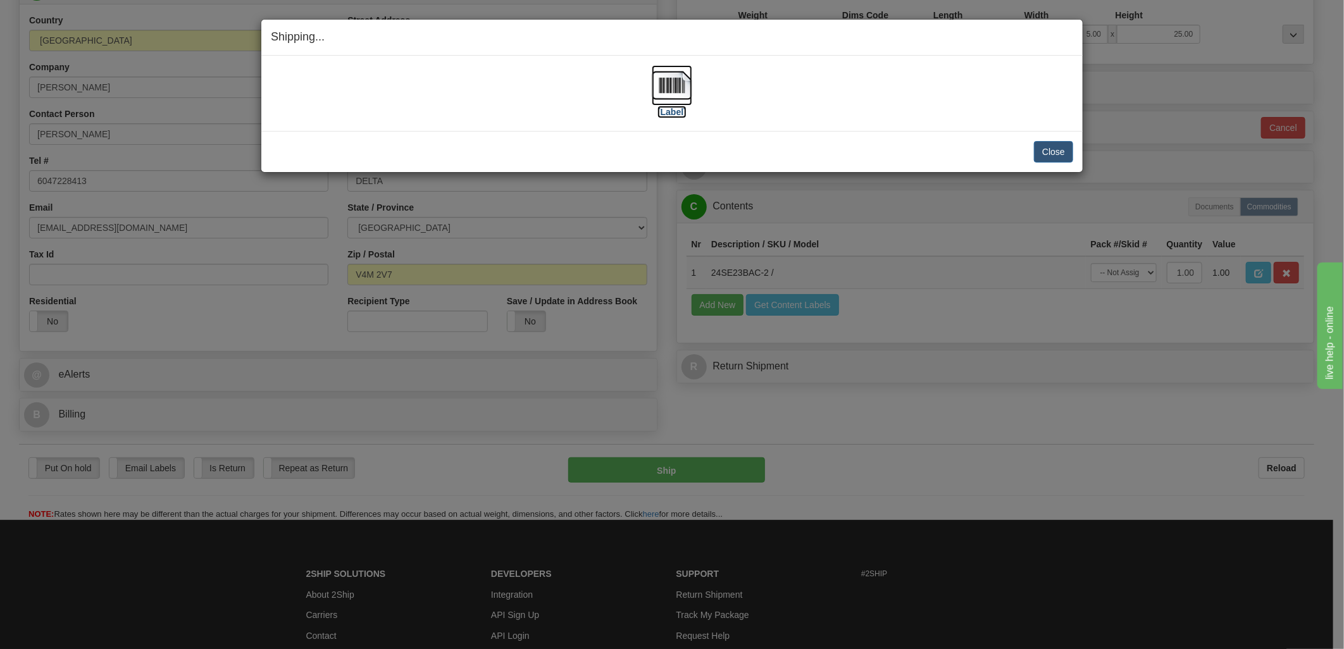
click at [666, 85] on img at bounding box center [672, 85] width 41 height 41
click at [902, 128] on div "[Label] IMPORTANT NOTICE Embassy / Consulate / Government Building / Hospital C…" at bounding box center [671, 93] width 821 height 75
click at [1048, 149] on button "Close" at bounding box center [1053, 152] width 39 height 22
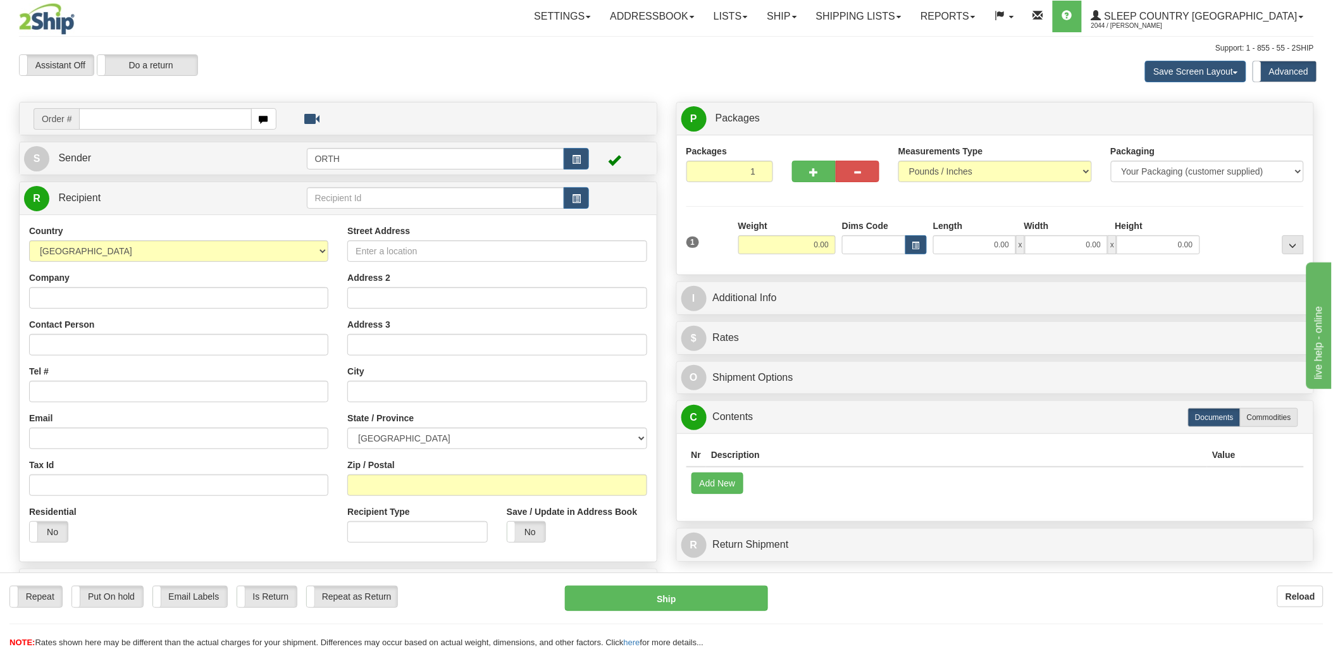
click at [116, 116] on input "text" at bounding box center [165, 119] width 172 height 22
type input "9000i"
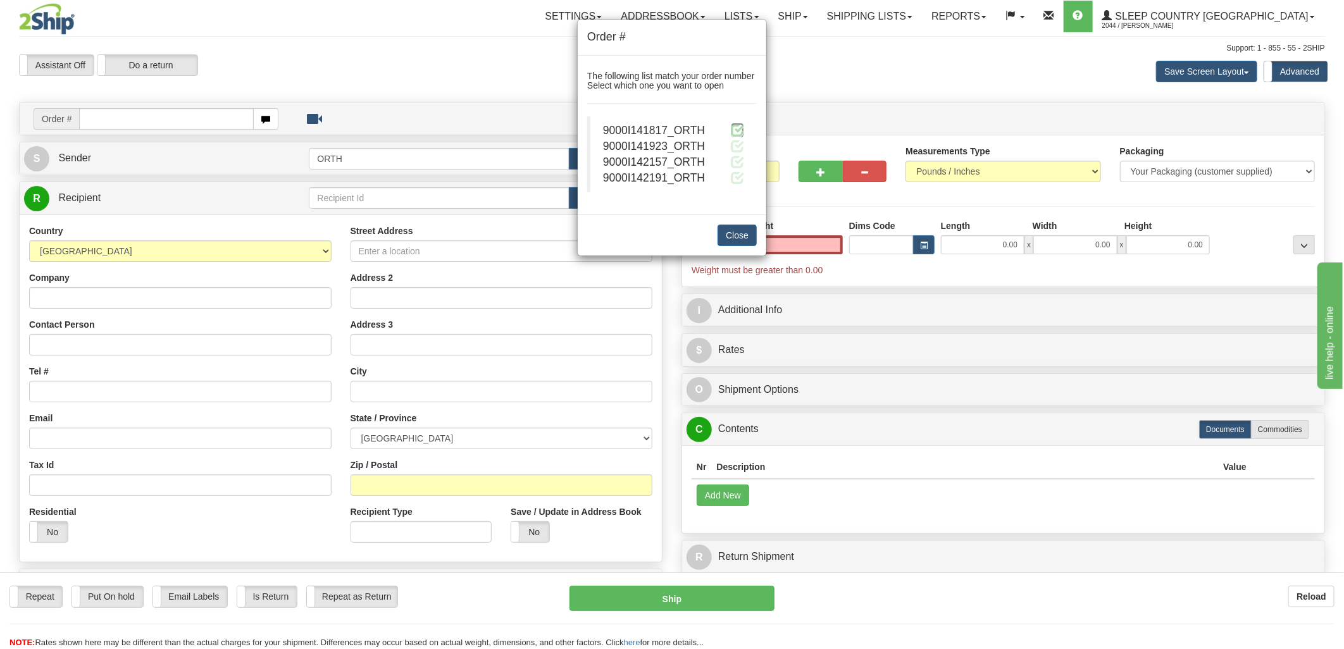
type input "0.00"
click at [739, 137] on span at bounding box center [737, 129] width 13 height 13
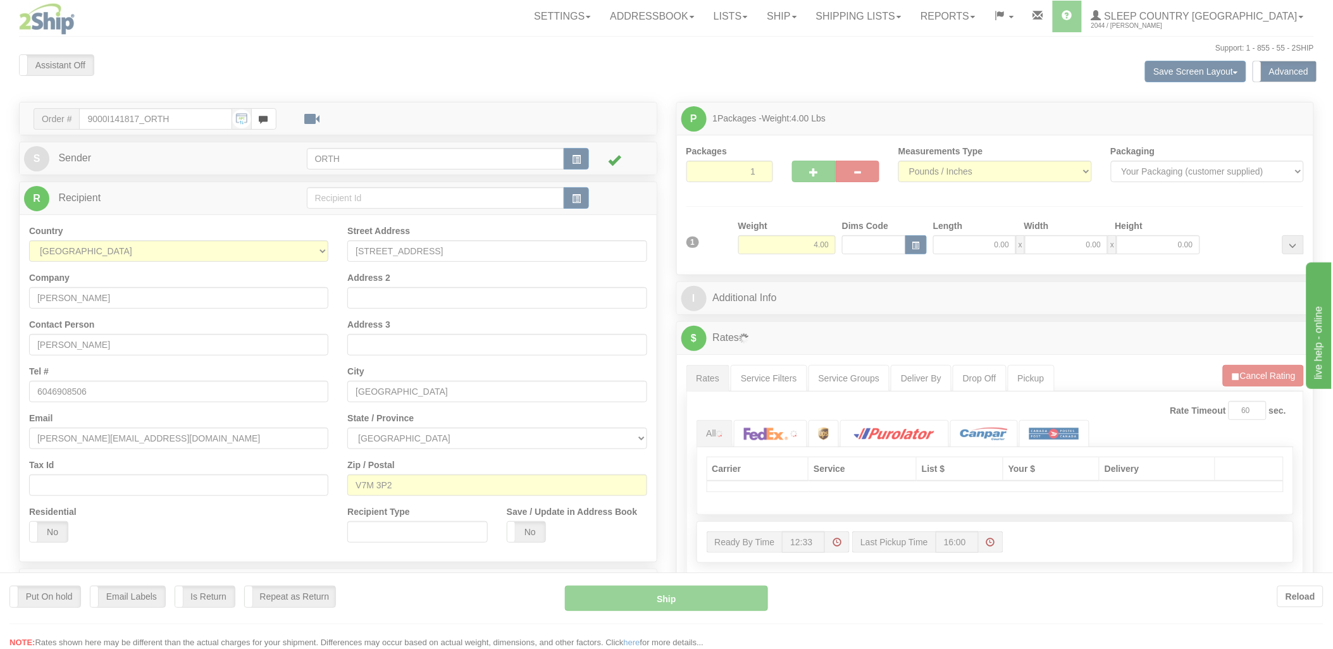
click at [878, 247] on div at bounding box center [666, 324] width 1333 height 649
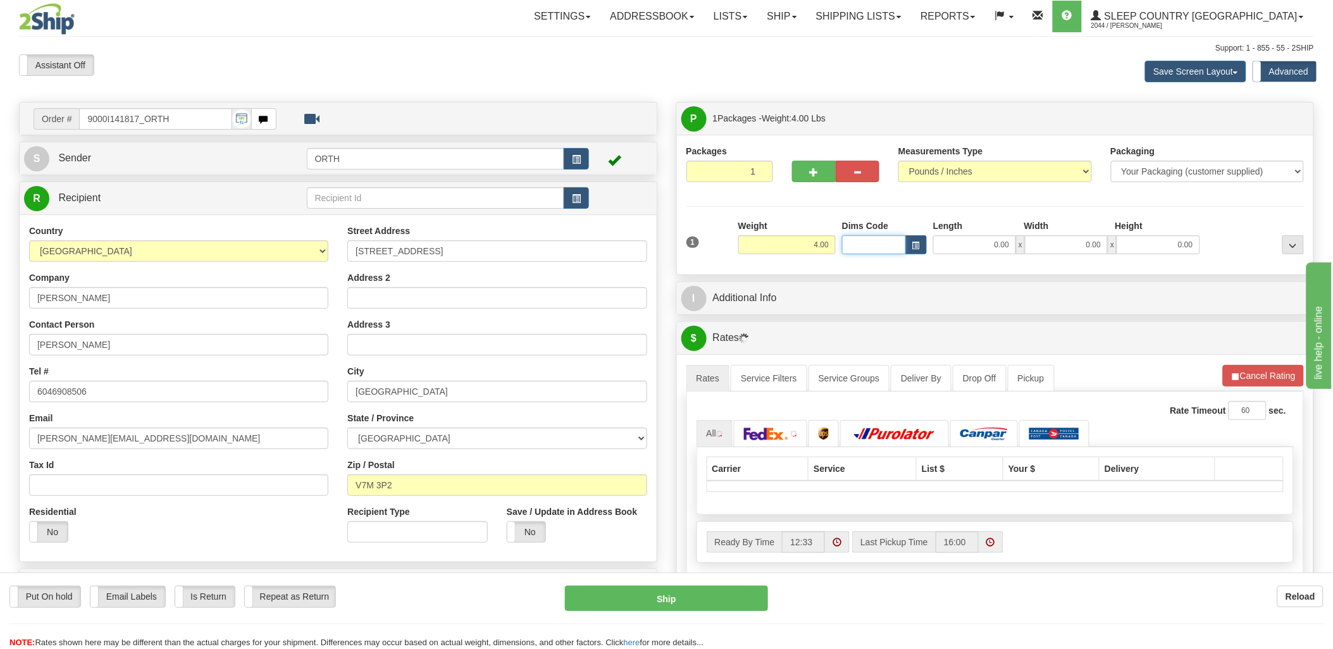
click at [876, 246] on input "Dims Code" at bounding box center [874, 244] width 64 height 19
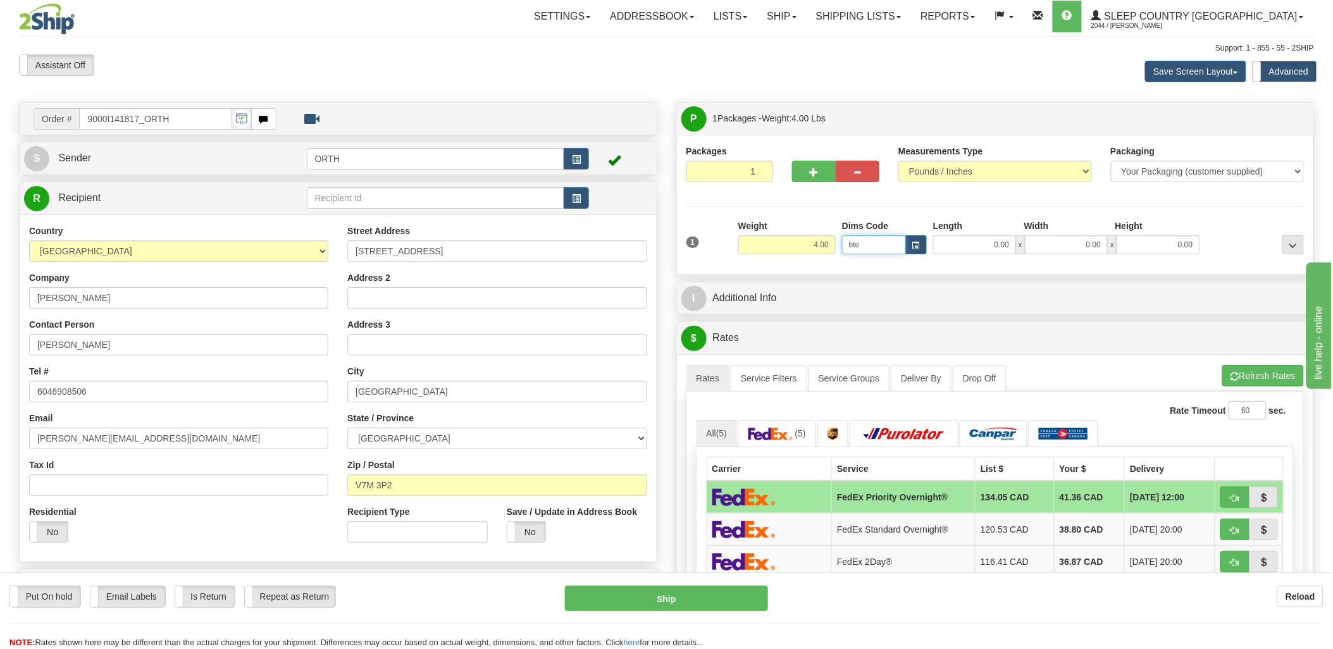
type input "bte"
click button "Delete" at bounding box center [0, 0] width 0 height 0
type input "15.00"
type input "5.00"
type input "25.00"
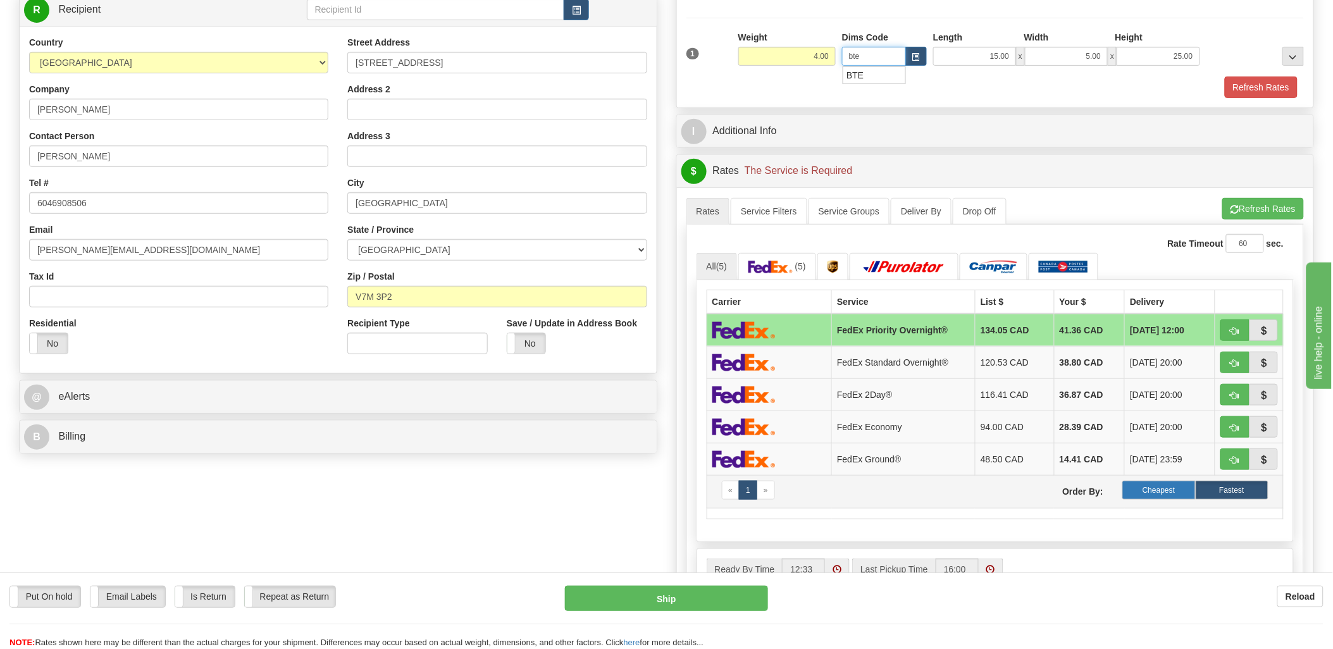
scroll to position [211, 0]
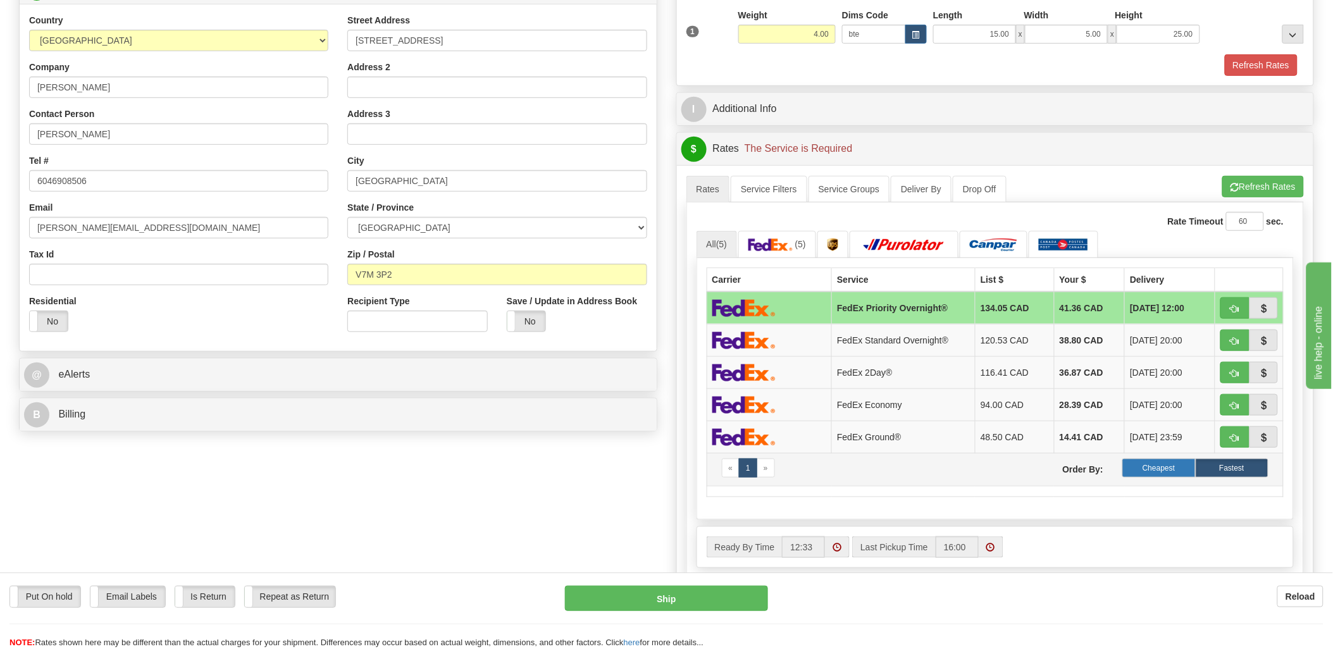
click at [1142, 471] on label "Cheapest" at bounding box center [1159, 468] width 73 height 19
click at [1154, 466] on label "Cheapest" at bounding box center [1159, 468] width 73 height 19
click at [1190, 471] on div "Cheapest Fastest" at bounding box center [1196, 468] width 146 height 19
click at [1190, 472] on label "Cheapest" at bounding box center [1159, 468] width 73 height 19
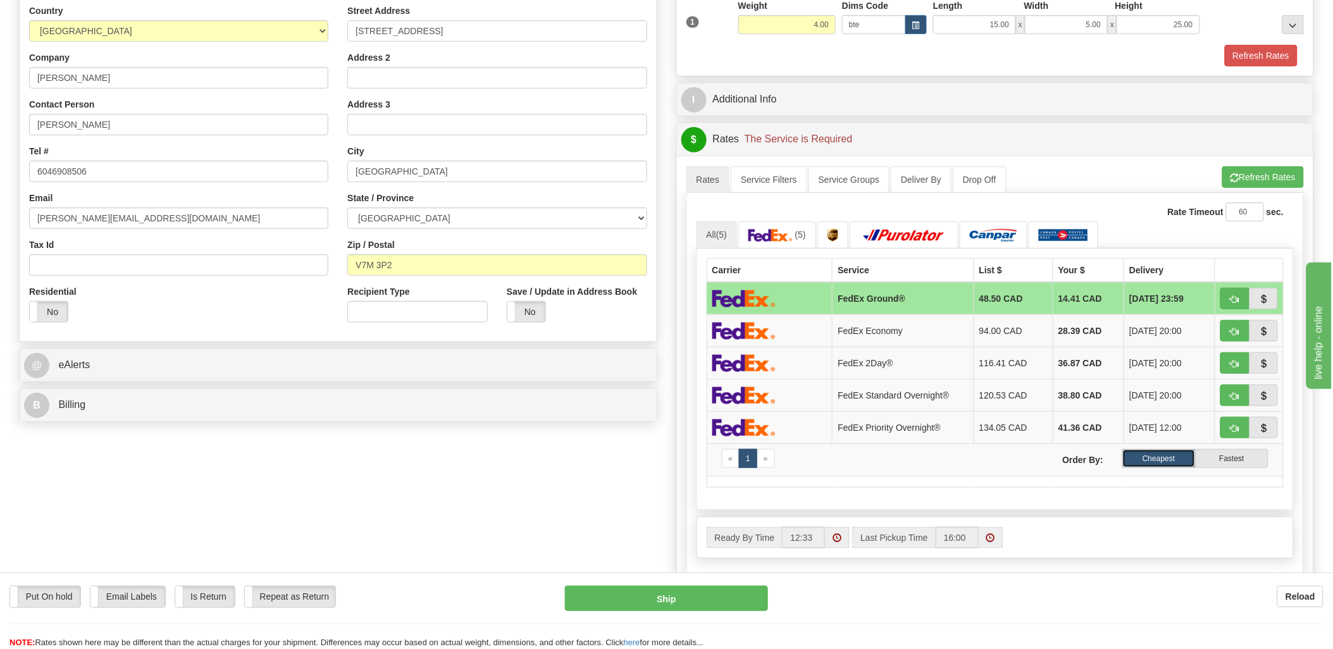
scroll to position [351, 0]
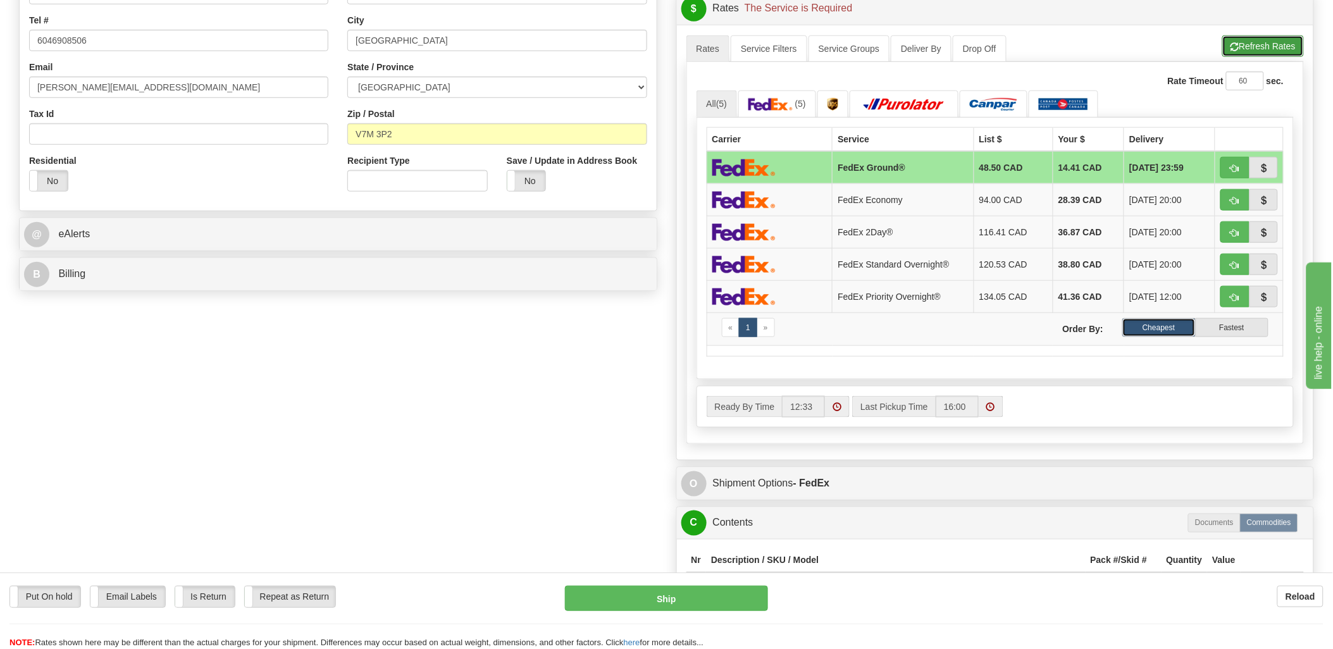
click at [1231, 39] on button "Refresh Rates" at bounding box center [1264, 46] width 82 height 22
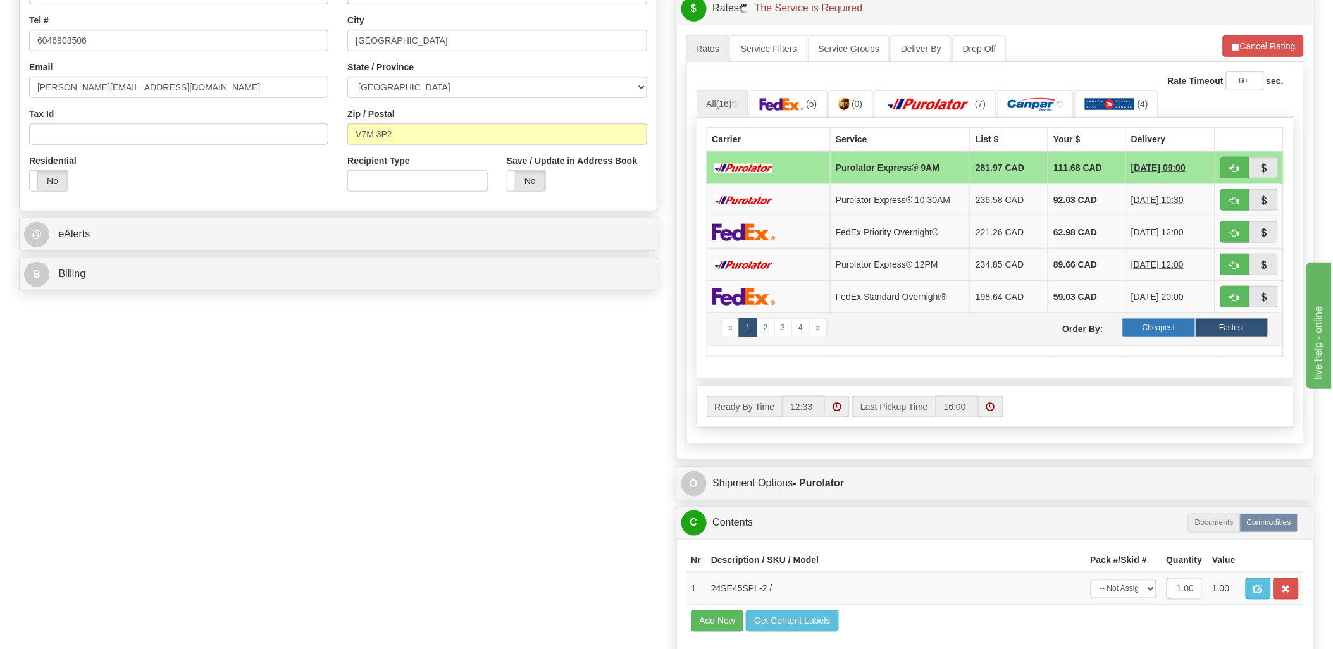
click at [1159, 329] on label "Cheapest" at bounding box center [1159, 327] width 73 height 19
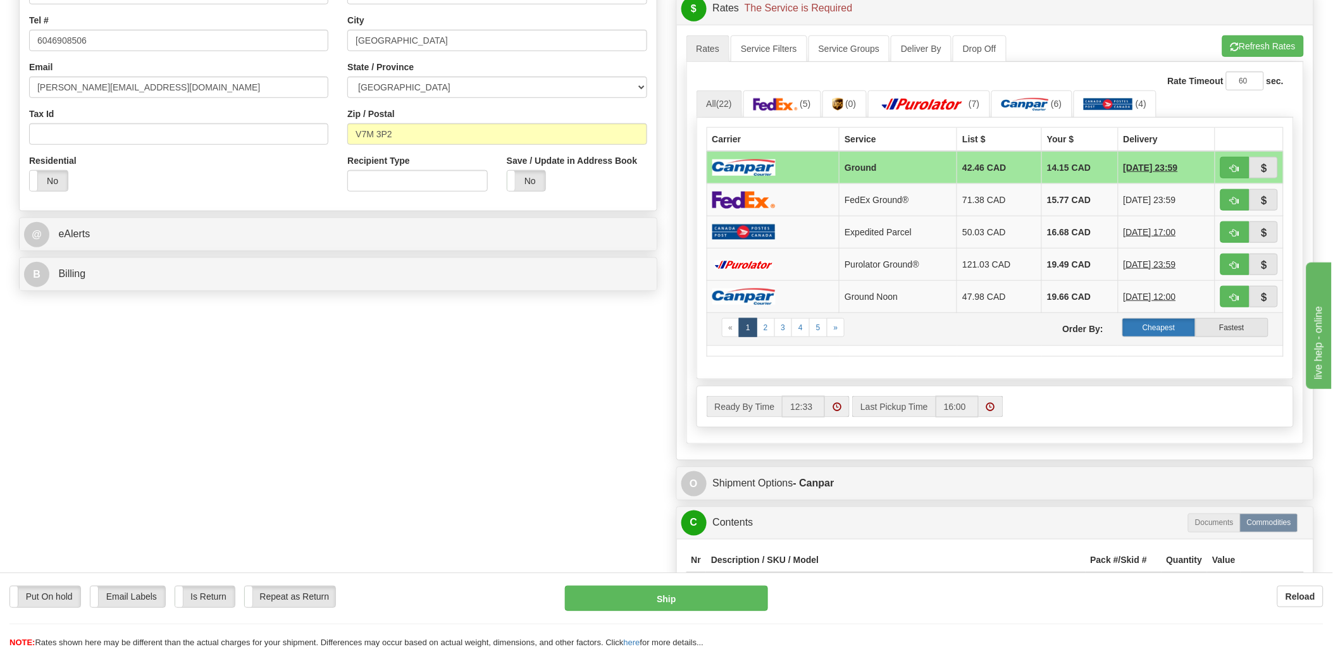
click at [1172, 330] on label "Cheapest" at bounding box center [1159, 327] width 73 height 19
click at [1239, 165] on span "button" at bounding box center [1235, 169] width 9 height 8
type input "1"
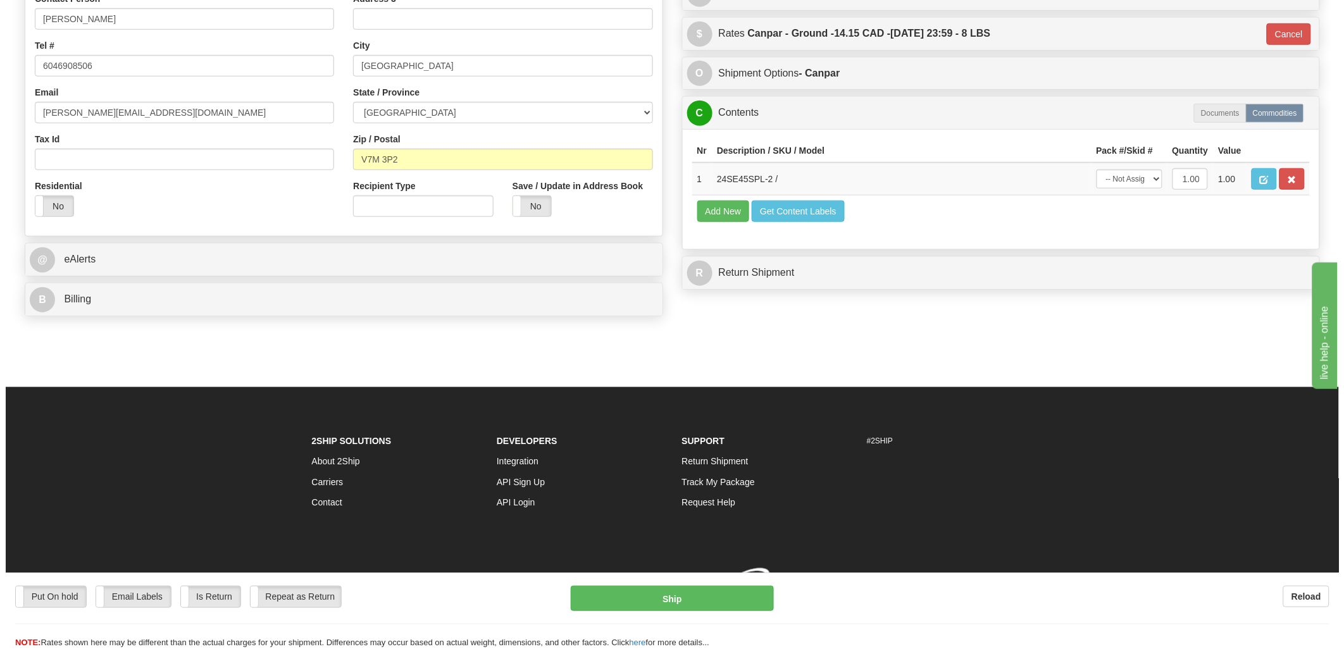
scroll to position [346, 0]
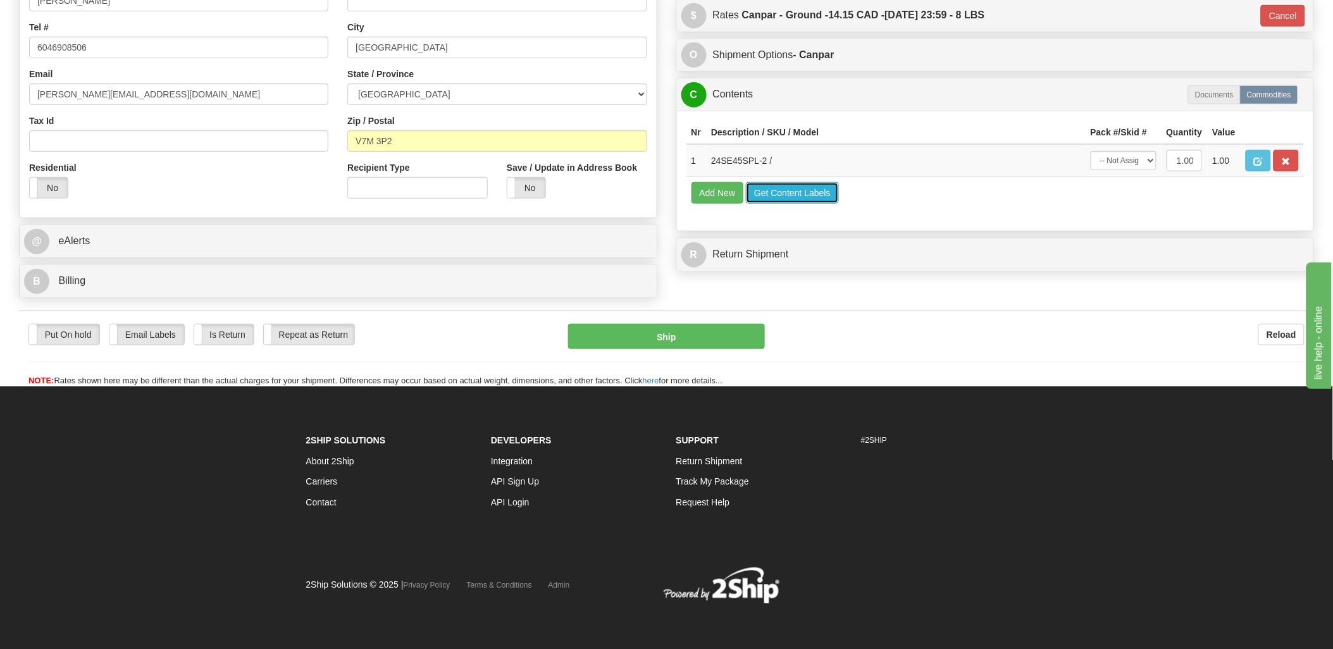
click at [816, 204] on button "Get Content Labels" at bounding box center [792, 193] width 93 height 22
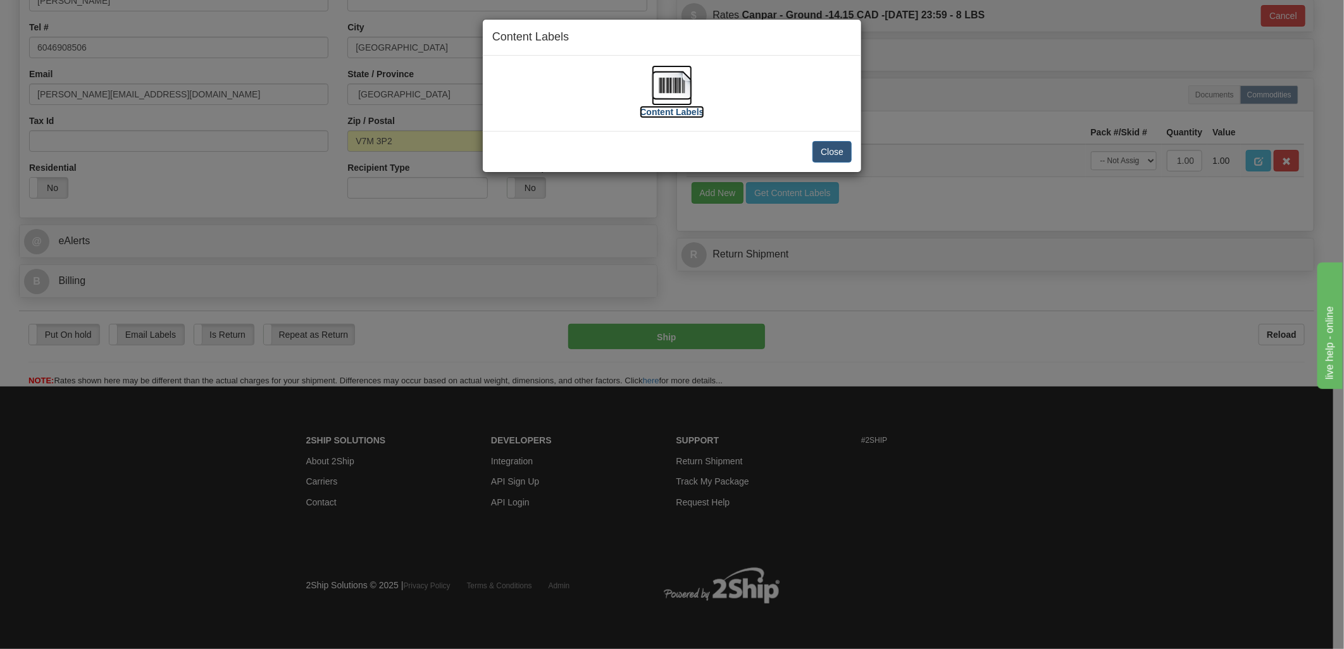
click at [659, 76] on img at bounding box center [672, 85] width 41 height 41
drag, startPoint x: 843, startPoint y: 154, endPoint x: 837, endPoint y: 163, distance: 10.4
click at [842, 154] on button "Close" at bounding box center [832, 152] width 39 height 22
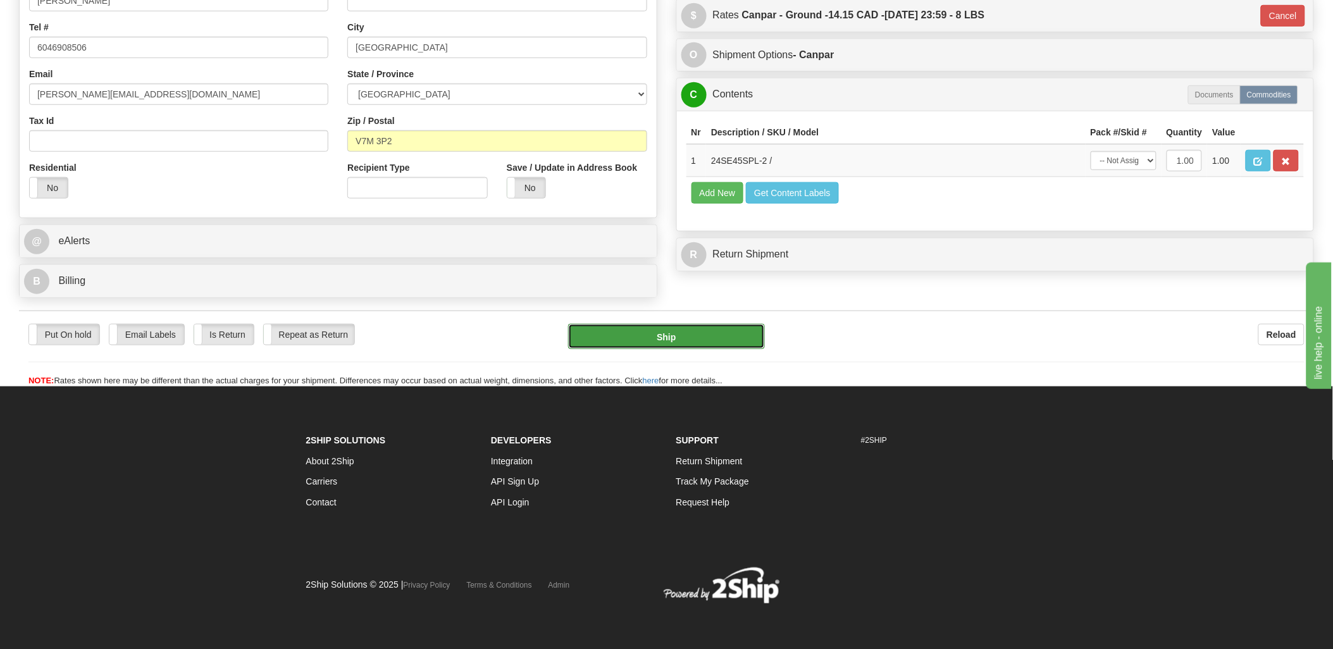
click at [701, 342] on button "Ship" at bounding box center [666, 336] width 197 height 25
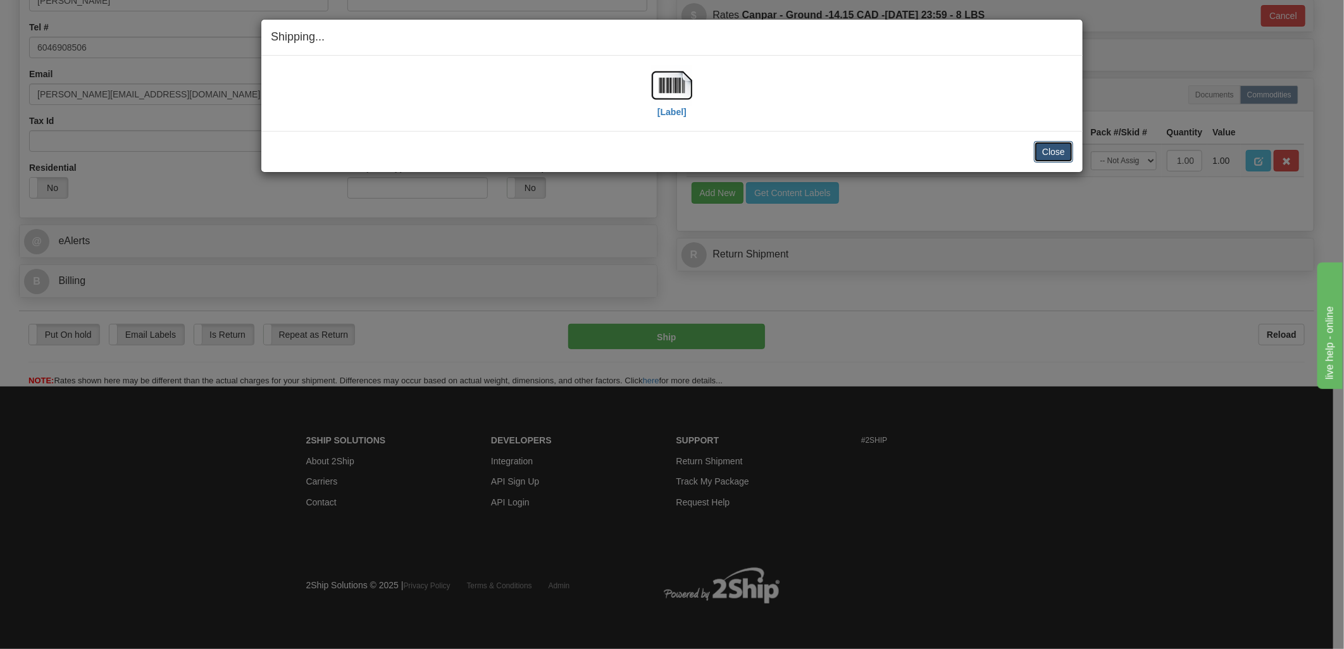
click at [1048, 147] on button "Close" at bounding box center [1053, 152] width 39 height 22
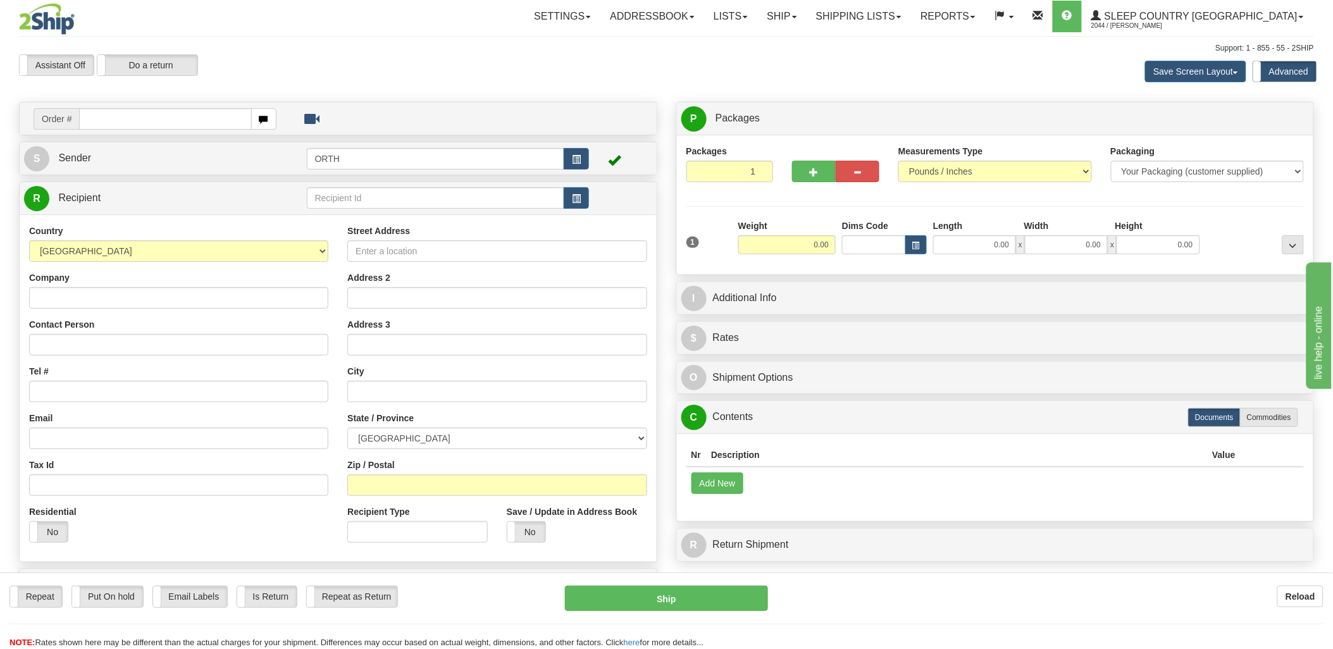
click at [197, 123] on input "text" at bounding box center [165, 119] width 172 height 22
click at [874, 21] on link "Shipping lists" at bounding box center [859, 17] width 104 height 32
click at [874, 42] on span "Current Shipments" at bounding box center [837, 44] width 74 height 10
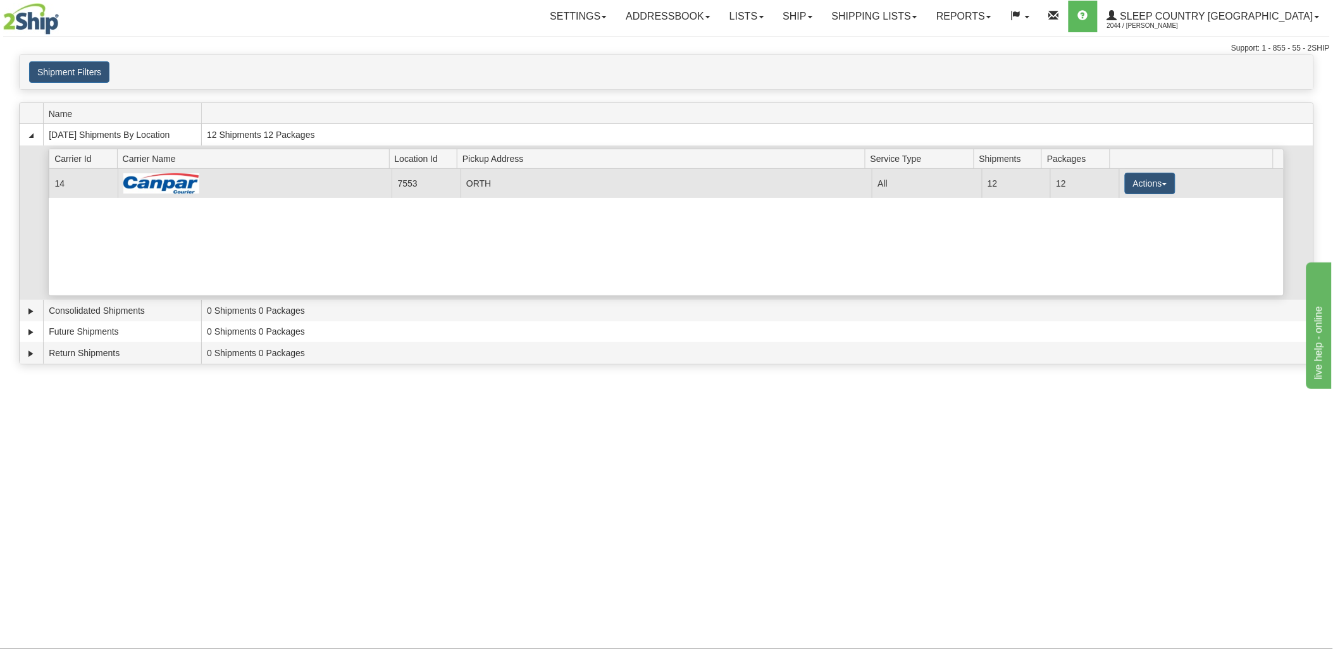
click at [1159, 171] on td "Actions Details Pickup Zip Print" at bounding box center [1201, 183] width 165 height 28
click at [1156, 179] on button "Actions" at bounding box center [1150, 184] width 51 height 22
click at [1101, 261] on link "Print" at bounding box center [1124, 257] width 101 height 16
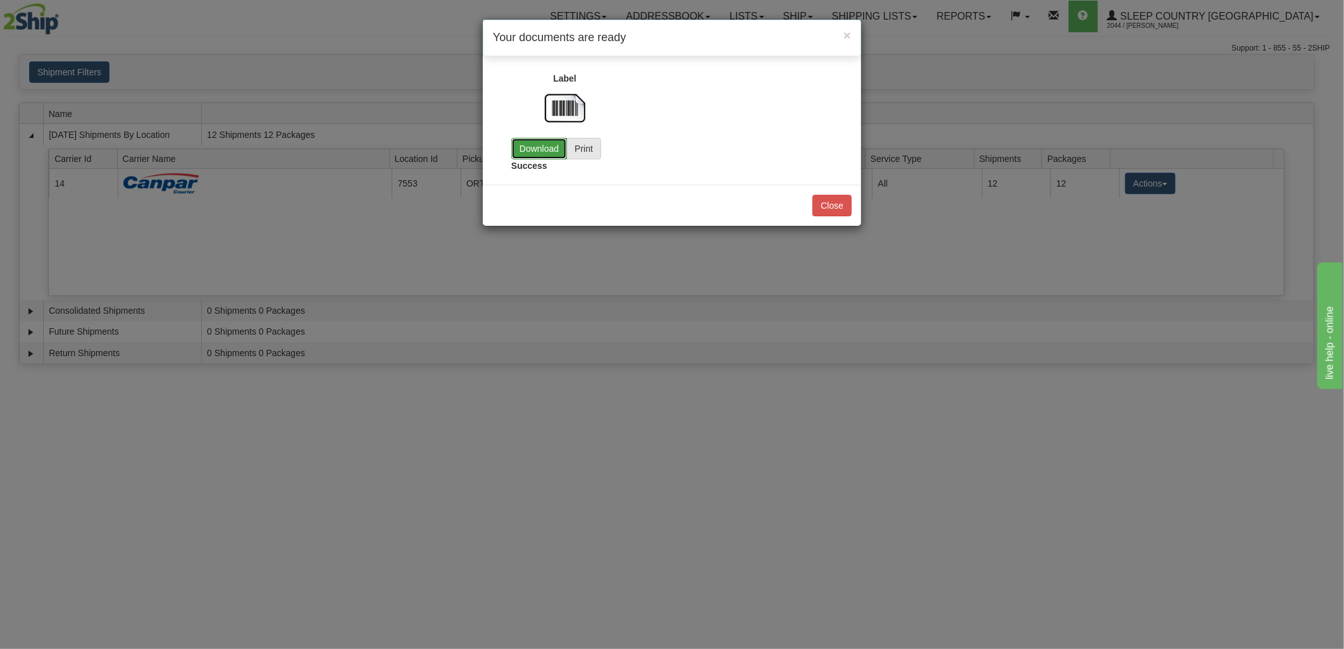
click at [548, 155] on link "Download" at bounding box center [539, 149] width 56 height 22
click at [834, 205] on button "Close" at bounding box center [832, 206] width 39 height 22
